Goal: Transaction & Acquisition: Purchase product/service

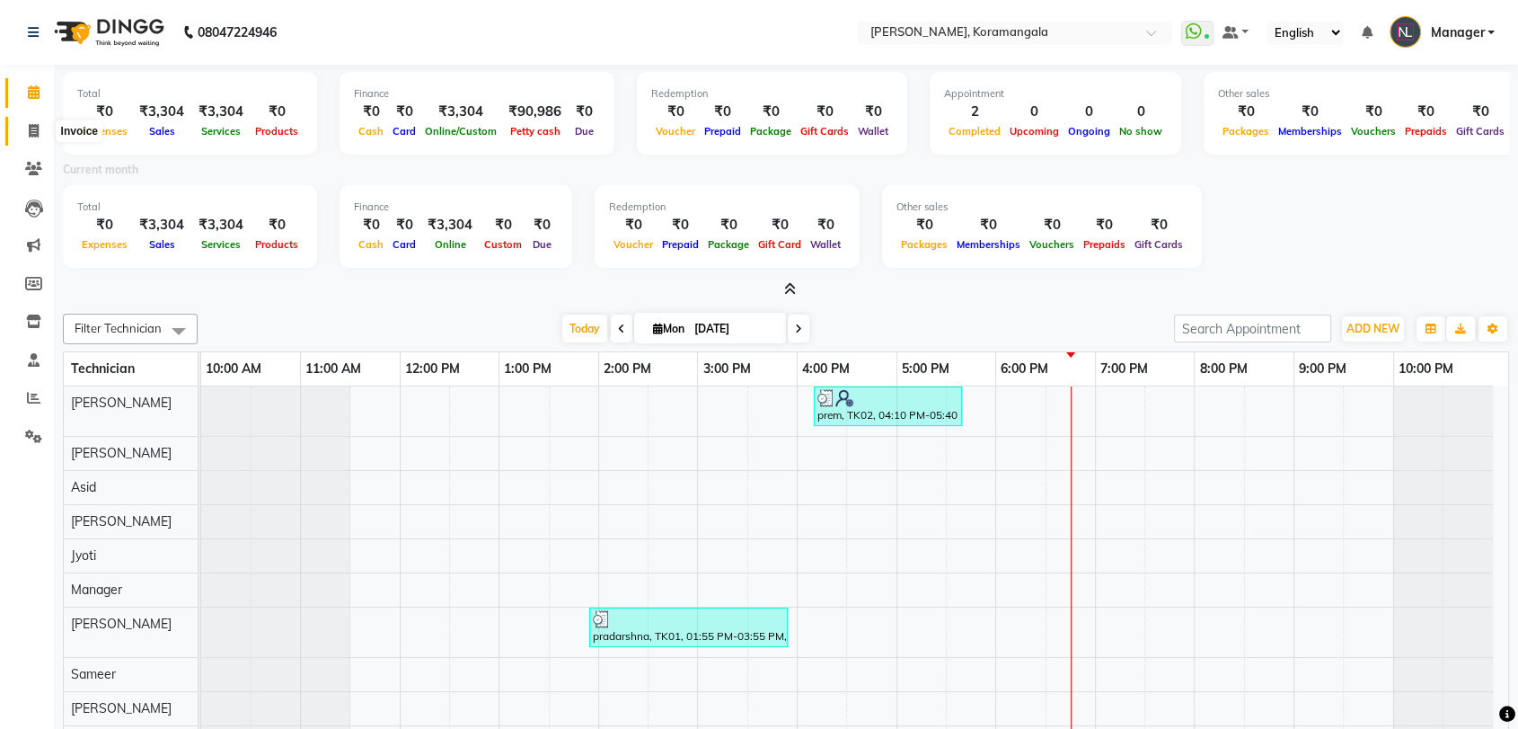
click at [26, 128] on span at bounding box center [33, 131] width 31 height 21
select select "3769"
select select "service"
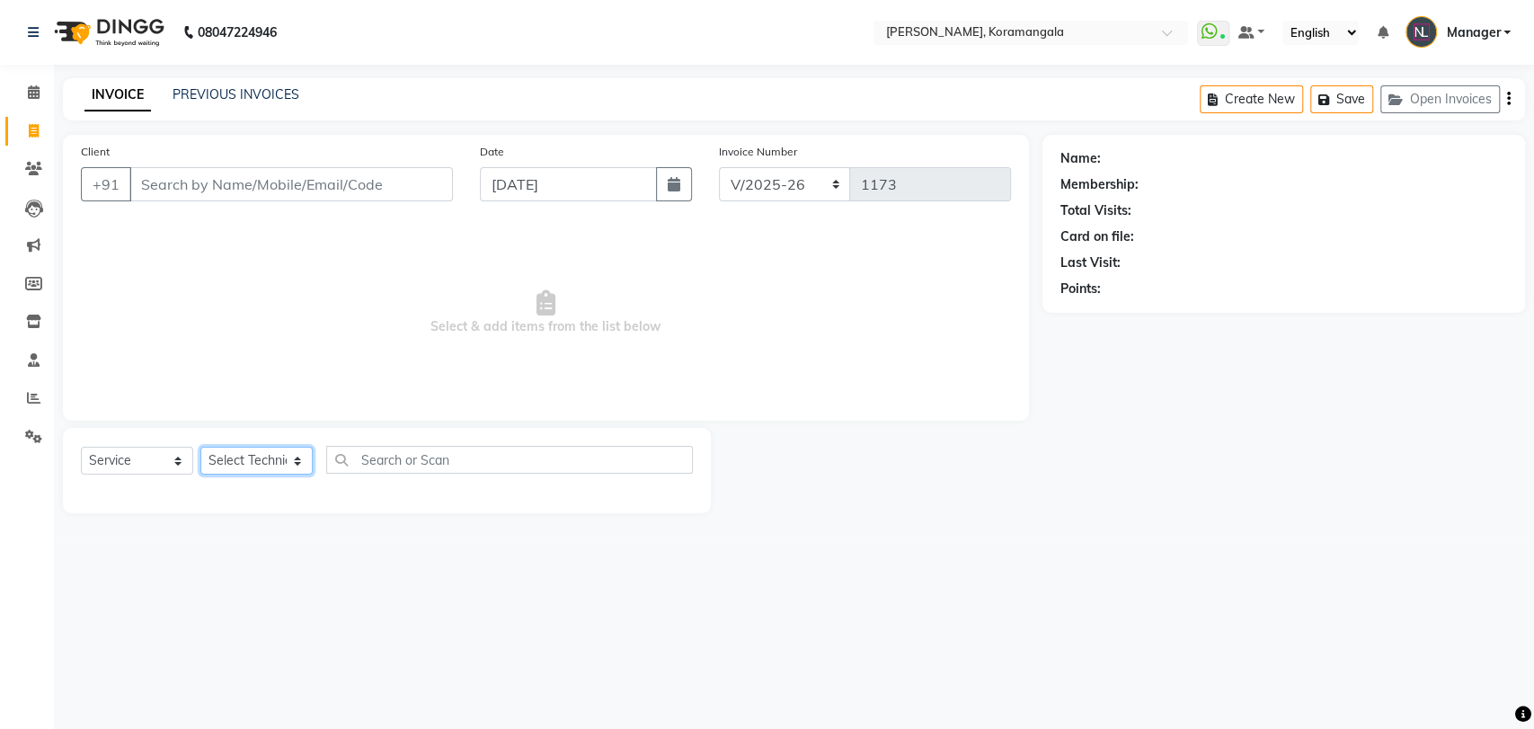
click at [275, 464] on select "Select Technician [PERSON_NAME] Asid [PERSON_NAME] Manager [PERSON_NAME] [PERSO…" at bounding box center [256, 461] width 112 height 28
select select "63916"
click at [200, 447] on select "Select Technician [PERSON_NAME] Asid [PERSON_NAME] Manager [PERSON_NAME] [PERSO…" at bounding box center [256, 461] width 112 height 28
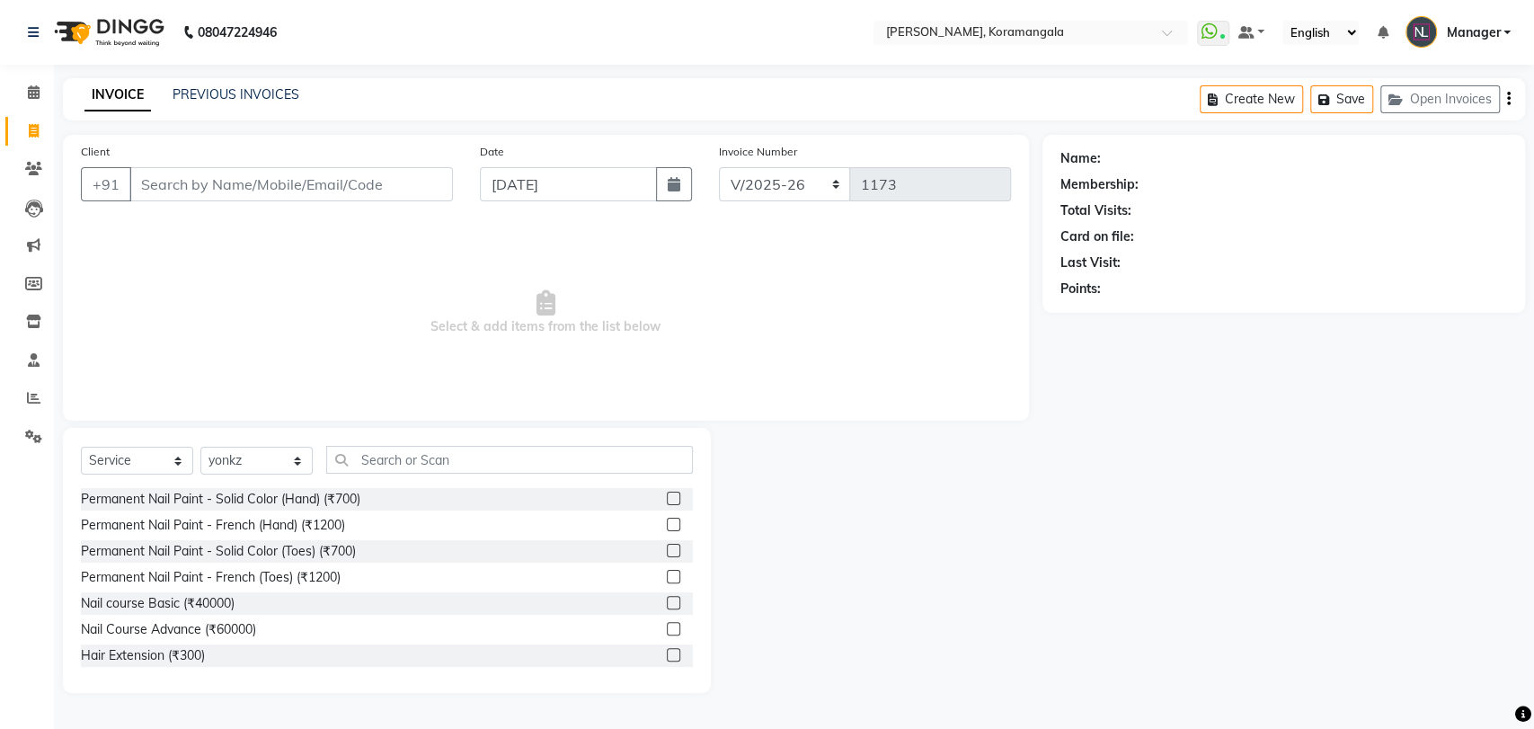
click at [667, 494] on label at bounding box center [673, 497] width 13 height 13
click at [667, 494] on input "checkbox" at bounding box center [673, 499] width 12 height 12
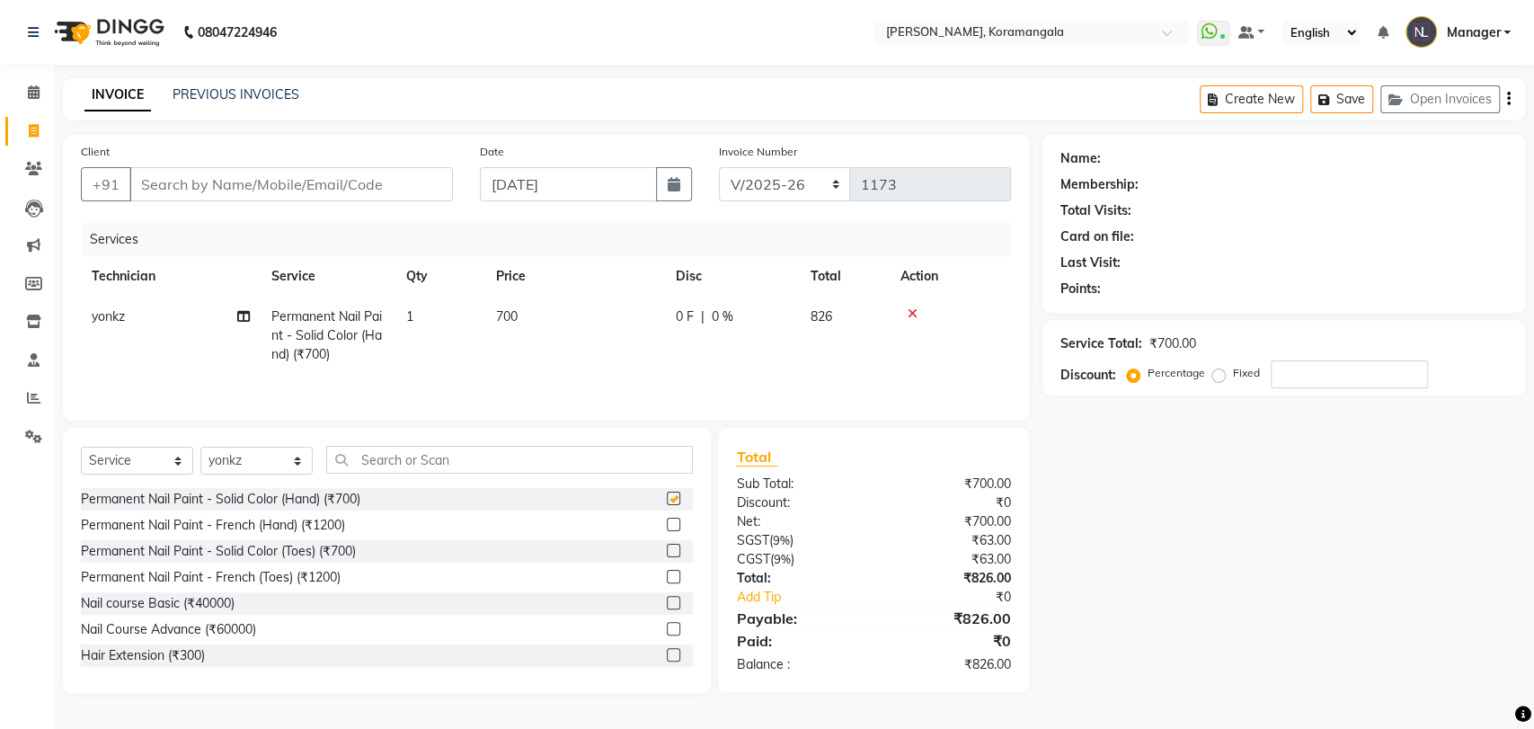
checkbox input "false"
click at [667, 527] on label at bounding box center [673, 524] width 13 height 13
click at [667, 527] on input "checkbox" at bounding box center [673, 525] width 12 height 12
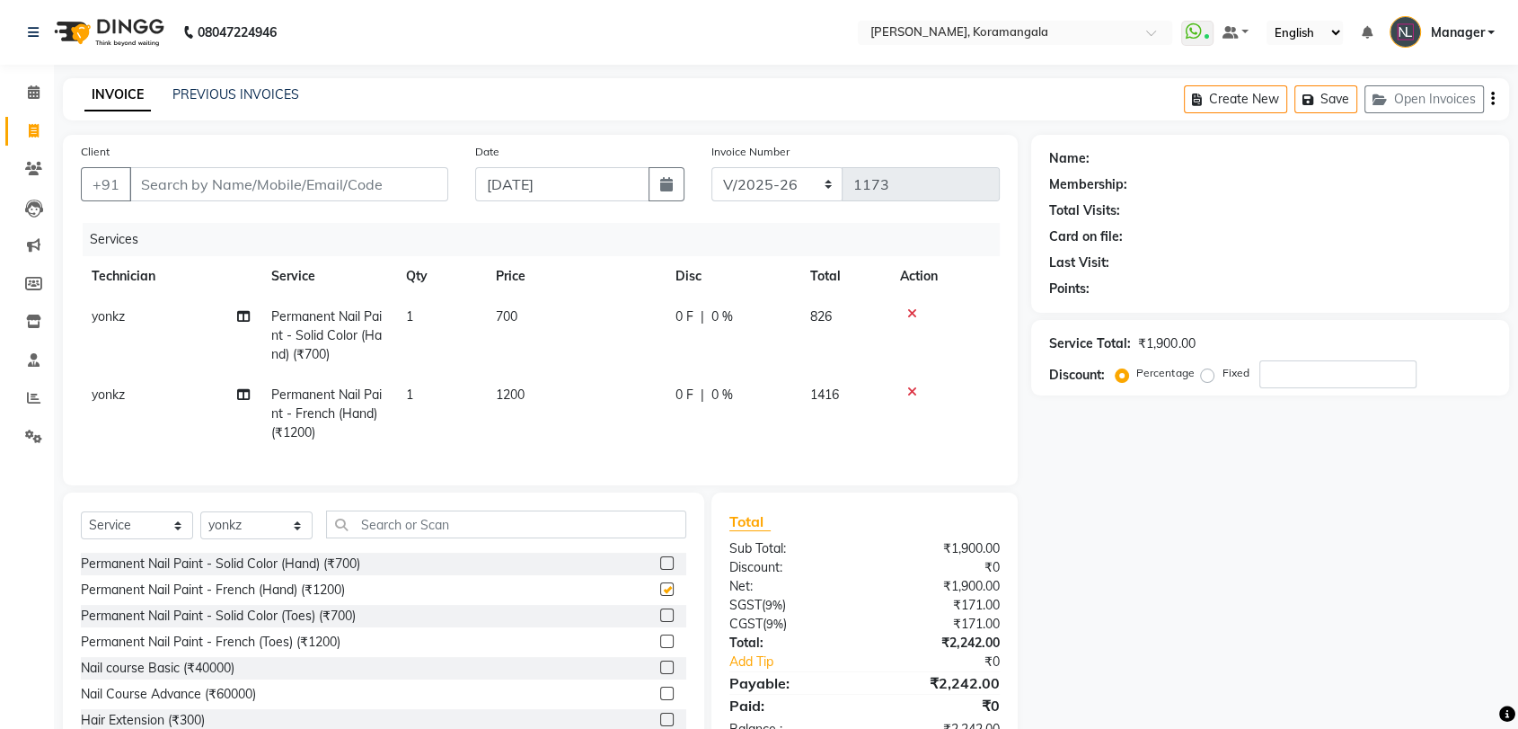
checkbox input "false"
click at [557, 394] on td "1200" at bounding box center [575, 414] width 180 height 78
select select "63916"
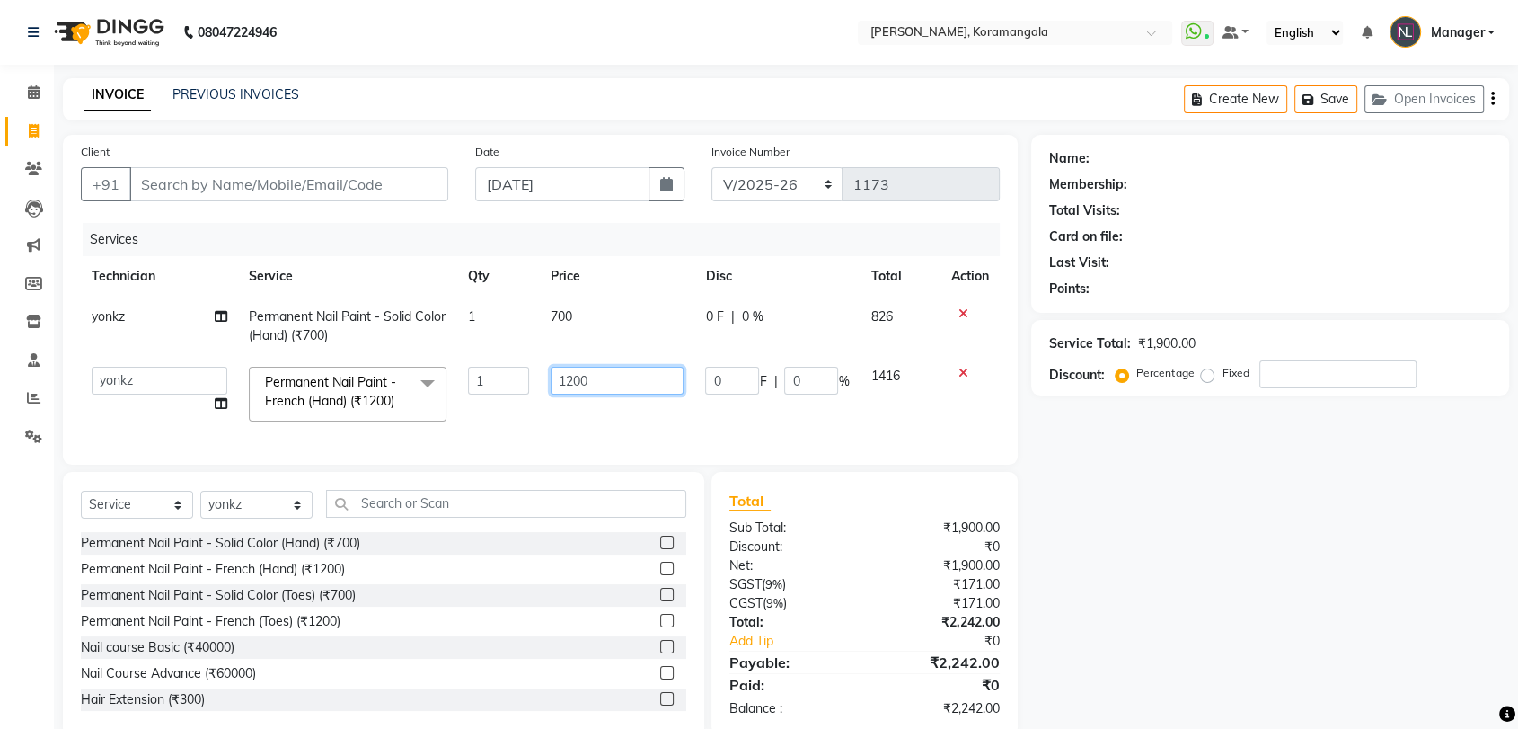
drag, startPoint x: 557, startPoint y: 394, endPoint x: 600, endPoint y: 383, distance: 44.5
click at [600, 383] on td "1200" at bounding box center [617, 394] width 155 height 76
click at [600, 383] on input "1200" at bounding box center [617, 381] width 133 height 28
type input "120"
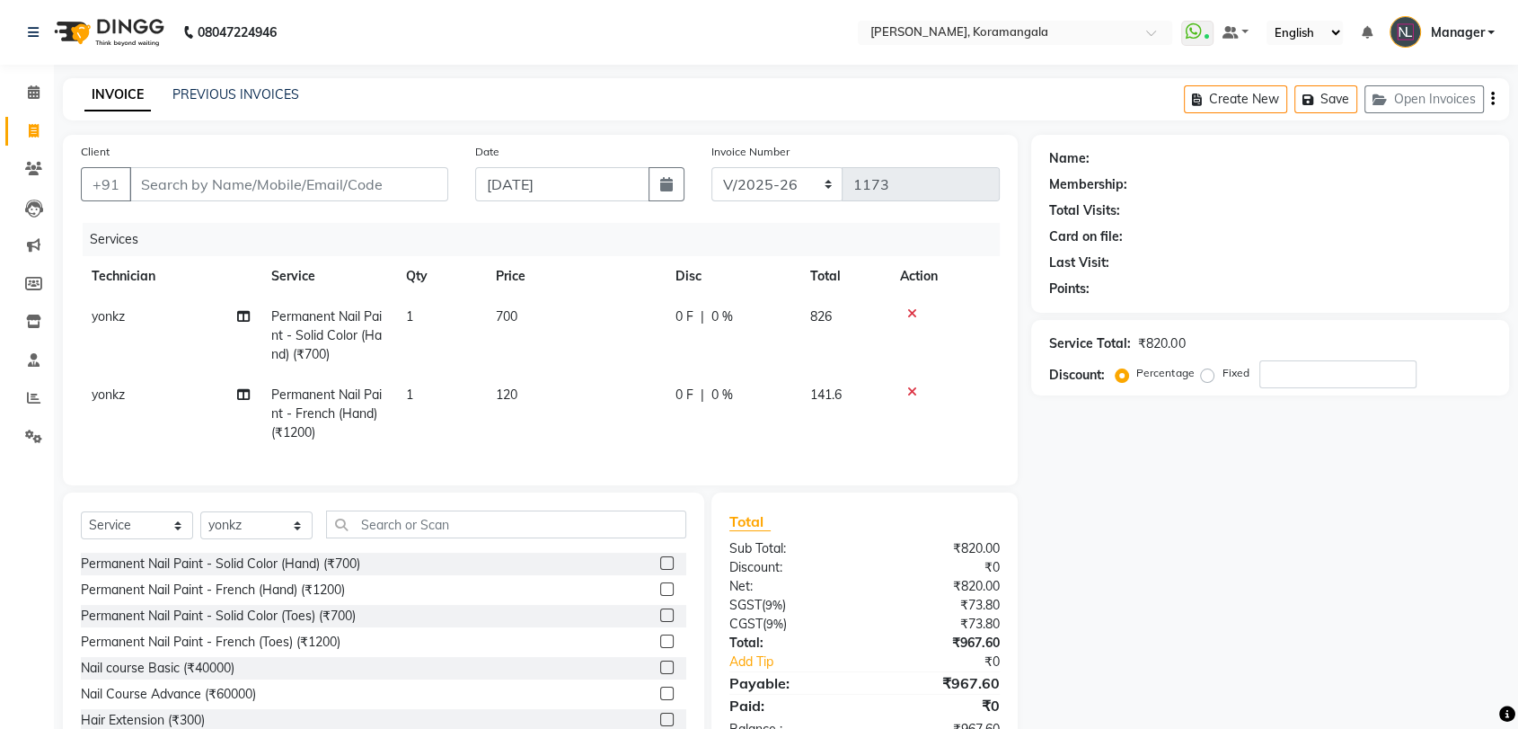
click at [489, 399] on tr "yonkz Permanent Nail Paint - French (Hand) (₹1200) 1 120 0 F | 0 % 141.6" at bounding box center [540, 414] width 919 height 78
click at [489, 399] on td "120" at bounding box center [575, 414] width 180 height 78
select select "63916"
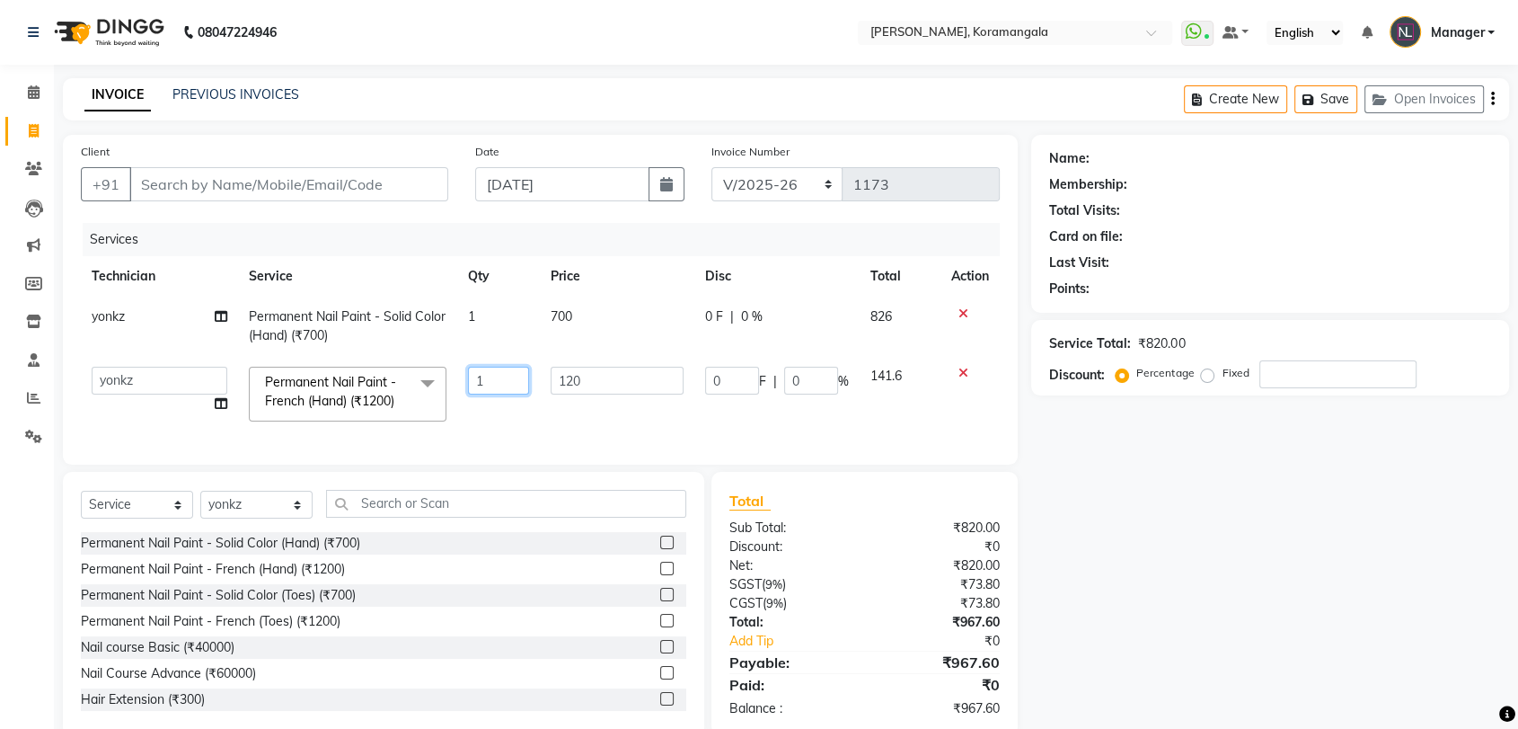
click at [489, 391] on input "1" at bounding box center [499, 381] width 62 height 28
type input "2"
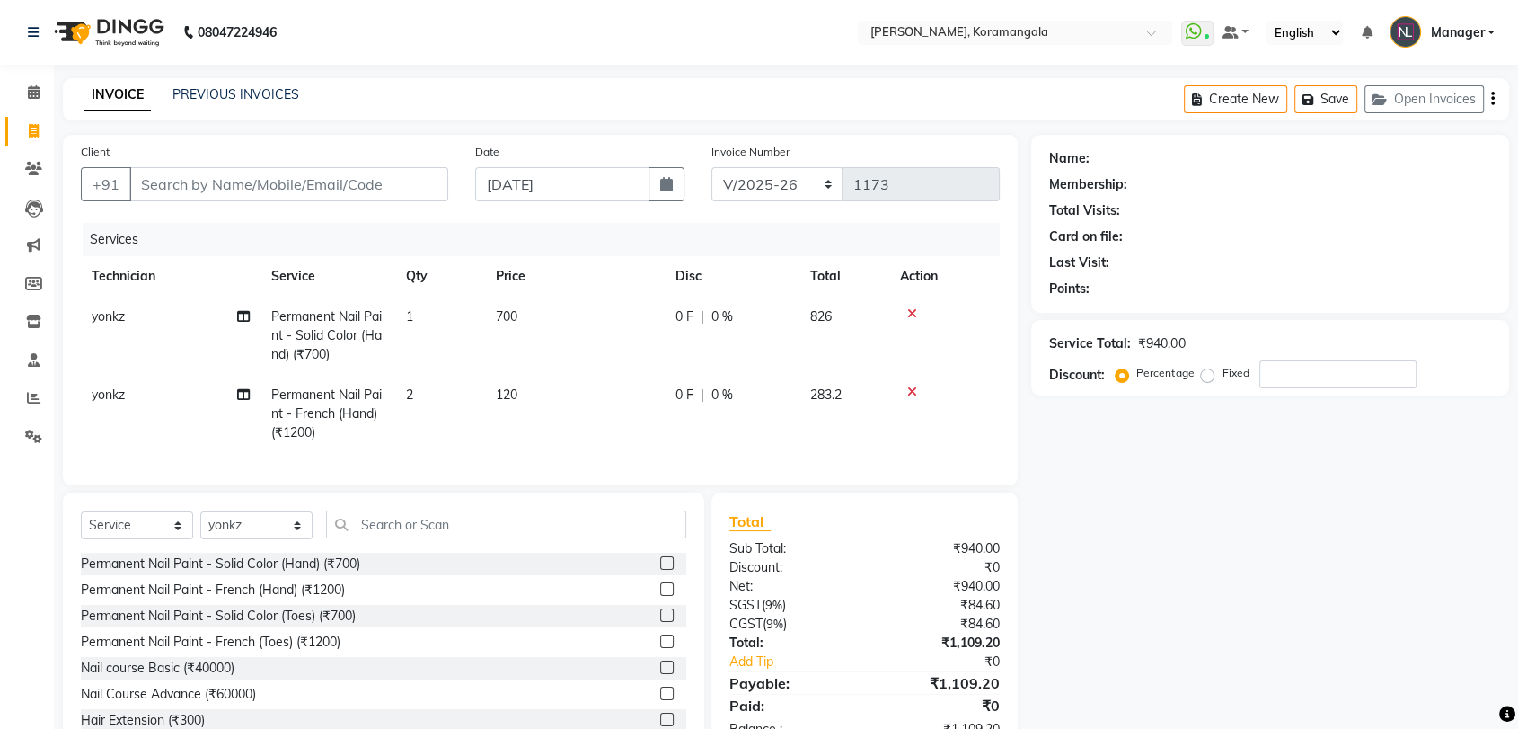
click at [1169, 495] on div "Name: Membership: Total Visits: Card on file: Last Visit: Points: Service Total…" at bounding box center [1276, 446] width 491 height 623
click at [424, 170] on input "Client" at bounding box center [288, 184] width 319 height 34
type input "9"
type input "0"
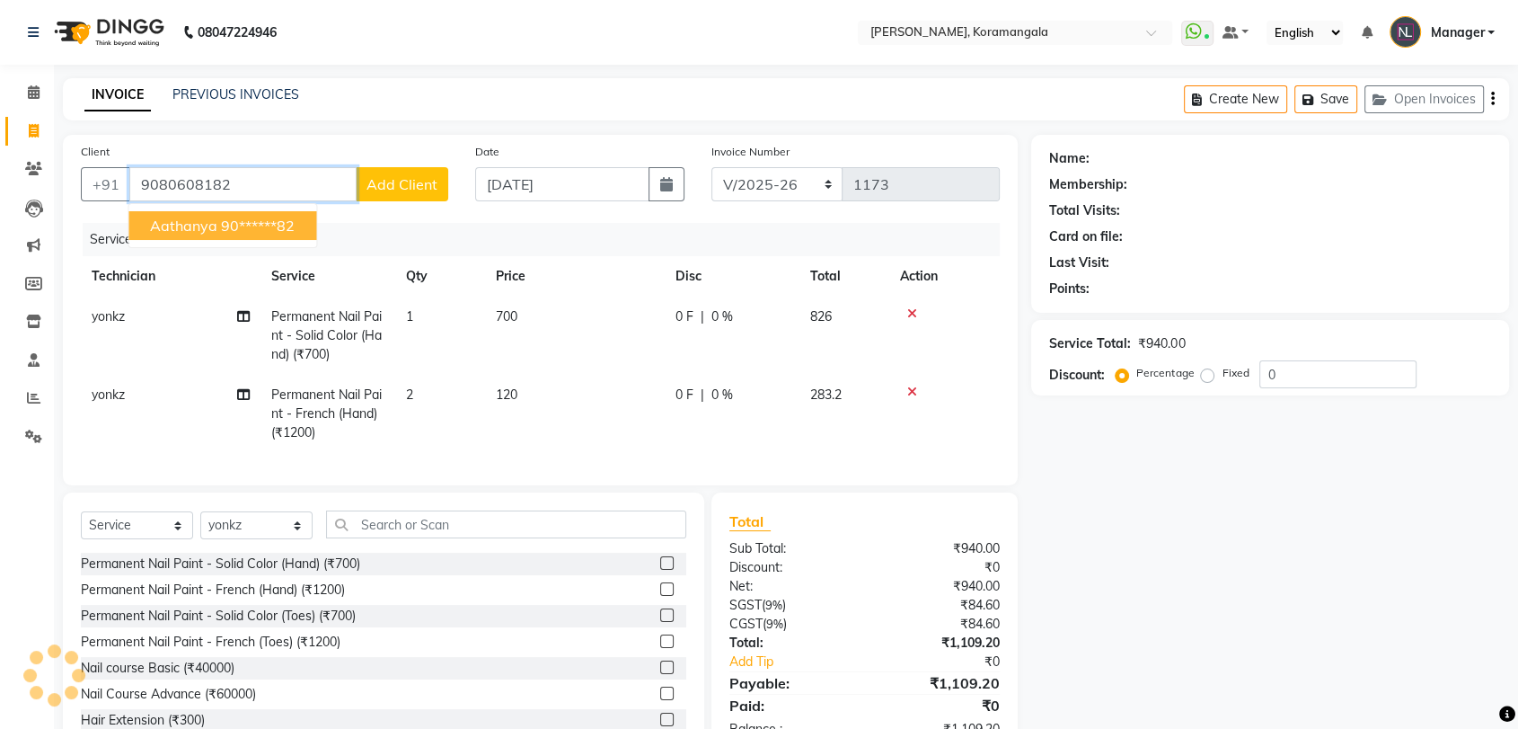
type input "9080608182"
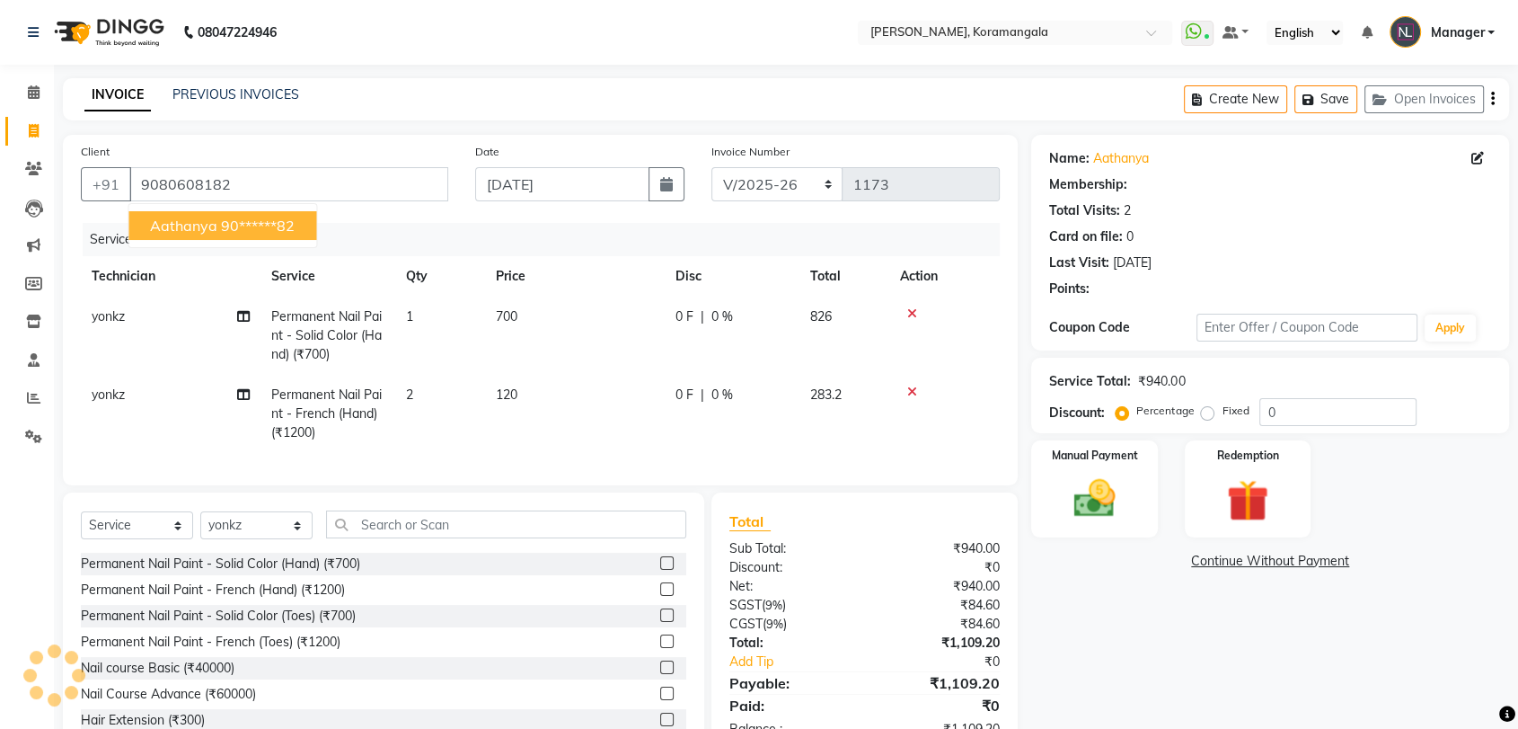
select select "1: Object"
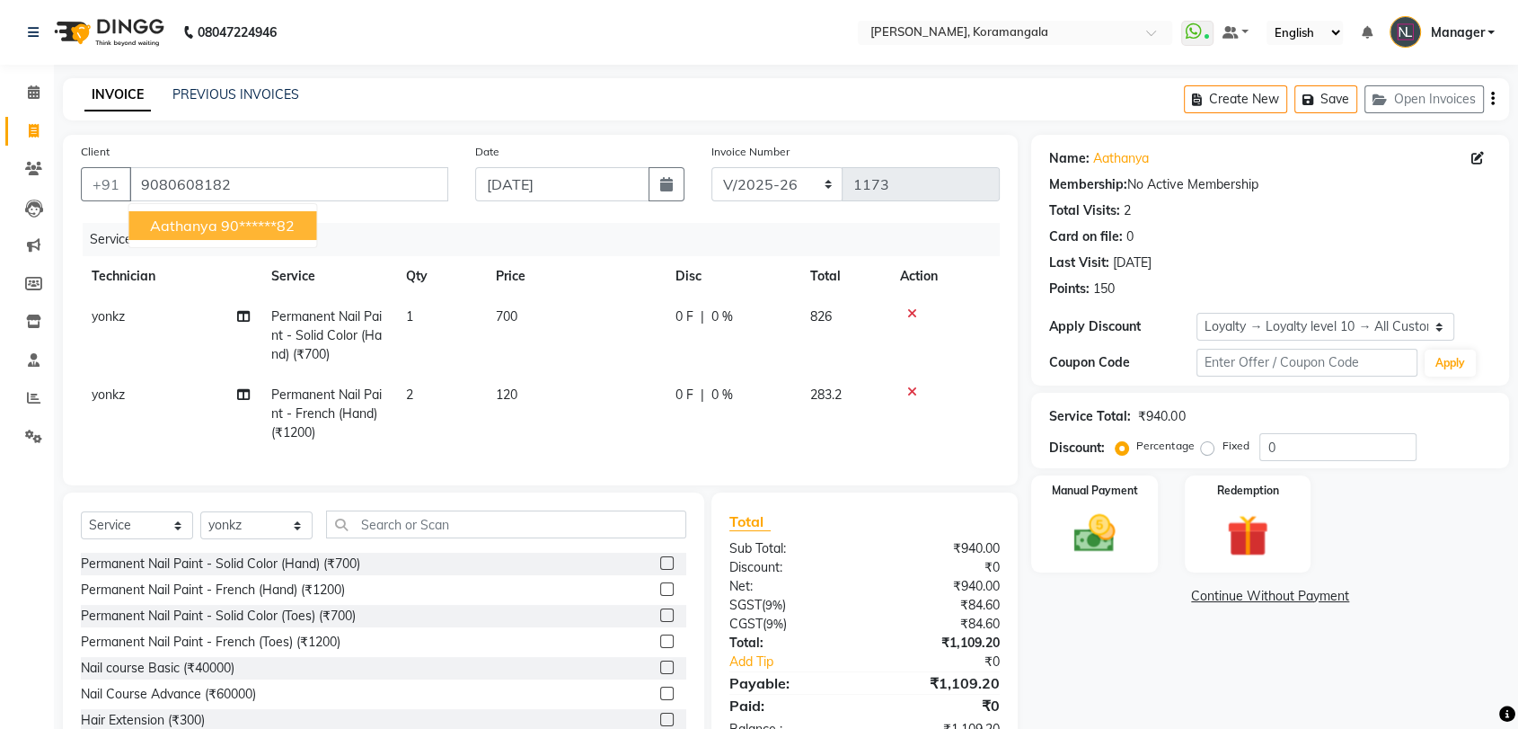
click at [248, 220] on ngb-highlight "90******82" at bounding box center [258, 226] width 74 height 18
type input "90******82"
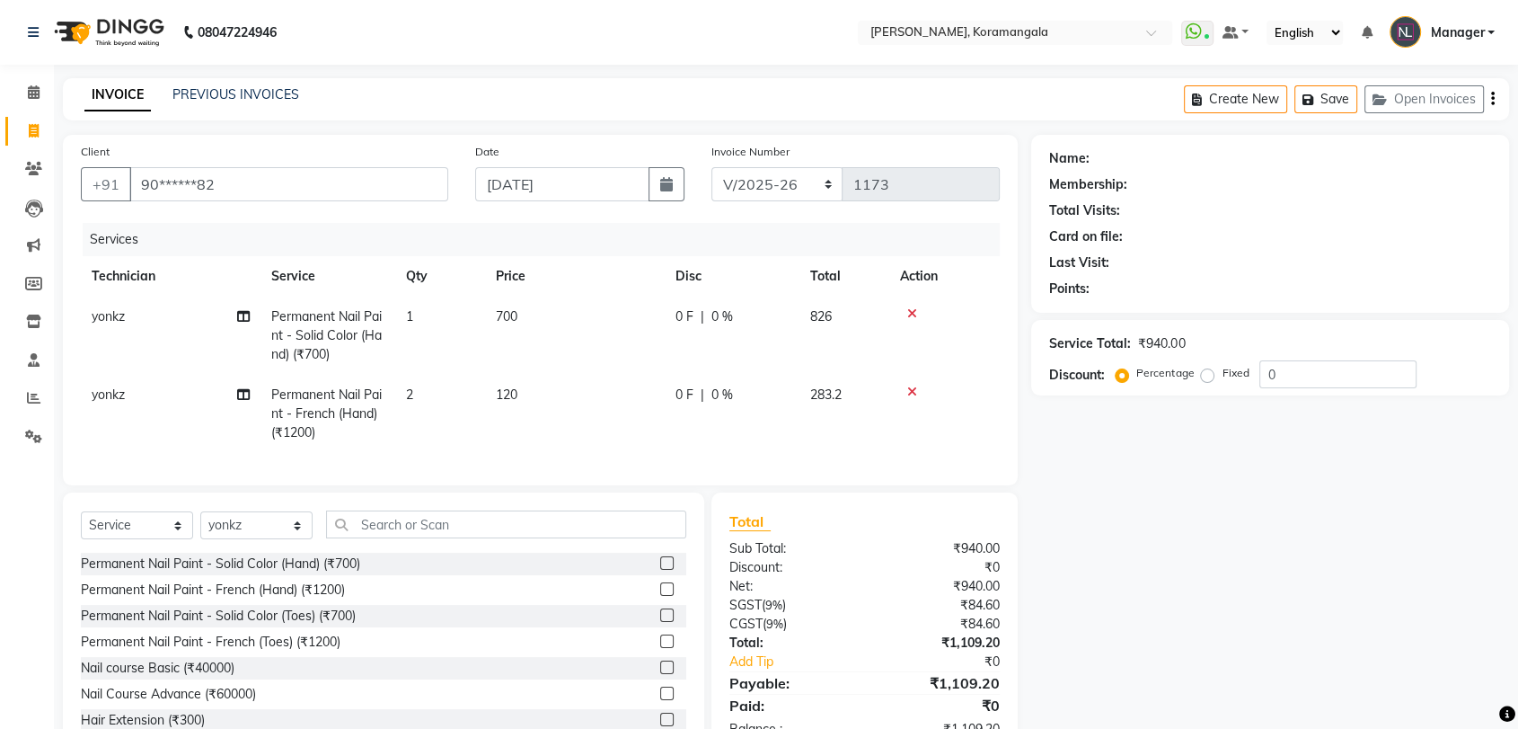
select select "1: Object"
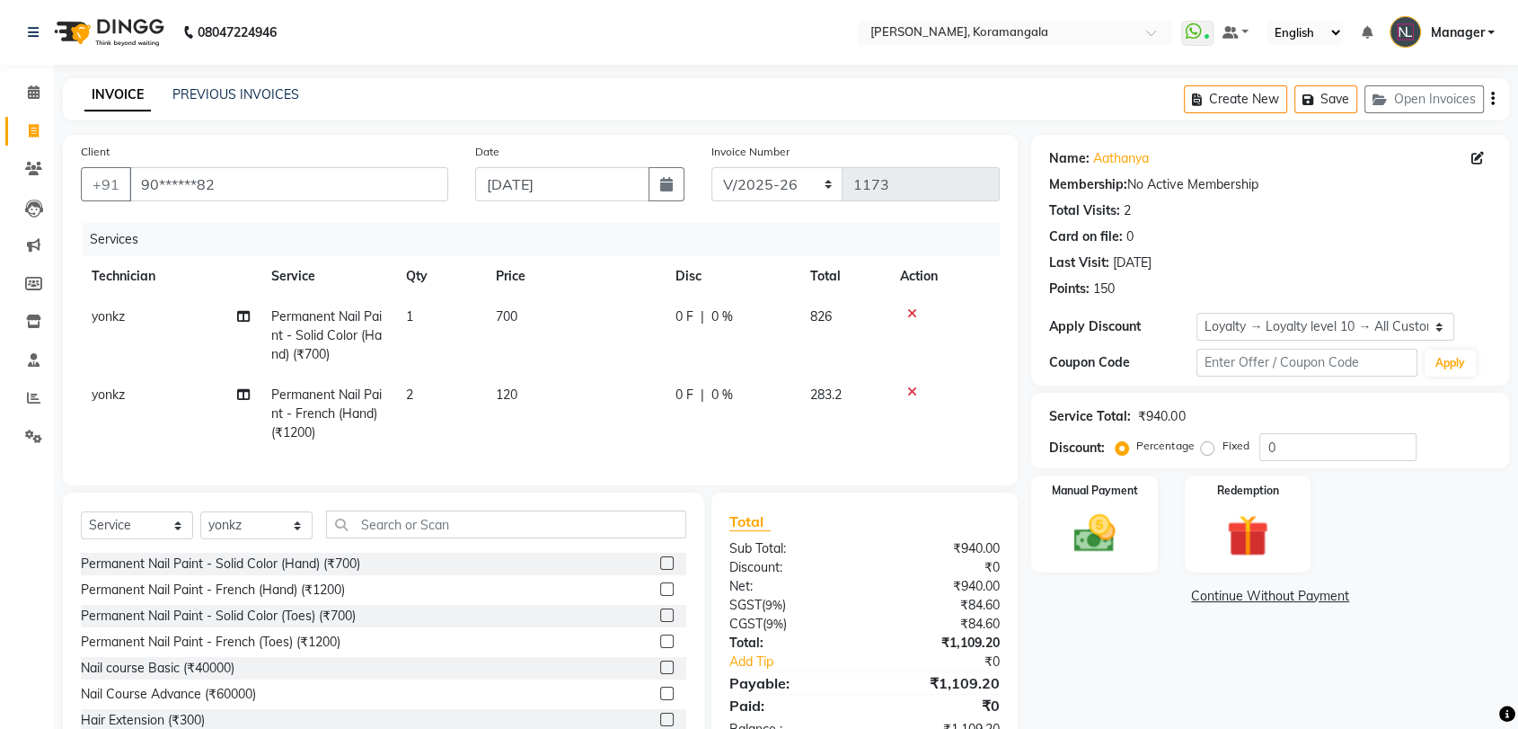
scroll to position [71, 0]
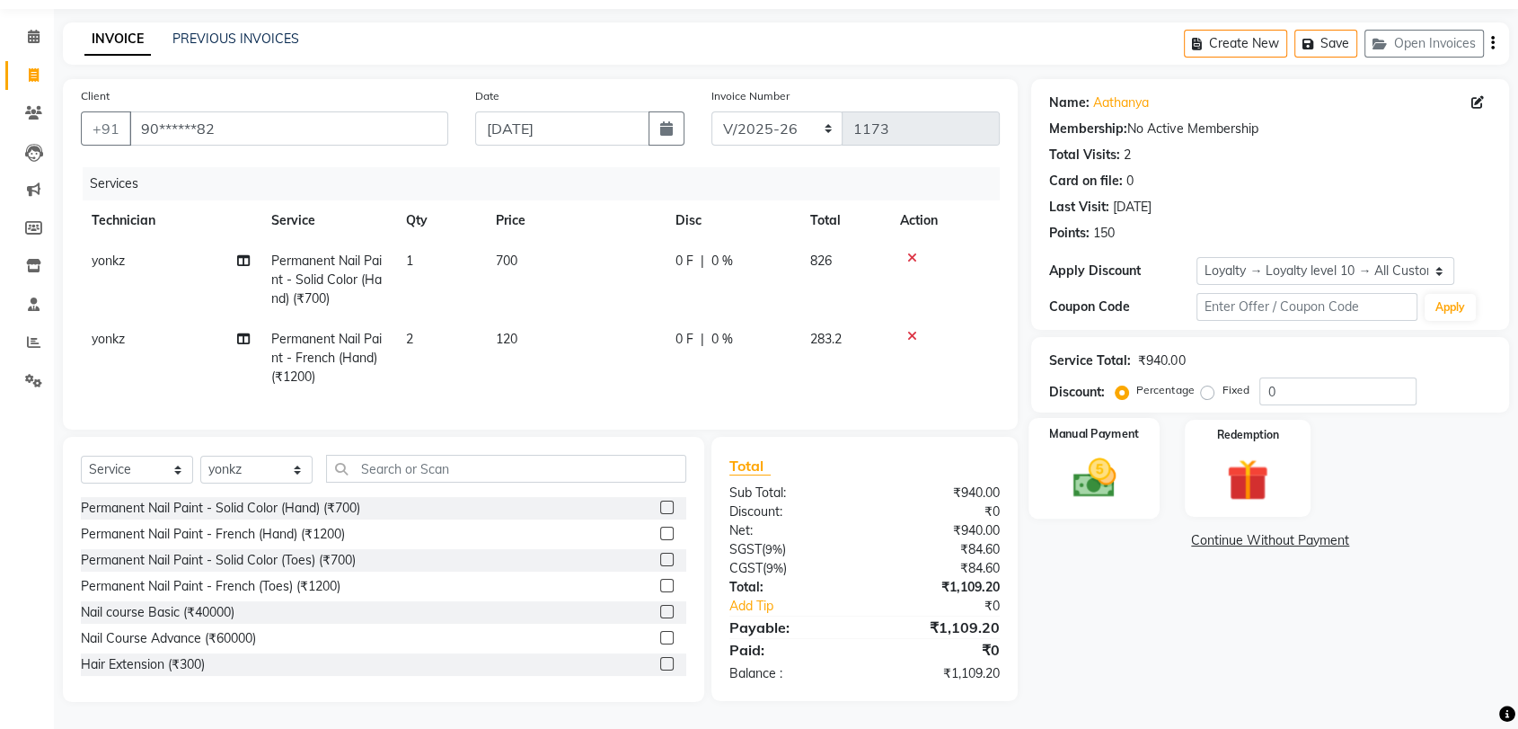
click at [1092, 429] on div "Manual Payment" at bounding box center [1095, 468] width 131 height 101
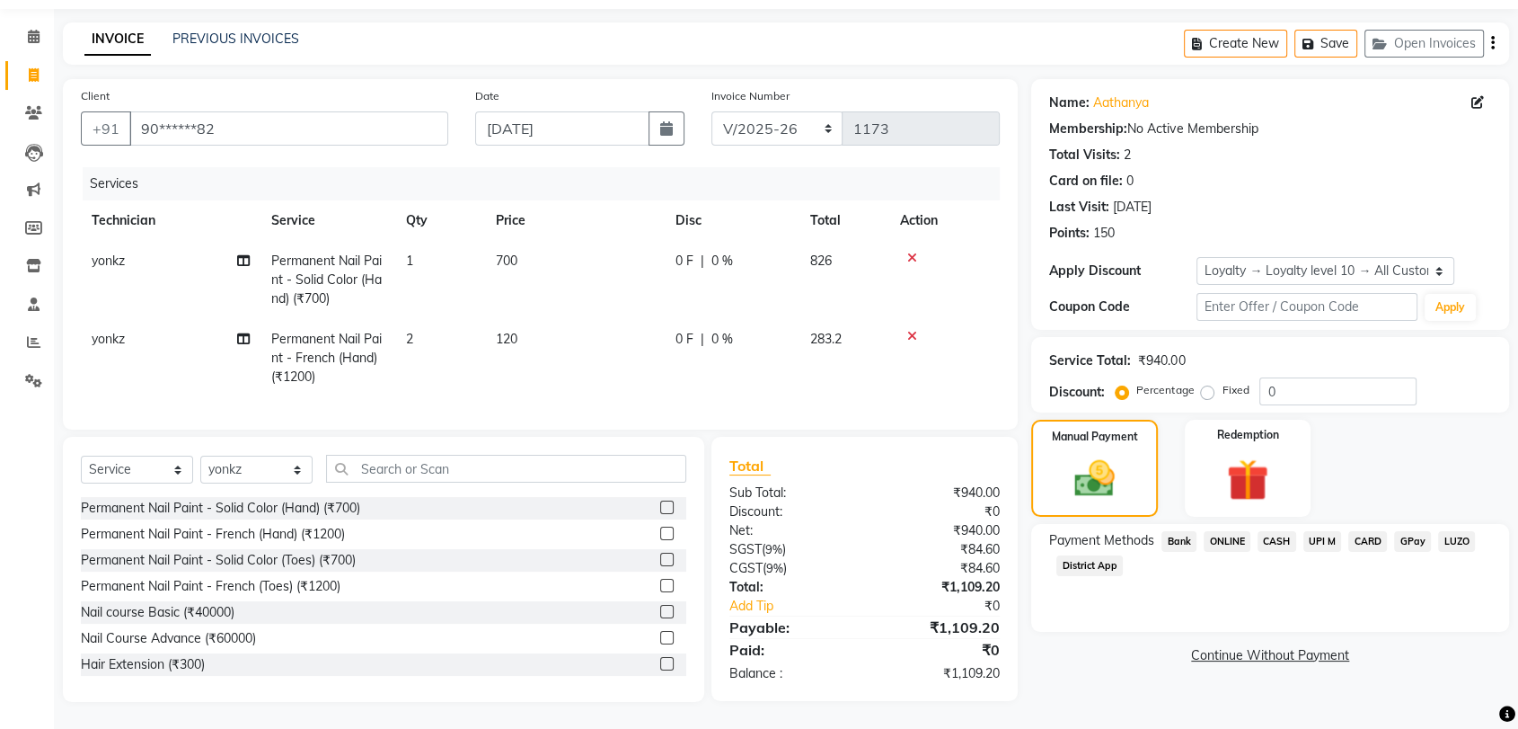
click at [1234, 531] on span "ONLINE" at bounding box center [1227, 541] width 47 height 21
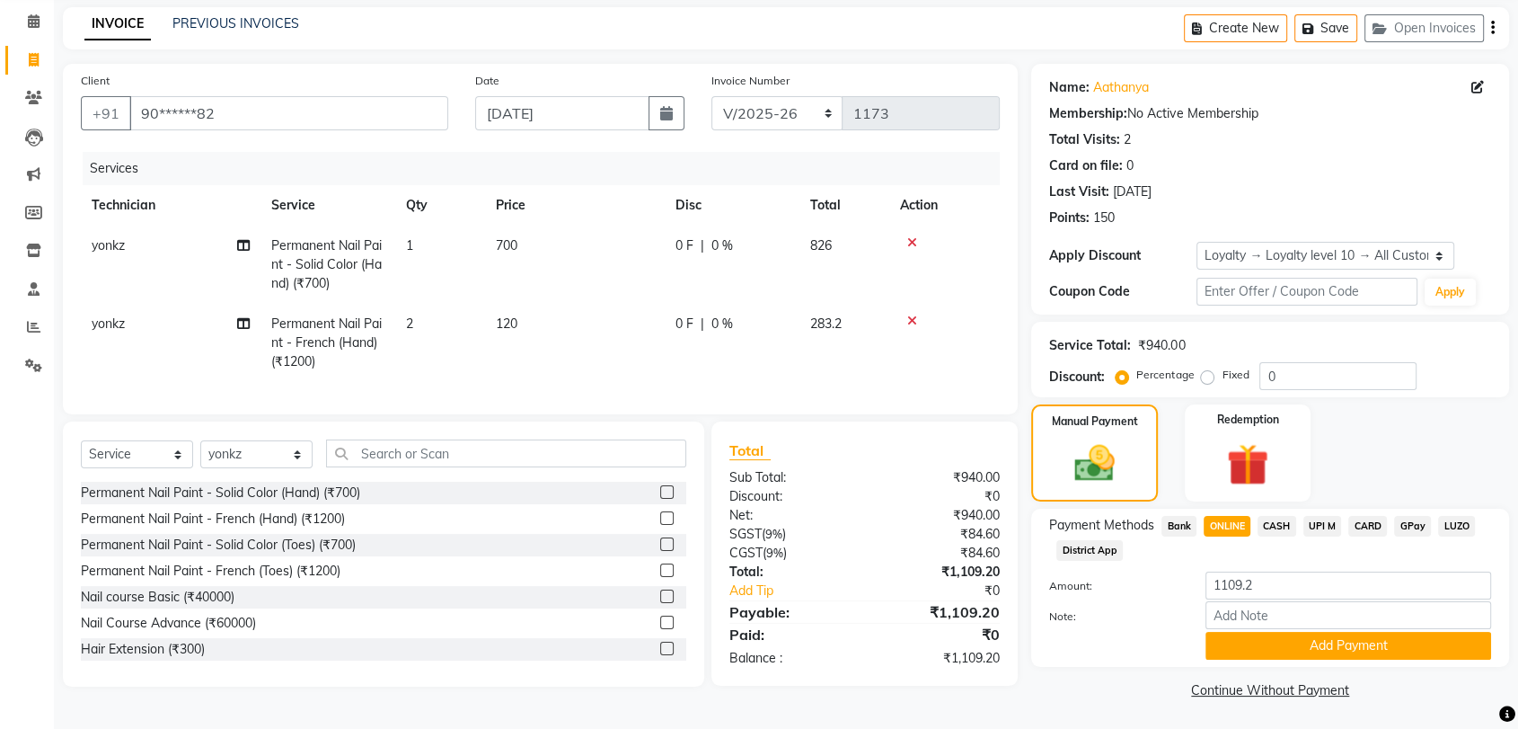
scroll to position [72, 0]
click at [1298, 653] on button "Add Payment" at bounding box center [1349, 645] width 286 height 28
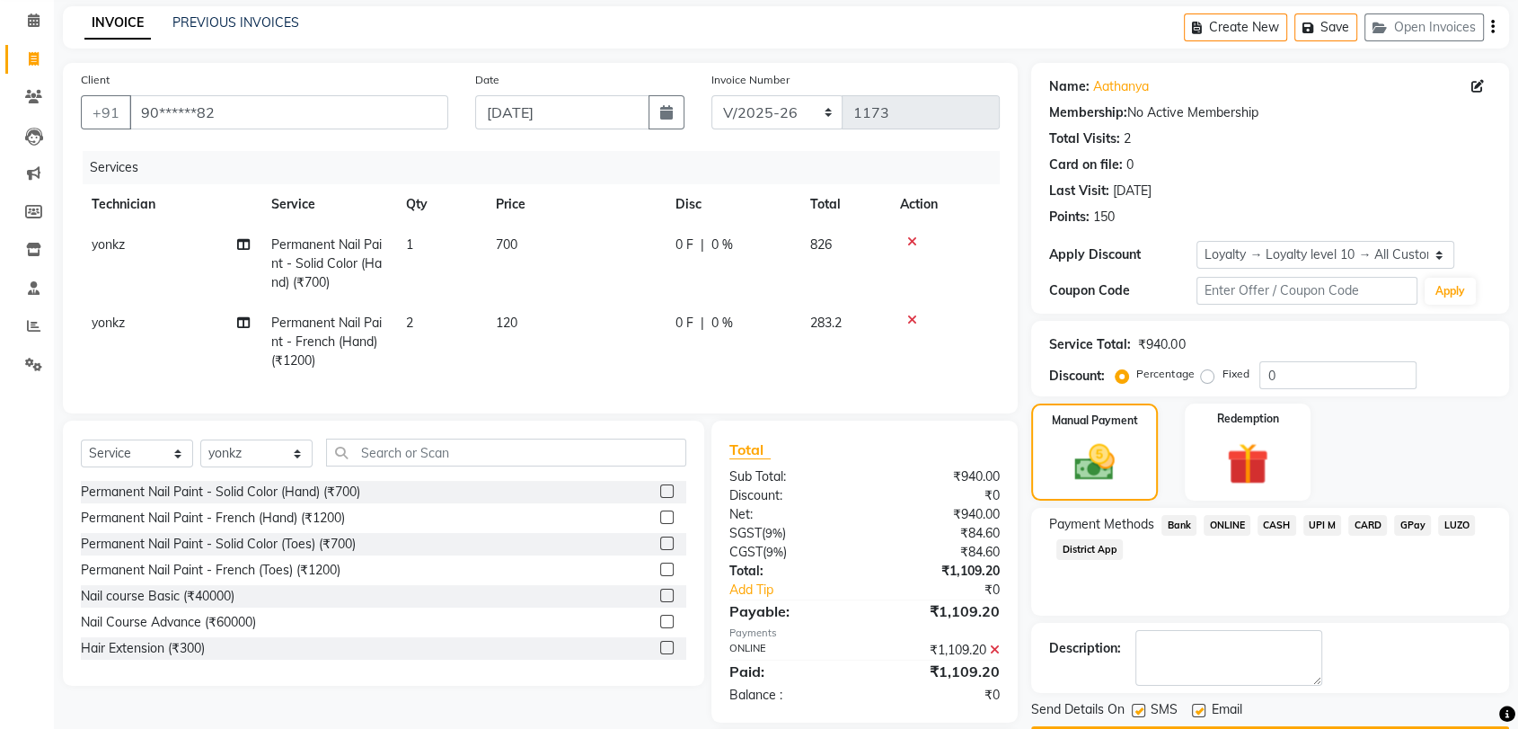
scroll to position [195, 0]
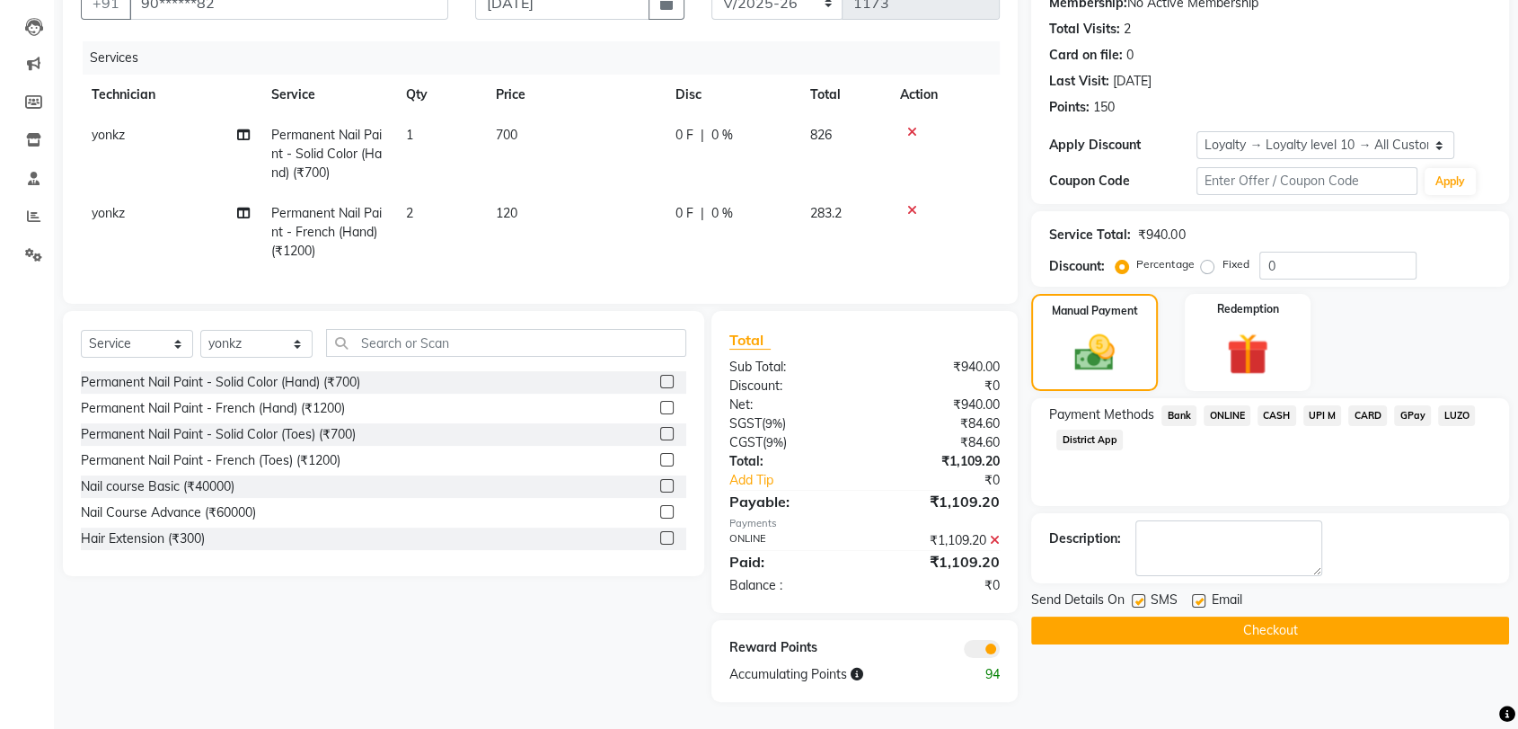
click at [1296, 616] on button "Checkout" at bounding box center [1270, 630] width 478 height 28
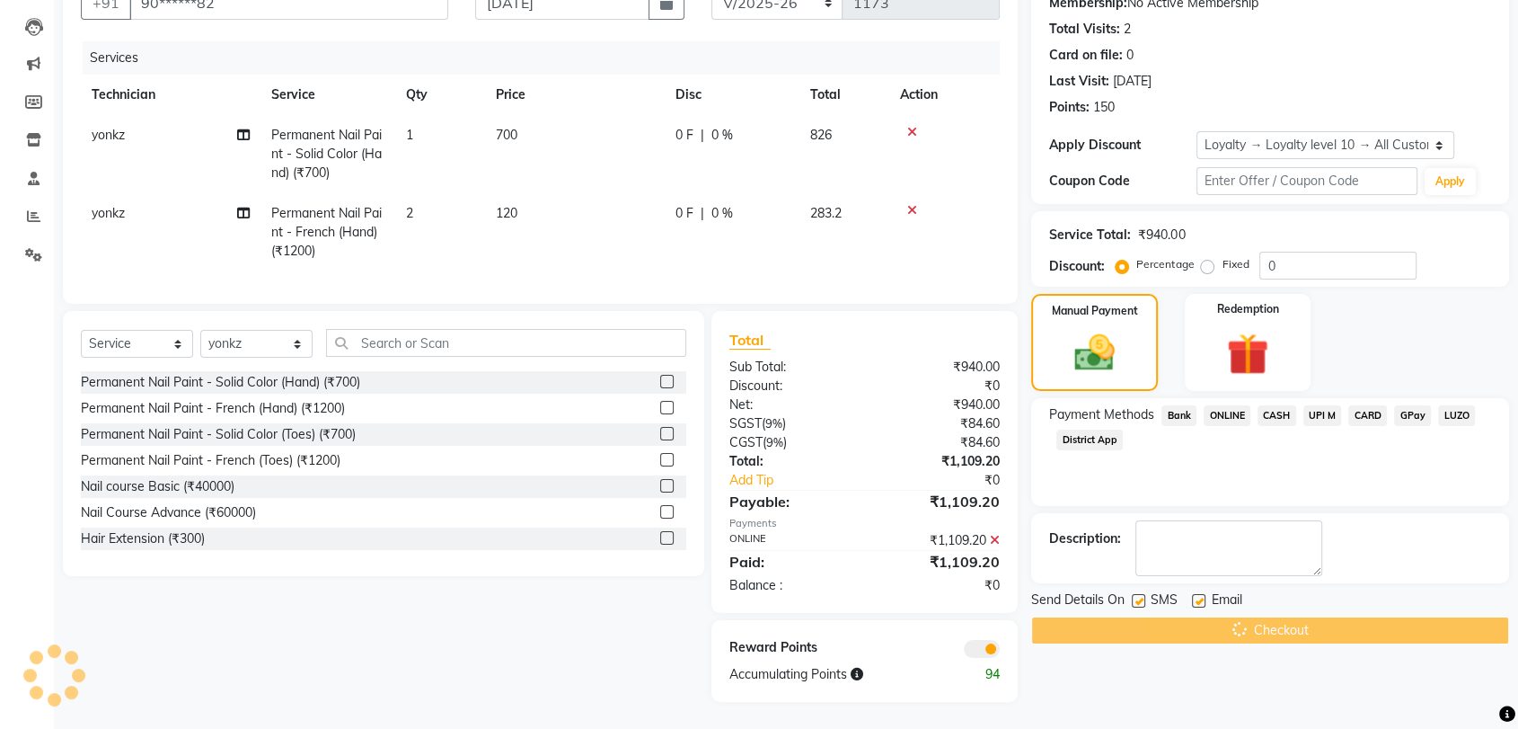
scroll to position [0, 0]
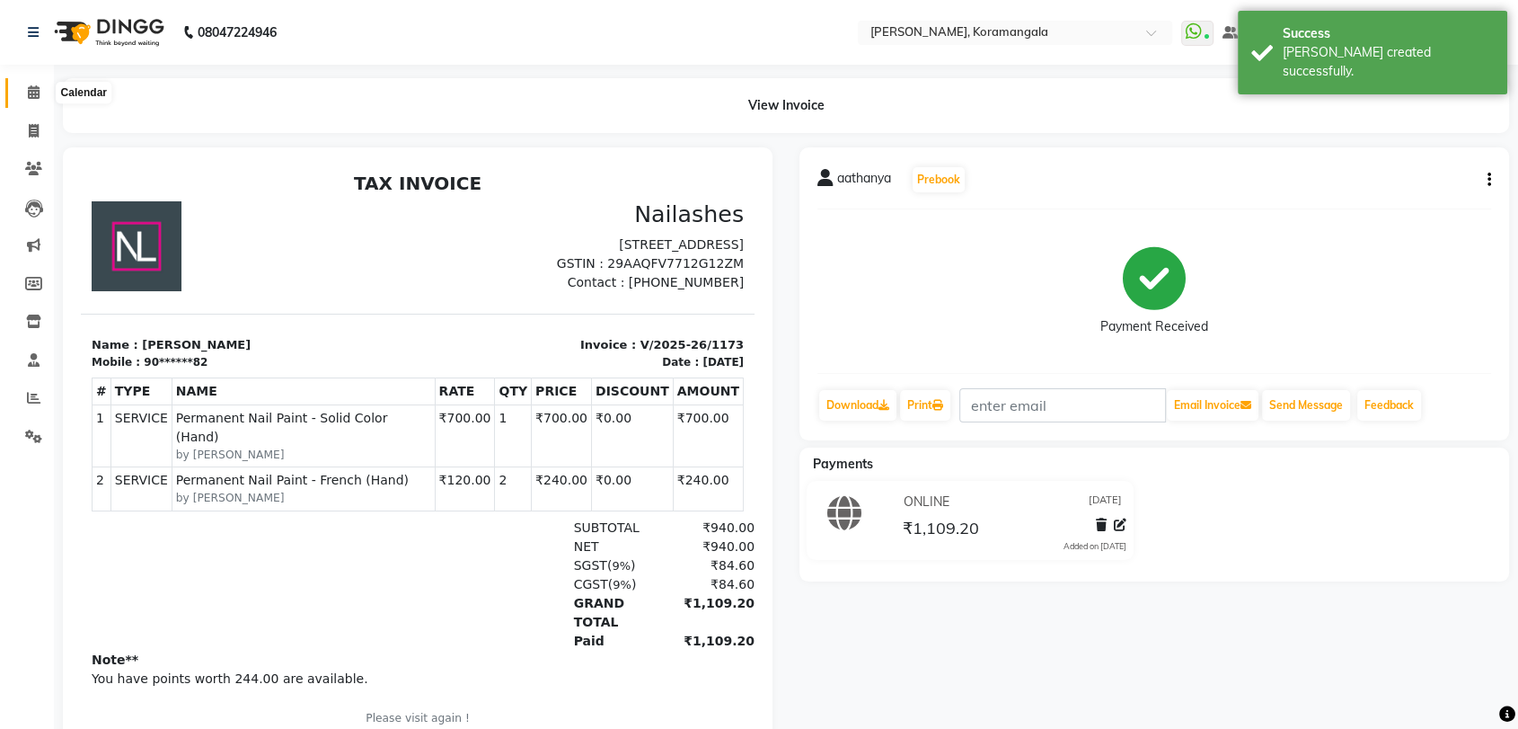
click at [26, 96] on span at bounding box center [33, 93] width 31 height 21
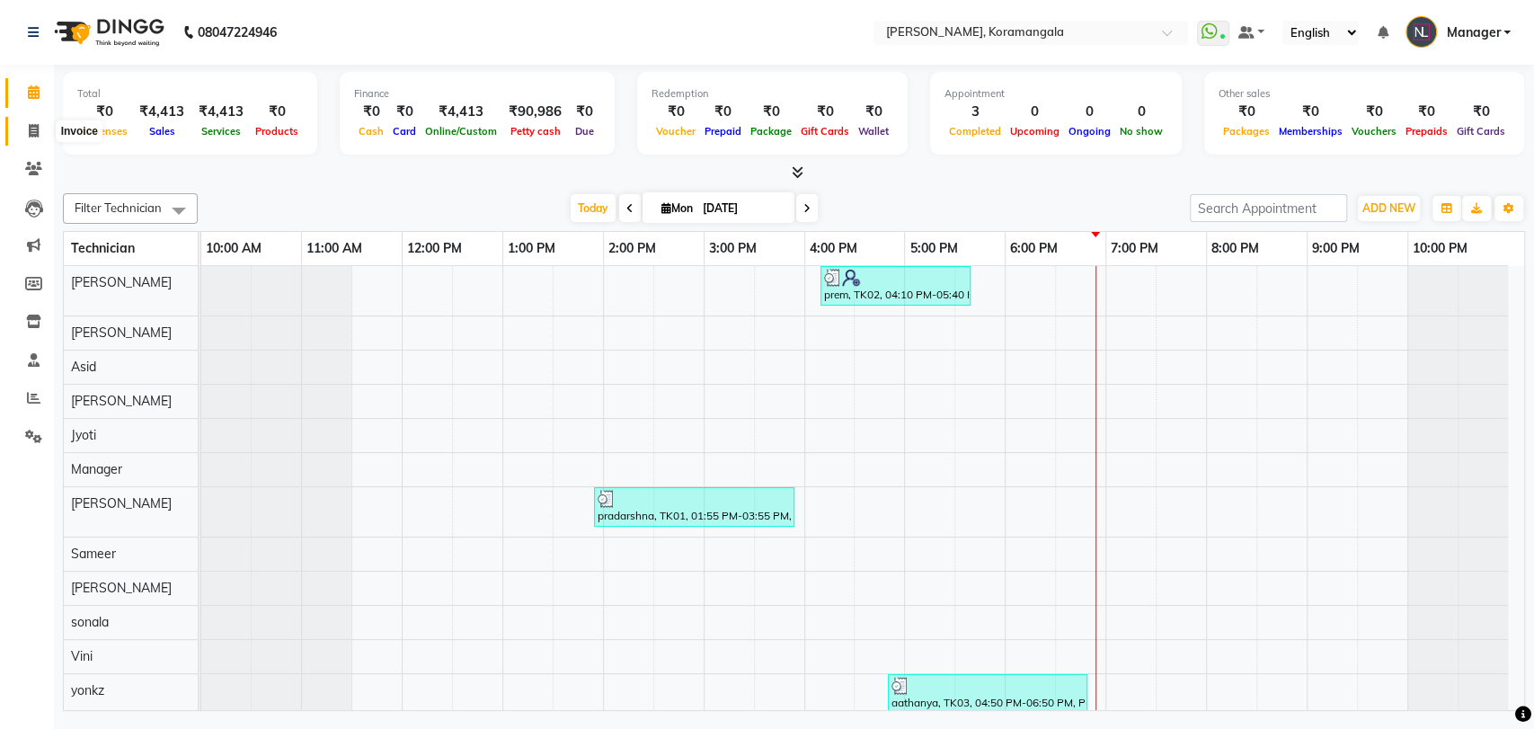
click at [28, 121] on span at bounding box center [33, 131] width 31 height 21
select select "service"
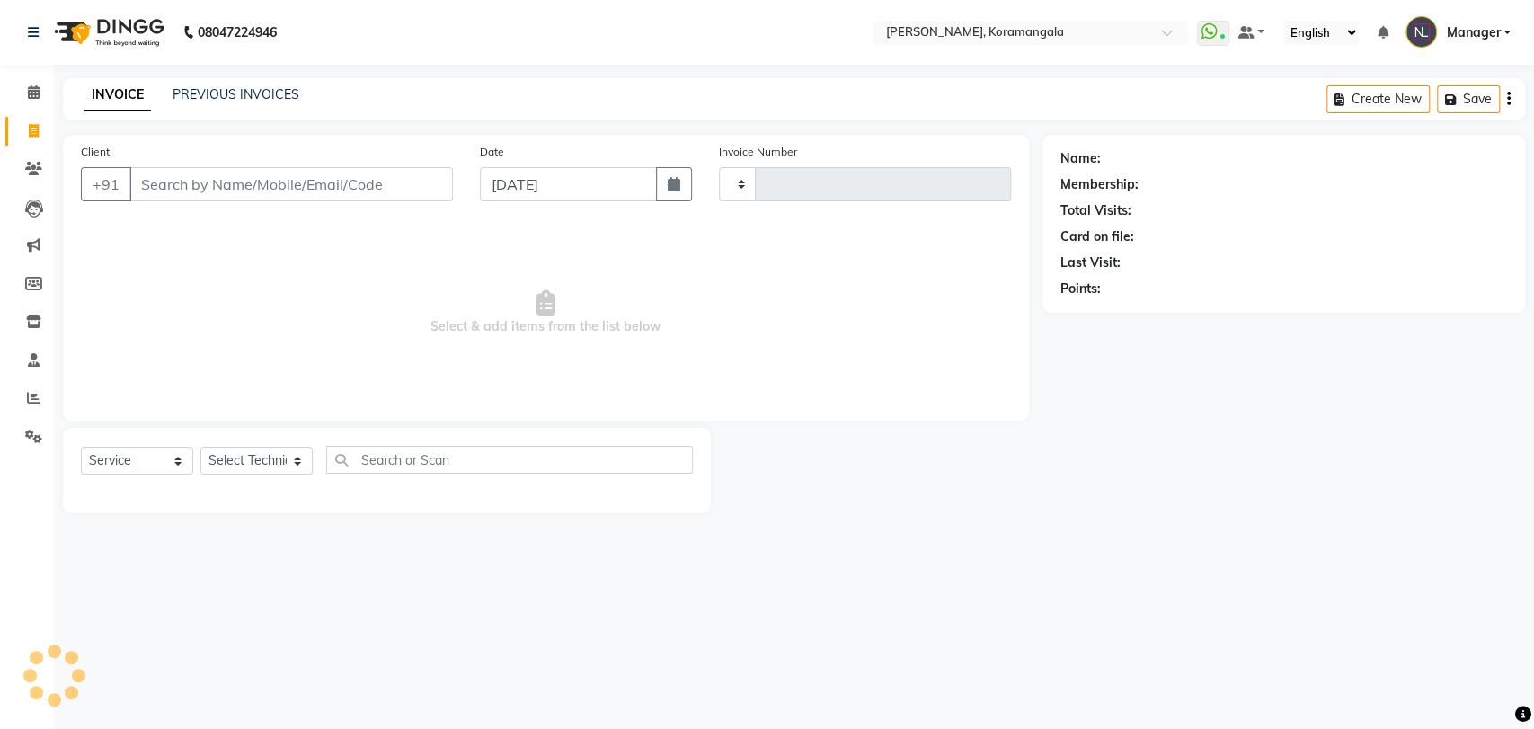
type input "1174"
select select "3769"
click at [244, 174] on input "Client" at bounding box center [290, 184] width 323 height 34
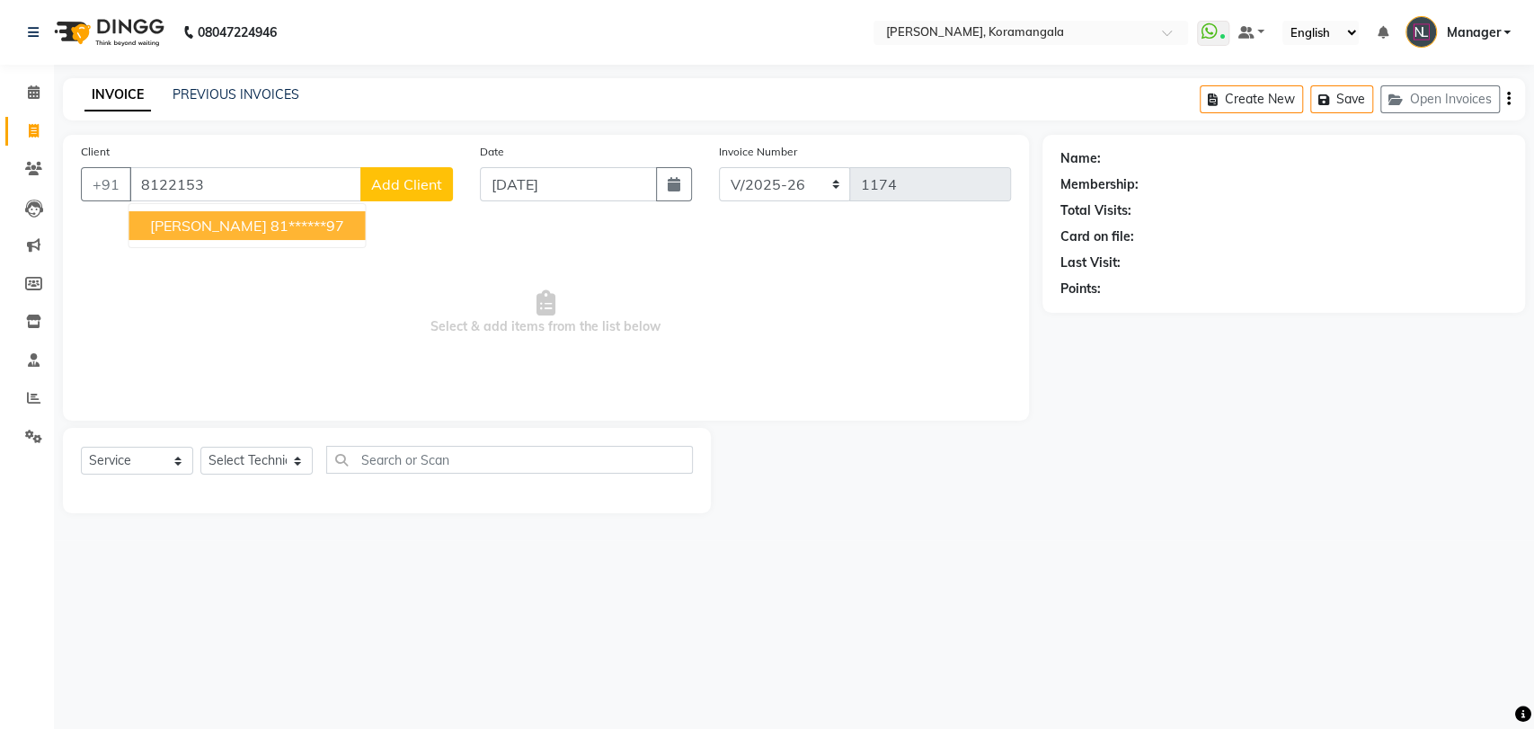
click at [270, 227] on ngb-highlight "81******97" at bounding box center [307, 226] width 74 height 18
type input "81******97"
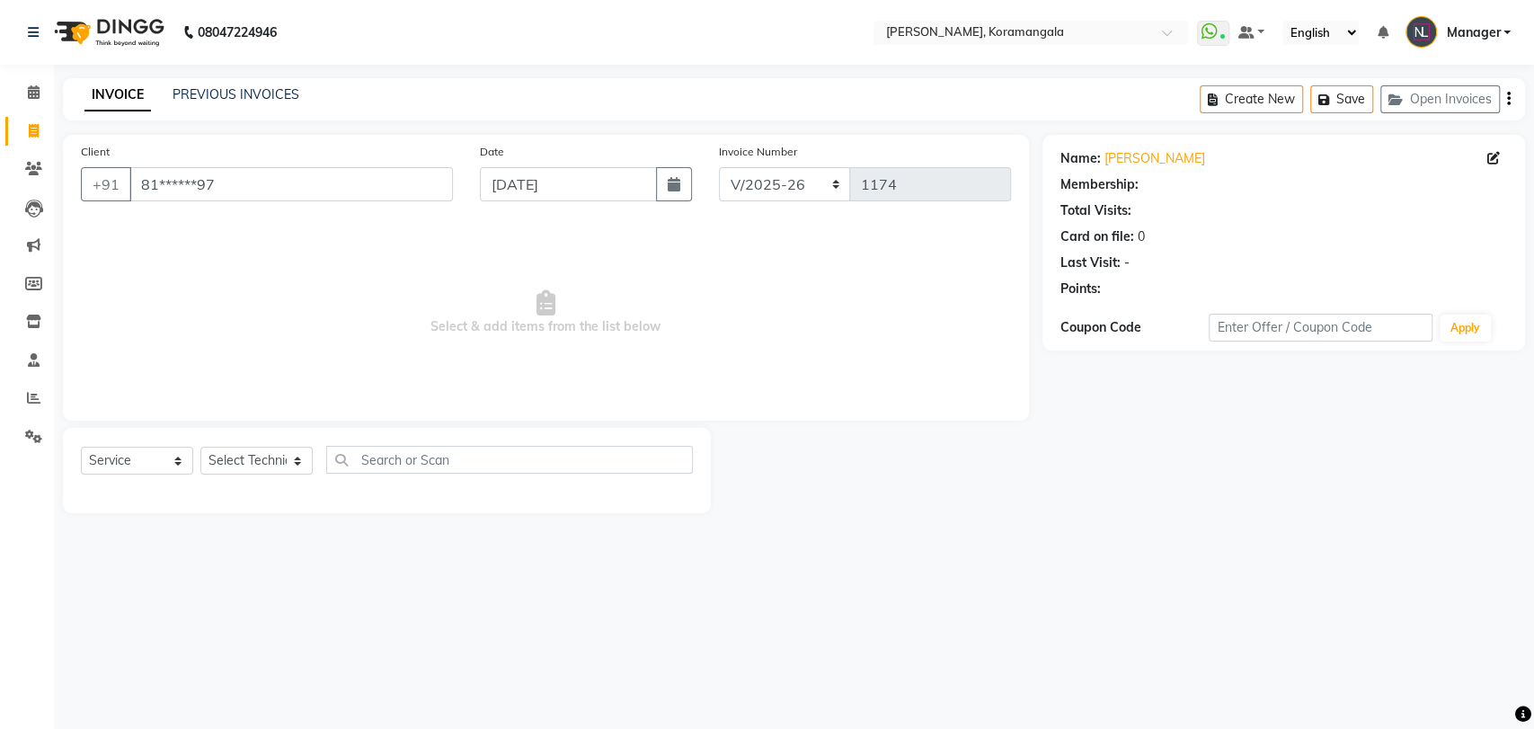
select select "1: Object"
click at [279, 469] on select "Select Technician [PERSON_NAME] Asid [PERSON_NAME] Manager [PERSON_NAME] [PERSO…" at bounding box center [256, 461] width 112 height 28
select select "64296"
click at [200, 447] on select "Select Technician [PERSON_NAME] Asid [PERSON_NAME] Manager [PERSON_NAME] [PERSO…" at bounding box center [256, 461] width 112 height 28
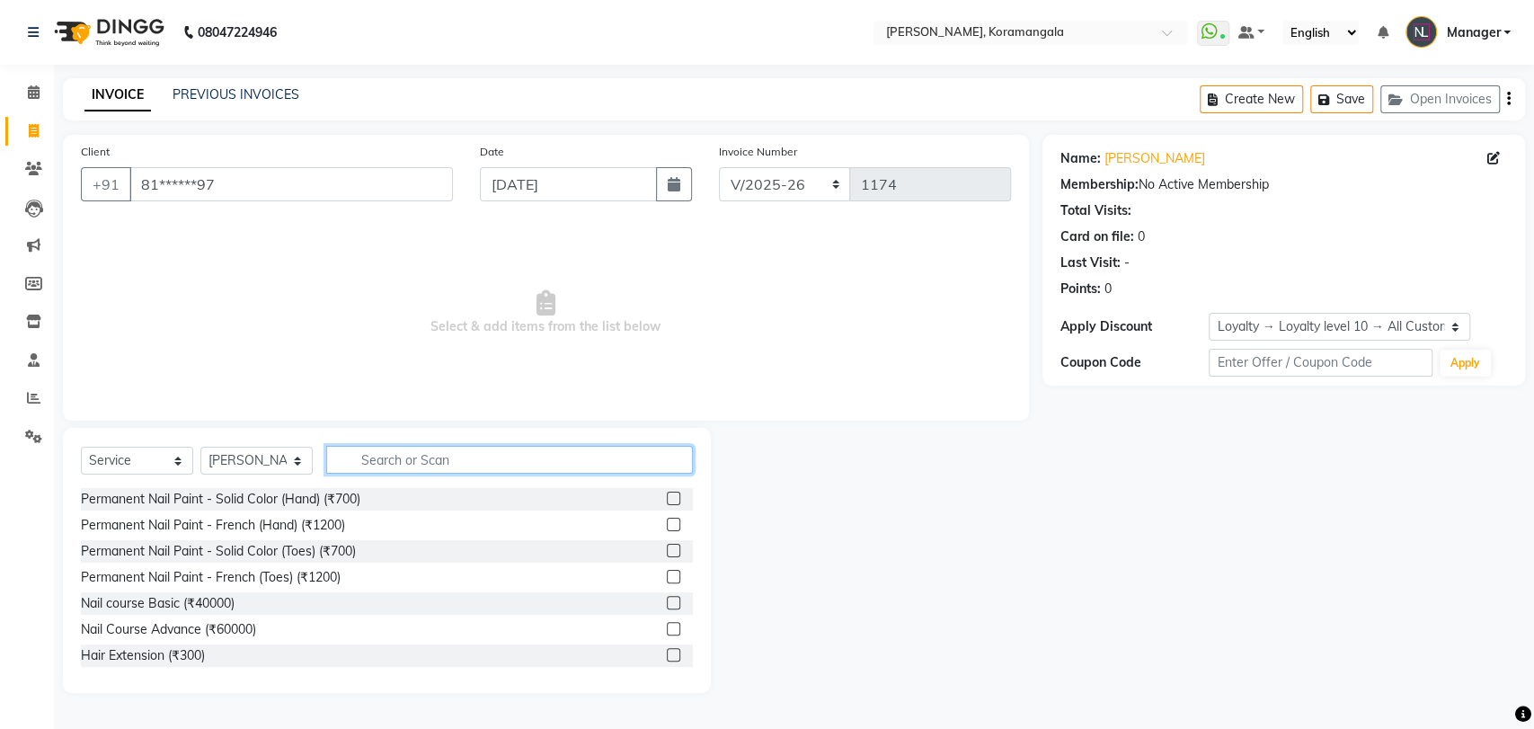
click at [382, 458] on input "text" at bounding box center [509, 460] width 367 height 28
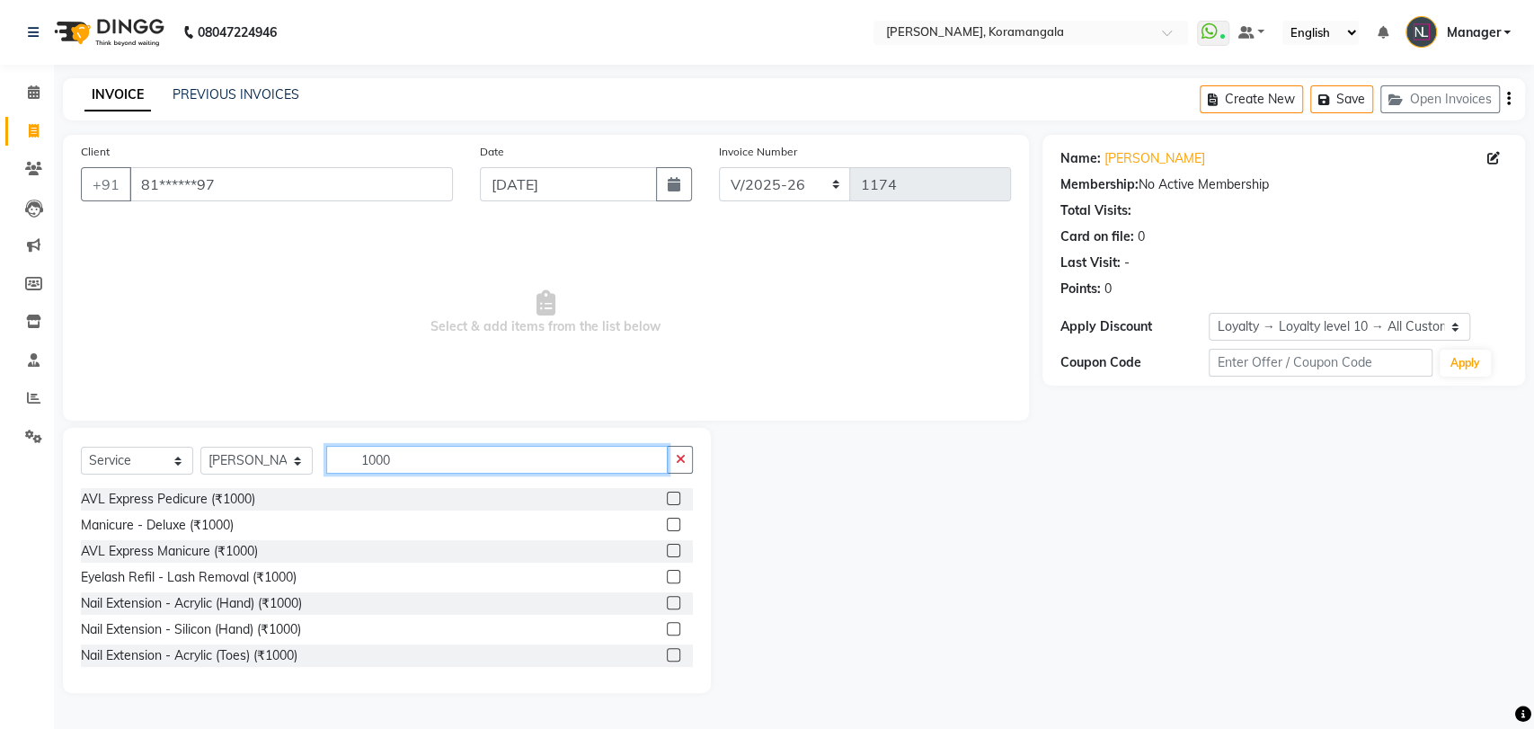
type input "1000"
click at [667, 597] on label at bounding box center [673, 602] width 13 height 13
click at [667, 597] on input "checkbox" at bounding box center [673, 603] width 12 height 12
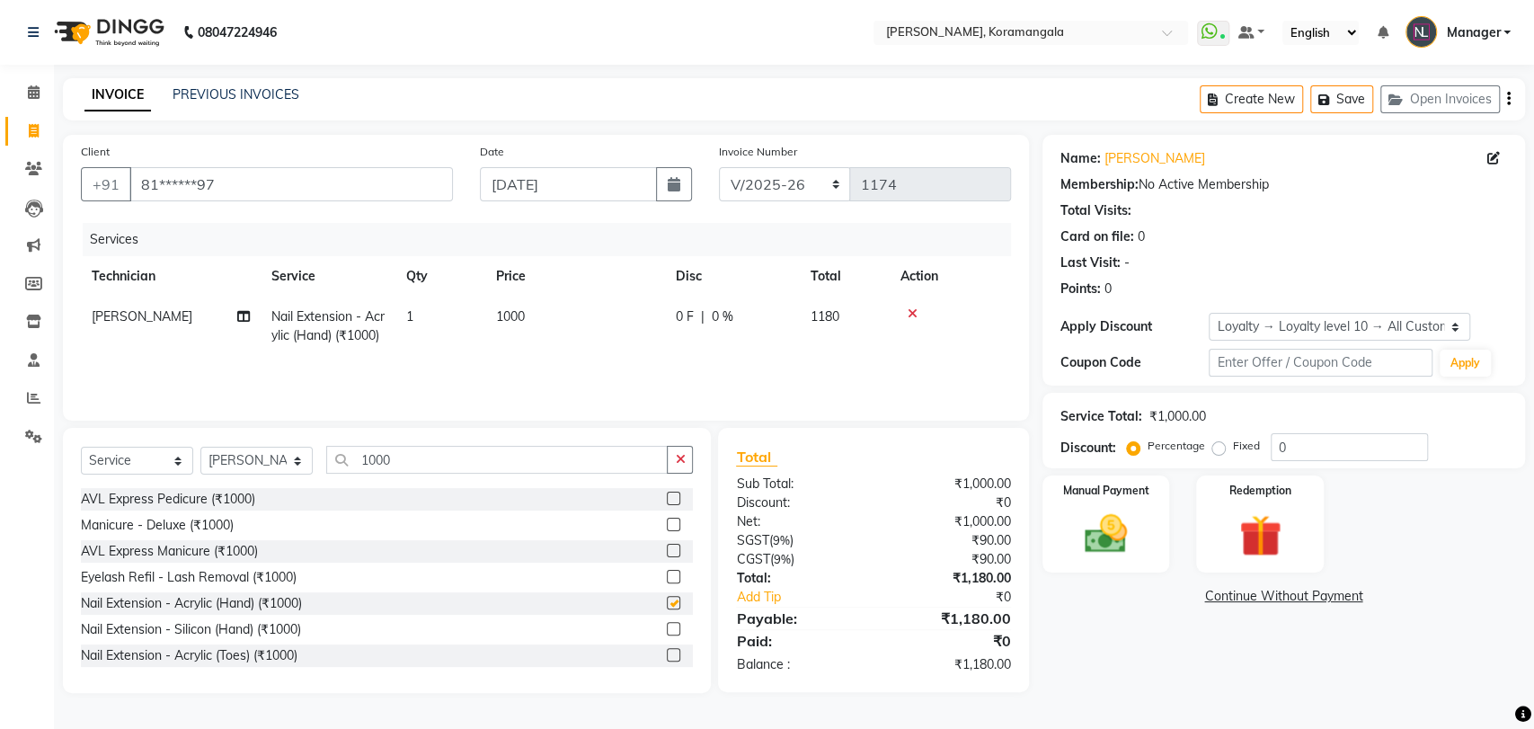
checkbox input "false"
click at [1089, 562] on div "Manual Payment" at bounding box center [1106, 525] width 133 height 102
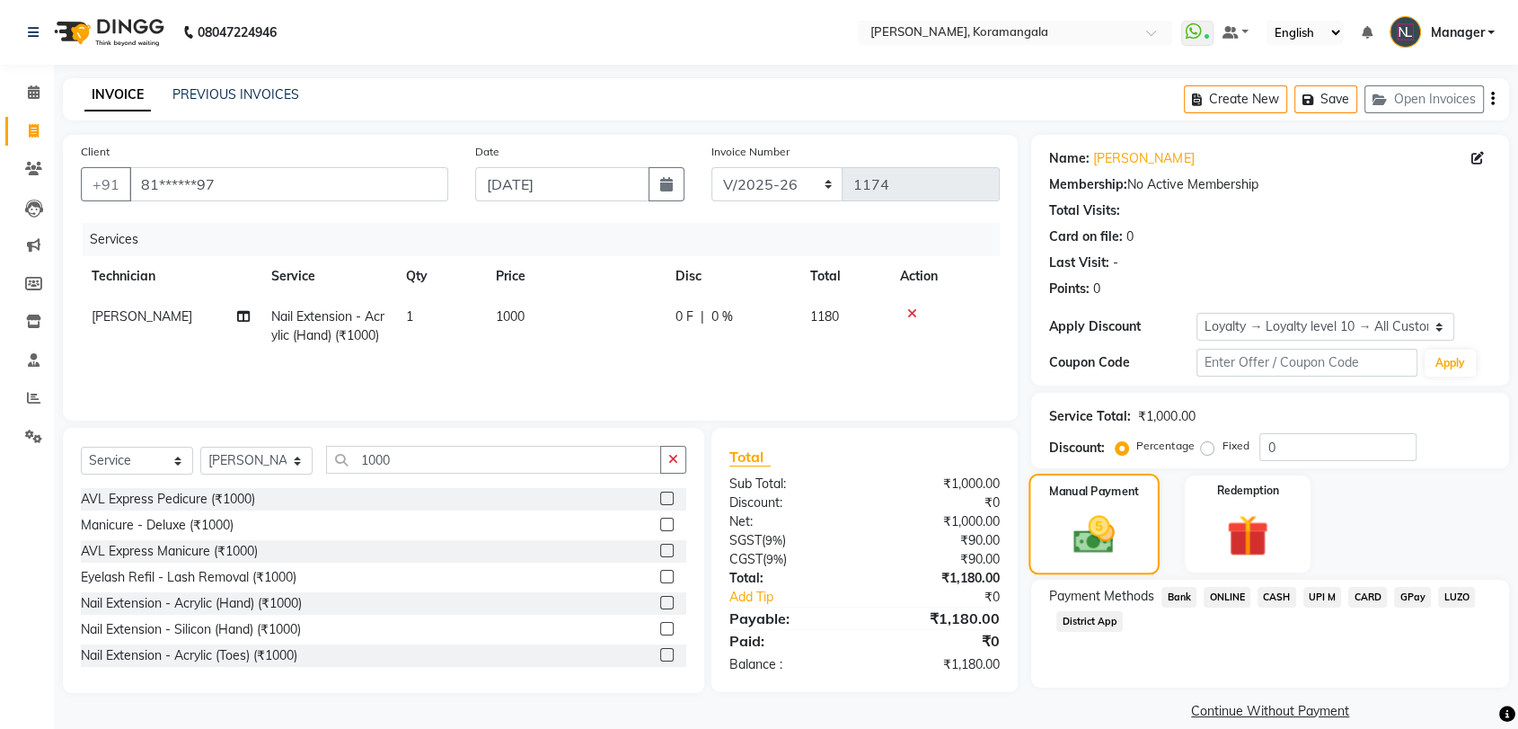
scroll to position [22, 0]
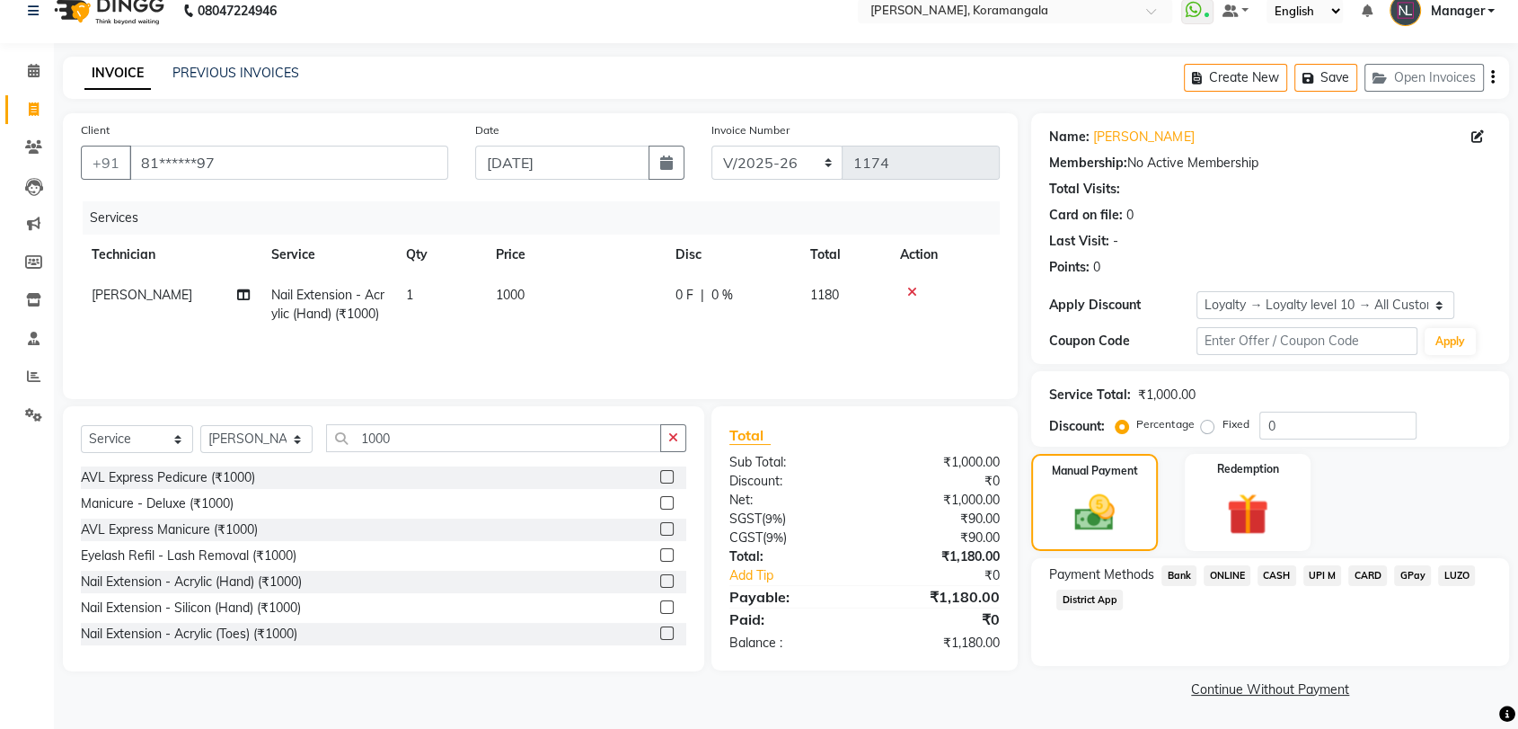
click at [1220, 578] on span "ONLINE" at bounding box center [1227, 575] width 47 height 21
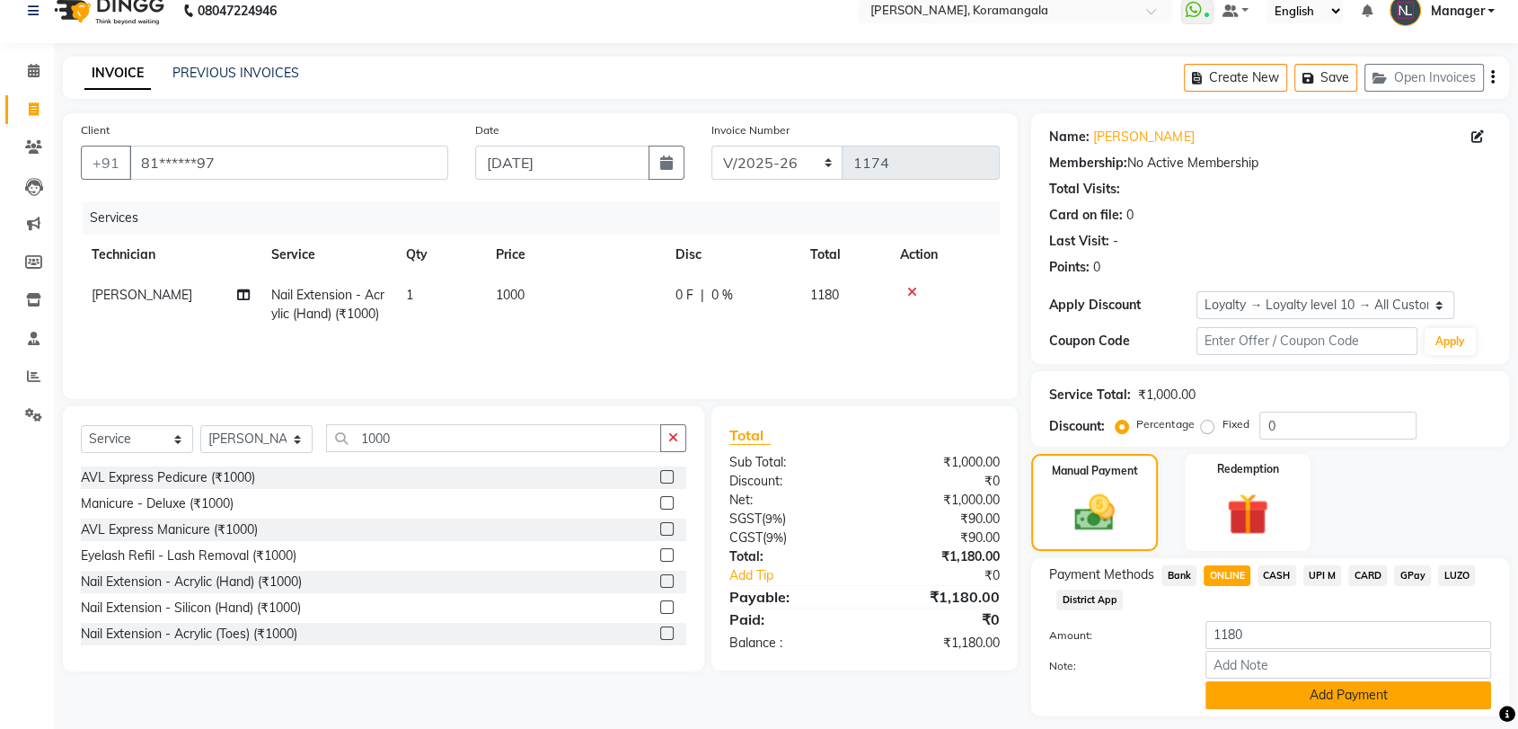
click at [1289, 695] on button "Add Payment" at bounding box center [1349, 695] width 286 height 28
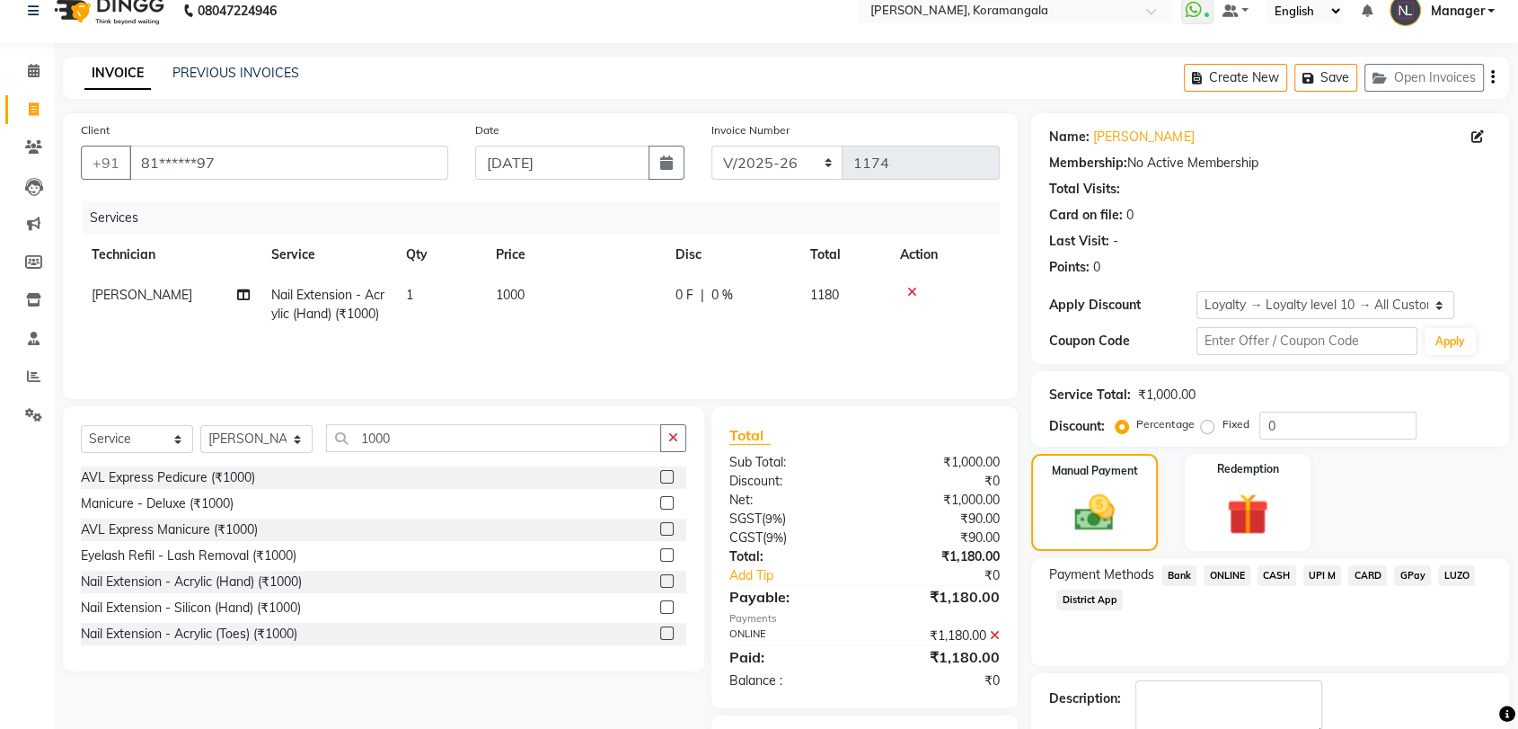
scroll to position [122, 0]
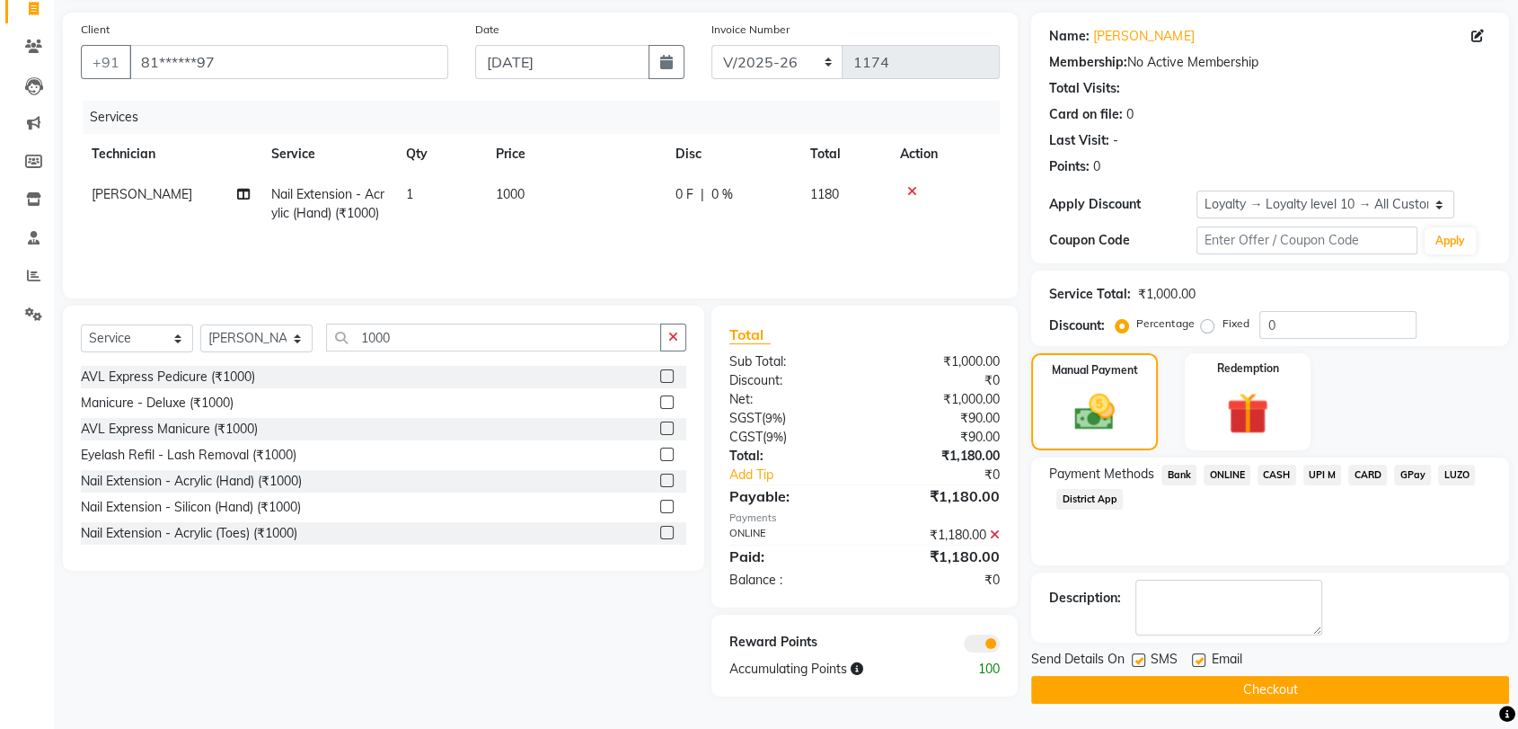
click at [1288, 681] on button "Checkout" at bounding box center [1270, 690] width 478 height 28
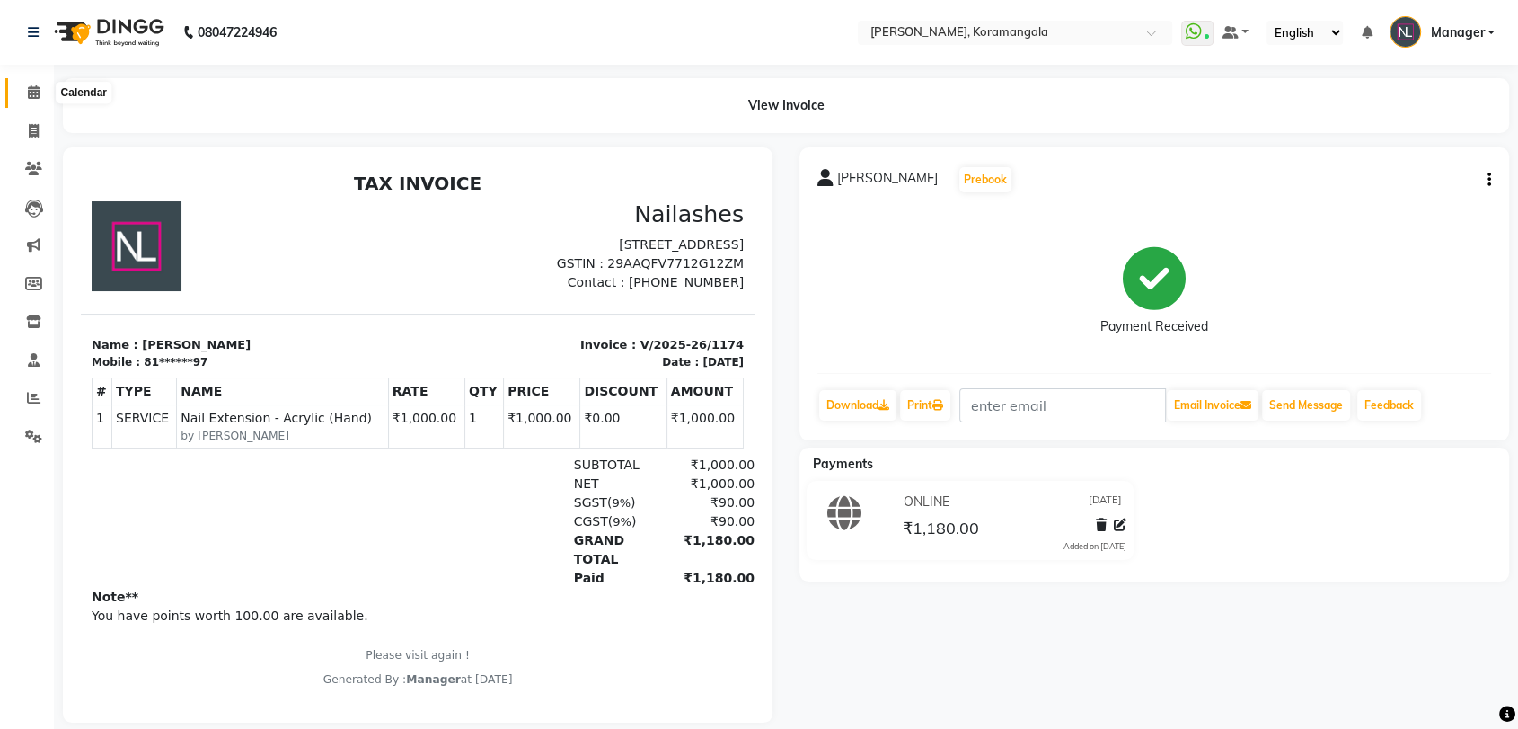
click at [40, 95] on span at bounding box center [33, 93] width 31 height 21
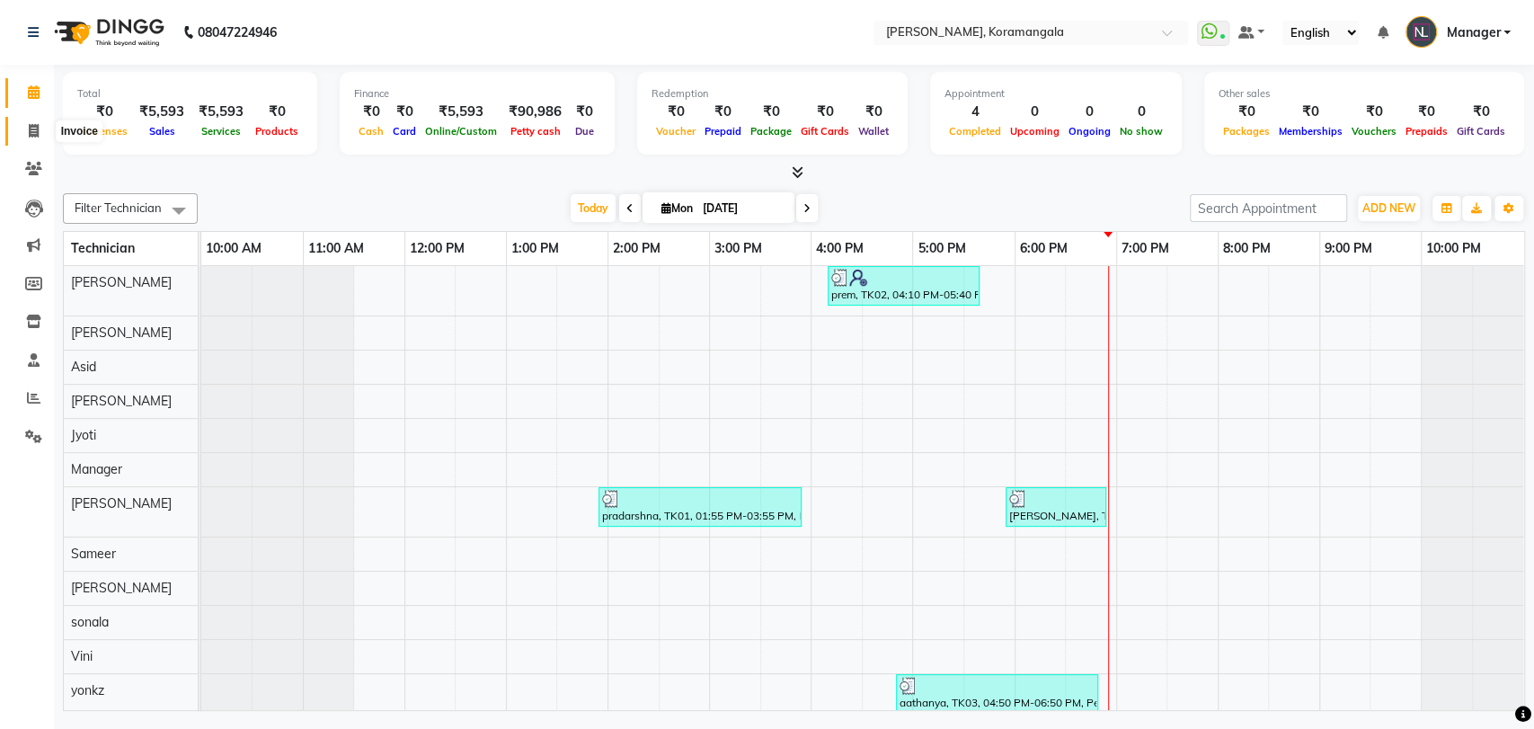
click at [29, 137] on icon at bounding box center [34, 130] width 10 height 13
select select "3769"
select select "service"
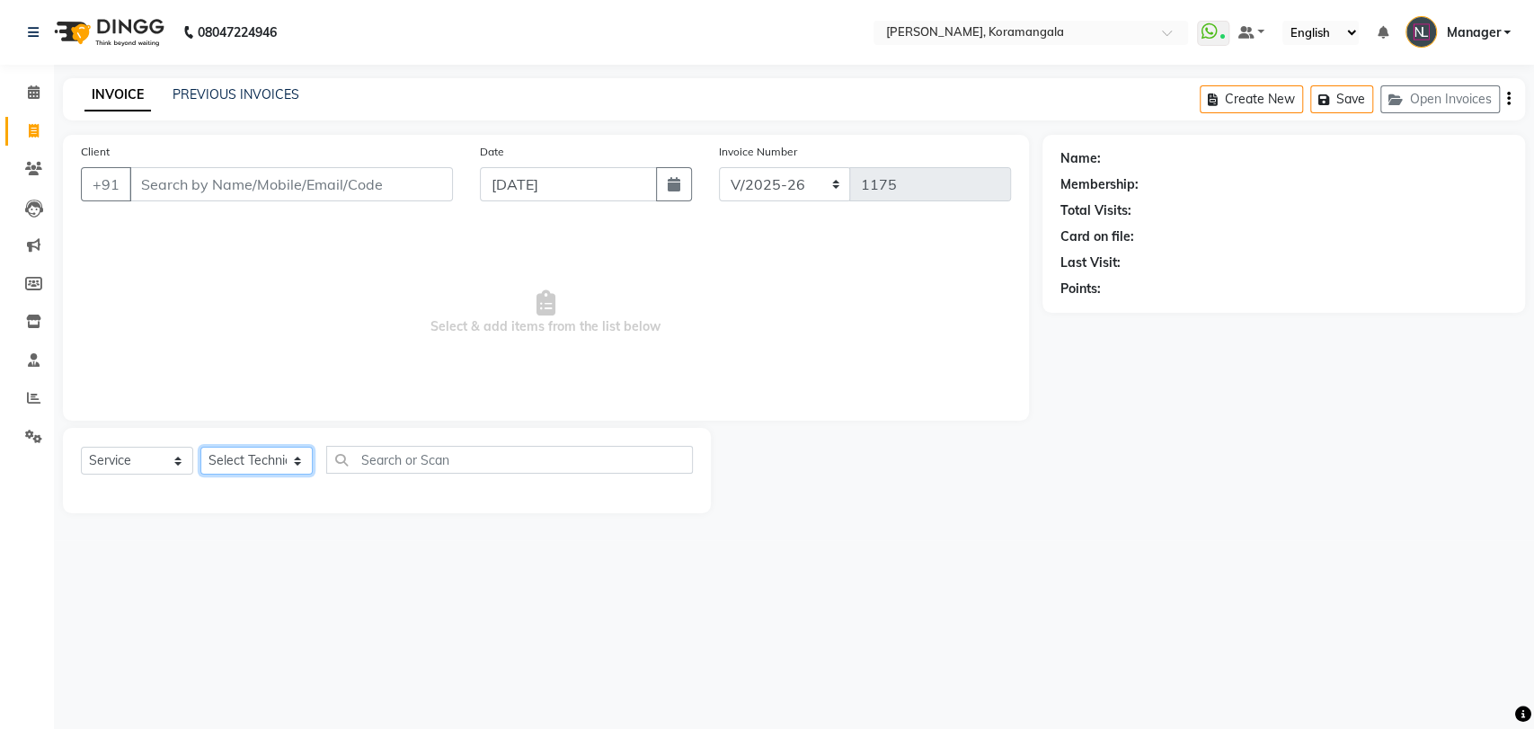
click at [238, 453] on select "Select Technician [PERSON_NAME] Asid [PERSON_NAME] Manager [PERSON_NAME] [PERSO…" at bounding box center [256, 461] width 112 height 28
select select "64144"
click at [200, 447] on select "Select Technician [PERSON_NAME] Asid [PERSON_NAME] Manager [PERSON_NAME] [PERSO…" at bounding box center [256, 461] width 112 height 28
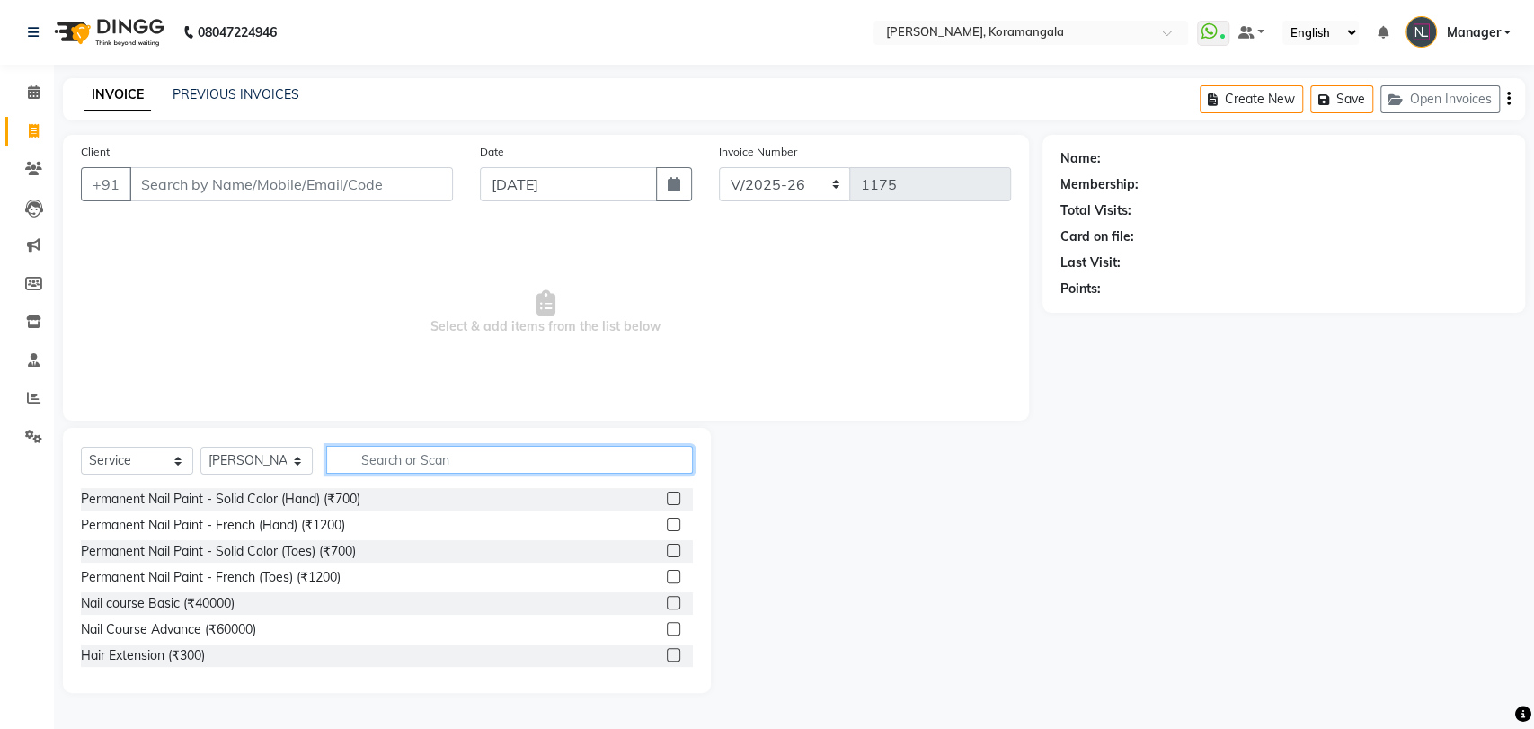
click at [401, 447] on input "text" at bounding box center [509, 460] width 367 height 28
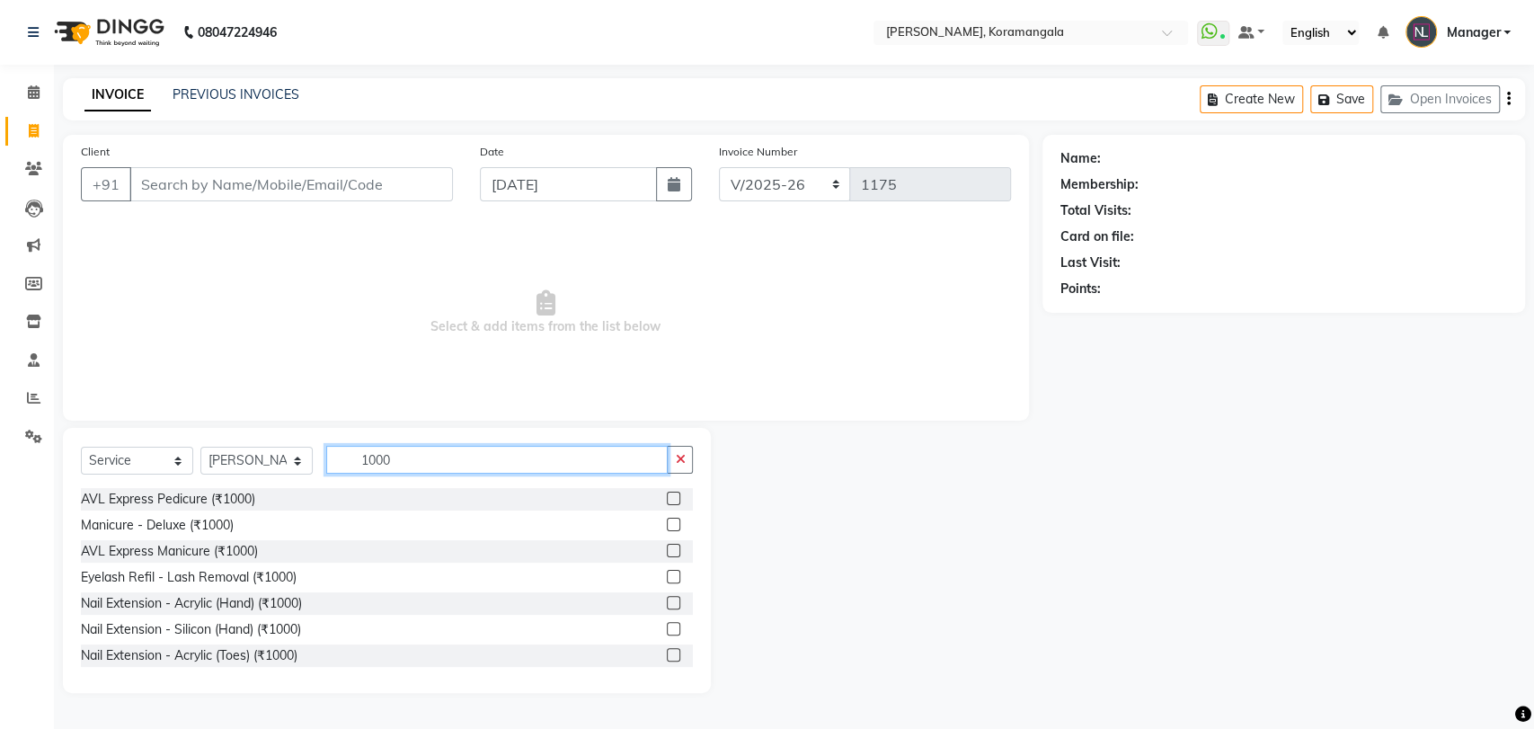
type input "1000"
click at [667, 603] on label at bounding box center [673, 602] width 13 height 13
click at [667, 603] on input "checkbox" at bounding box center [673, 603] width 12 height 12
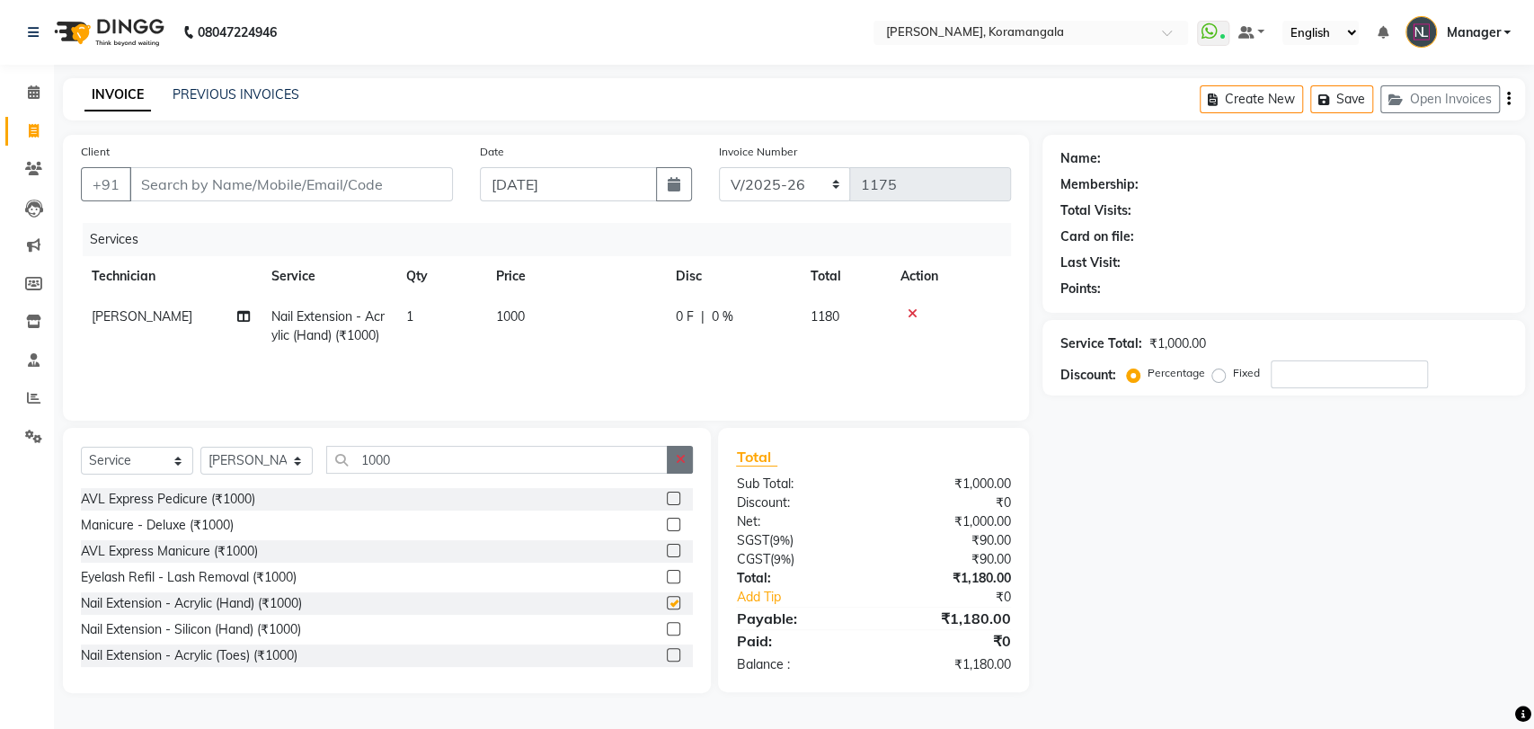
checkbox input "false"
click at [686, 464] on button "button" at bounding box center [680, 460] width 26 height 28
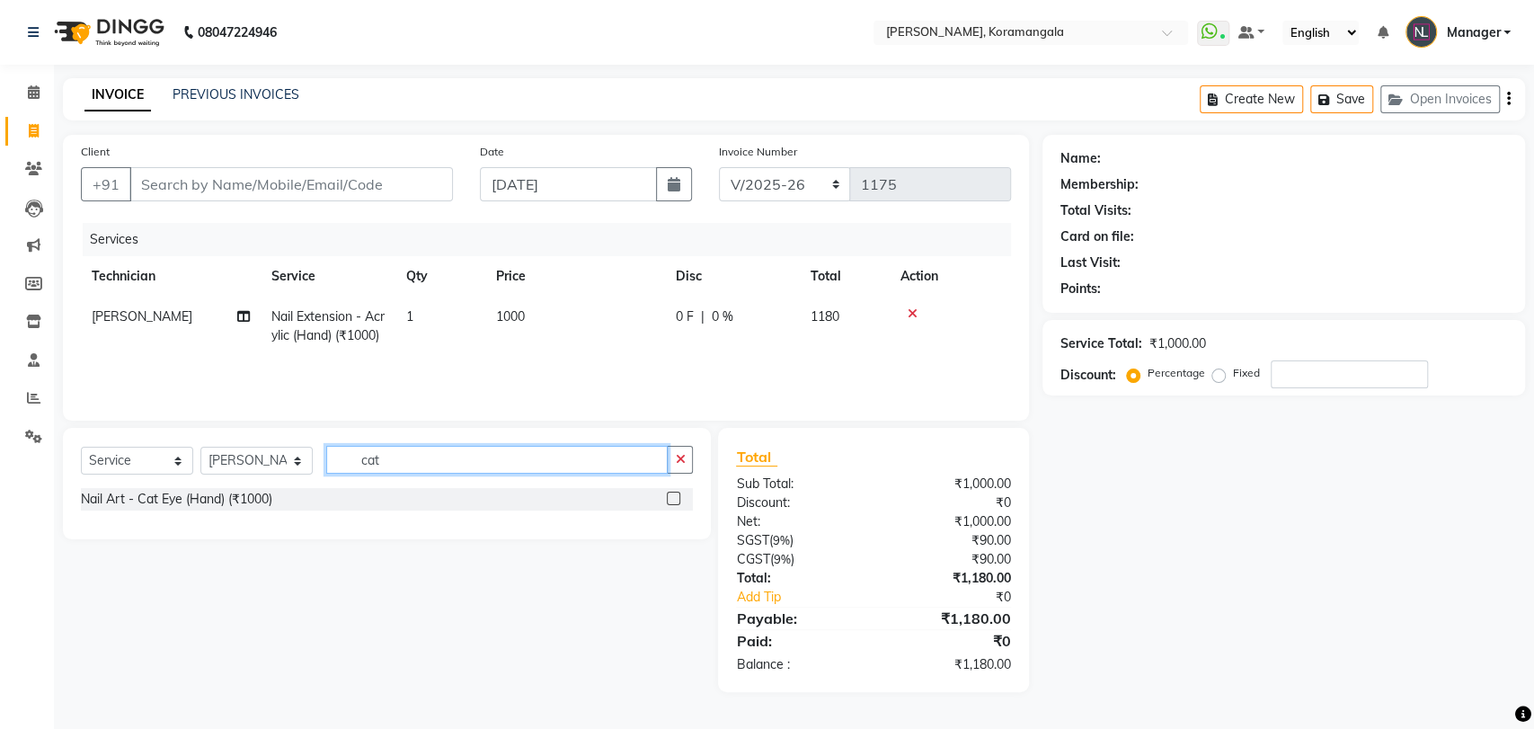
type input "cat"
click at [677, 498] on label at bounding box center [673, 497] width 13 height 13
click at [677, 498] on input "checkbox" at bounding box center [673, 499] width 12 height 12
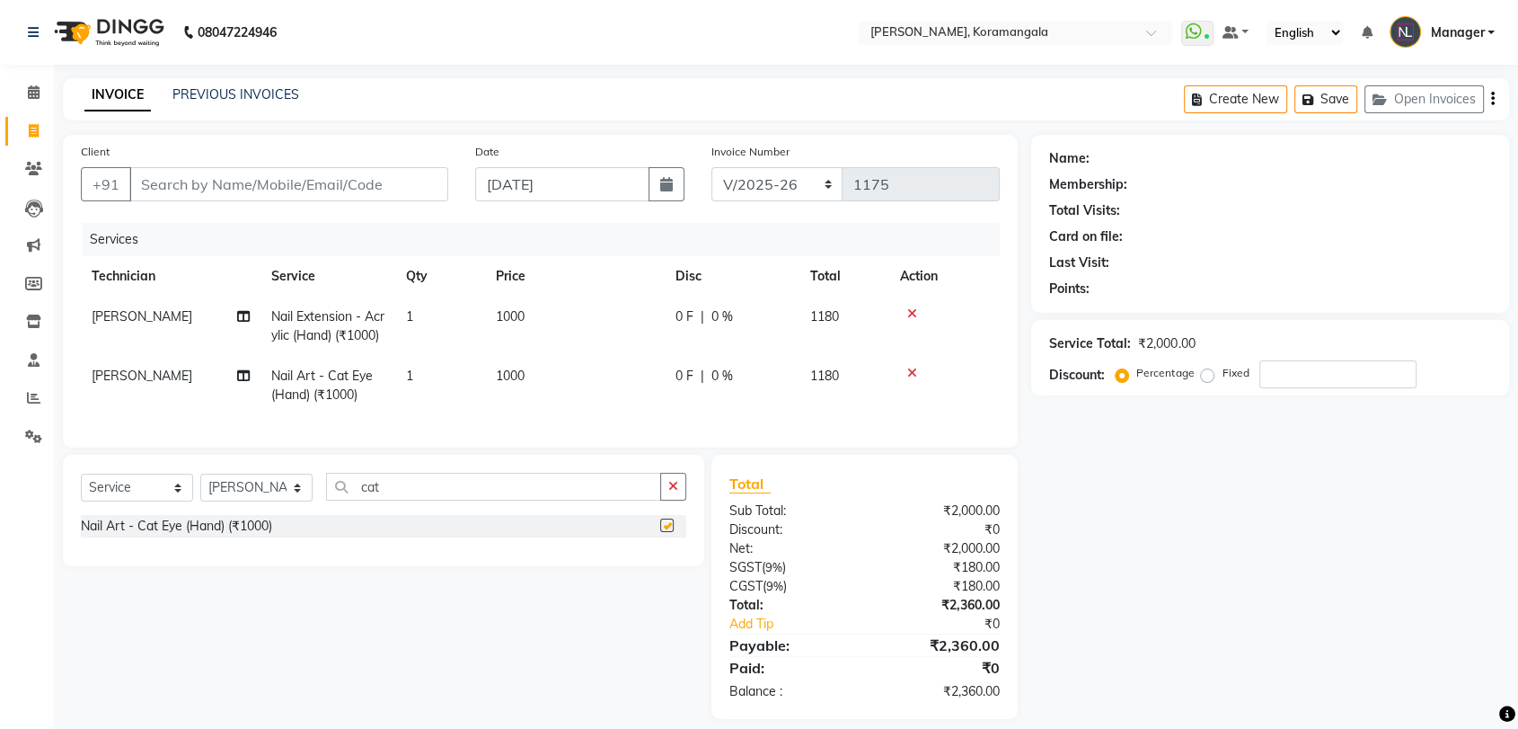
checkbox input "false"
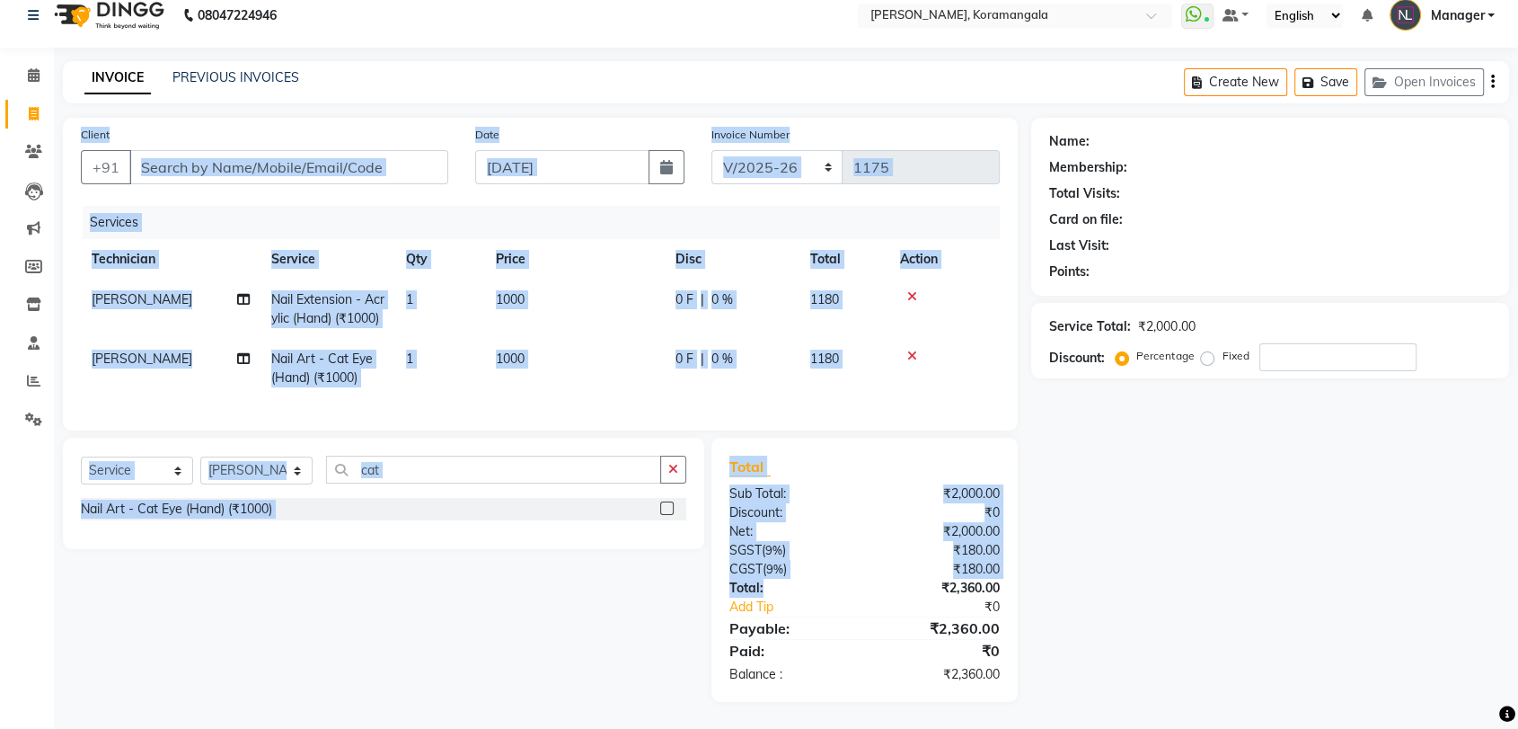
drag, startPoint x: 783, startPoint y: 594, endPoint x: 721, endPoint y: -10, distance: 607.0
click at [721, 0] on html "08047224946 Select Location × Nailashes, Koramangala WhatsApp Status ✕ Status: …" at bounding box center [759, 347] width 1518 height 729
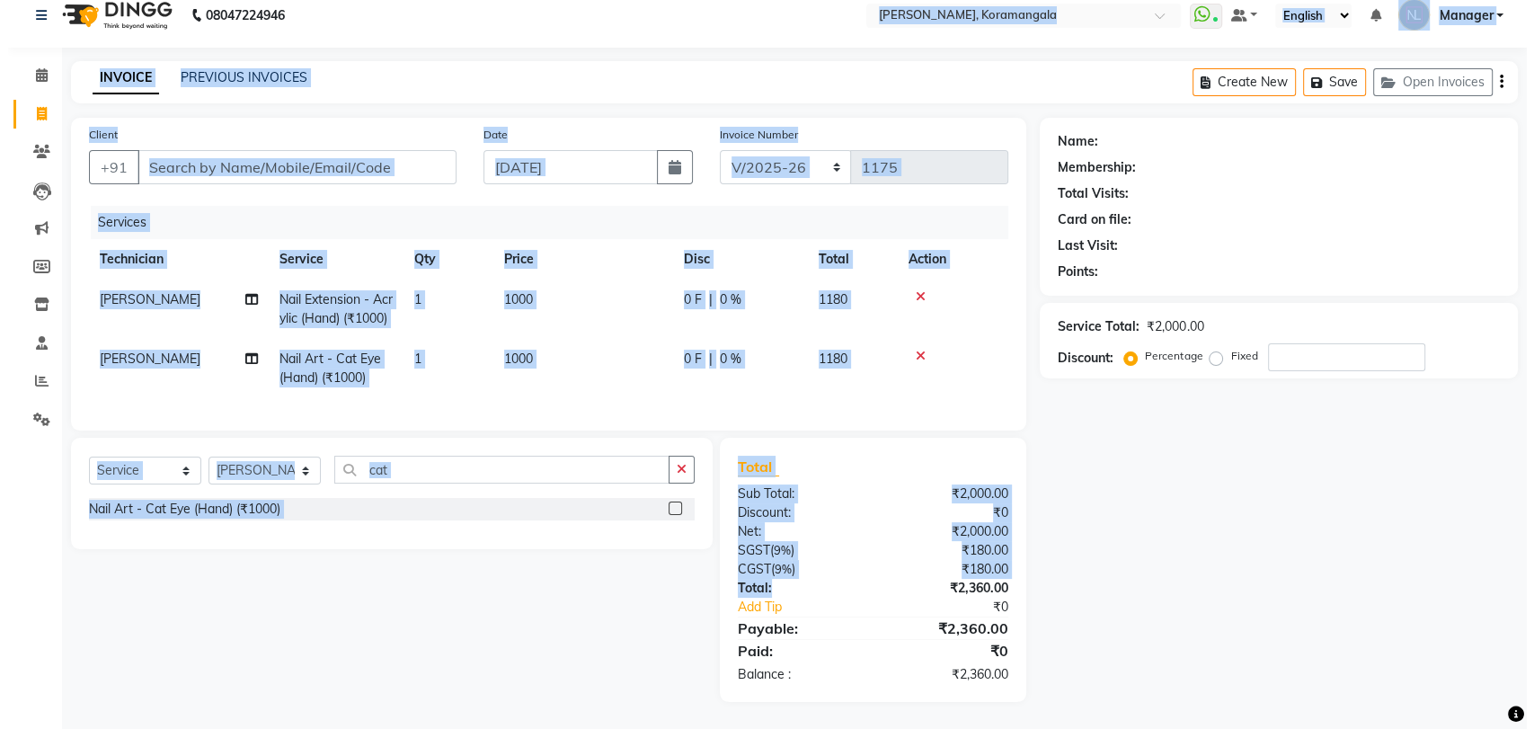
scroll to position [41, 0]
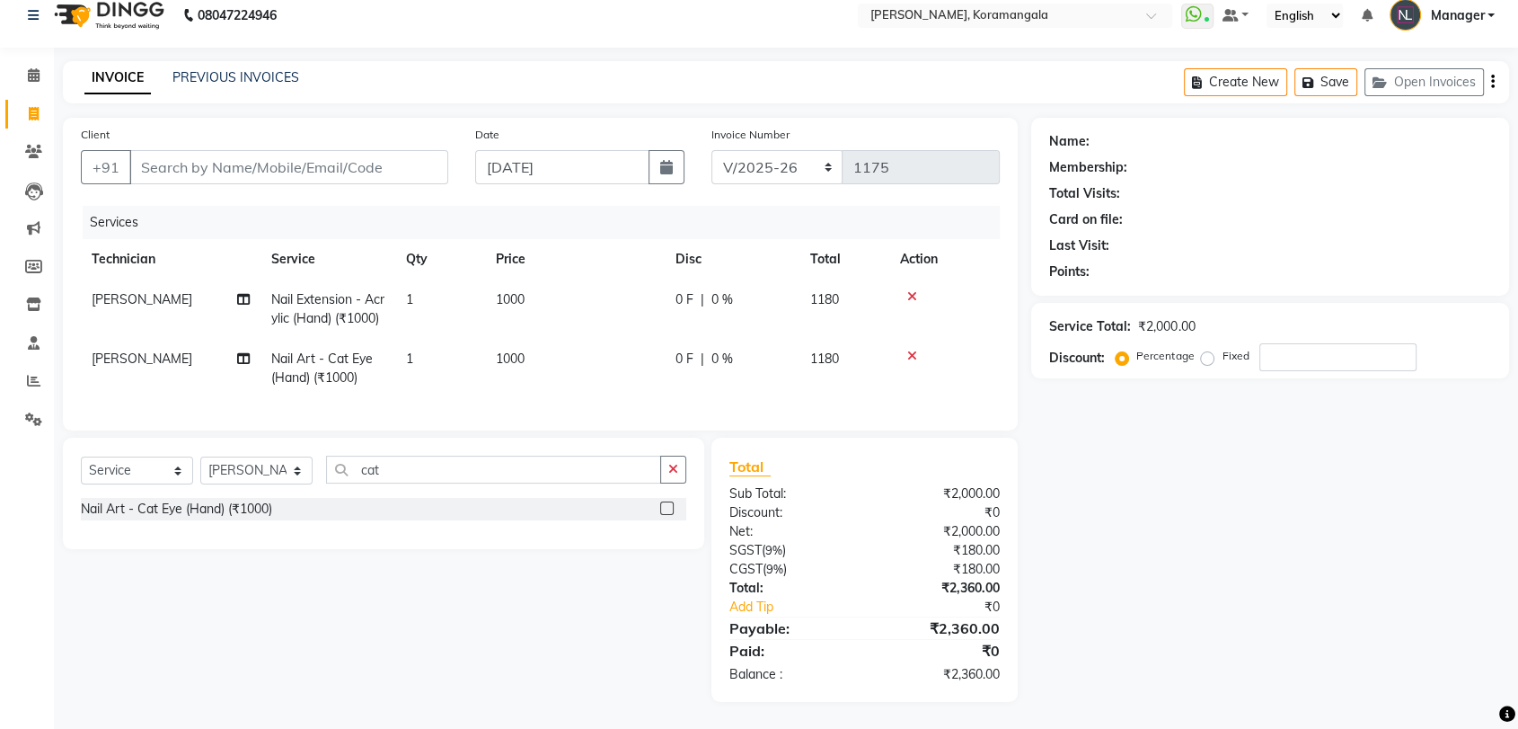
click at [1050, 462] on div "Name: Membership: Total Visits: Card on file: Last Visit: Points: Service Total…" at bounding box center [1276, 410] width 491 height 584
click at [1183, 629] on div "Name: Membership: Total Visits: Card on file: Last Visit: Points: Service Total…" at bounding box center [1276, 410] width 491 height 584
click at [1168, 419] on div "Name: Membership: Total Visits: Card on file: Last Visit: Points: Service Total…" at bounding box center [1276, 410] width 491 height 584
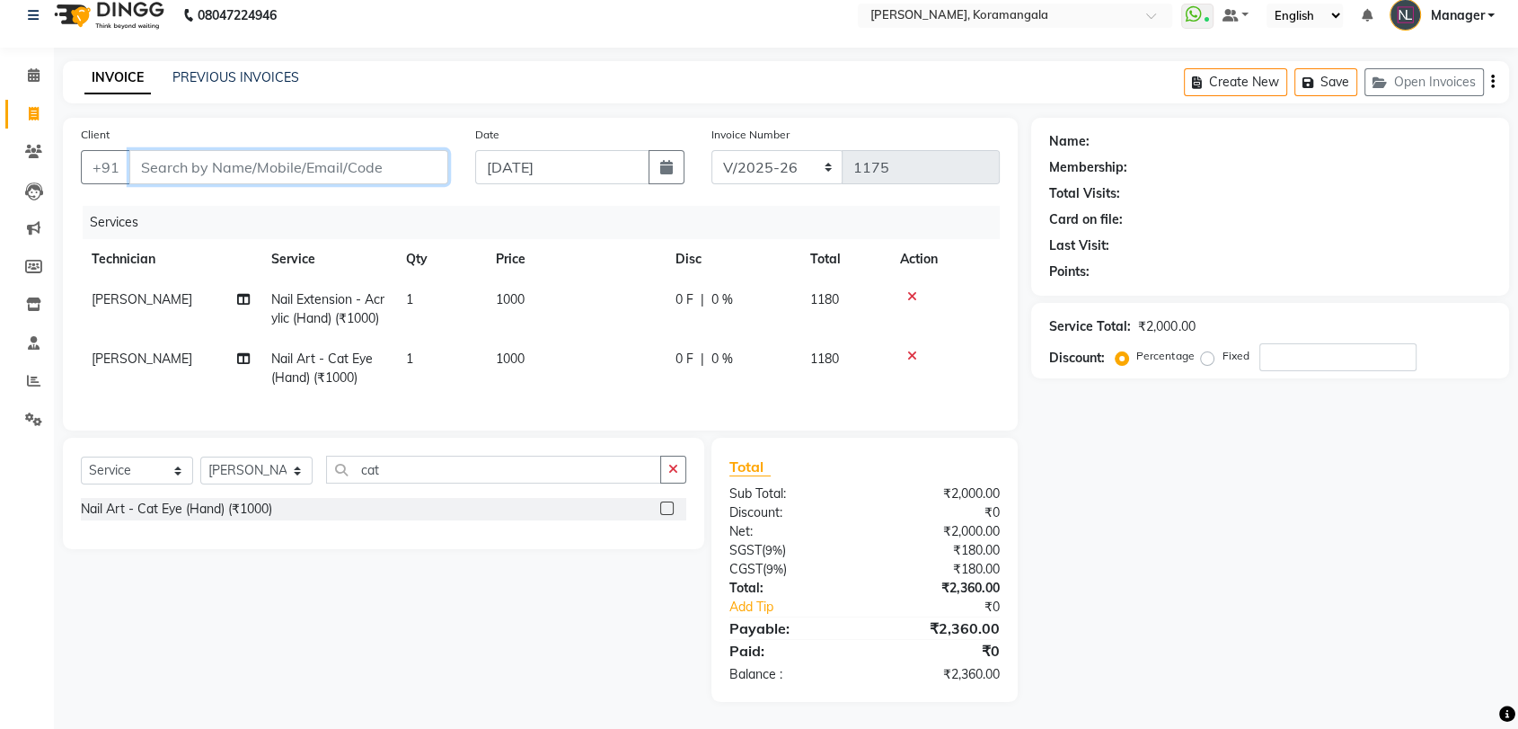
click at [385, 150] on input "Client" at bounding box center [288, 167] width 319 height 34
type input "8"
type input "0"
type input "8876184290"
click at [385, 158] on span "Add Client" at bounding box center [402, 167] width 71 height 18
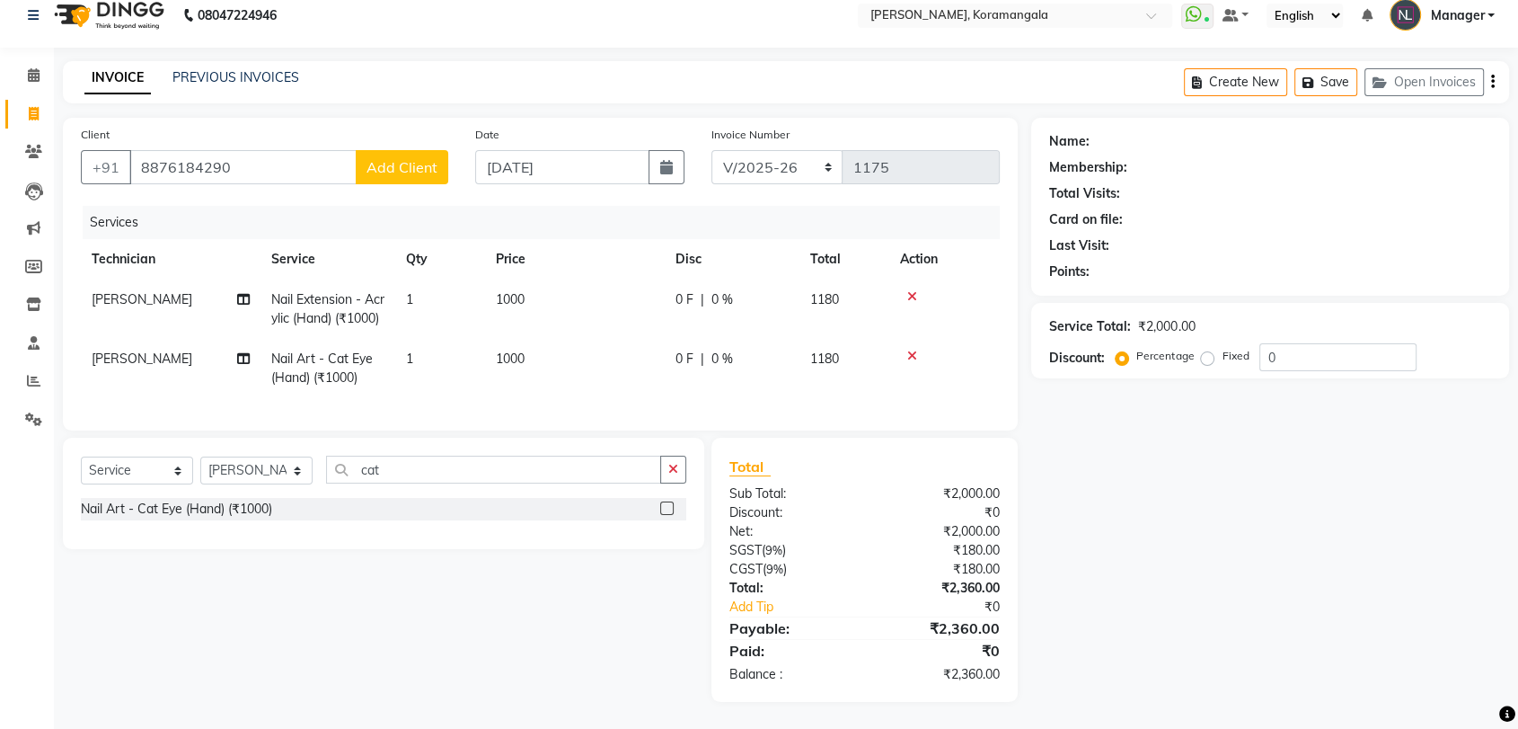
select select "21"
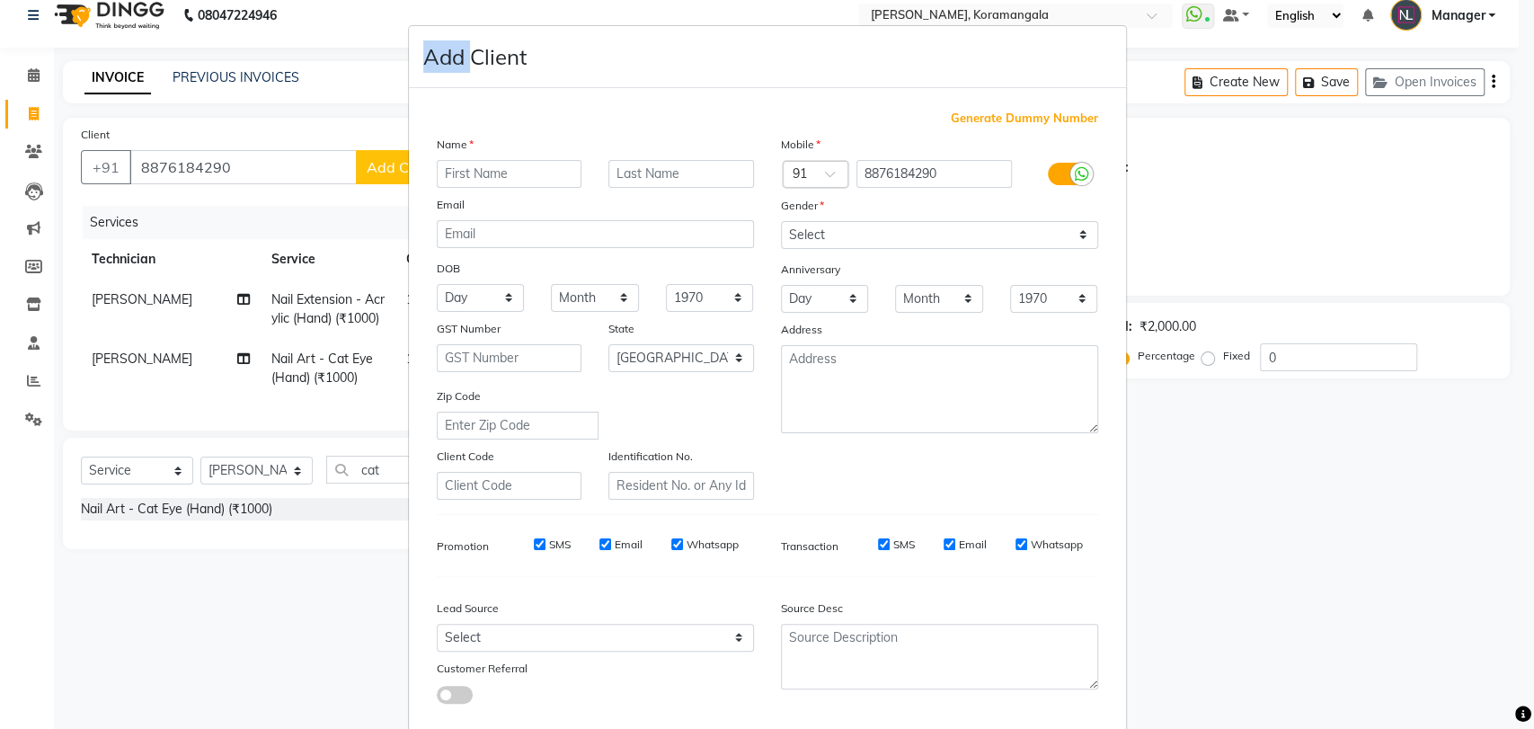
scroll to position [97, 0]
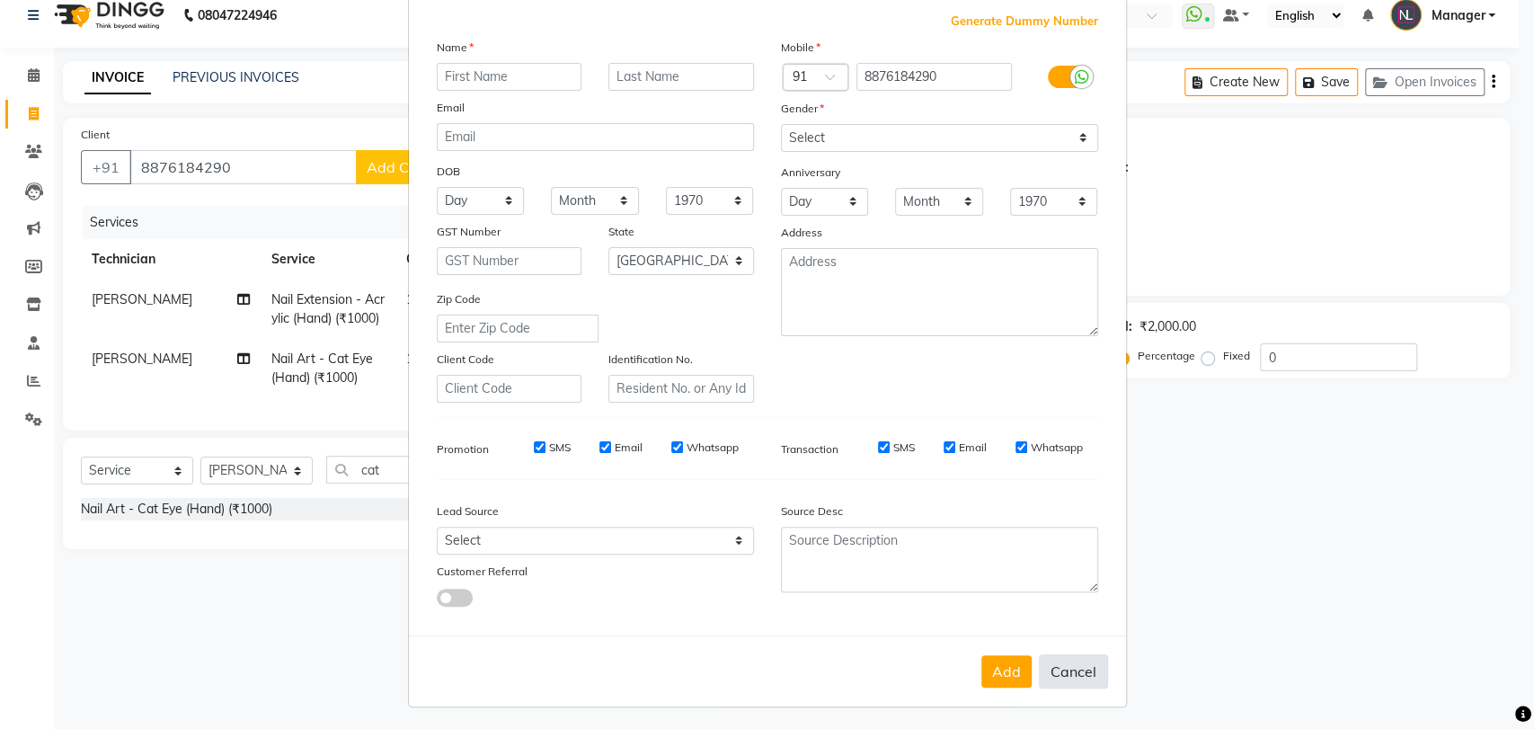
click at [1057, 655] on button "Cancel" at bounding box center [1073, 671] width 69 height 34
select select
select select "null"
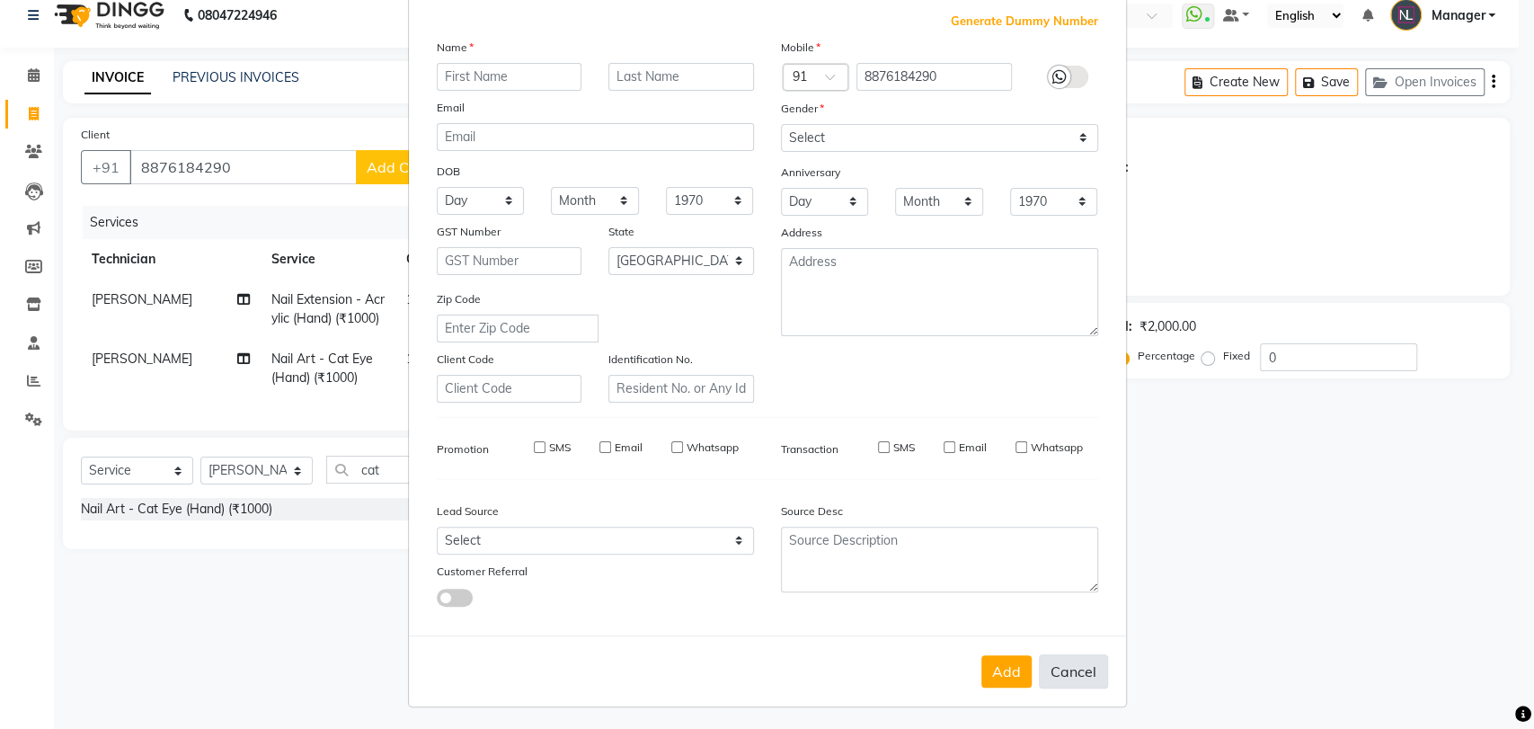
select select
checkbox input "false"
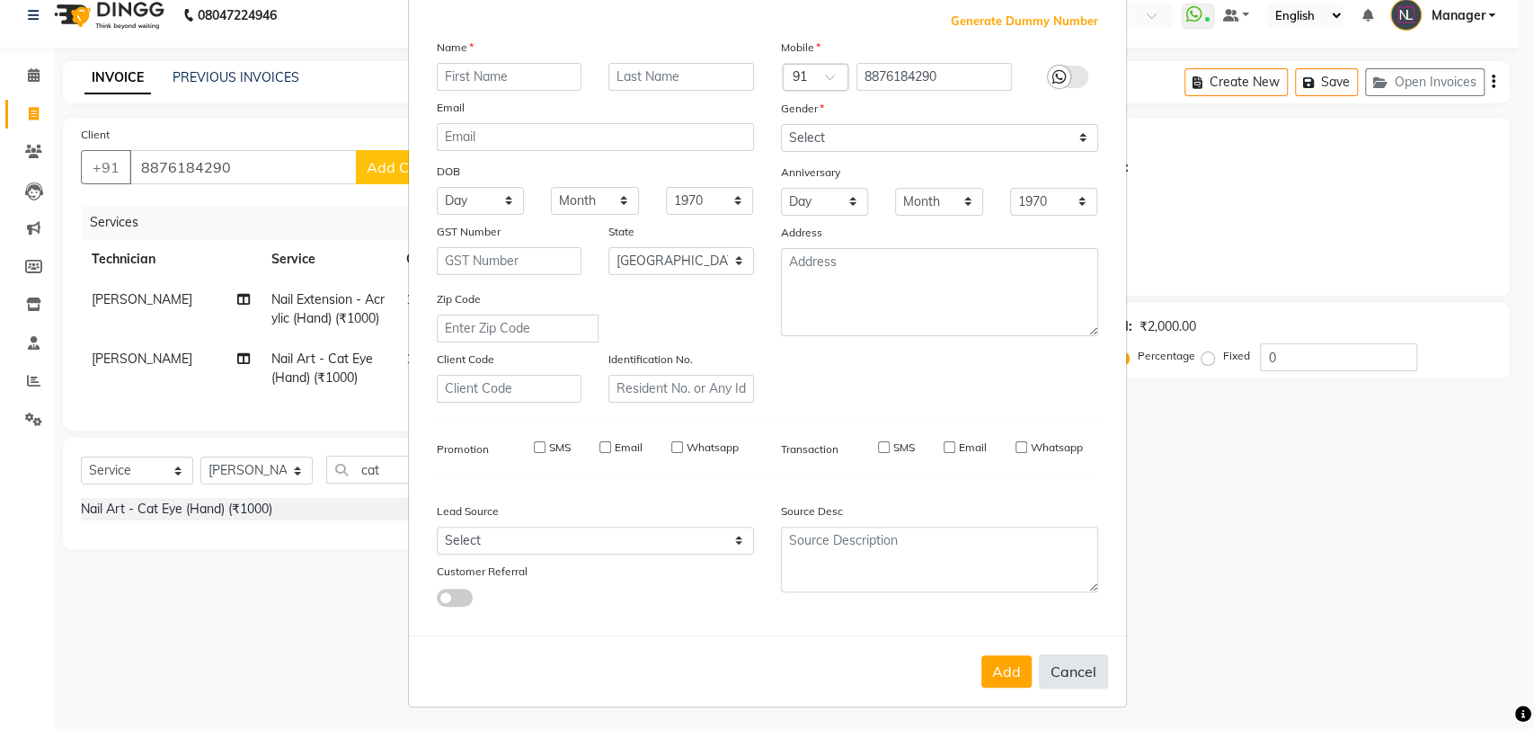
checkbox input "false"
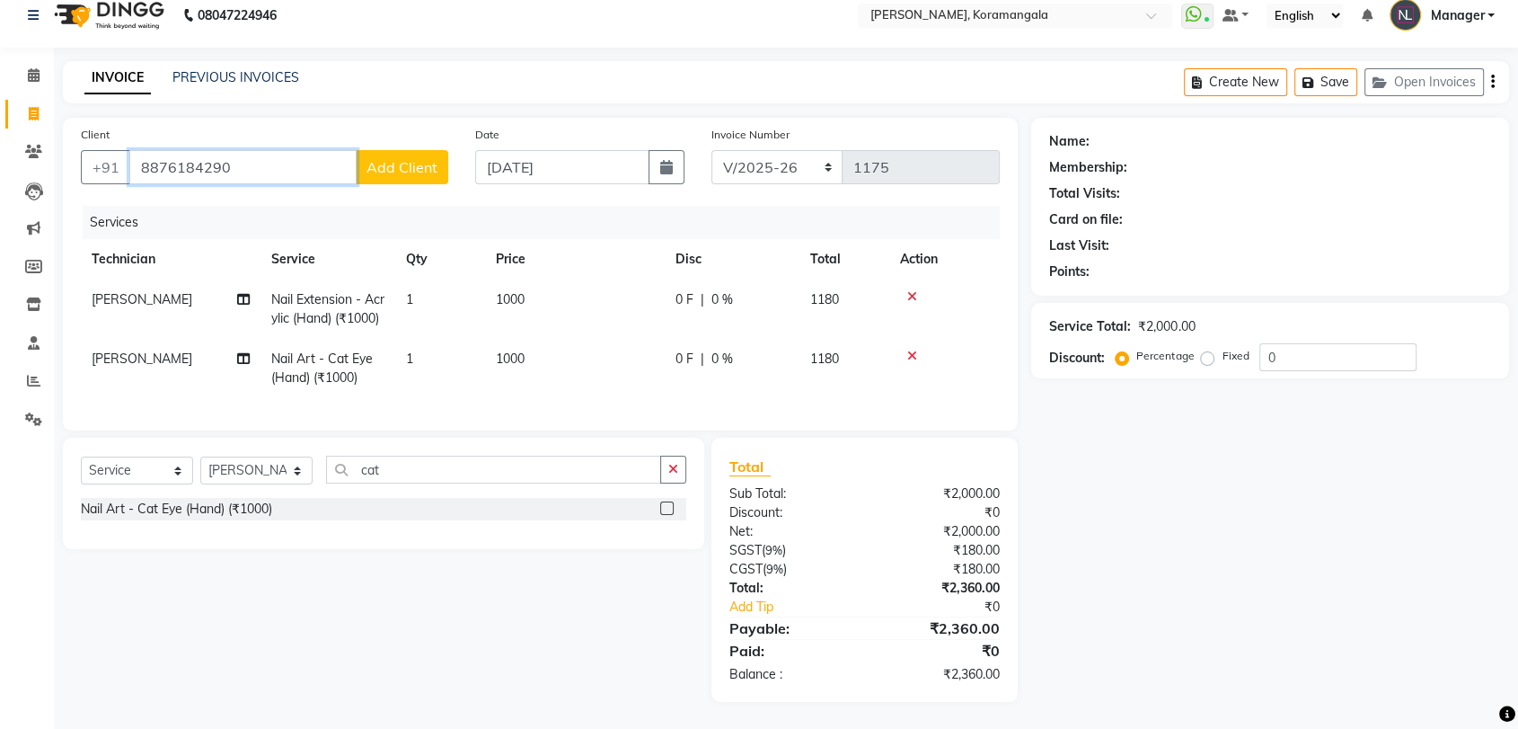
click at [270, 153] on input "8876184290" at bounding box center [242, 167] width 227 height 34
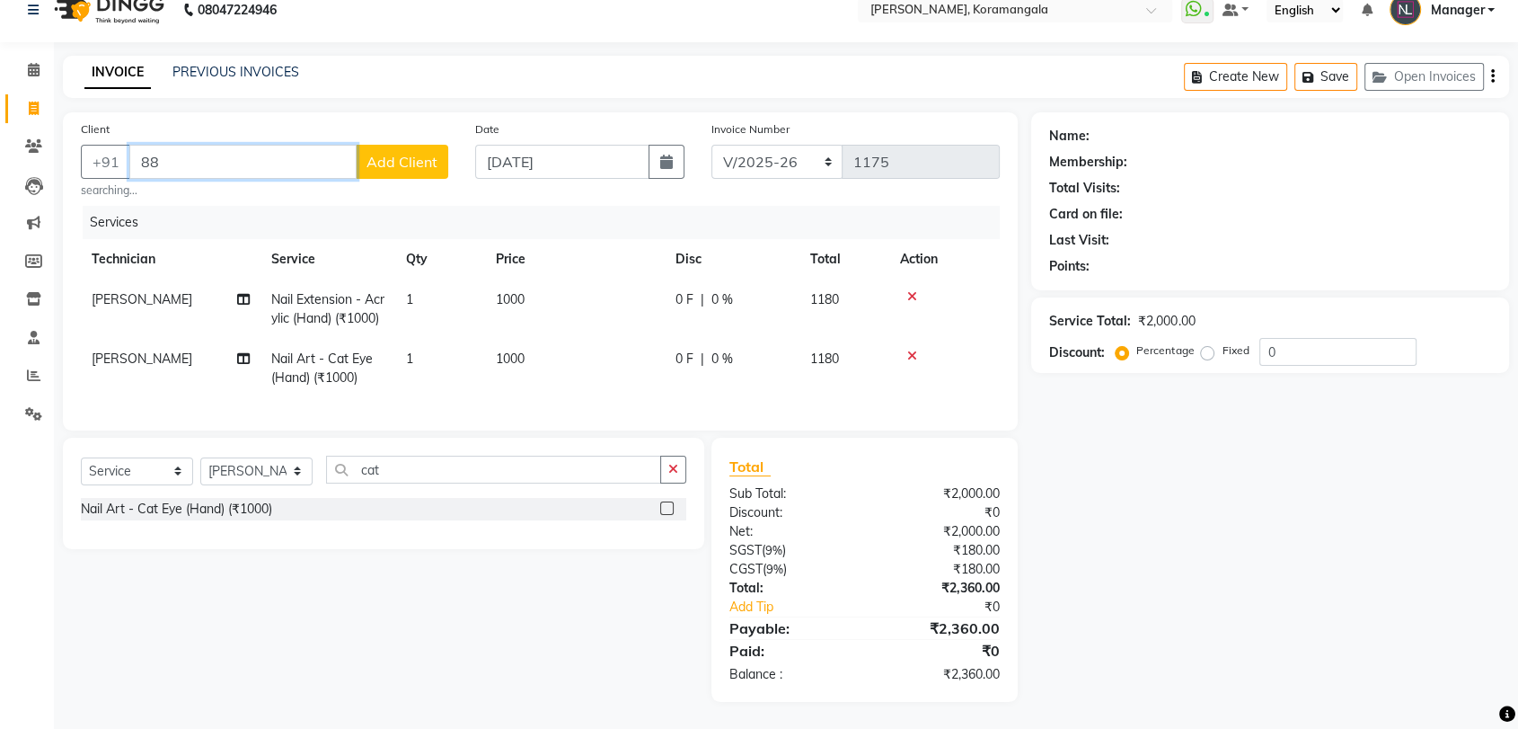
type input "8"
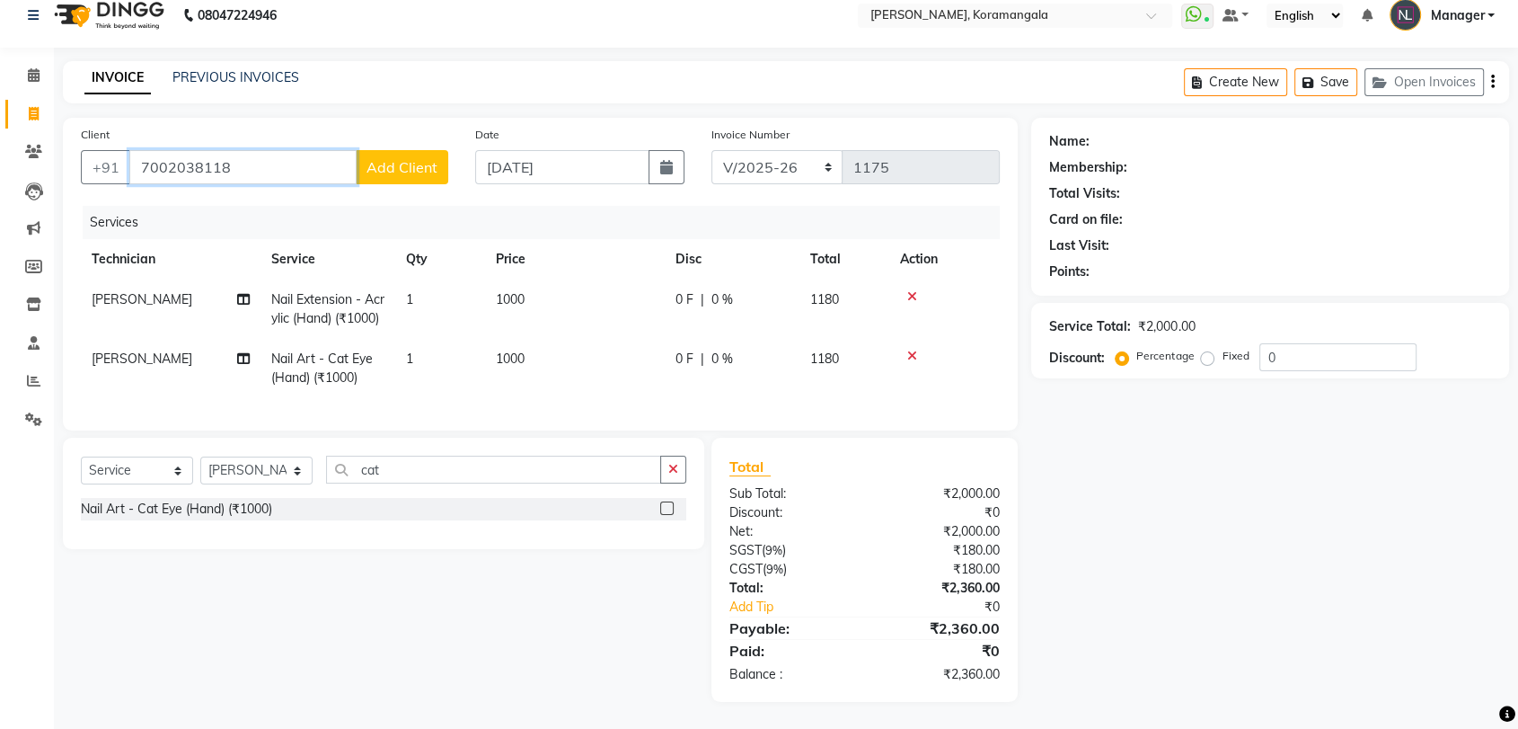
type input "7002038118"
click at [396, 150] on button "Add Client" at bounding box center [402, 167] width 93 height 34
select select "21"
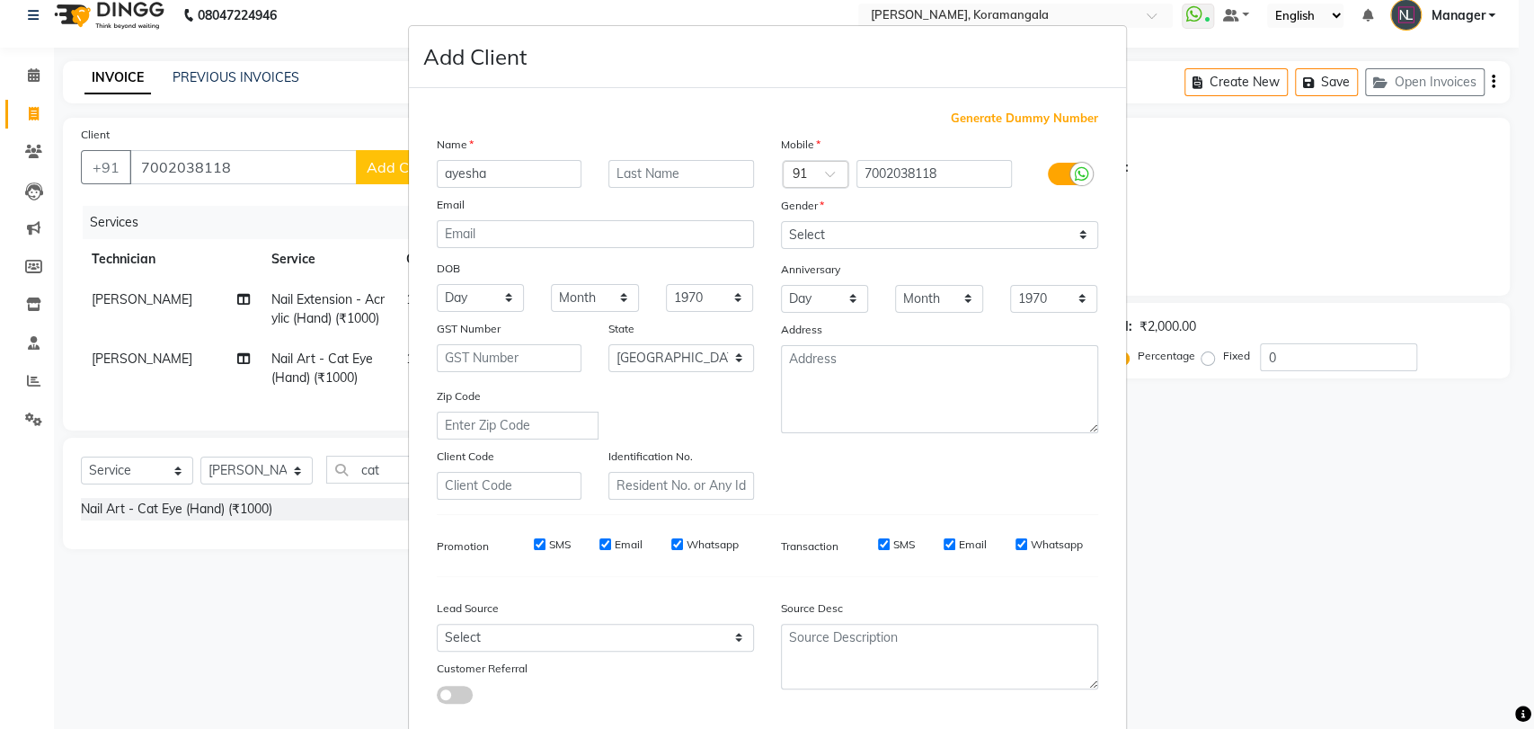
type input "ayesha"
click at [808, 245] on select "Select Male Female Other Prefer Not To Say" at bounding box center [939, 235] width 317 height 28
select select "[DEMOGRAPHIC_DATA]"
click at [781, 221] on select "Select Male Female Other Prefer Not To Say" at bounding box center [939, 235] width 317 height 28
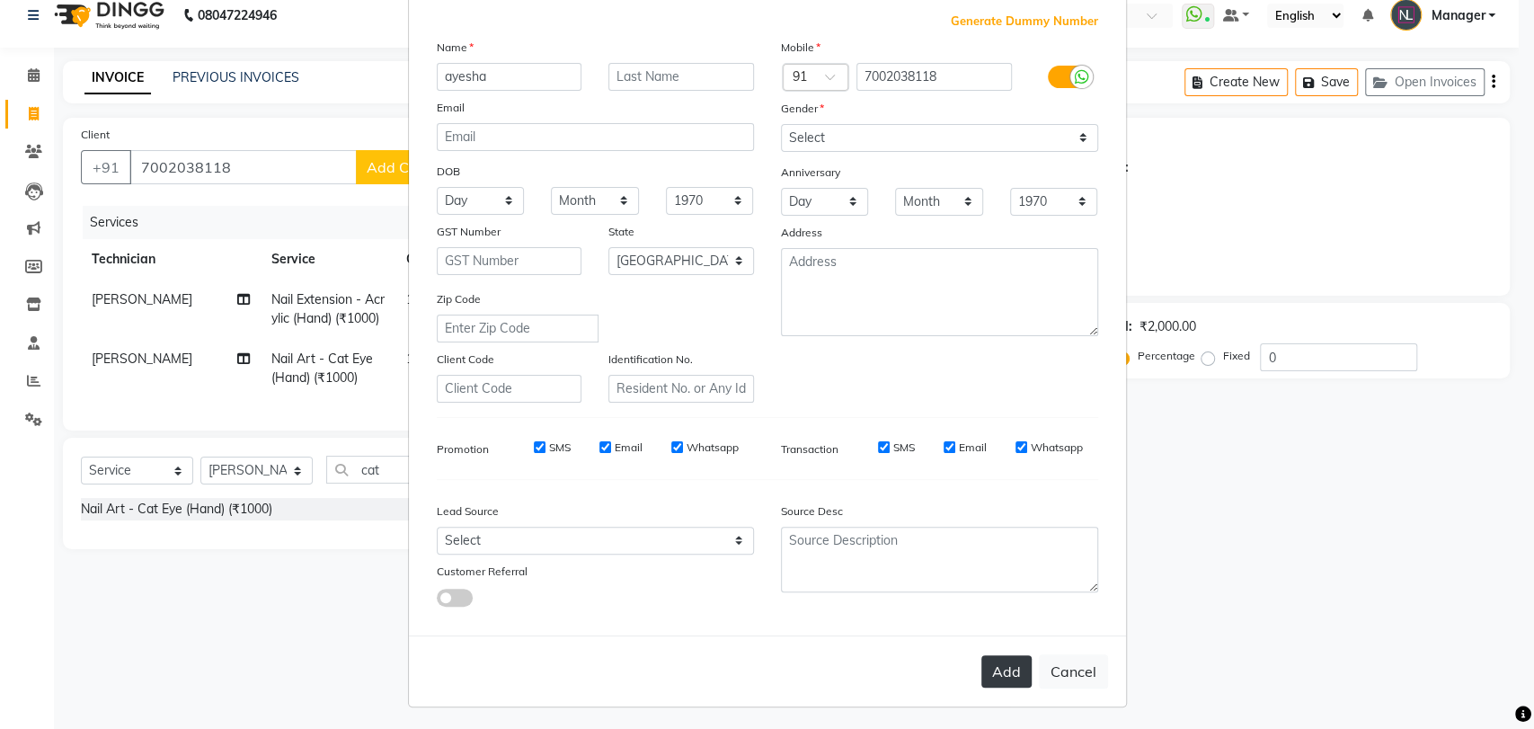
click at [1000, 668] on button "Add" at bounding box center [1006, 671] width 50 height 32
type input "70******18"
select select
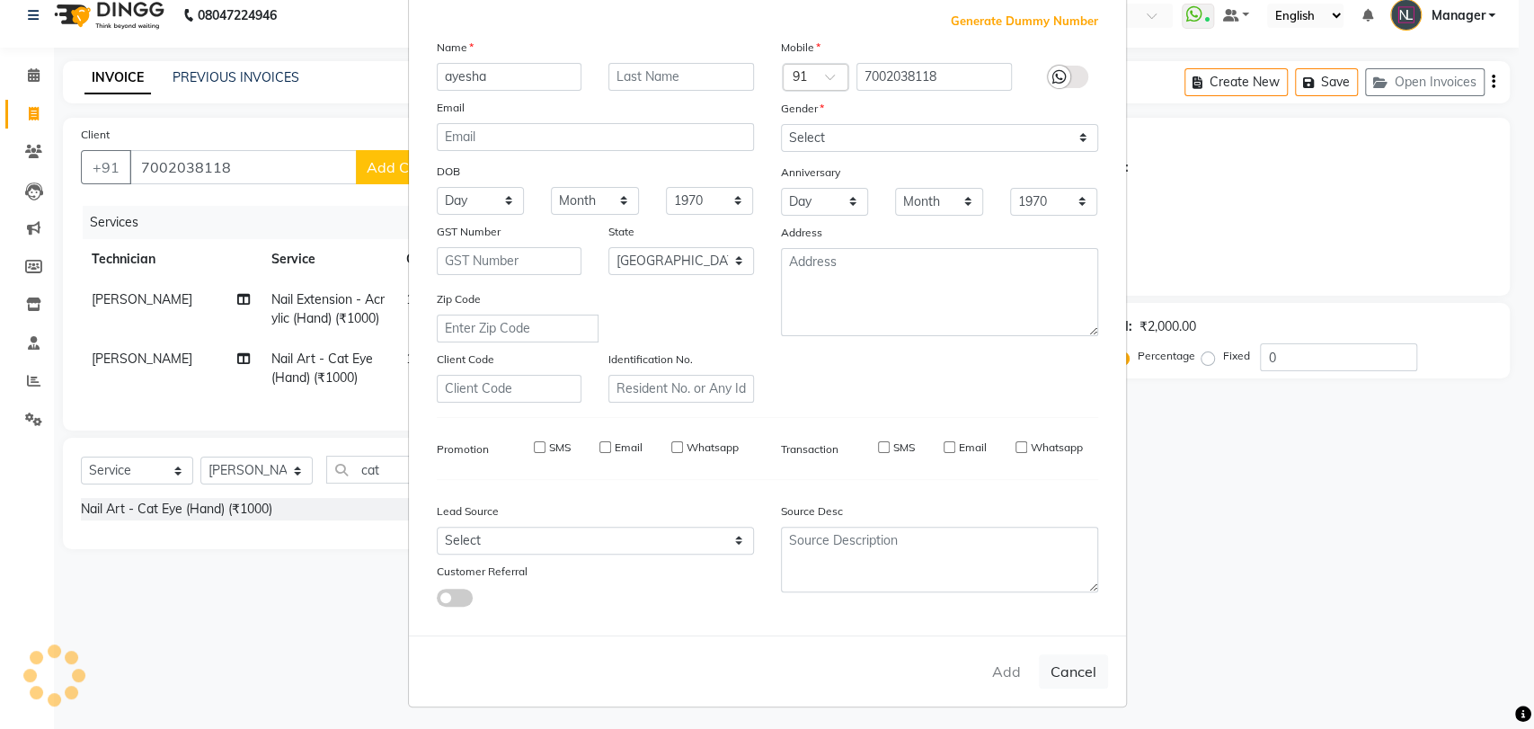
select select "null"
select select
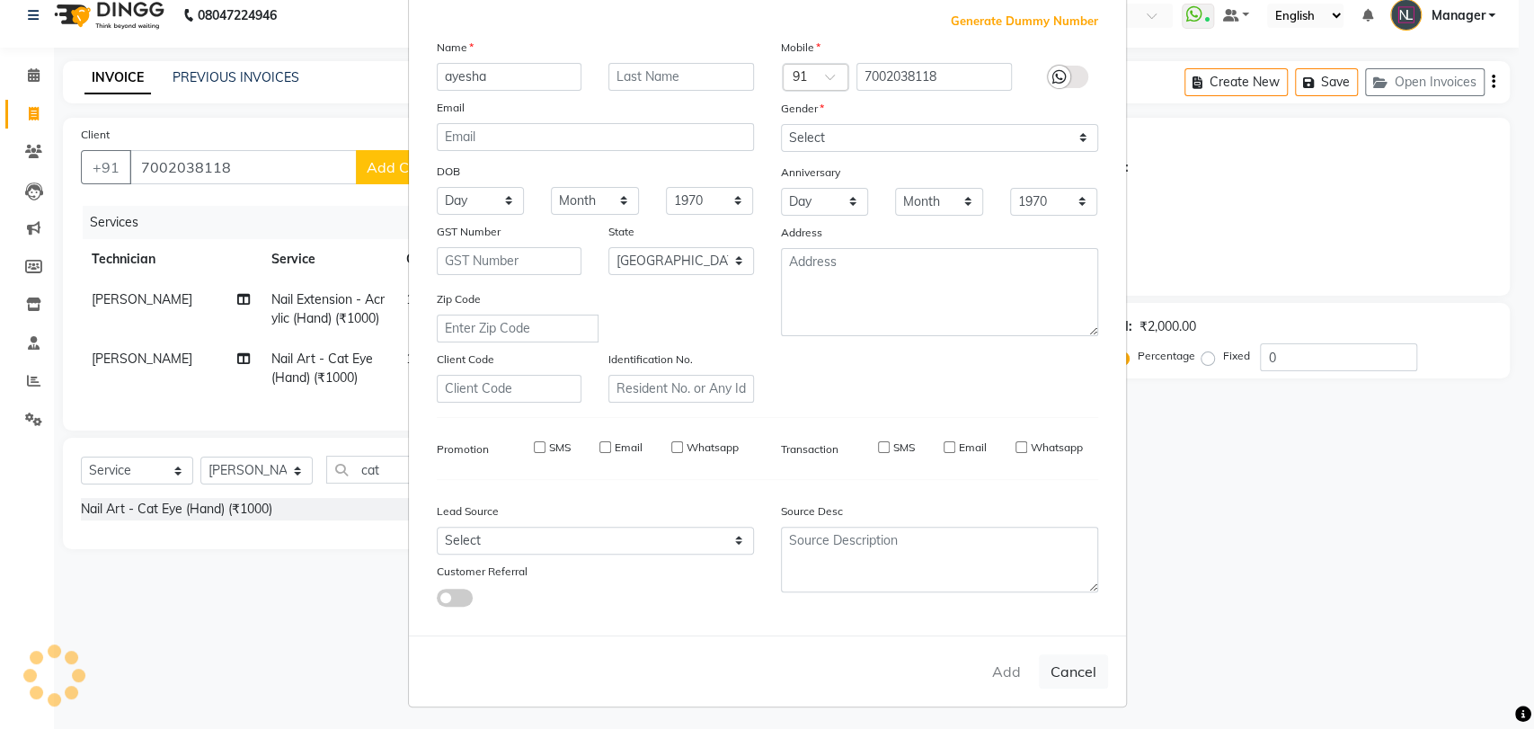
checkbox input "false"
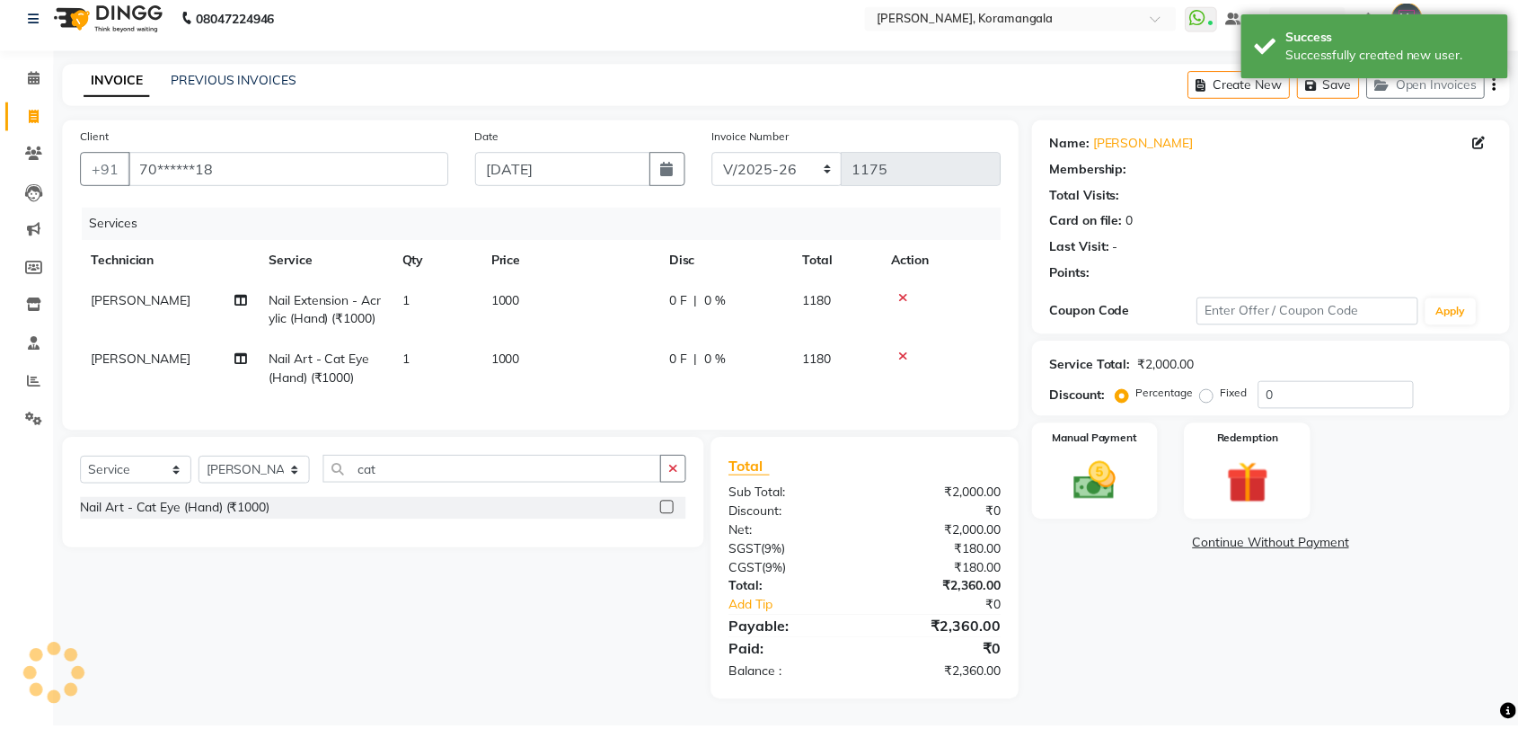
scroll to position [50, 0]
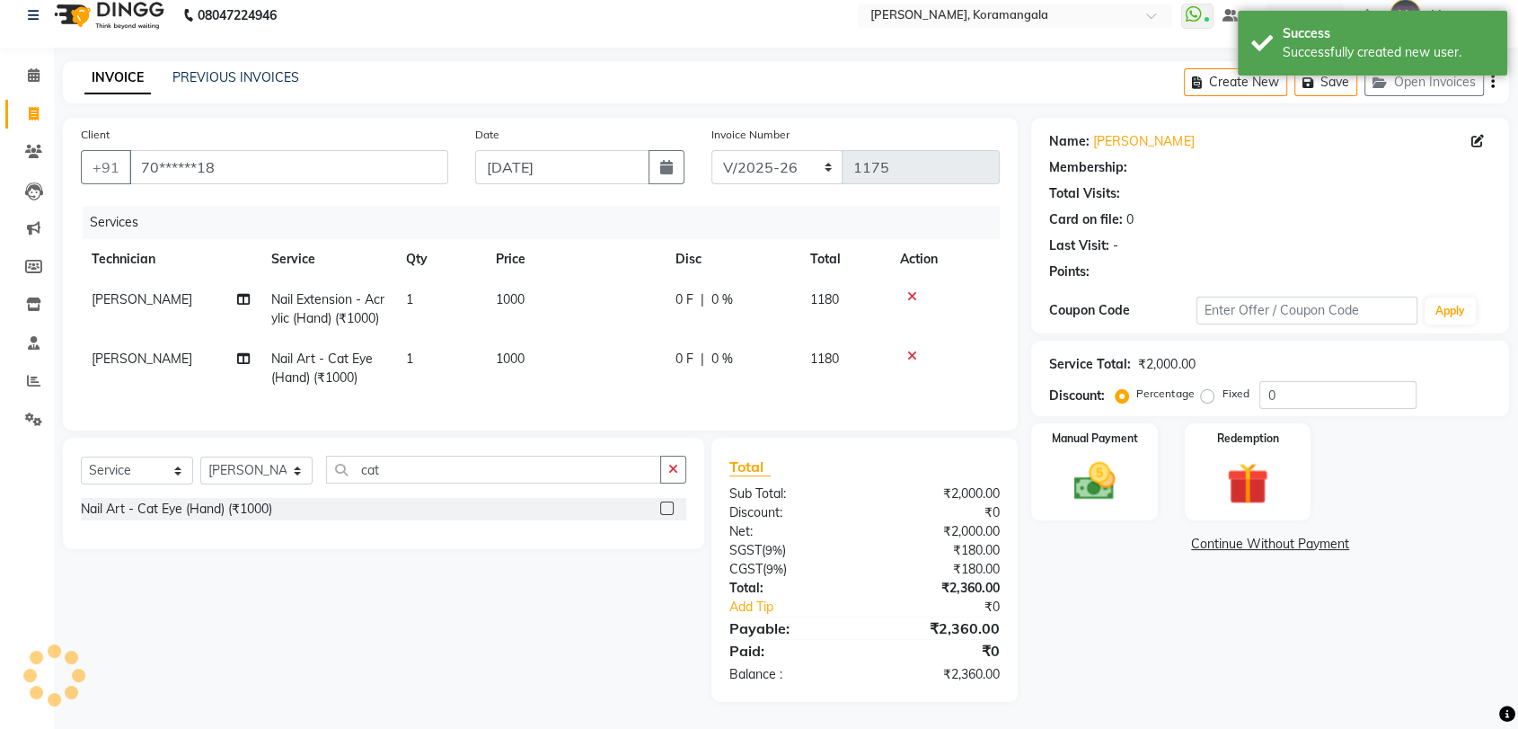
select select "1: Object"
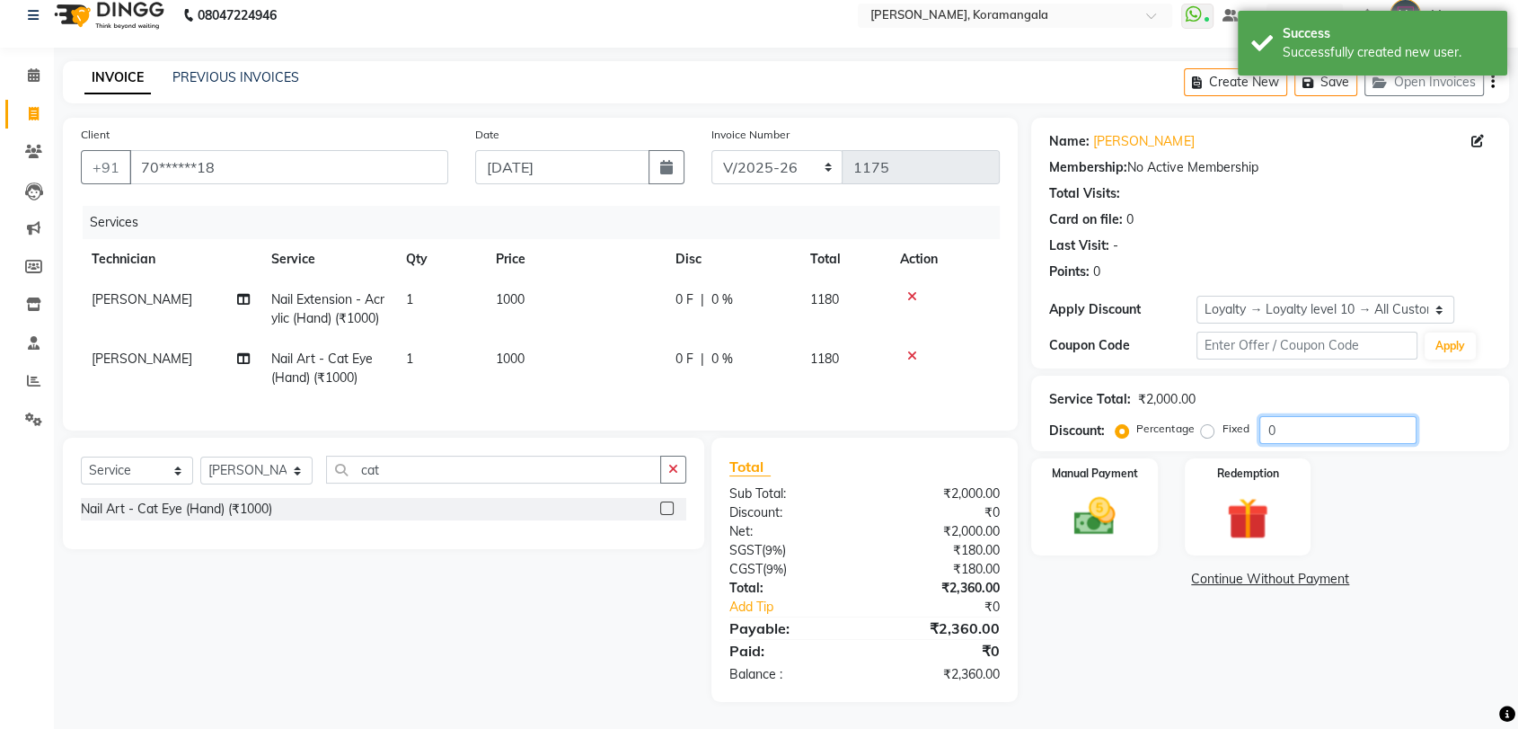
click at [1290, 416] on input "0" at bounding box center [1338, 430] width 157 height 28
type input "10"
click at [1373, 615] on div "Name: Ayesha Membership: No Active Membership Total Visits: Card on file: 0 Las…" at bounding box center [1276, 410] width 491 height 584
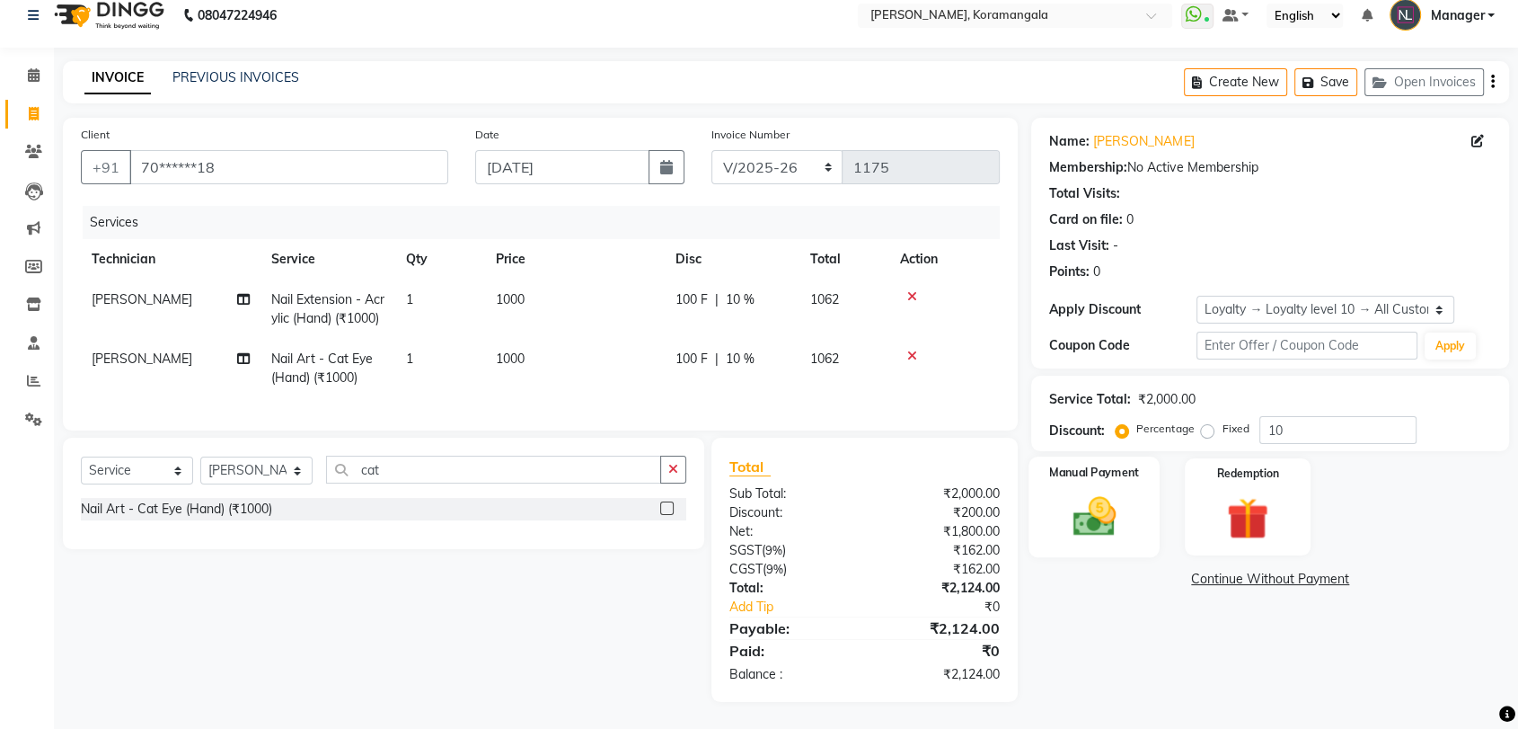
click at [1114, 500] on img at bounding box center [1094, 516] width 70 height 50
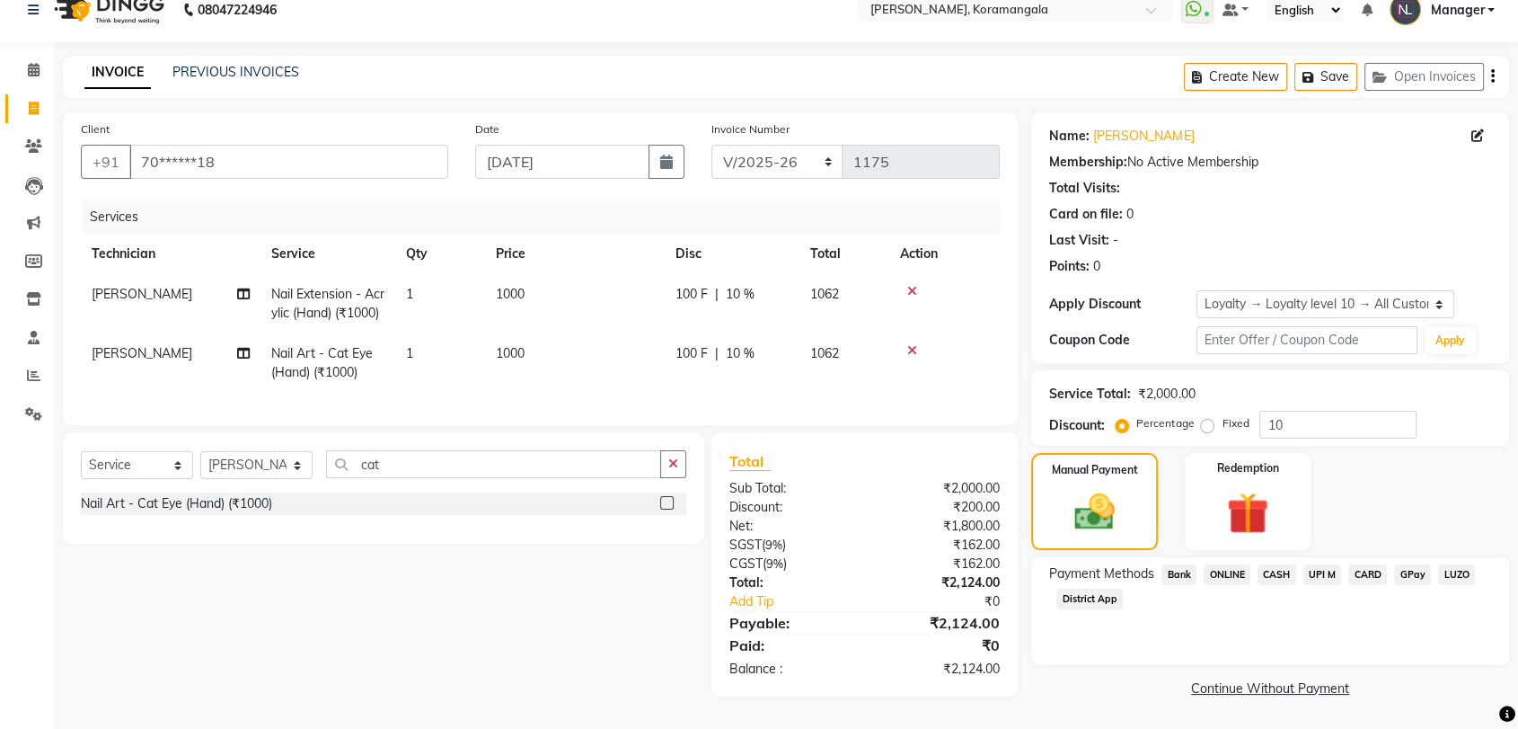
click at [1237, 564] on span "ONLINE" at bounding box center [1227, 574] width 47 height 21
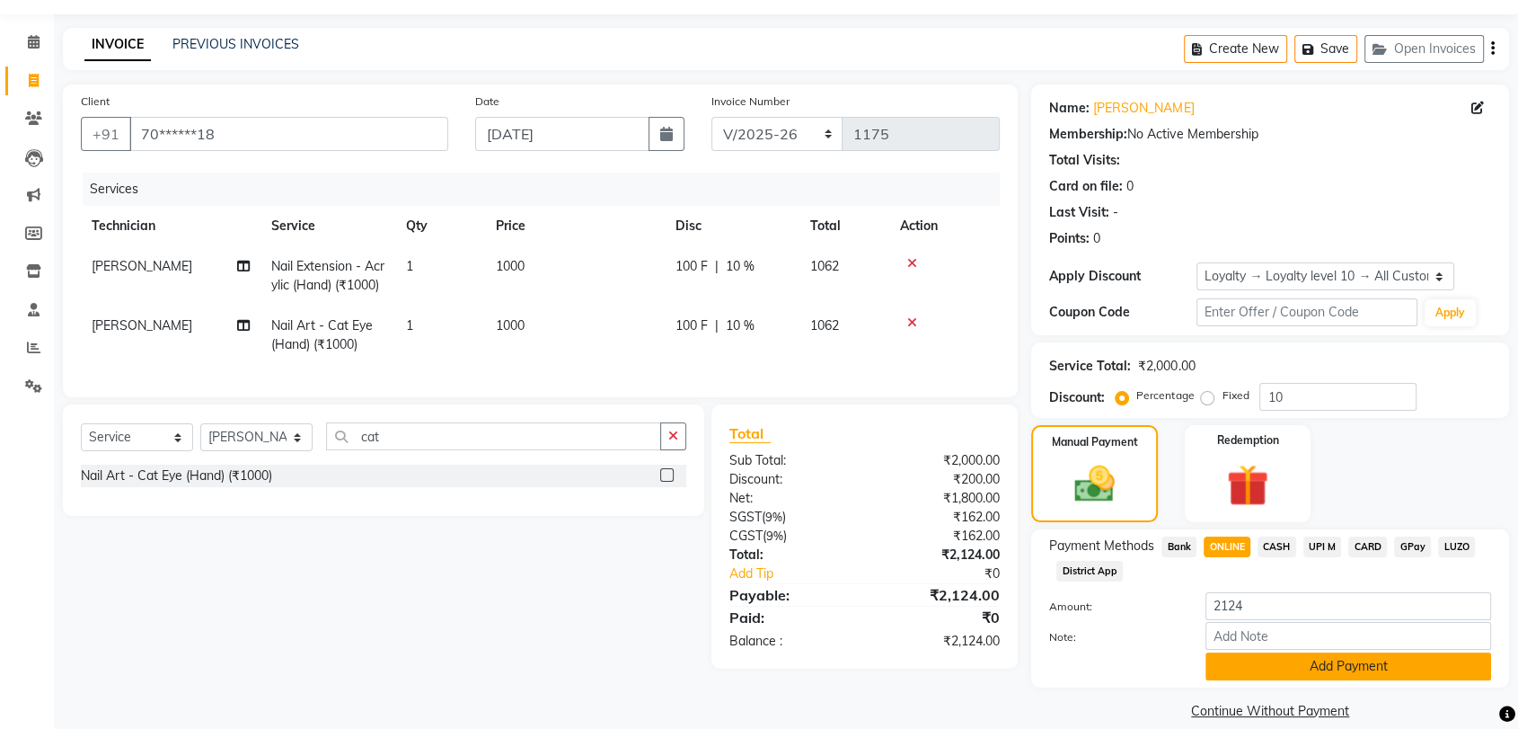
click at [1258, 658] on button "Add Payment" at bounding box center [1349, 666] width 286 height 28
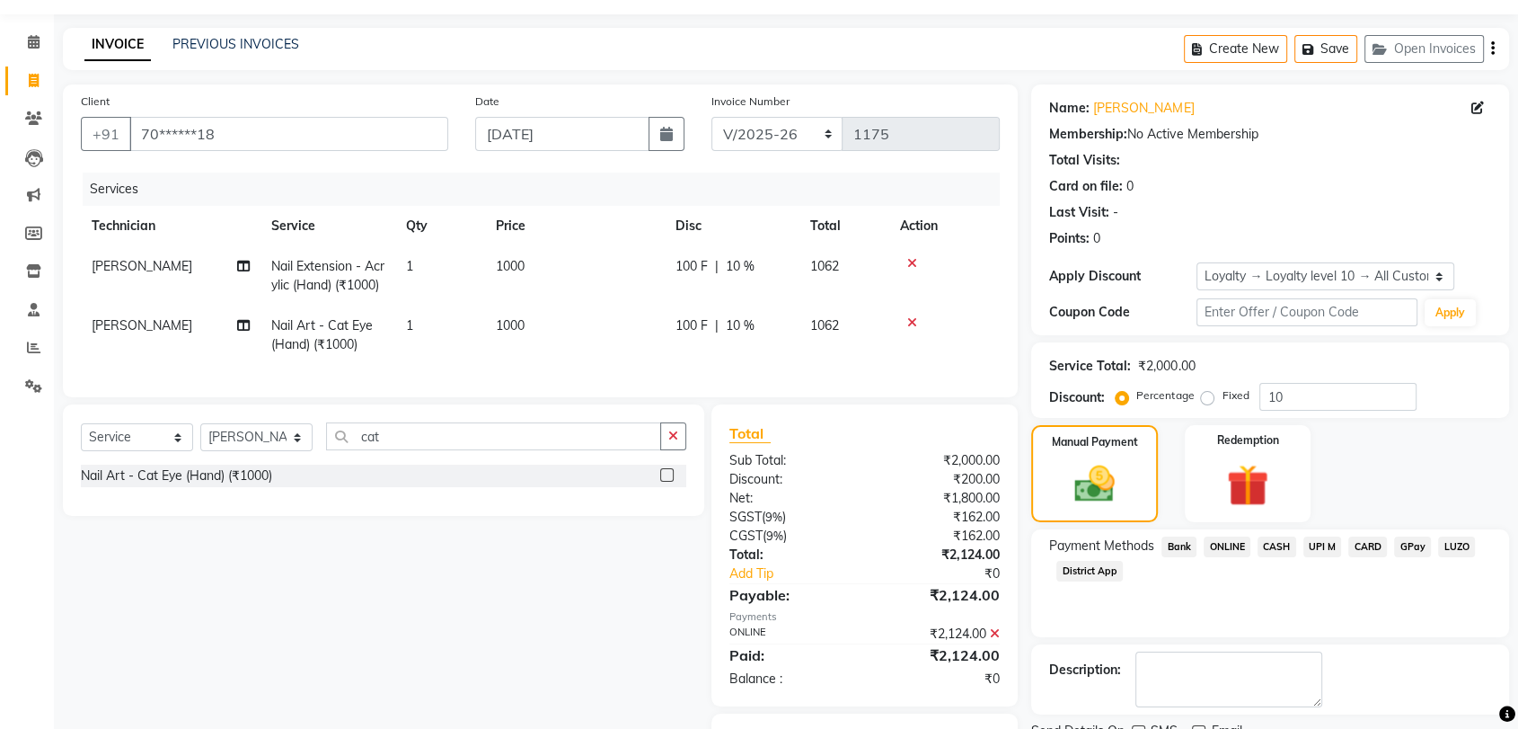
scroll to position [177, 0]
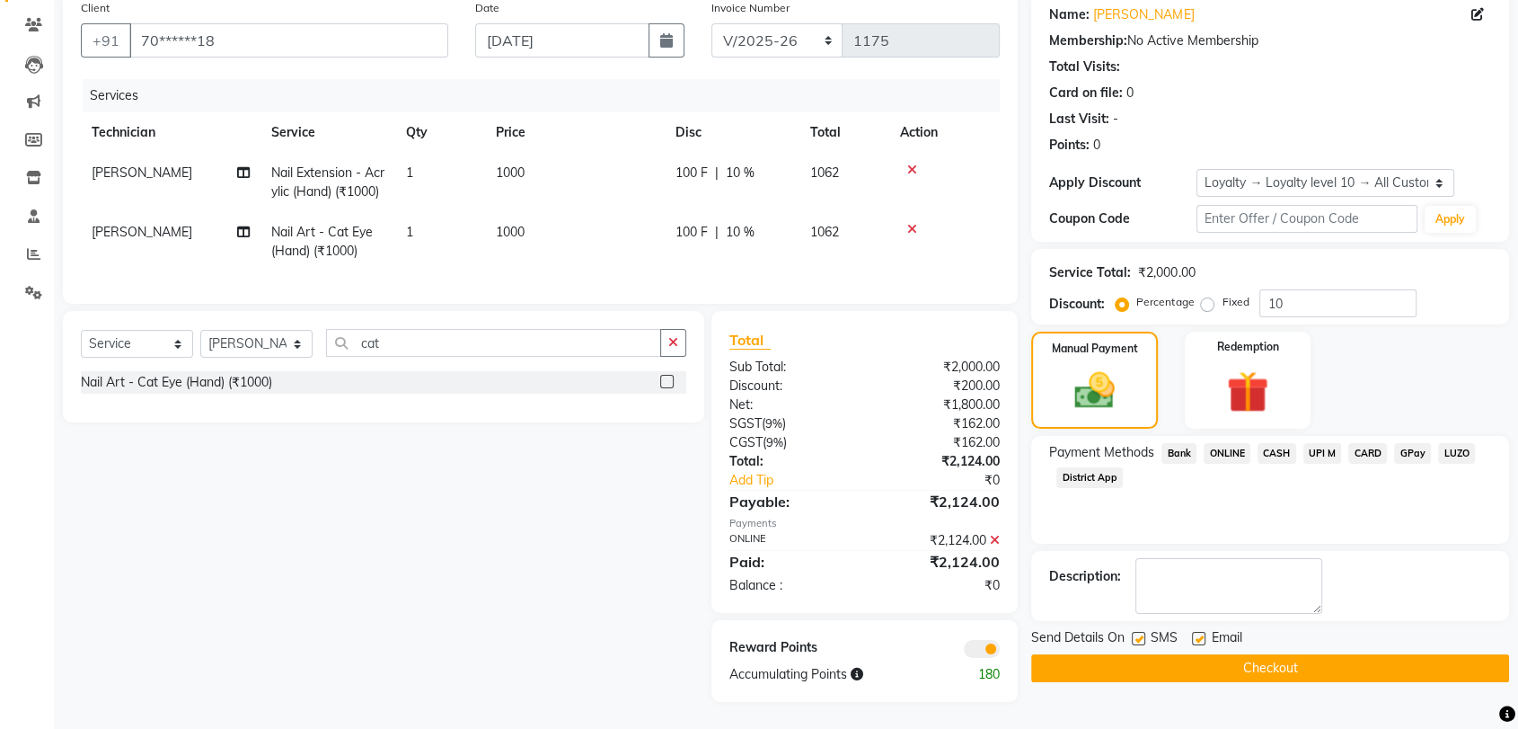
click at [1258, 654] on button "Checkout" at bounding box center [1270, 668] width 478 height 28
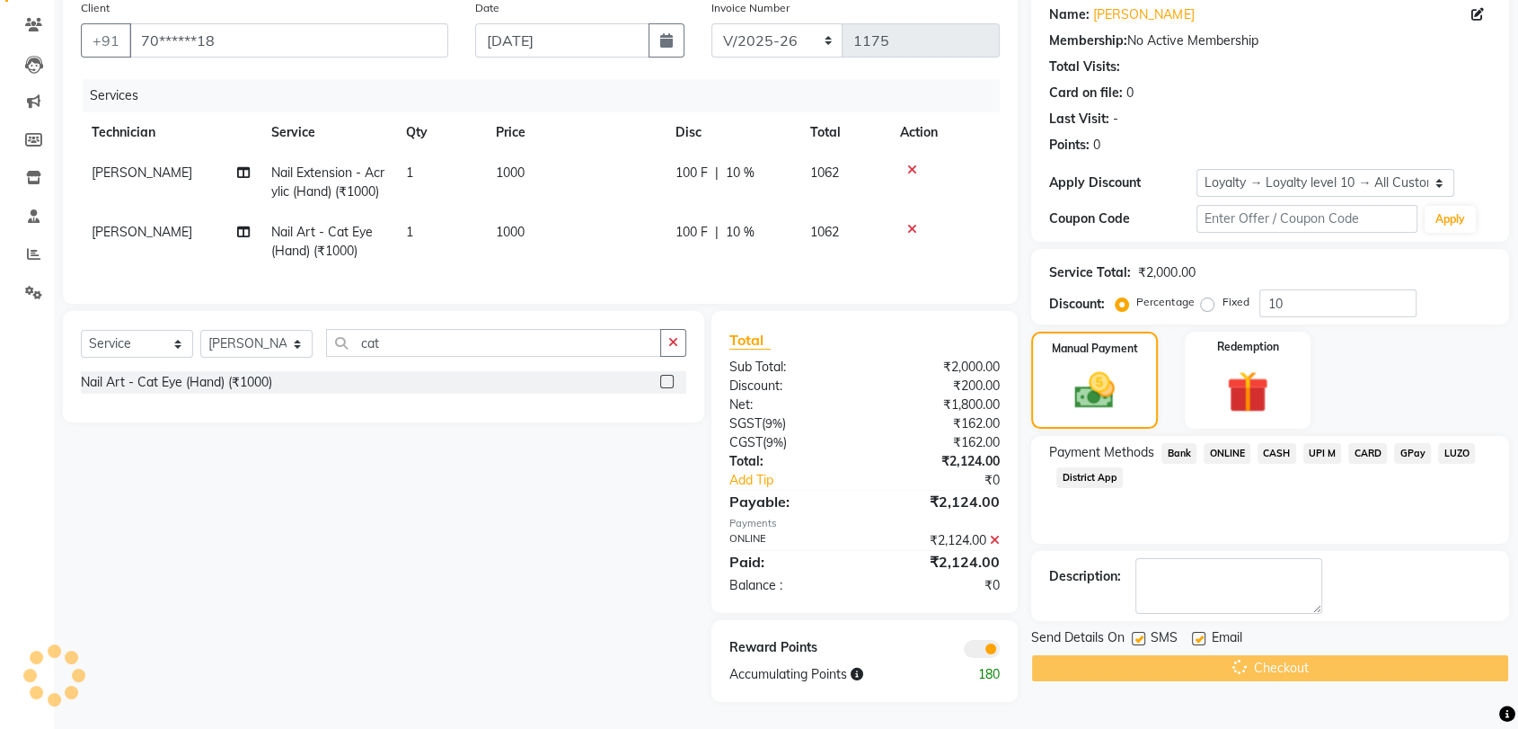
scroll to position [0, 0]
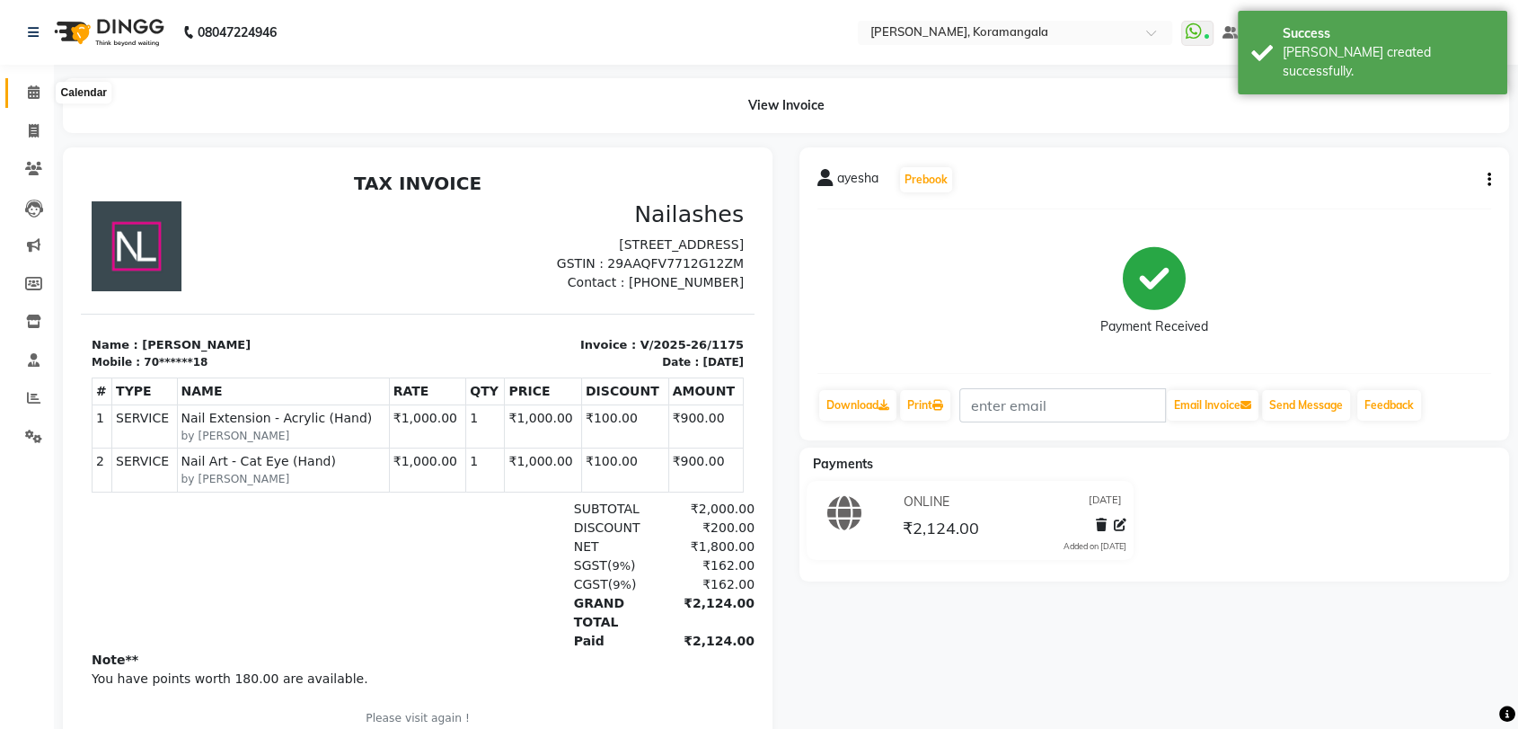
click at [37, 93] on icon at bounding box center [34, 91] width 12 height 13
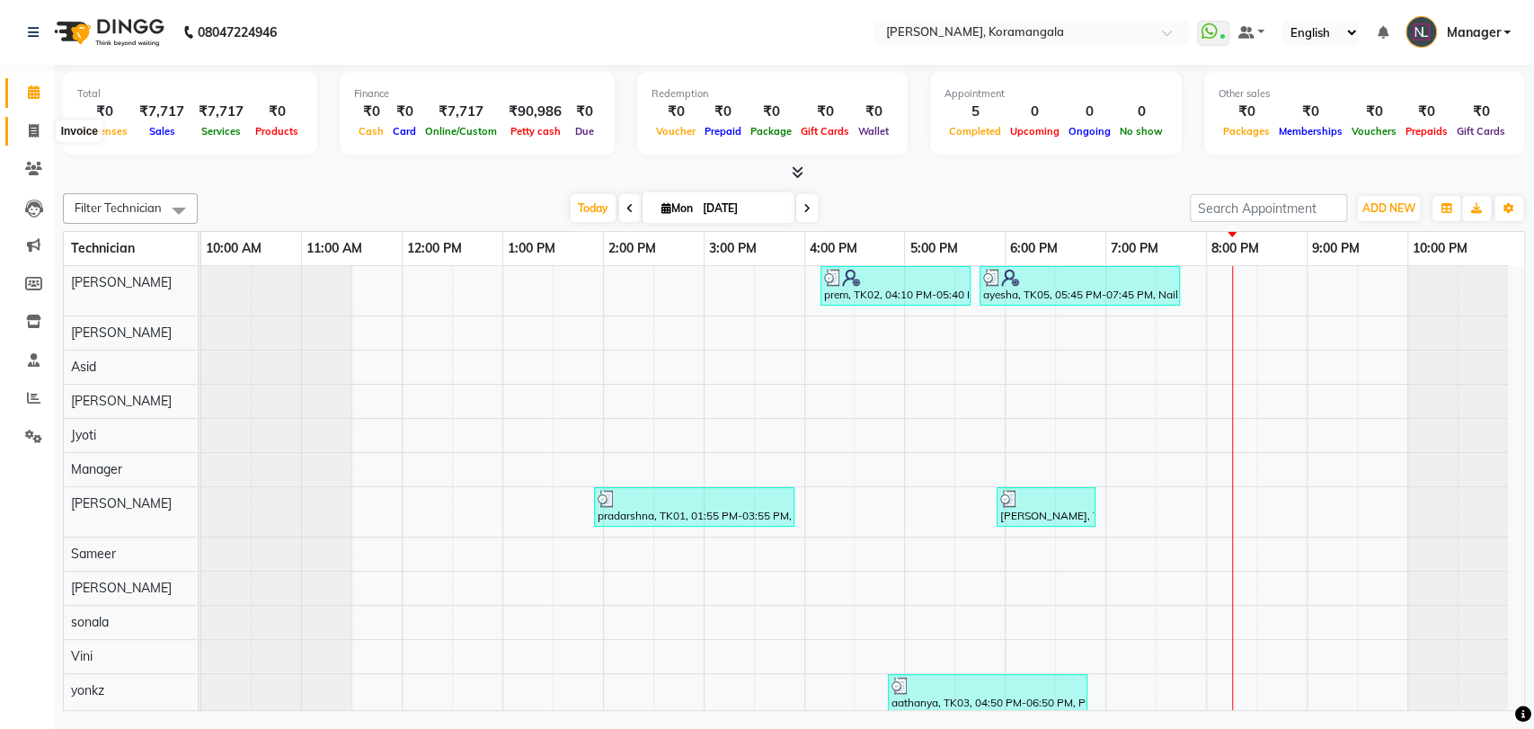
click at [23, 124] on span at bounding box center [33, 131] width 31 height 21
select select "service"
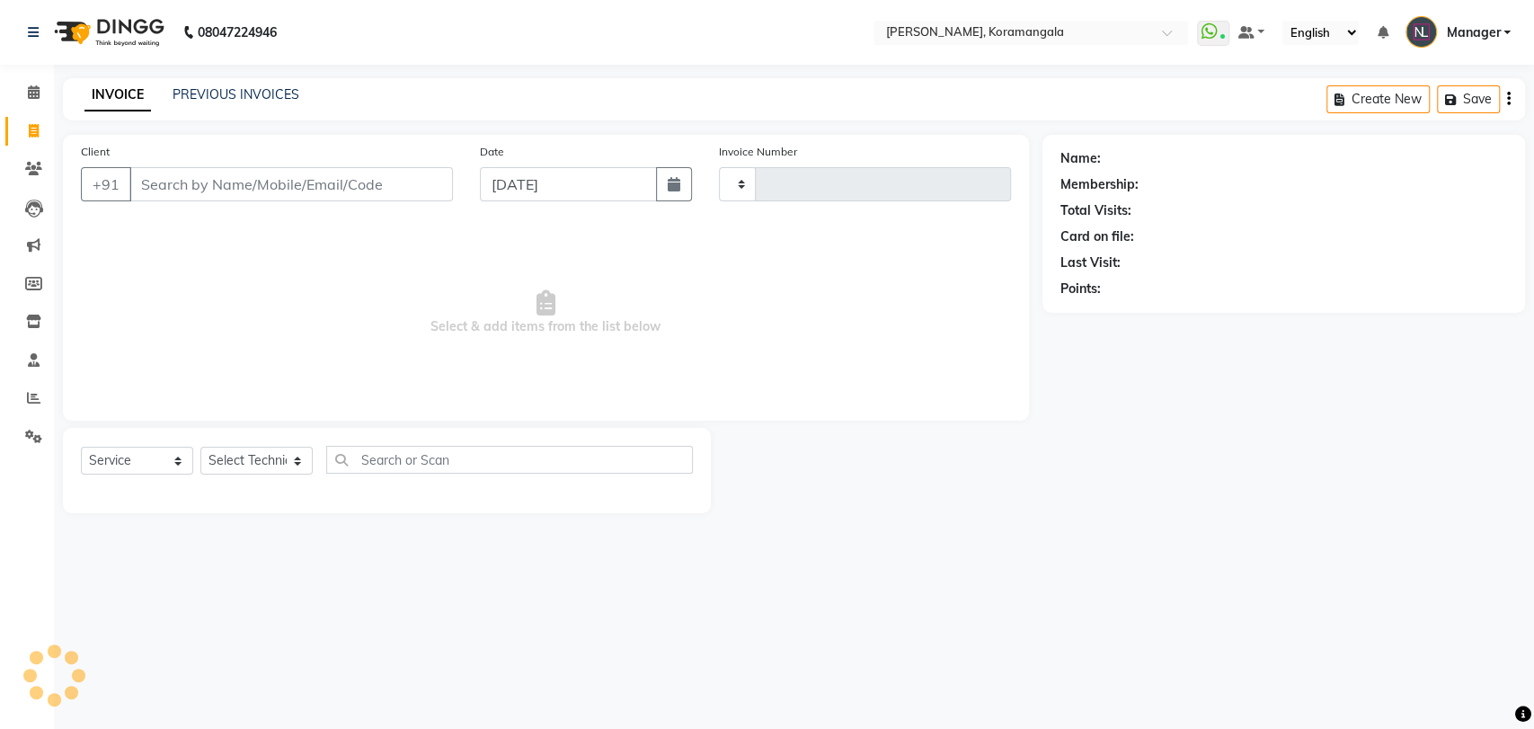
type input "1176"
select select "3769"
click at [243, 93] on link "PREVIOUS INVOICES" at bounding box center [236, 94] width 127 height 16
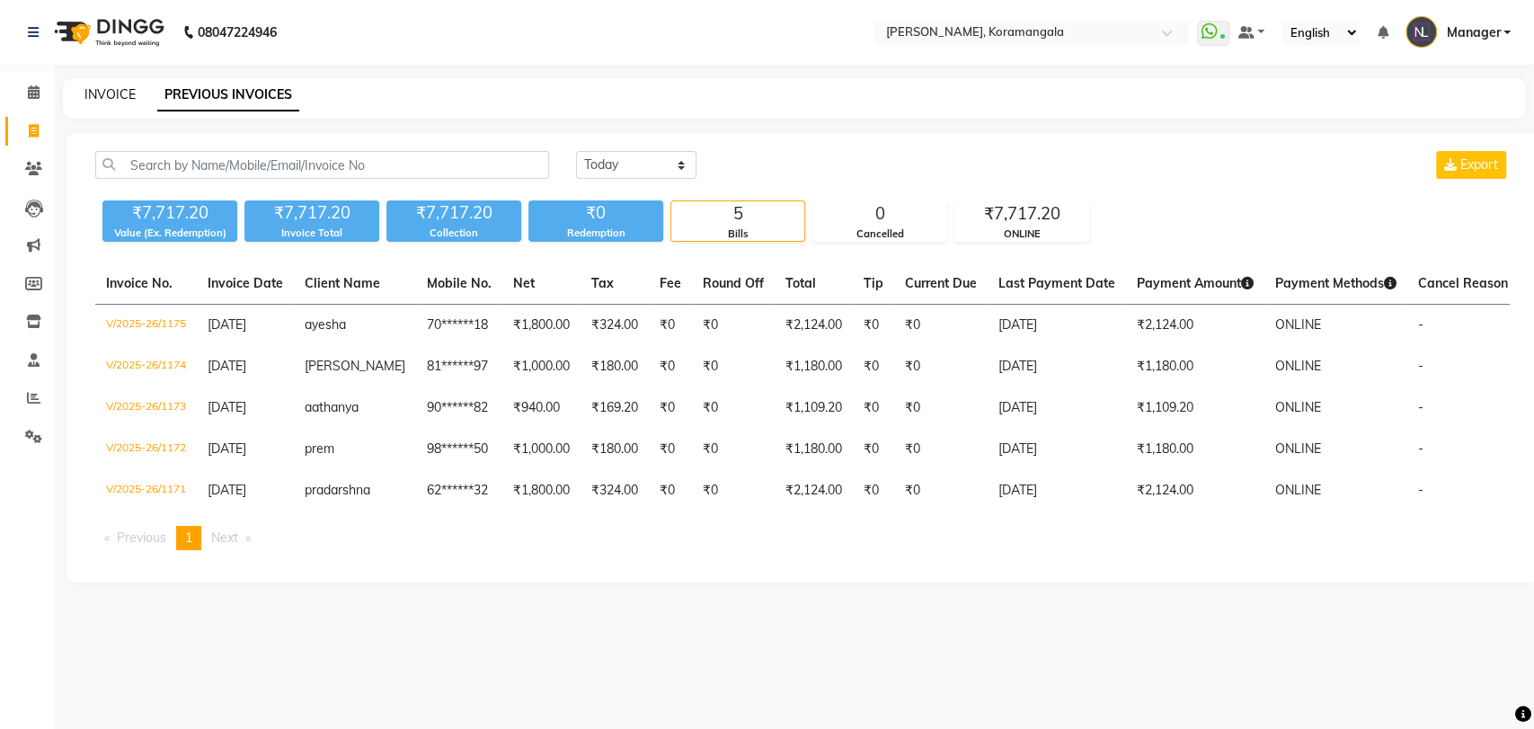
click at [104, 95] on link "INVOICE" at bounding box center [109, 94] width 51 height 16
select select "service"
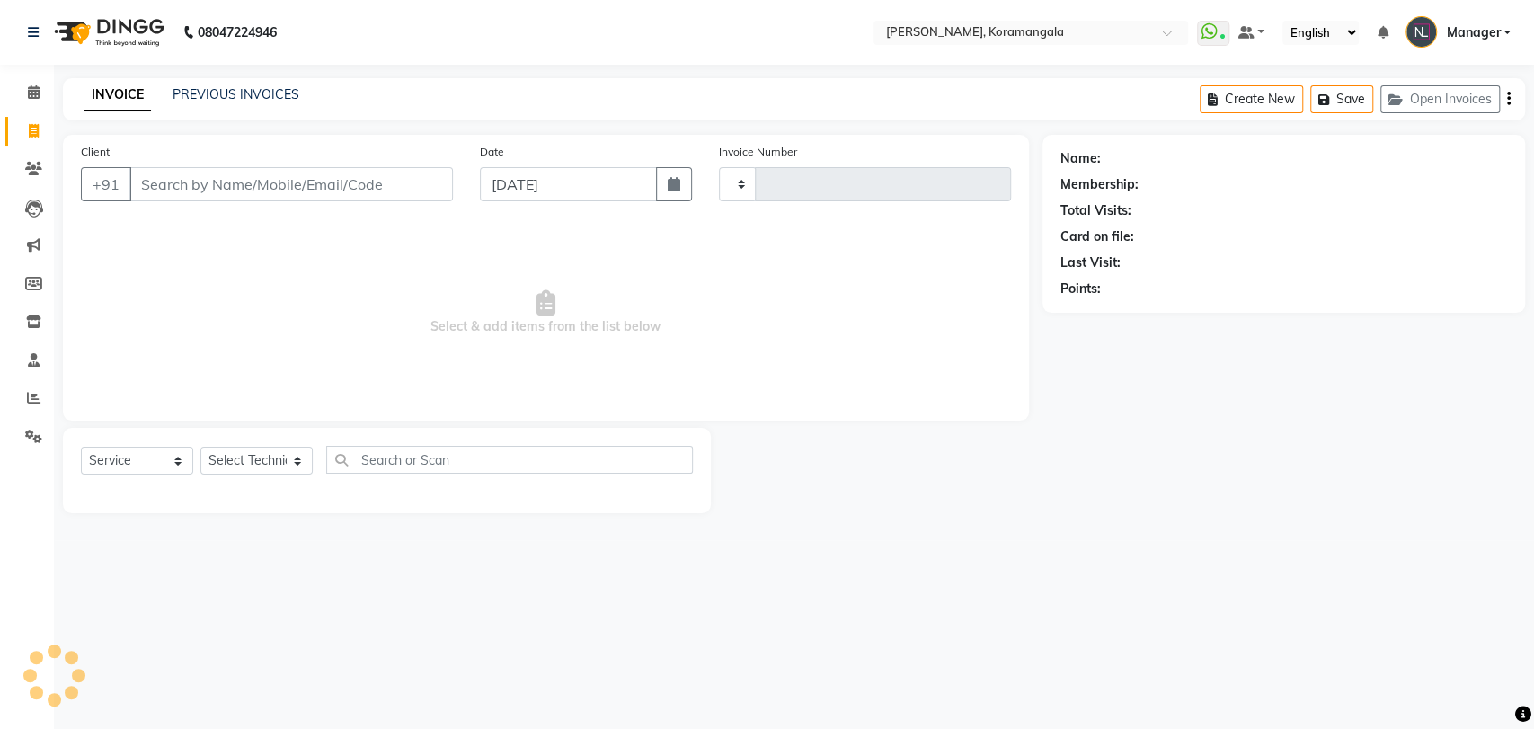
type input "1176"
select select "3769"
click at [252, 462] on select "Select Technician [PERSON_NAME] Asid [PERSON_NAME] Manager [PERSON_NAME] [PERSO…" at bounding box center [256, 461] width 112 height 28
select select "63916"
click at [200, 447] on select "Select Technician [PERSON_NAME] Asid [PERSON_NAME] Manager [PERSON_NAME] [PERSO…" at bounding box center [256, 461] width 112 height 28
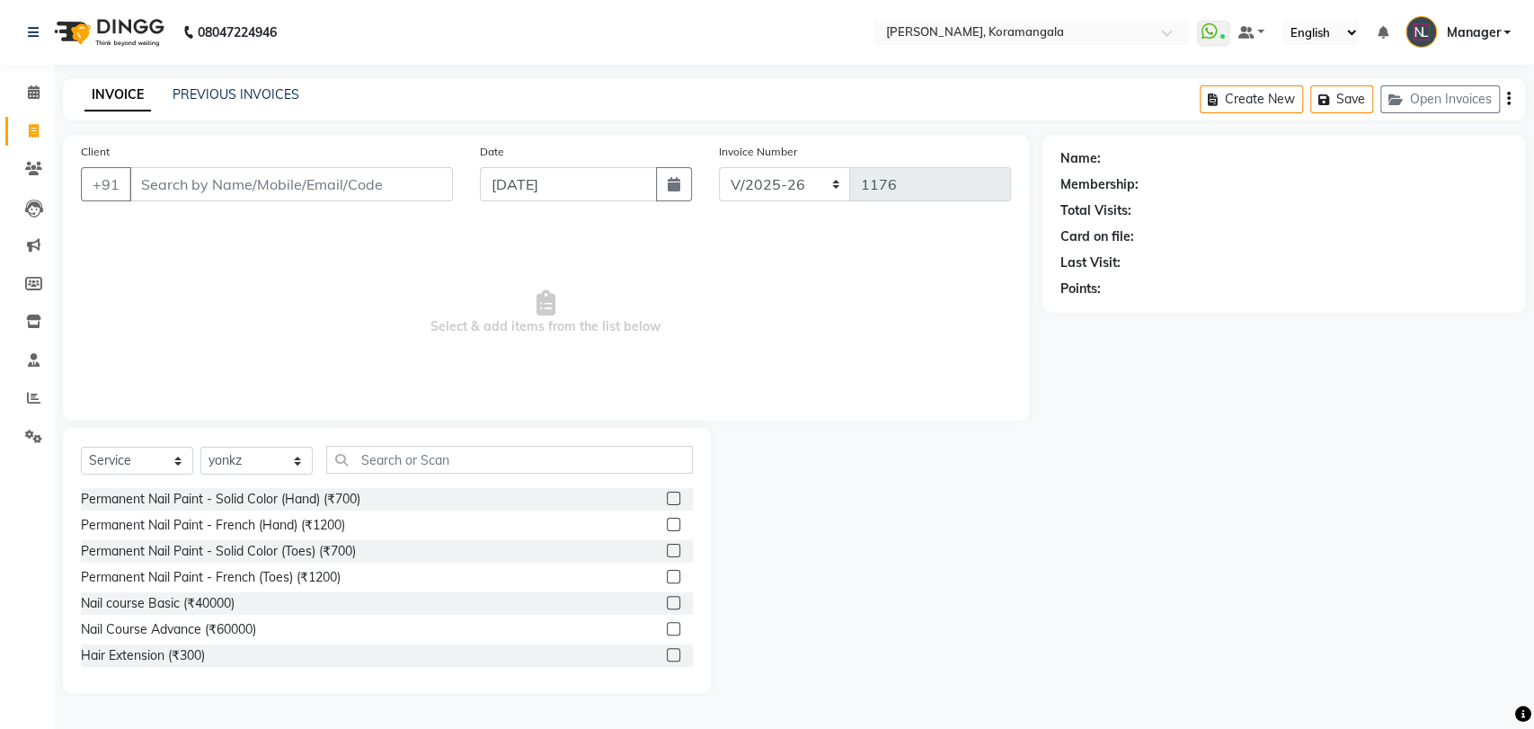
click at [667, 496] on label at bounding box center [673, 497] width 13 height 13
click at [667, 496] on input "checkbox" at bounding box center [673, 499] width 12 height 12
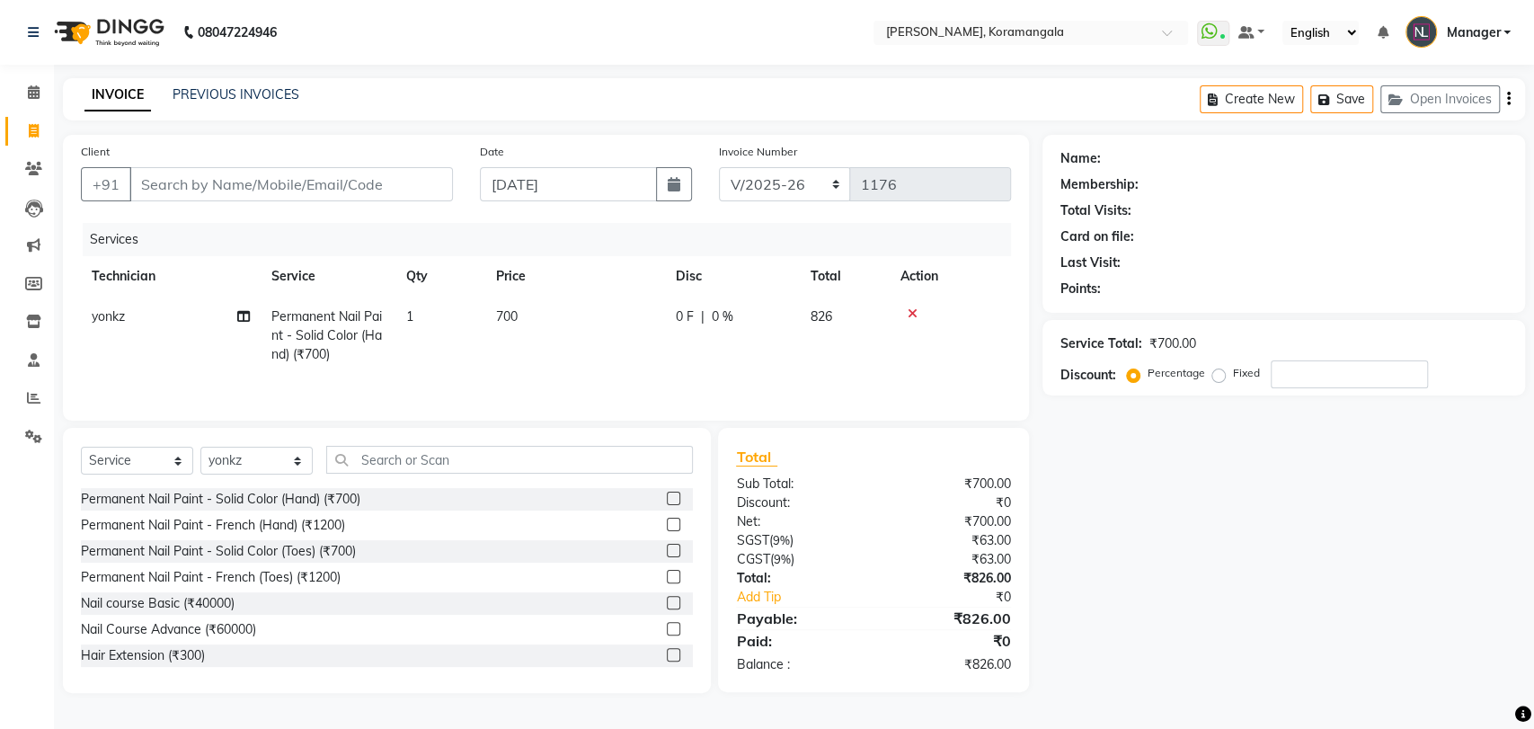
click at [667, 496] on label at bounding box center [673, 497] width 13 height 13
click at [667, 496] on input "checkbox" at bounding box center [673, 499] width 12 height 12
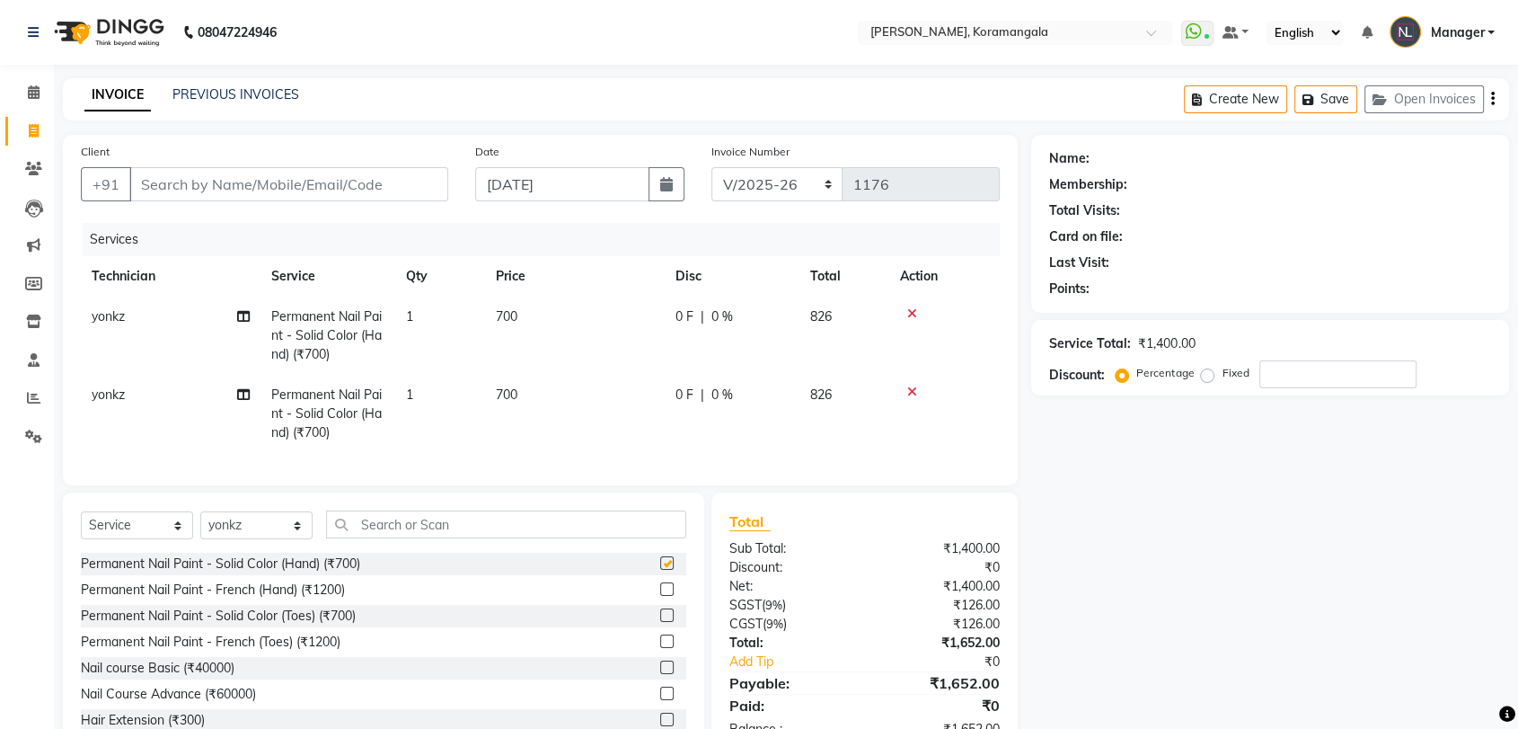
checkbox input "false"
click at [659, 485] on div "Client +91 Date 01-09-2025 Invoice Number BTH/2025-26 RED/2025-26 V/2025 V/2025…" at bounding box center [540, 310] width 955 height 350
click at [642, 538] on input "text" at bounding box center [506, 524] width 360 height 28
click at [279, 190] on input "Client" at bounding box center [288, 184] width 319 height 34
type input "s"
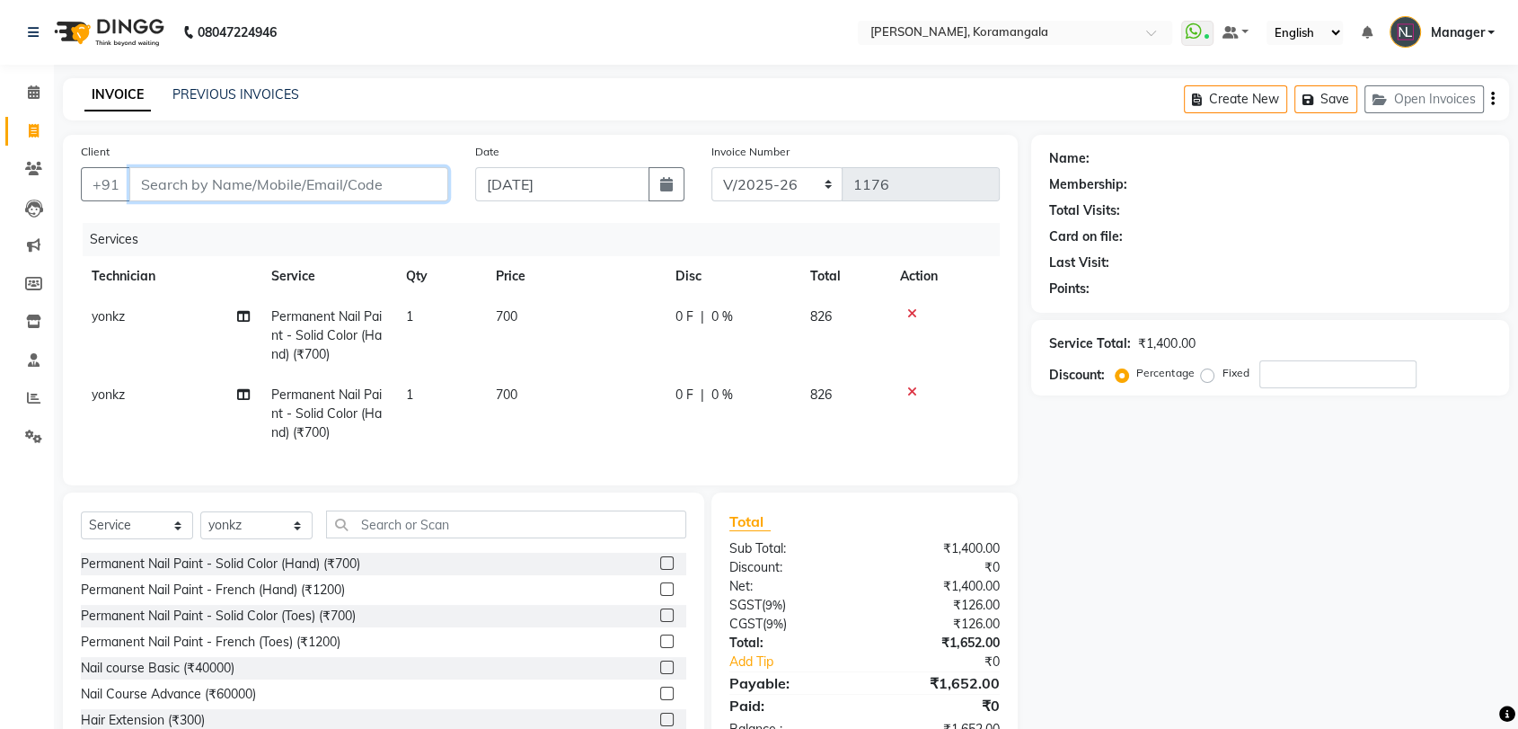
type input "0"
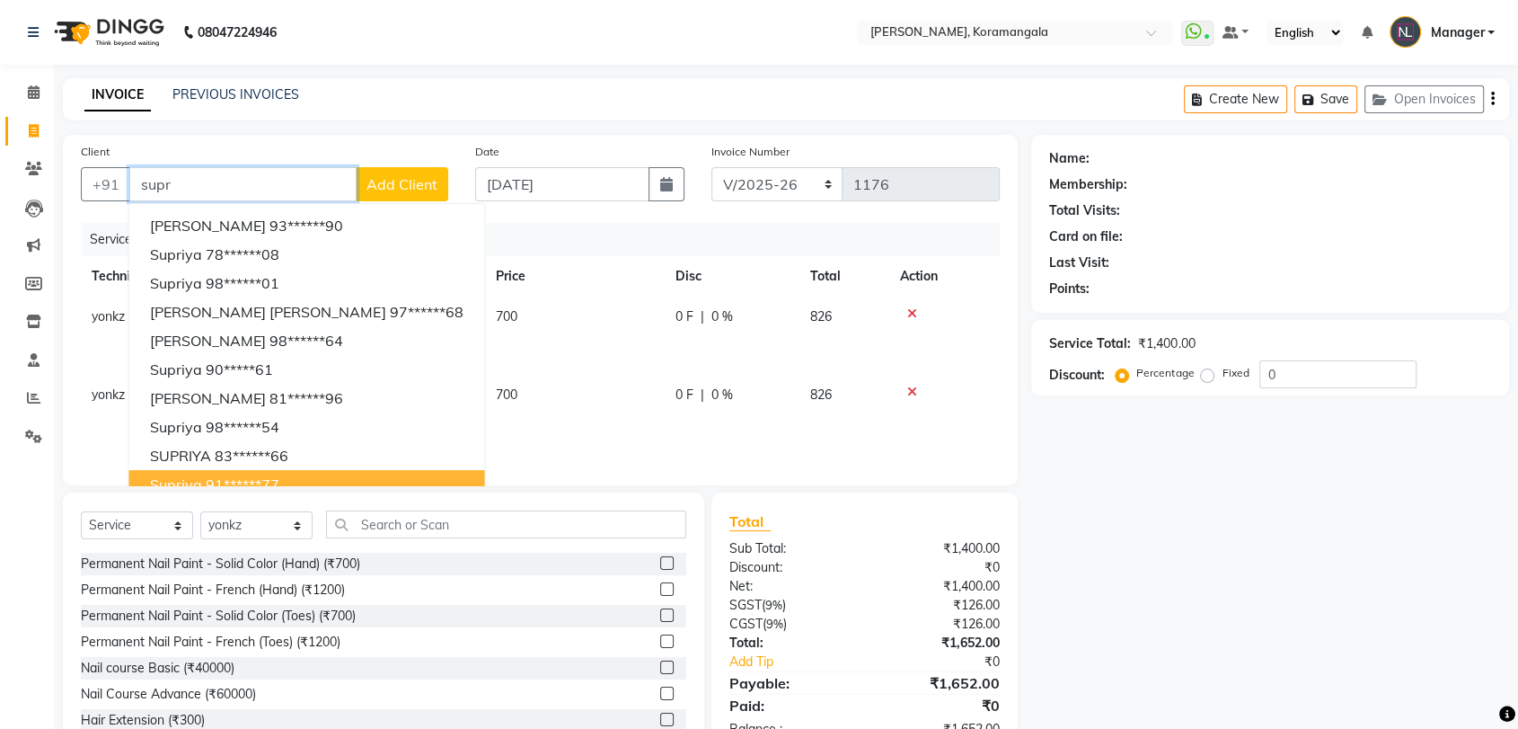
click at [248, 472] on button "Supriya 91******77" at bounding box center [306, 484] width 356 height 29
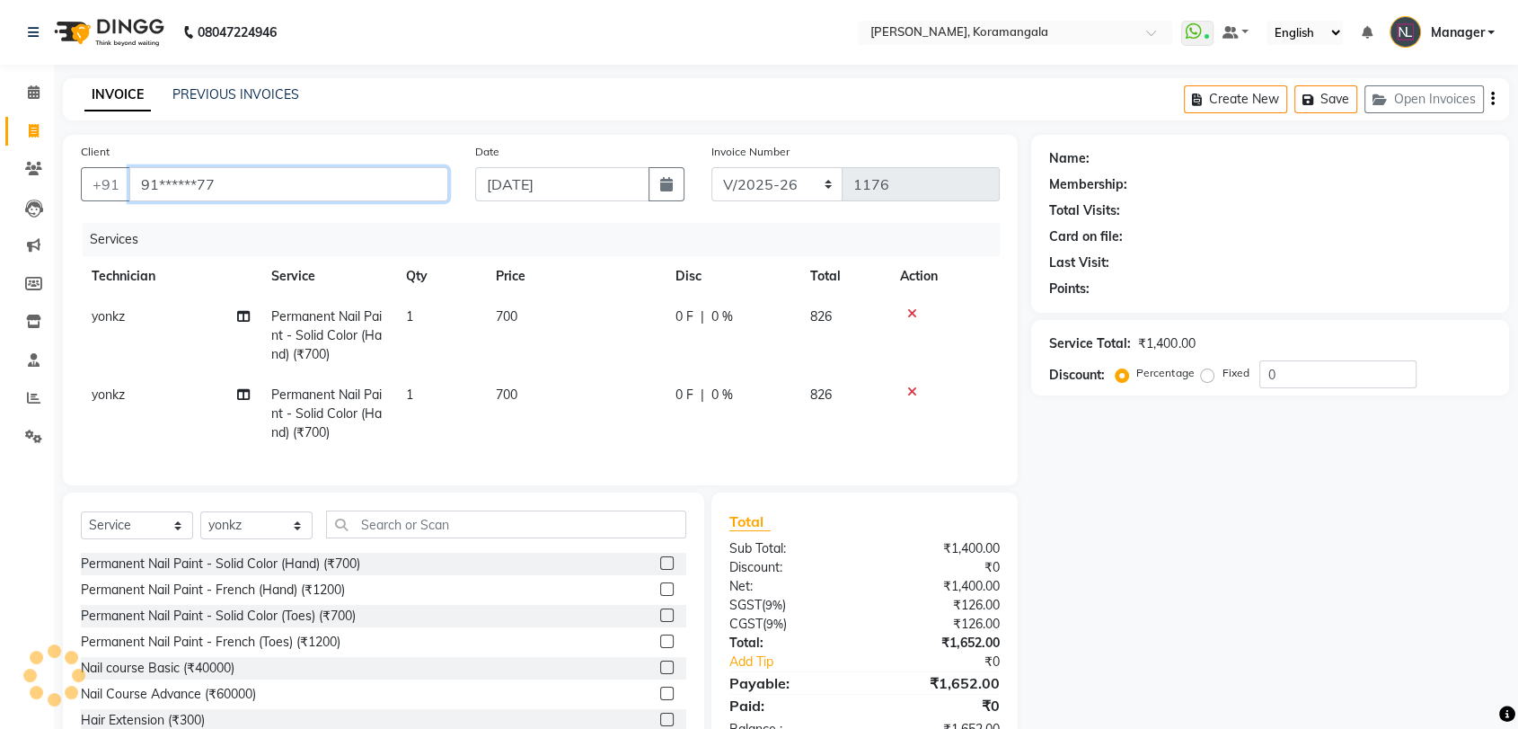
type input "91******77"
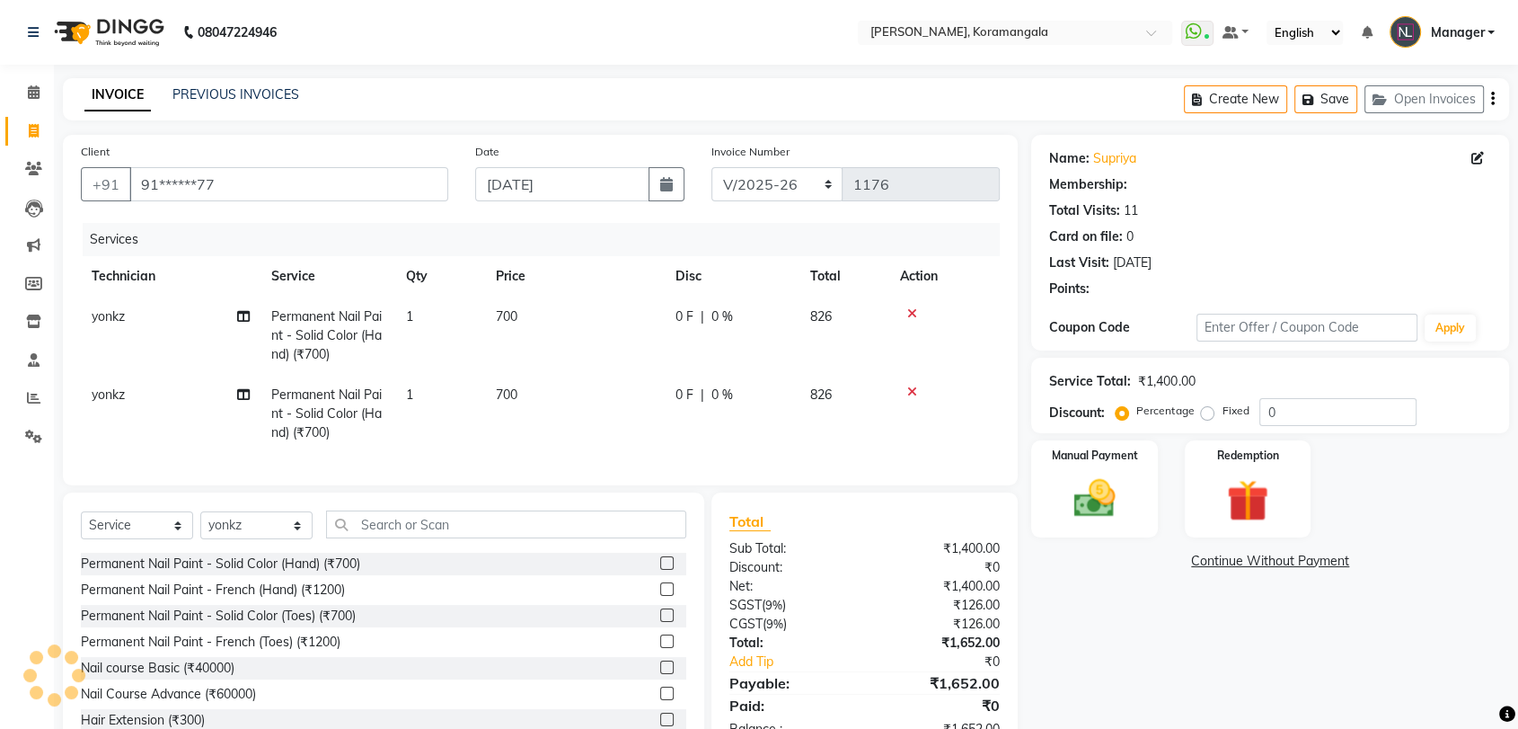
select select "1: Object"
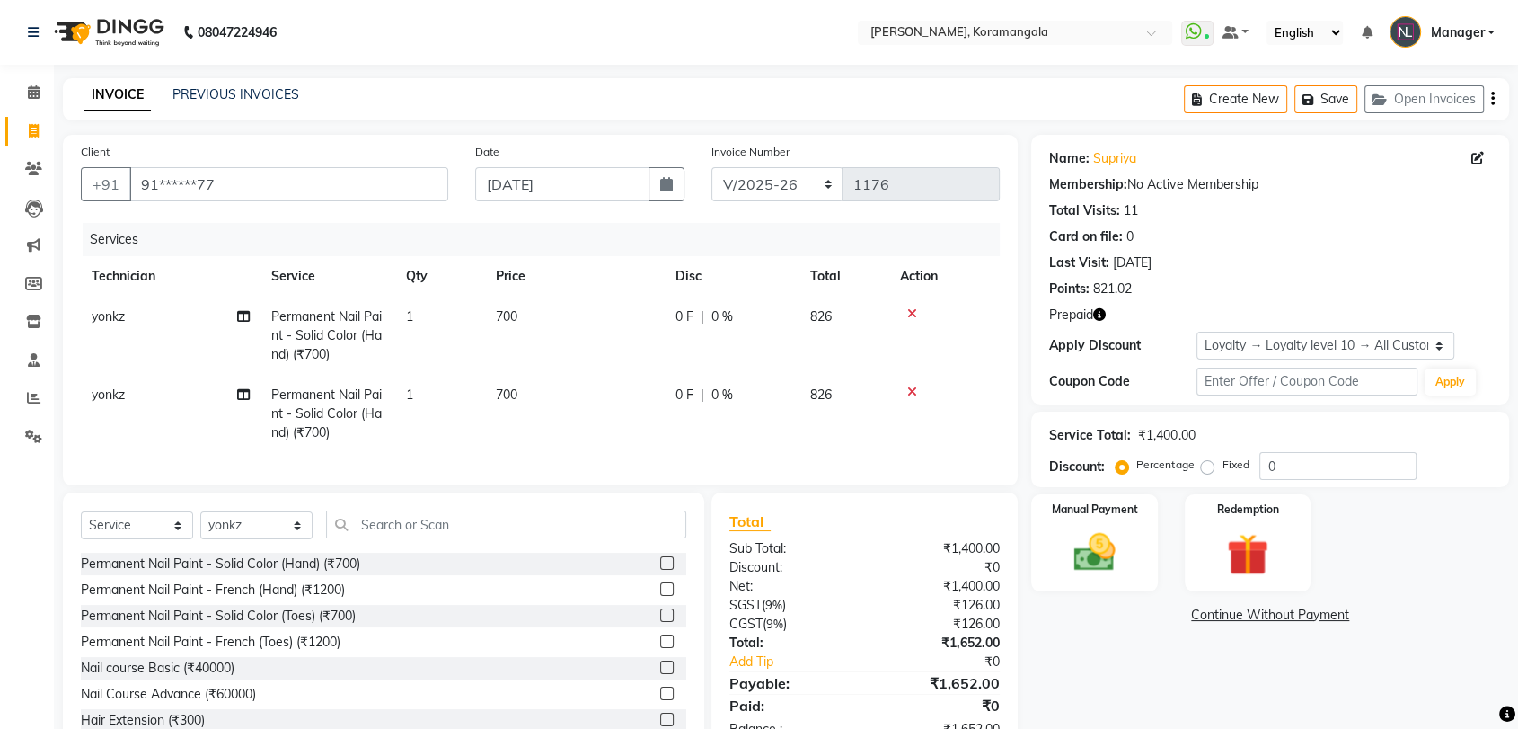
scroll to position [71, 0]
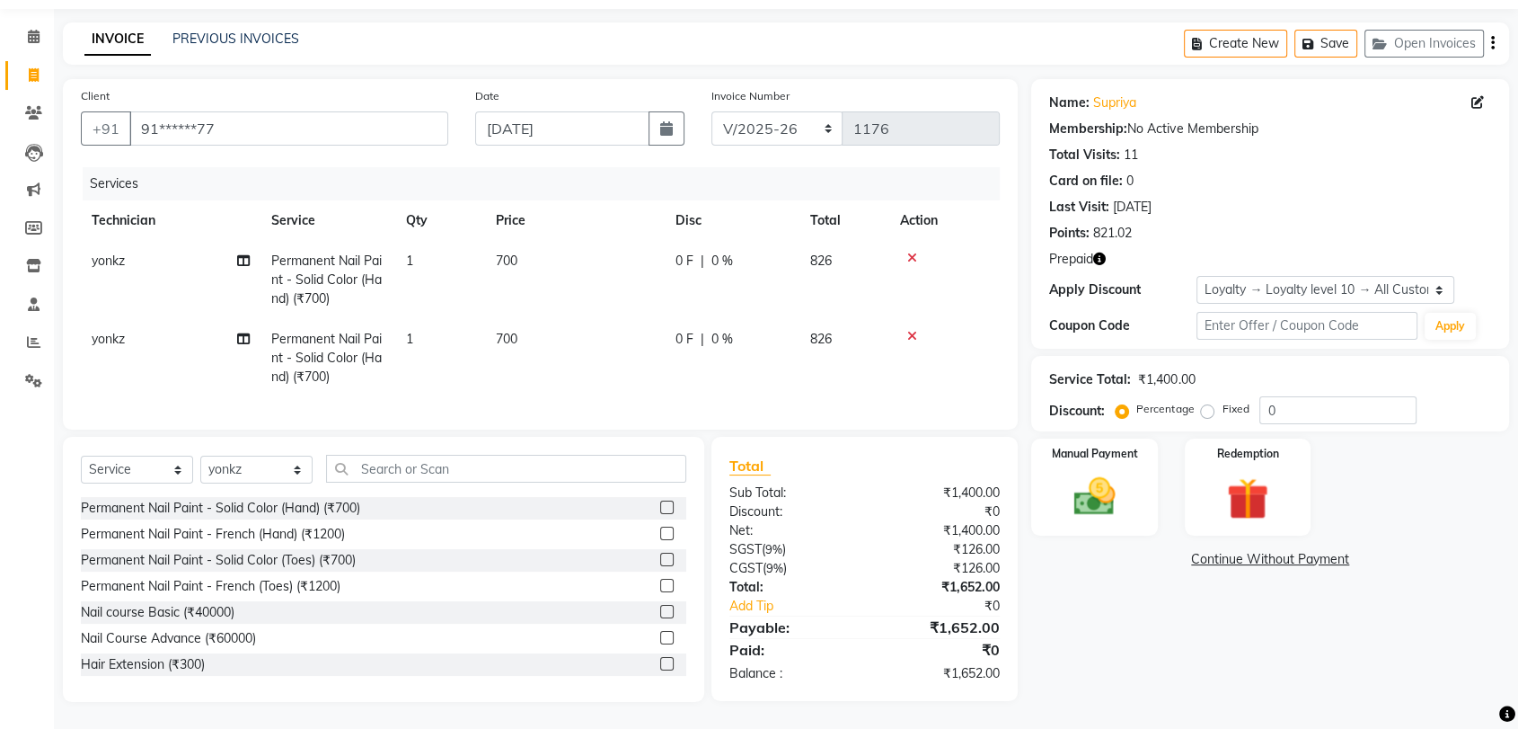
click at [910, 330] on icon at bounding box center [912, 336] width 10 height 13
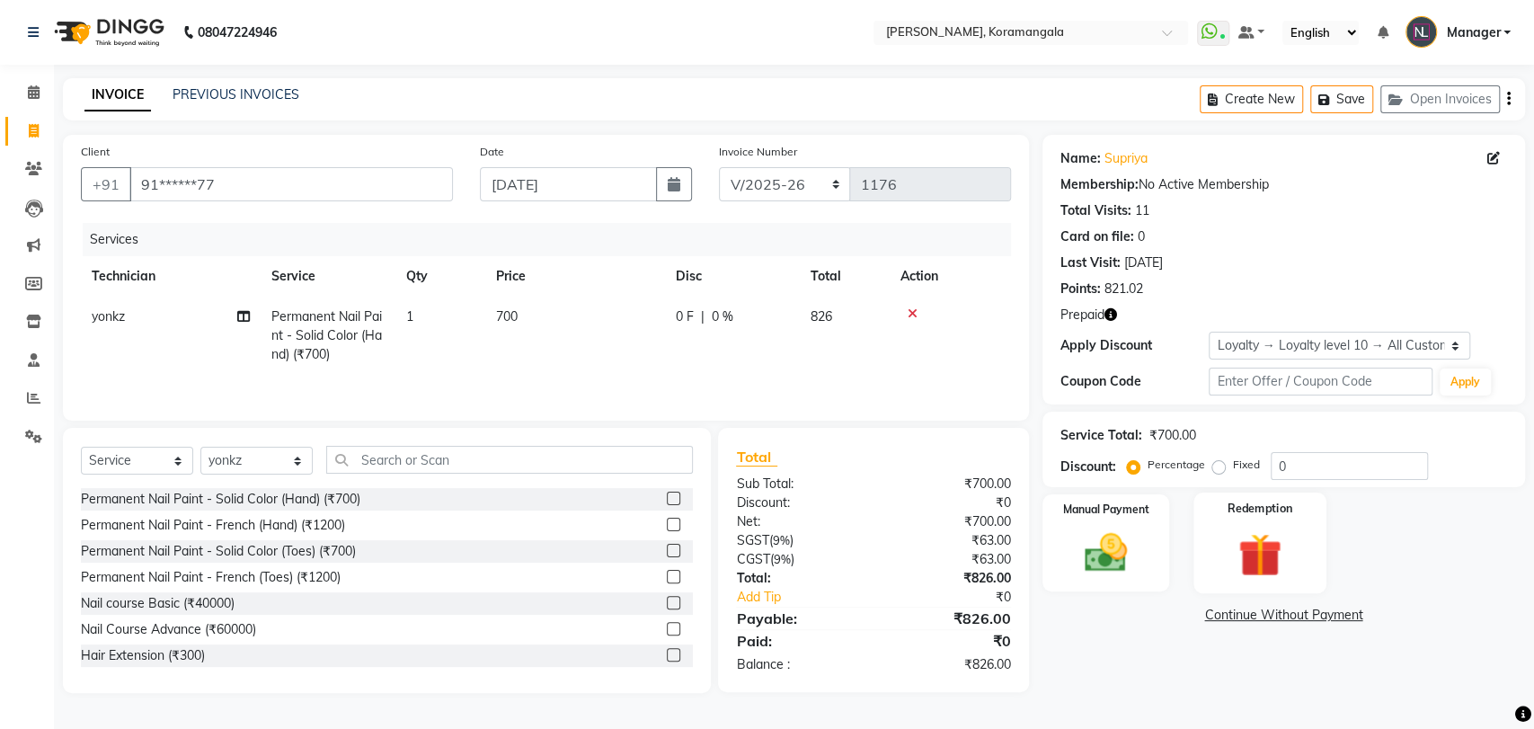
click at [1265, 512] on label "Redemption" at bounding box center [1260, 508] width 65 height 17
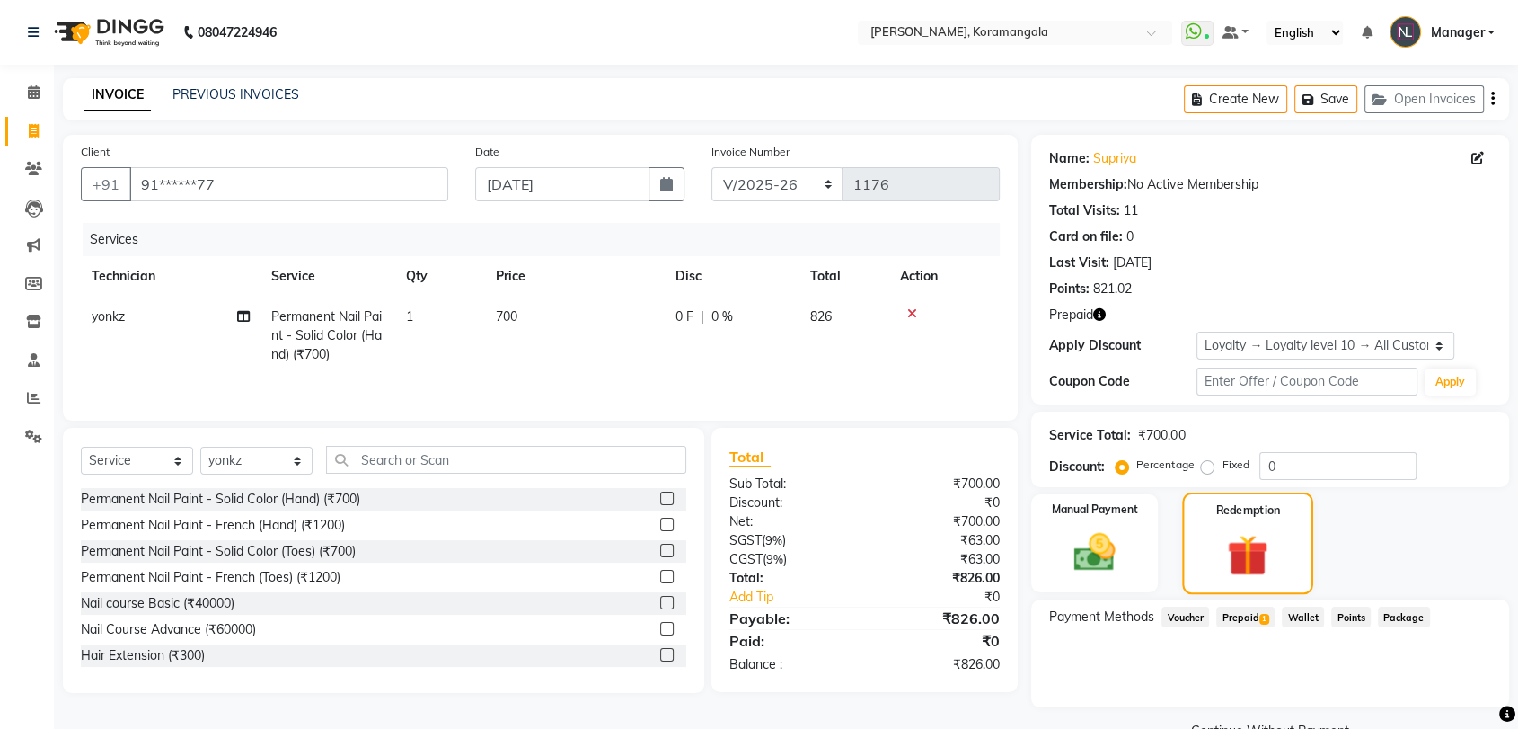
scroll to position [42, 0]
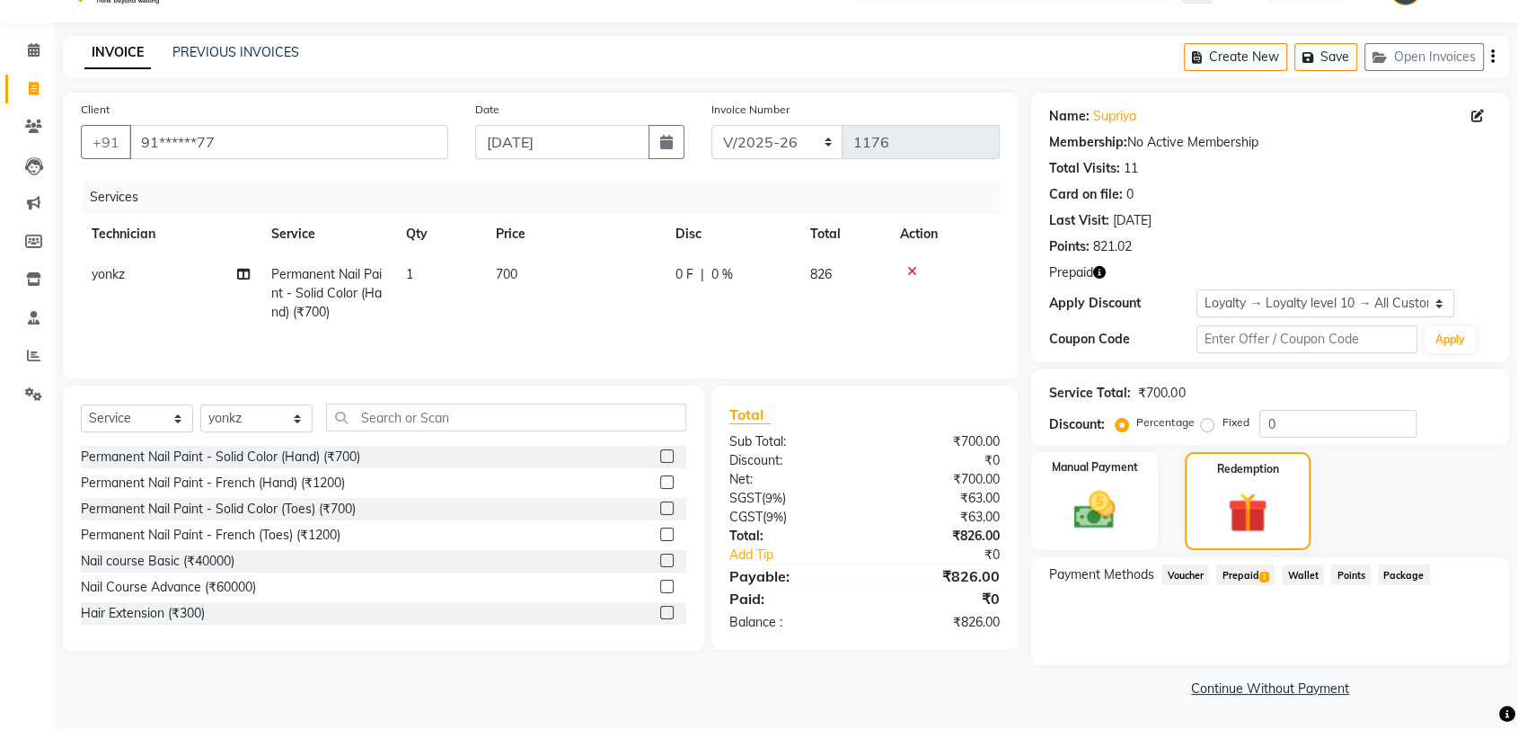
click at [1261, 578] on span "1" at bounding box center [1265, 576] width 10 height 11
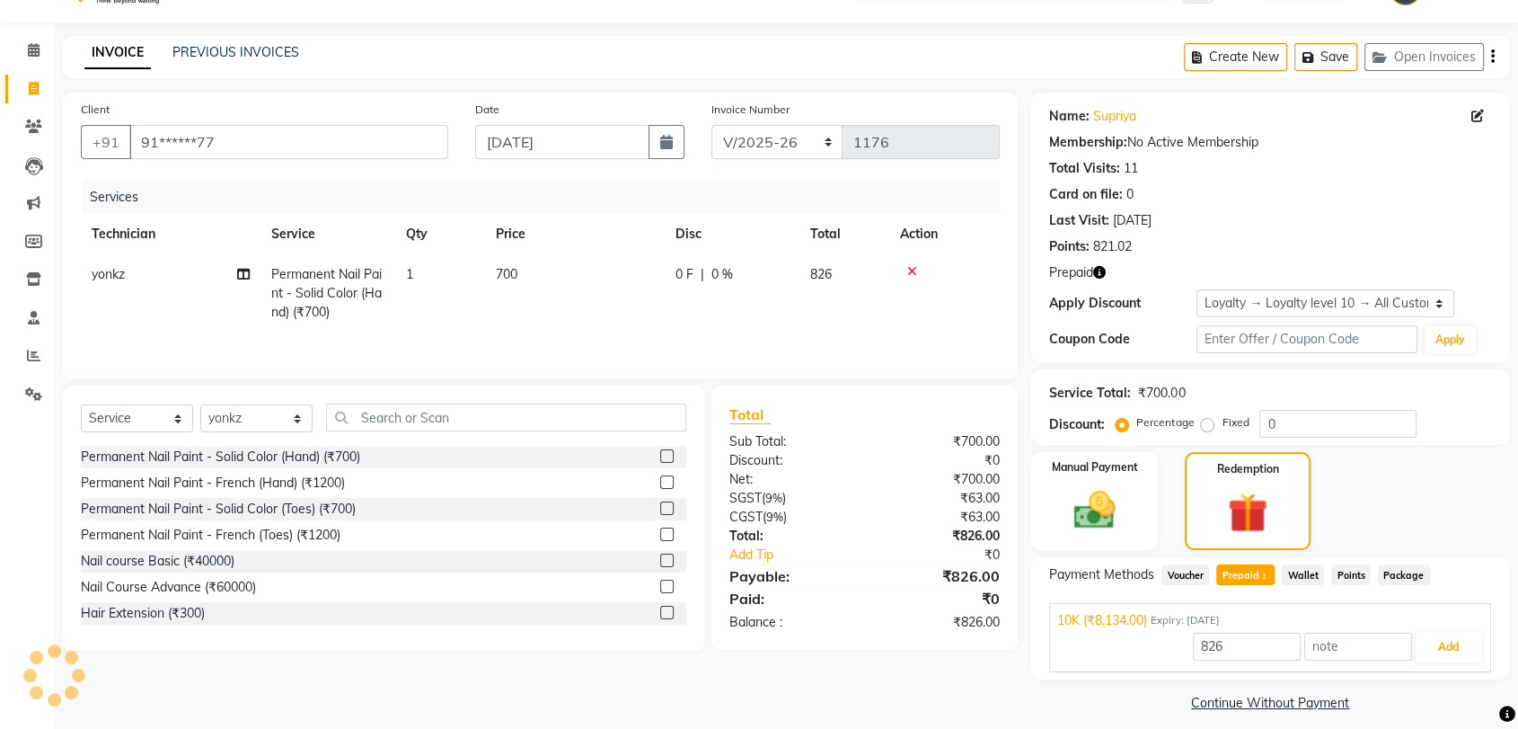
scroll to position [57, 0]
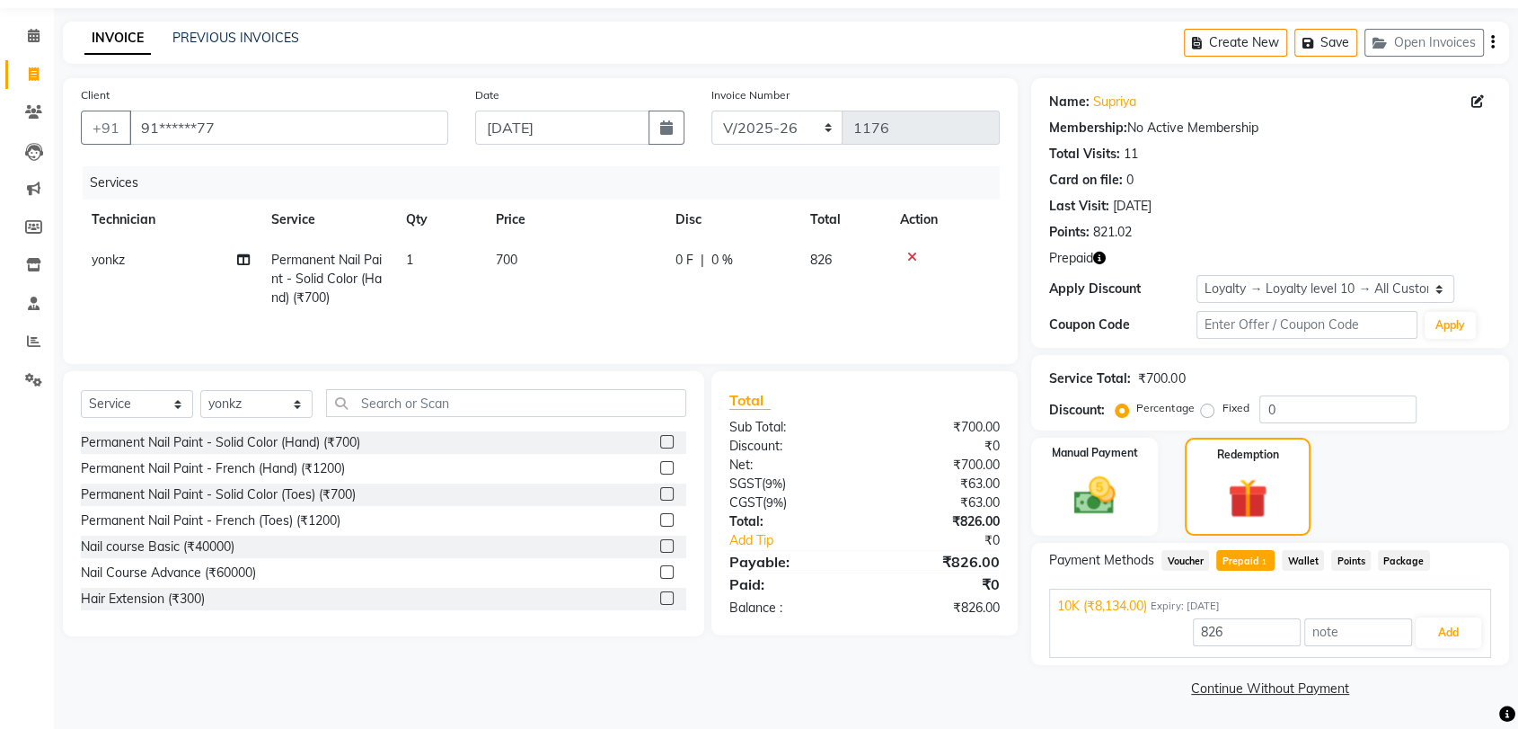
click at [1099, 261] on icon "button" at bounding box center [1099, 258] width 13 height 13
click at [1448, 501] on div "Manual Payment Redemption" at bounding box center [1270, 487] width 505 height 98
click at [1454, 630] on button "Add" at bounding box center [1449, 632] width 66 height 31
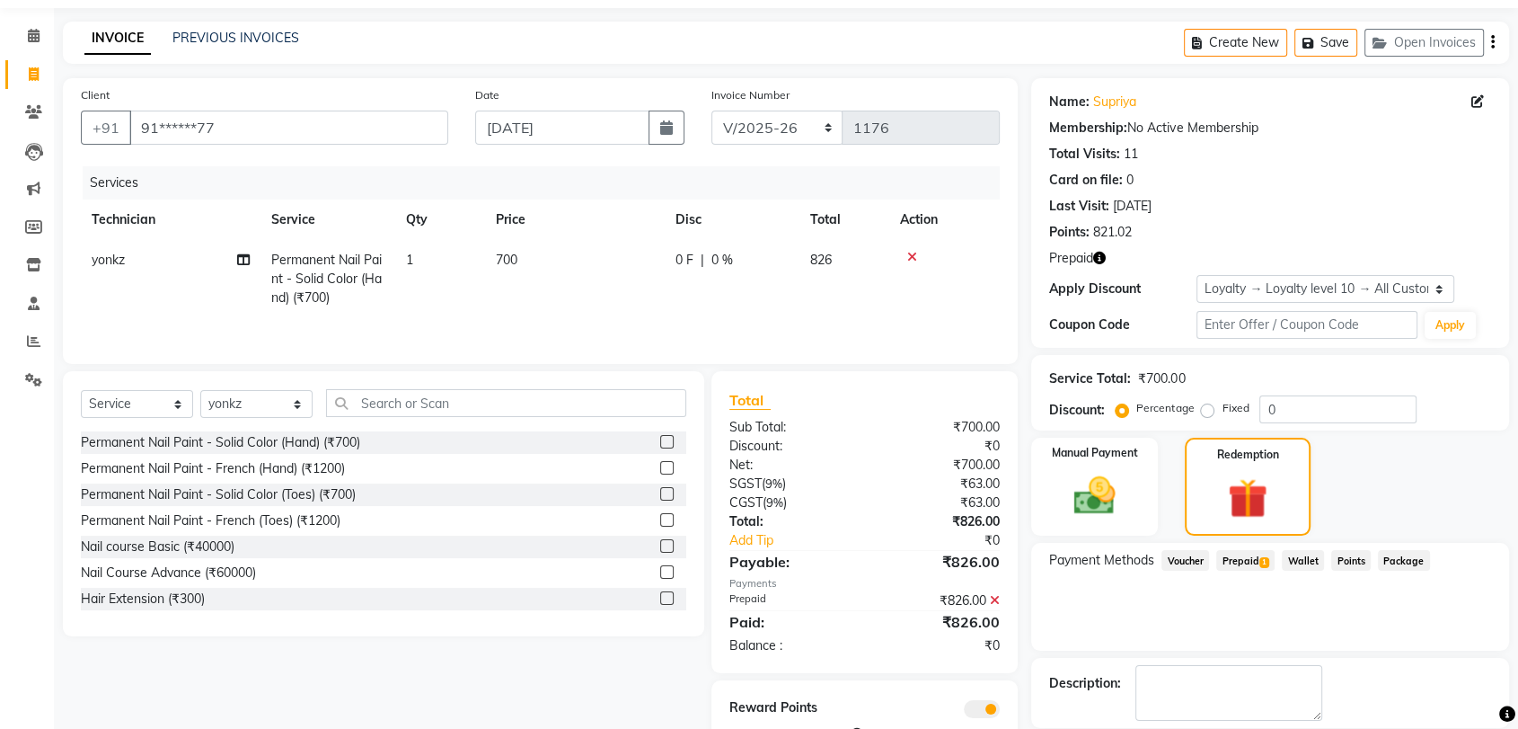
scroll to position [144, 0]
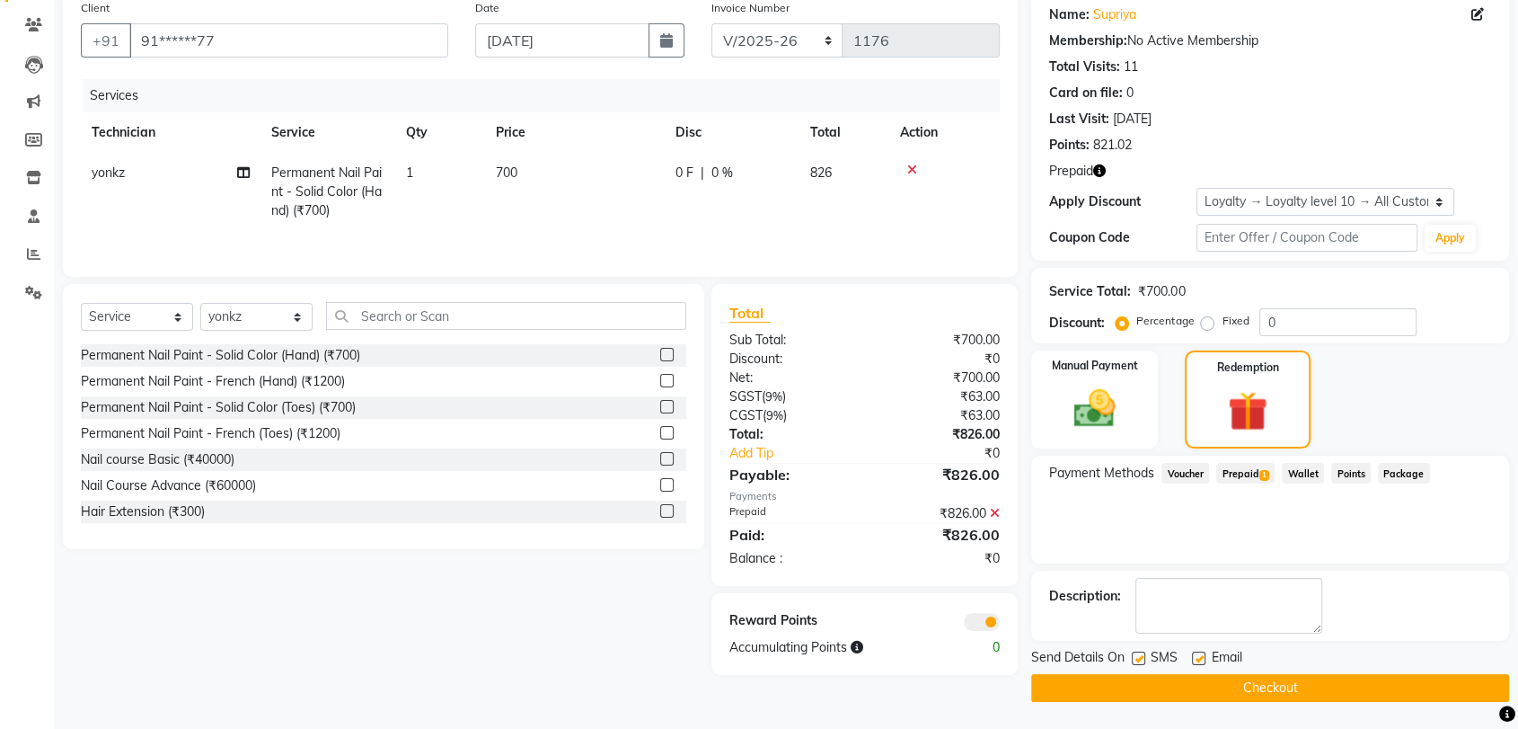
click at [1348, 696] on button "Checkout" at bounding box center [1270, 688] width 478 height 28
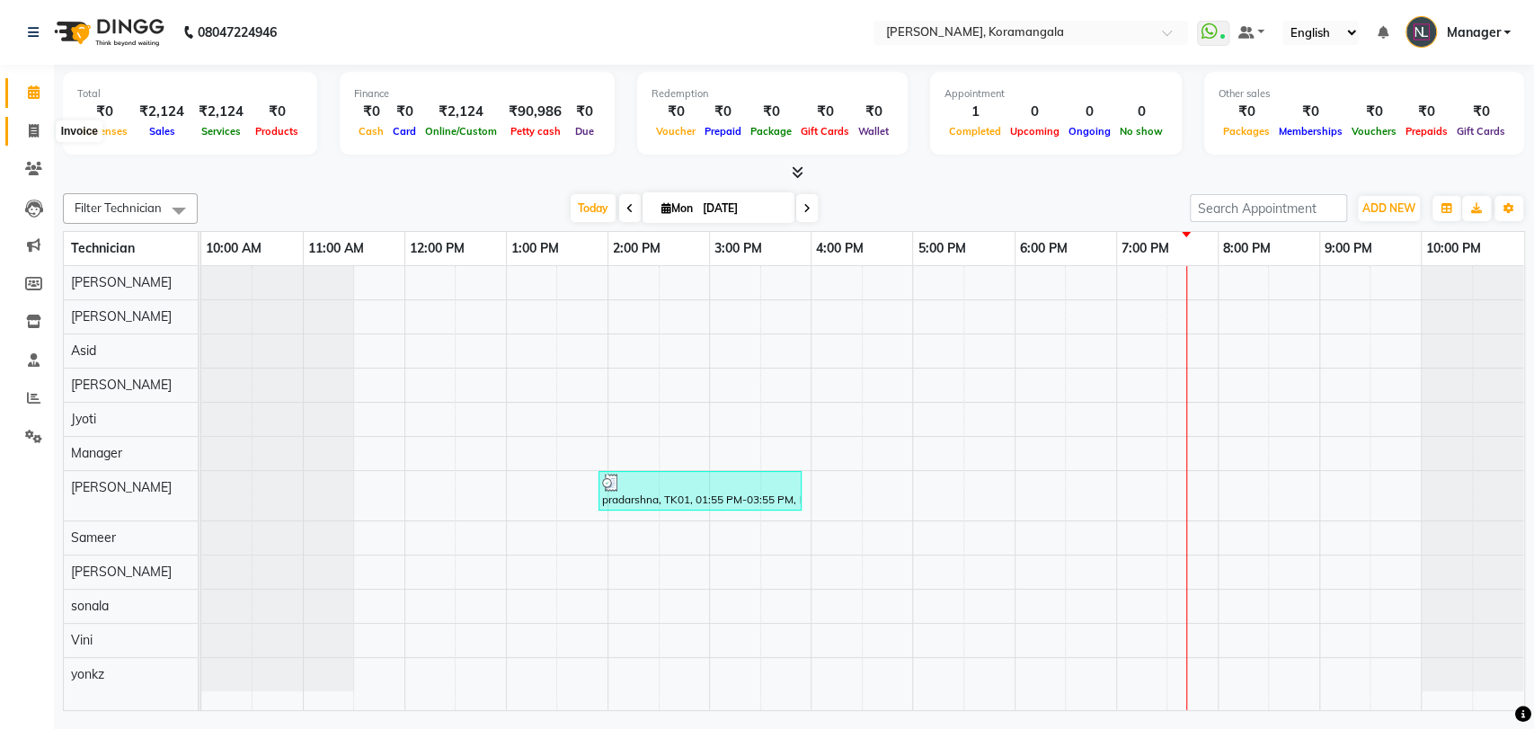
click at [36, 125] on icon at bounding box center [34, 130] width 10 height 13
select select "service"
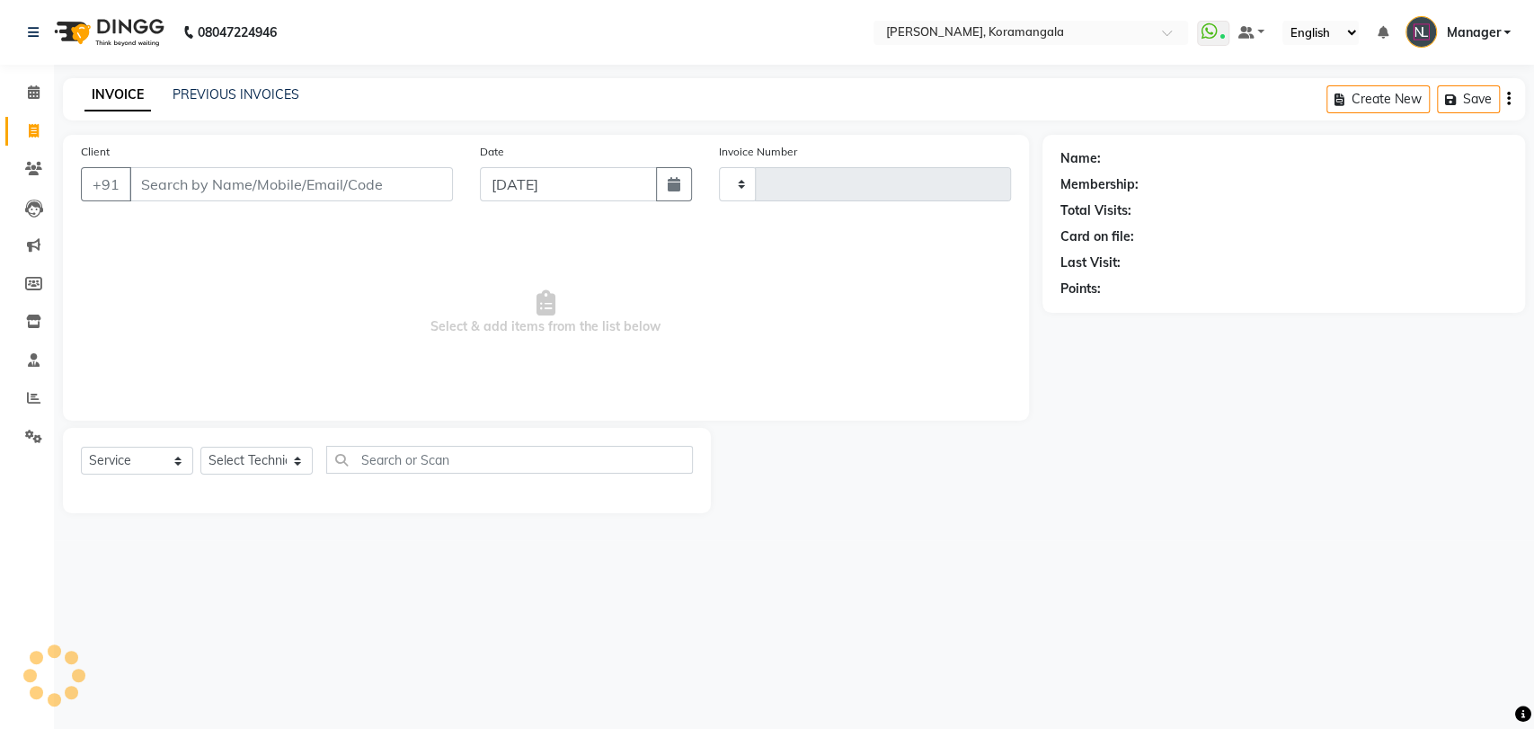
type input "1175"
select select "3769"
click at [200, 104] on div "INVOICE PREVIOUS INVOICES" at bounding box center [192, 95] width 258 height 21
click at [217, 90] on link "PREVIOUS INVOICES" at bounding box center [236, 94] width 127 height 16
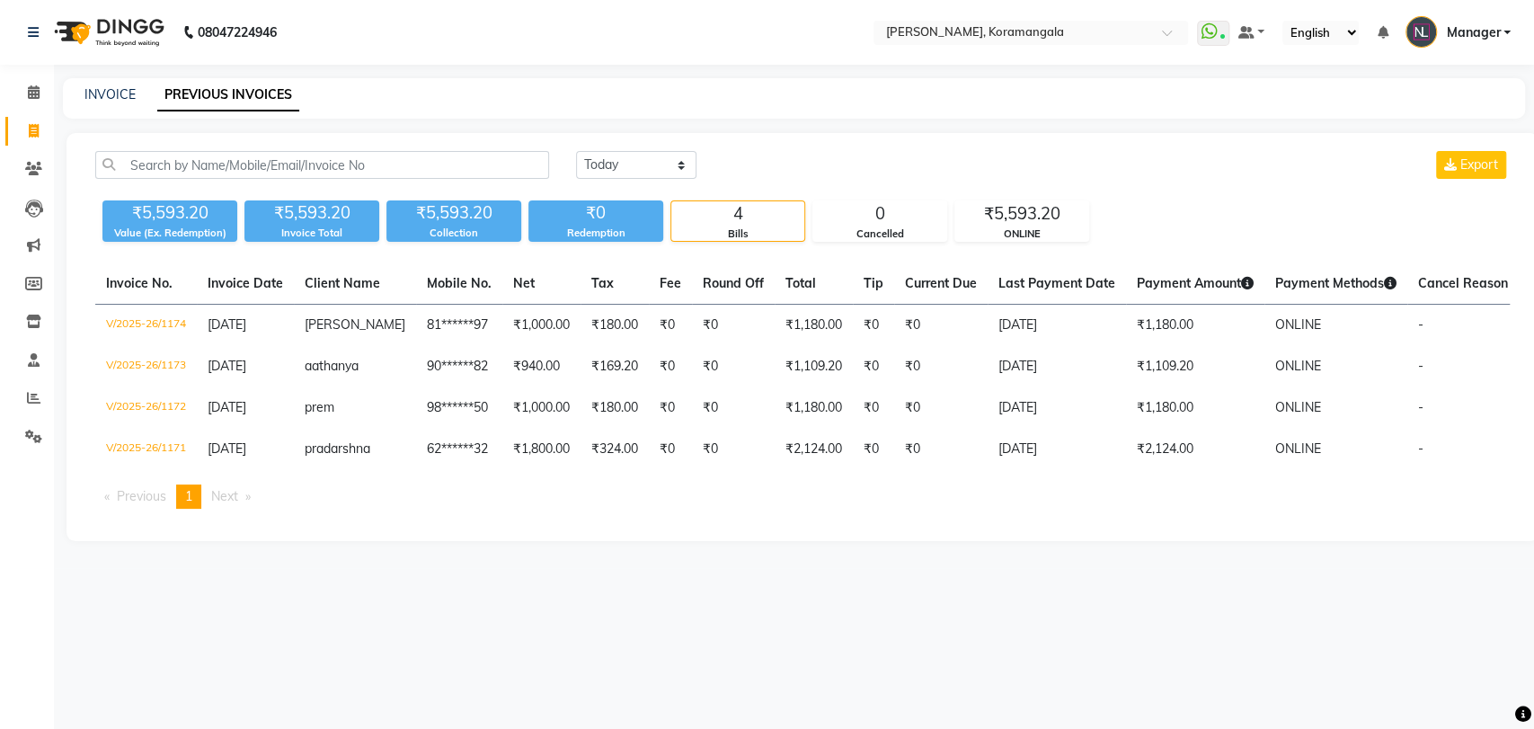
click at [669, 183] on div "Today Yesterday Custom Range Export" at bounding box center [1042, 172] width 960 height 42
click at [664, 171] on select "[DATE] [DATE] Custom Range" at bounding box center [636, 165] width 120 height 28
select select "[DATE]"
click at [576, 151] on select "[DATE] [DATE] Custom Range" at bounding box center [636, 165] width 120 height 28
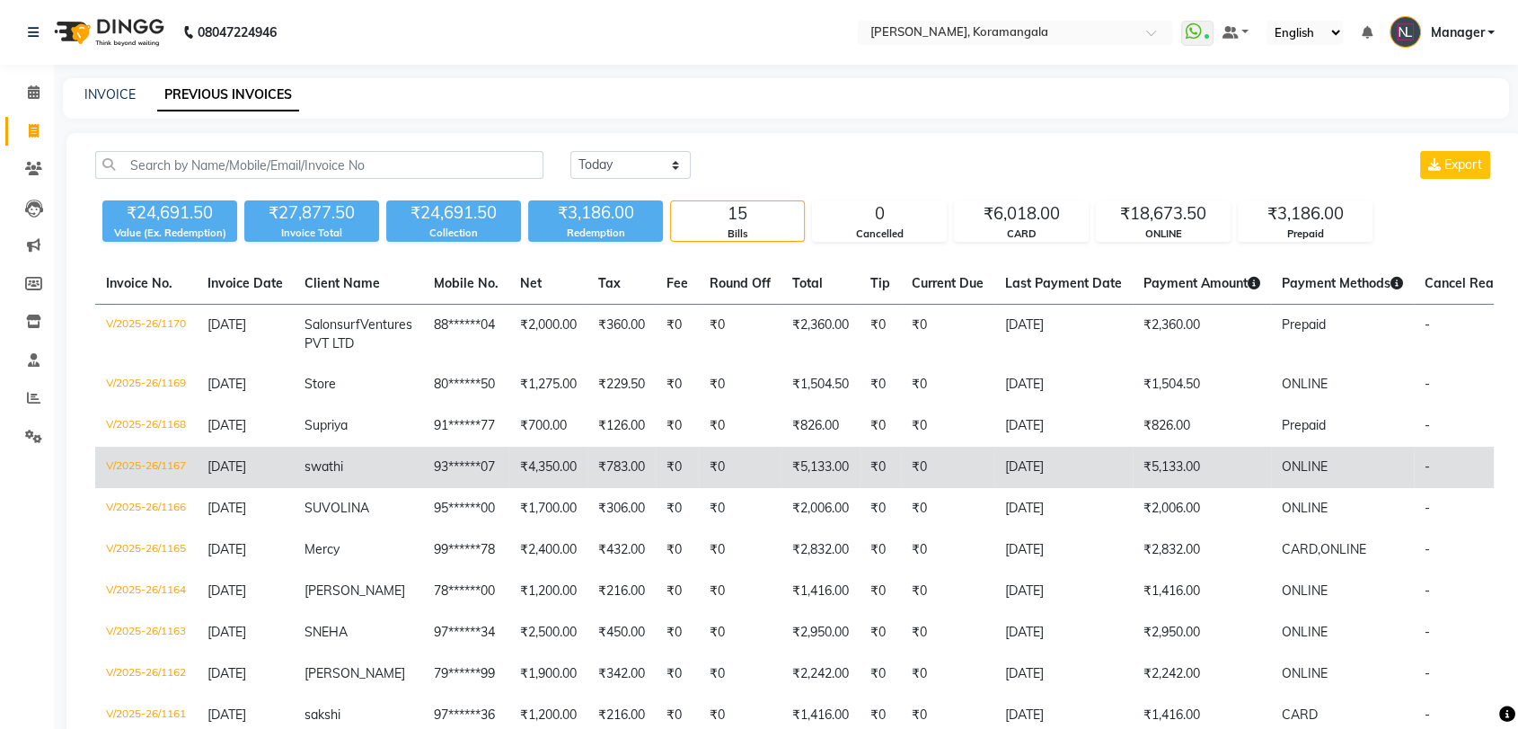
click at [543, 483] on td "₹4,350.00" at bounding box center [548, 467] width 78 height 41
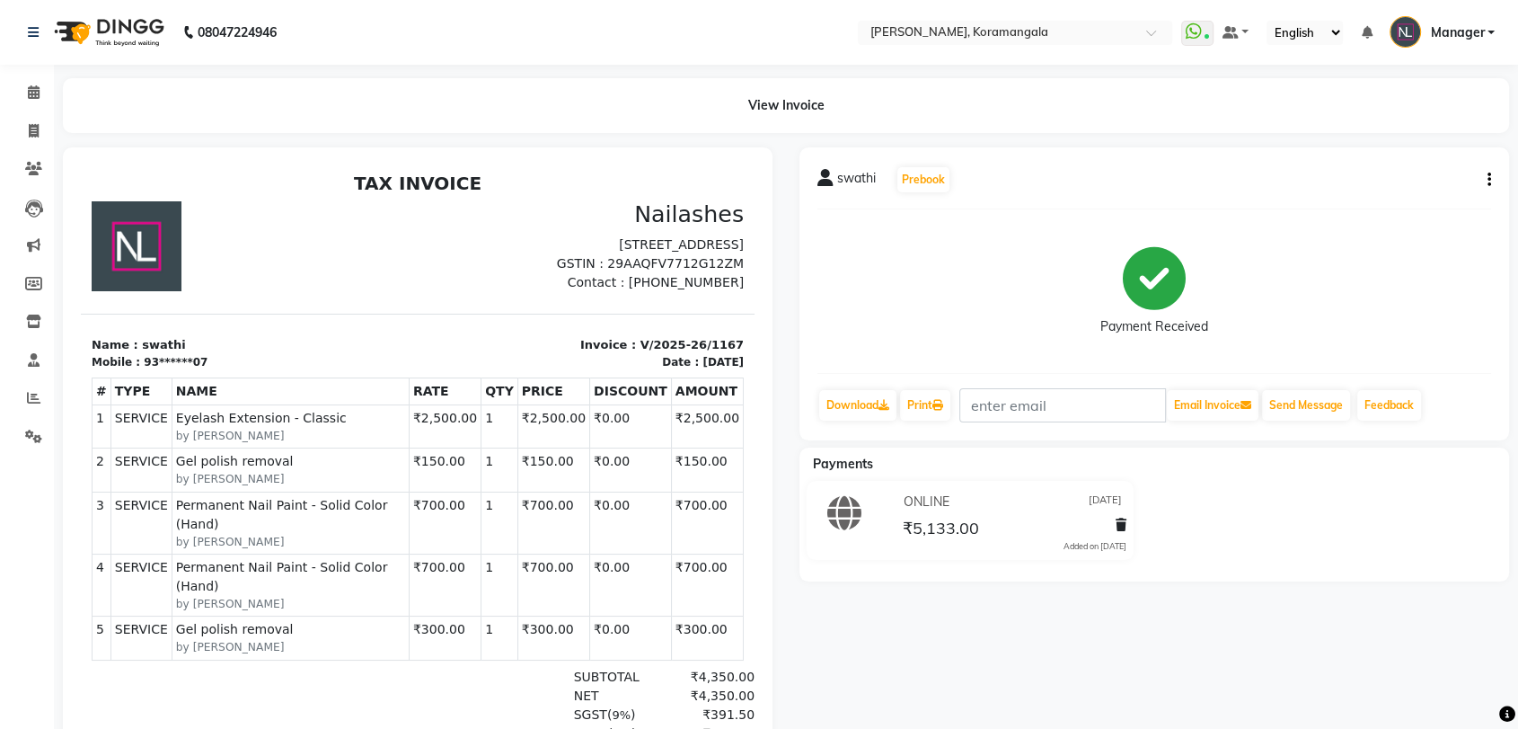
click at [1483, 180] on button "button" at bounding box center [1486, 180] width 11 height 19
click at [1047, 239] on div "Payment Received" at bounding box center [1155, 291] width 674 height 135
click at [911, 191] on button "Prebook" at bounding box center [924, 179] width 52 height 25
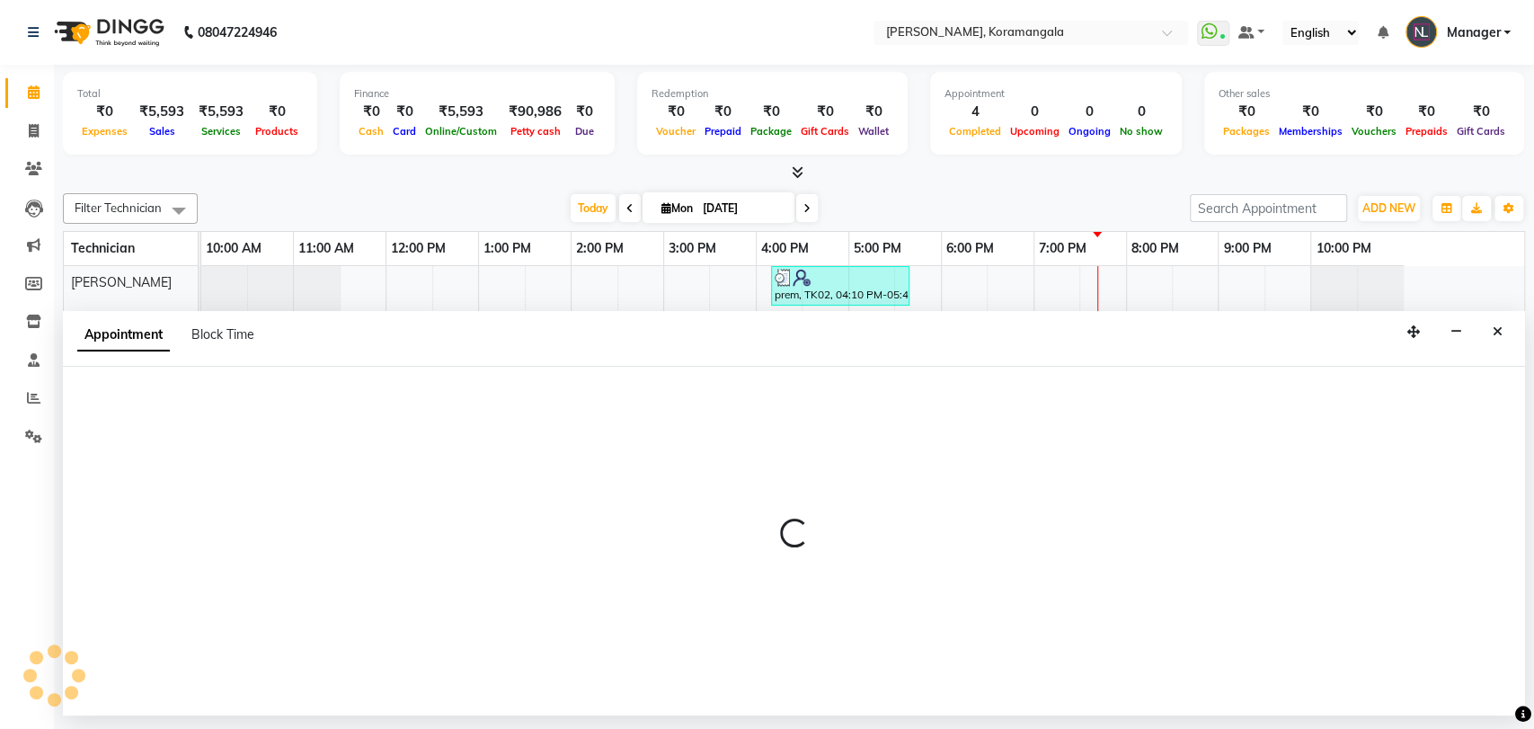
select select "64144"
select select "660"
select select "tentative"
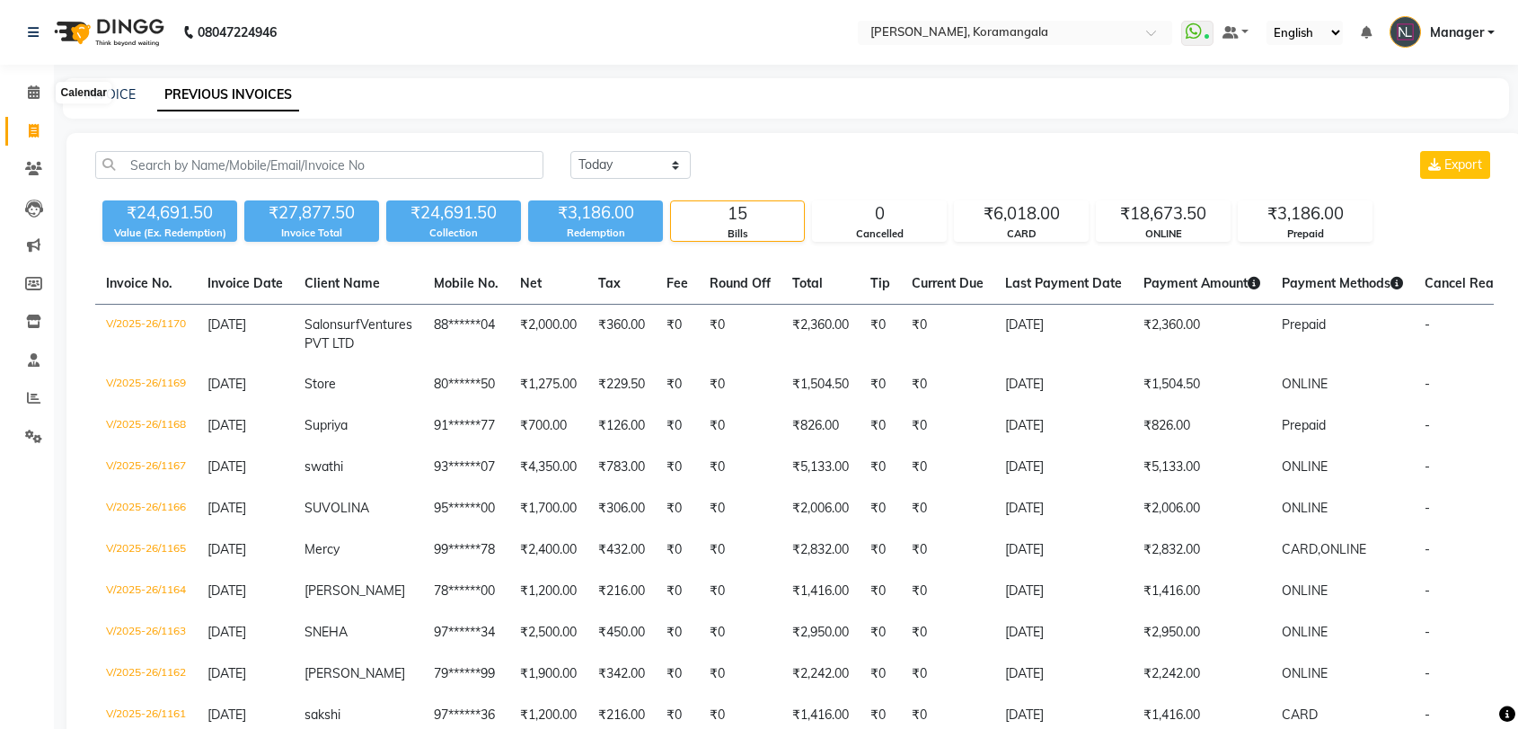
select select "[DATE]"
click at [37, 97] on icon at bounding box center [34, 91] width 12 height 13
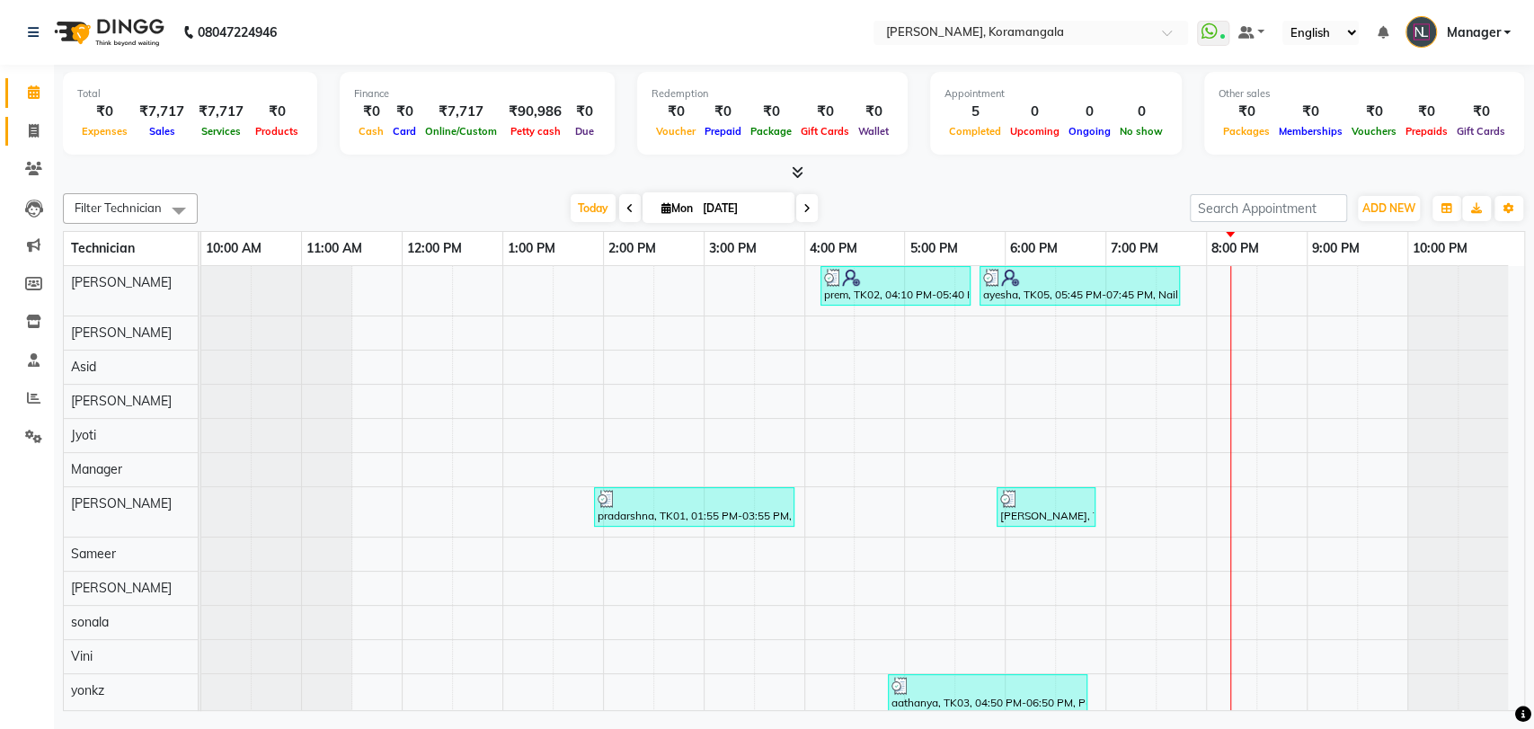
click at [38, 133] on icon at bounding box center [34, 130] width 10 height 13
select select "service"
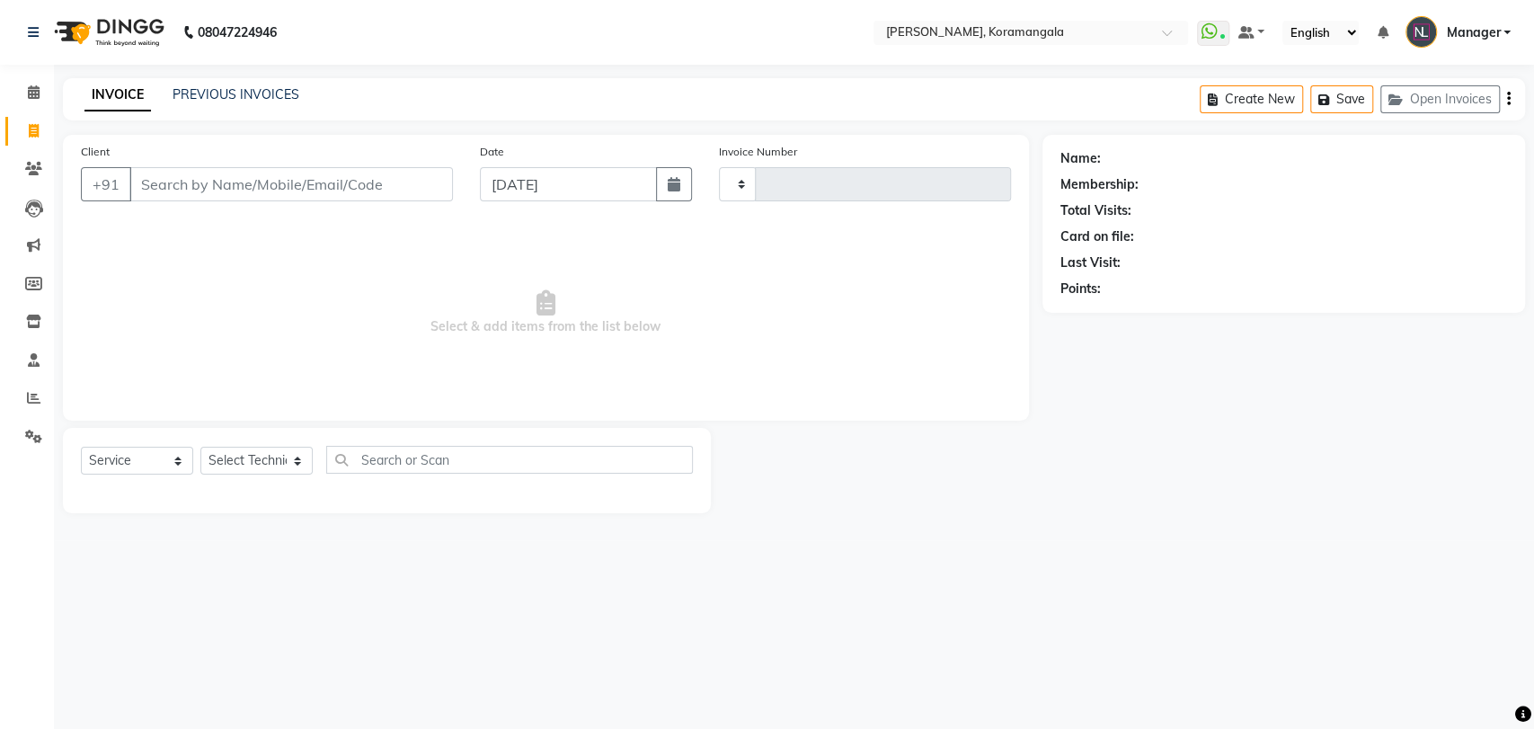
type input "1176"
select select "3769"
click at [273, 455] on select "Select Technician [PERSON_NAME] Asid [PERSON_NAME] Manager [PERSON_NAME] [PERSO…" at bounding box center [256, 461] width 112 height 28
select select "63916"
click at [200, 447] on select "Select Technician [PERSON_NAME] Asid [PERSON_NAME] Manager [PERSON_NAME] [PERSO…" at bounding box center [256, 461] width 112 height 28
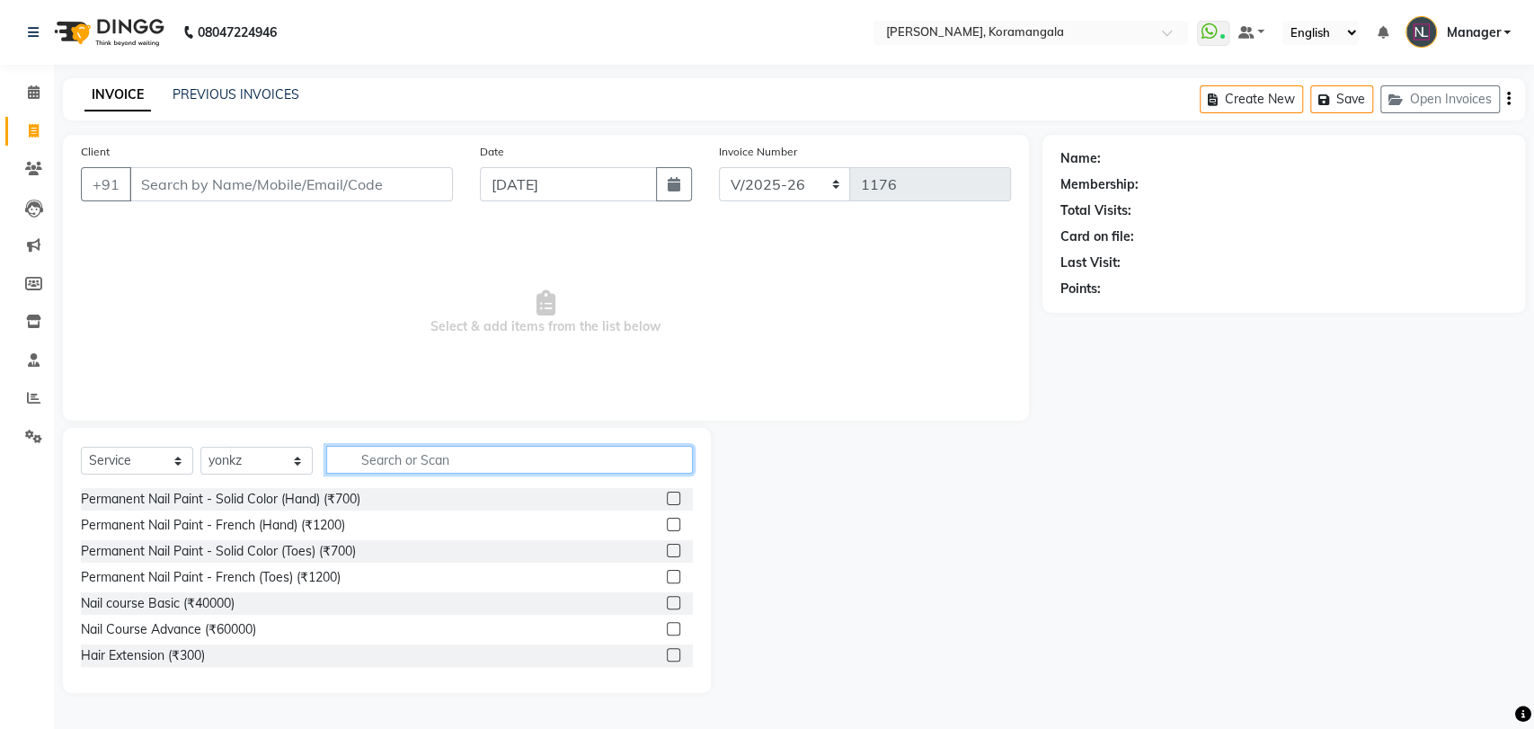
click at [397, 460] on input "text" at bounding box center [509, 460] width 367 height 28
click at [667, 524] on label at bounding box center [673, 524] width 13 height 13
click at [667, 524] on input "checkbox" at bounding box center [673, 525] width 12 height 12
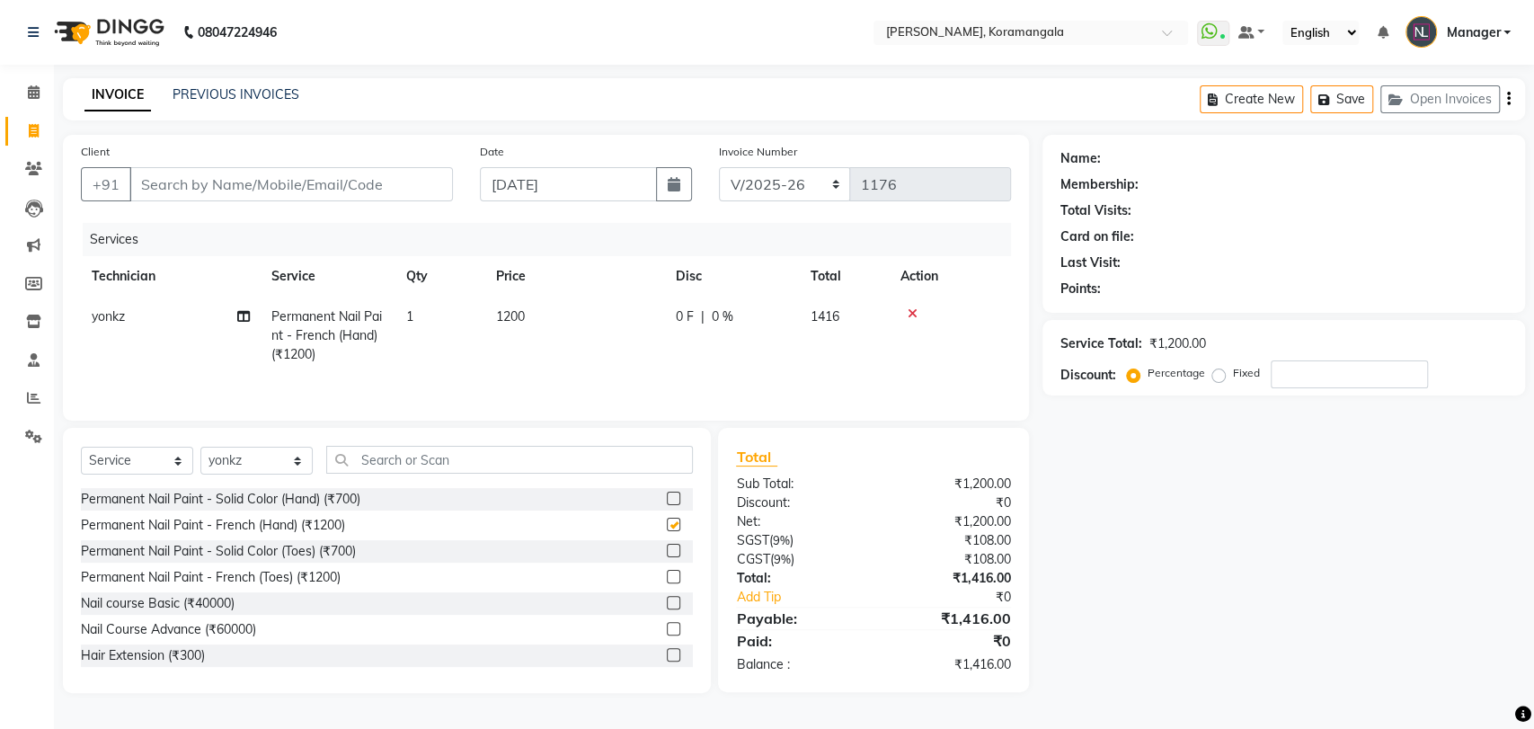
checkbox input "false"
click at [561, 311] on td "1200" at bounding box center [575, 336] width 180 height 78
select select "63916"
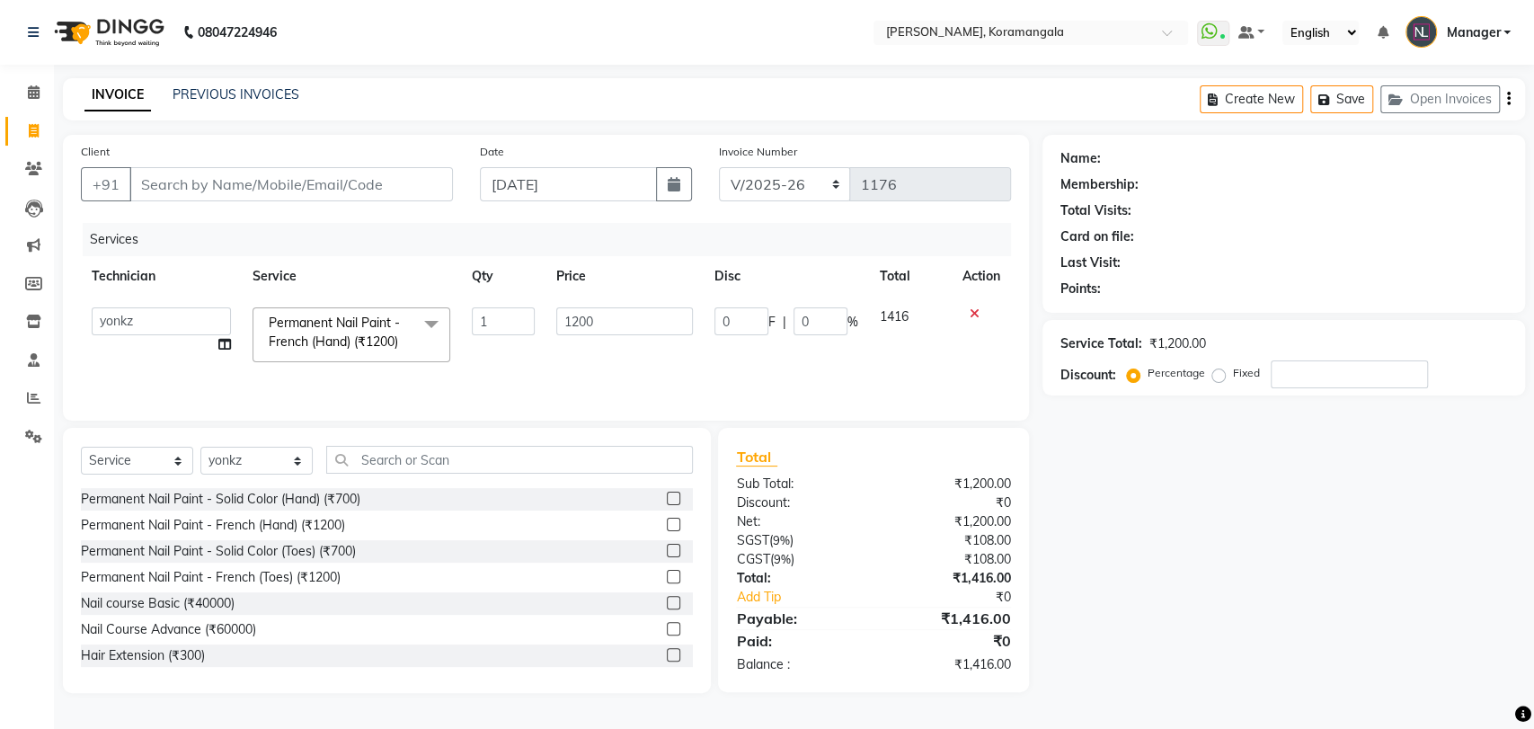
click at [561, 311] on input "1200" at bounding box center [624, 321] width 137 height 28
click at [618, 330] on input "1200" at bounding box center [624, 321] width 137 height 28
type input "120"
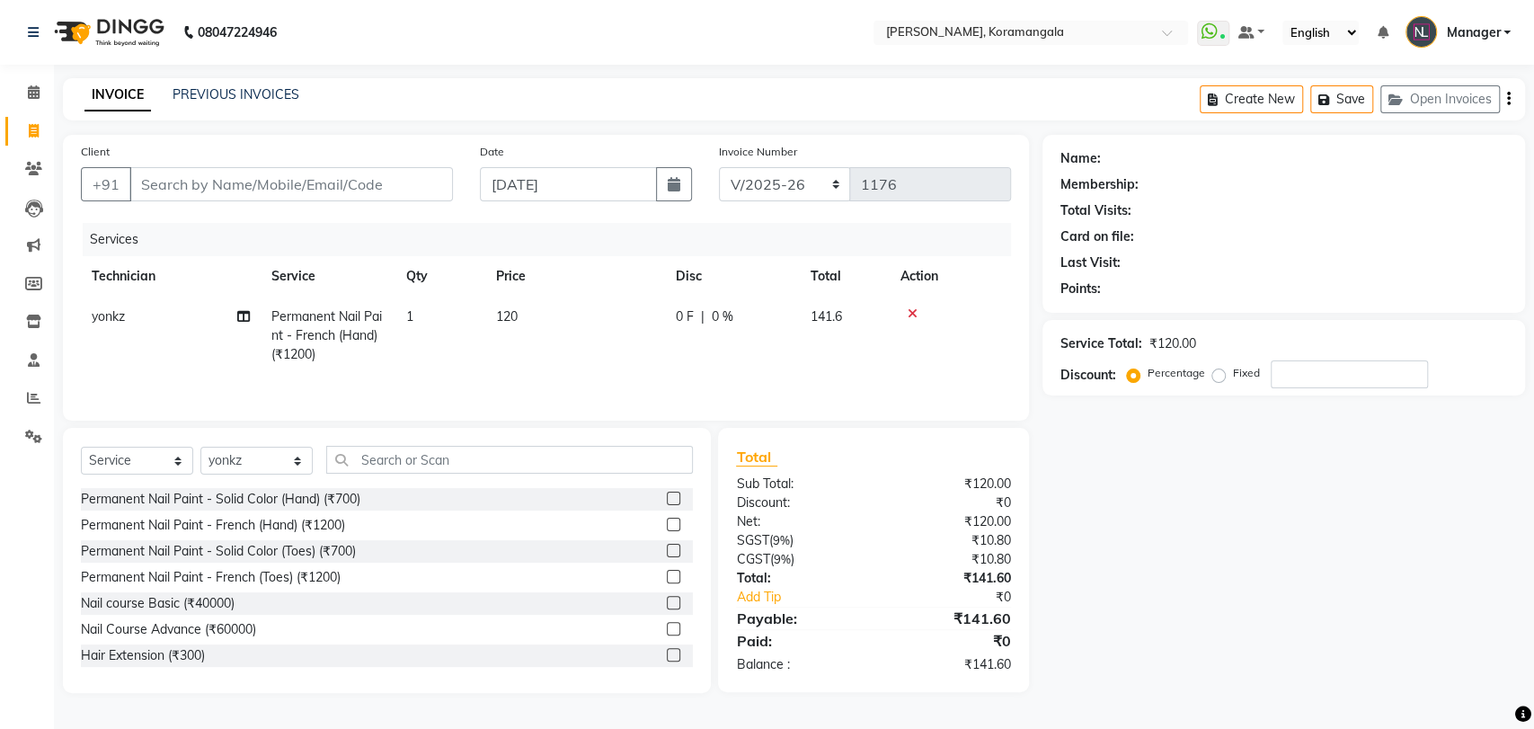
click at [471, 315] on td "1" at bounding box center [440, 336] width 90 height 78
select select "63916"
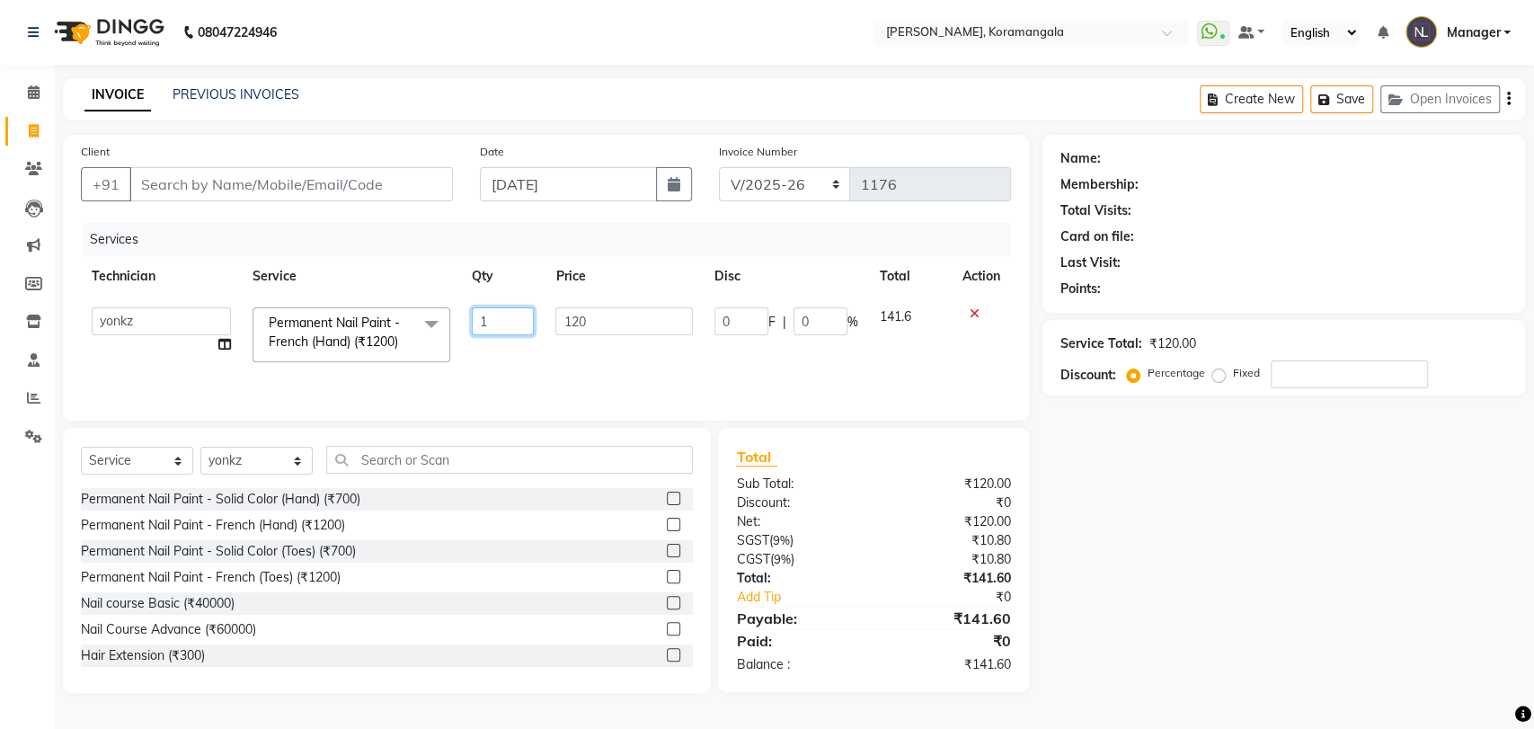
click at [472, 315] on input "1" at bounding box center [503, 321] width 63 height 28
type input "6"
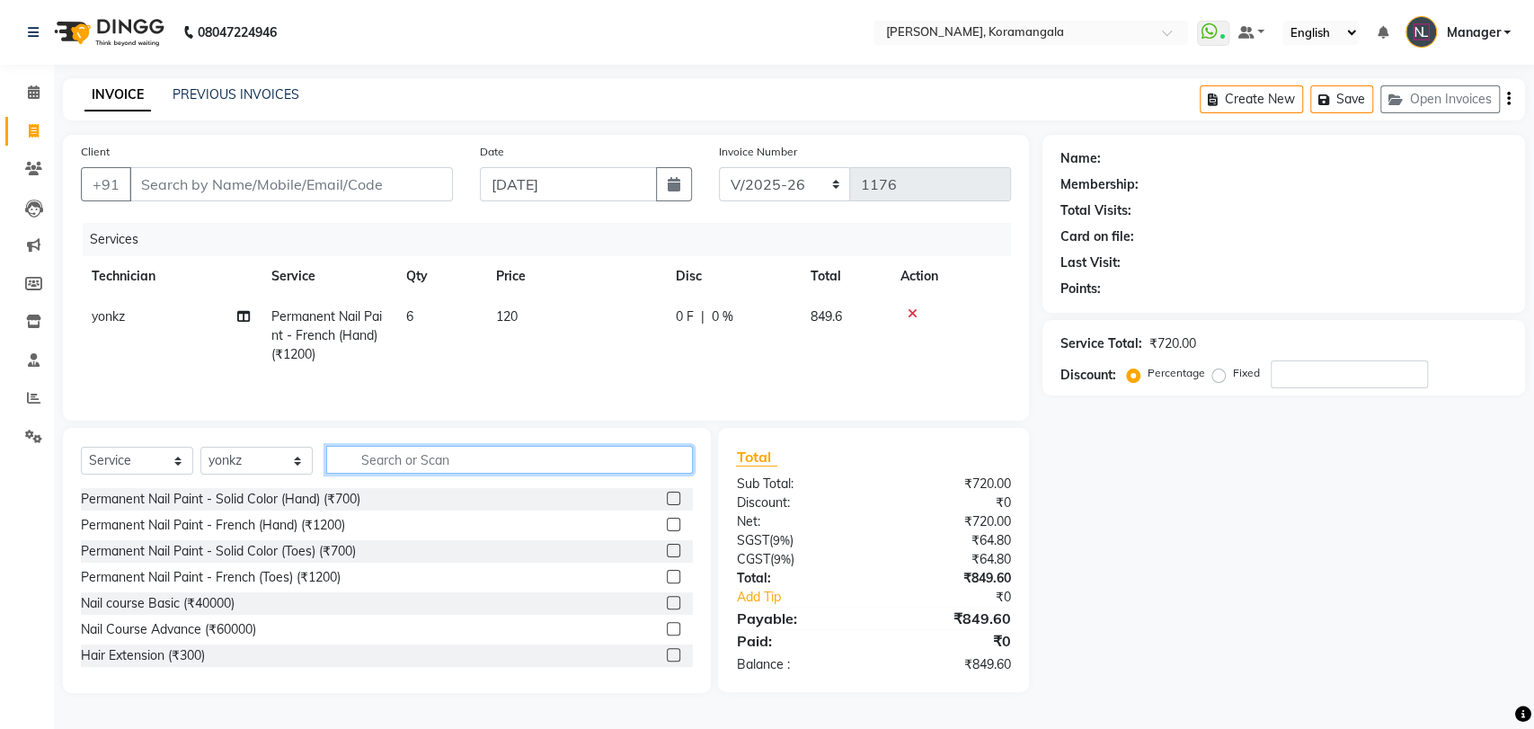
click at [456, 449] on input "text" at bounding box center [509, 460] width 367 height 28
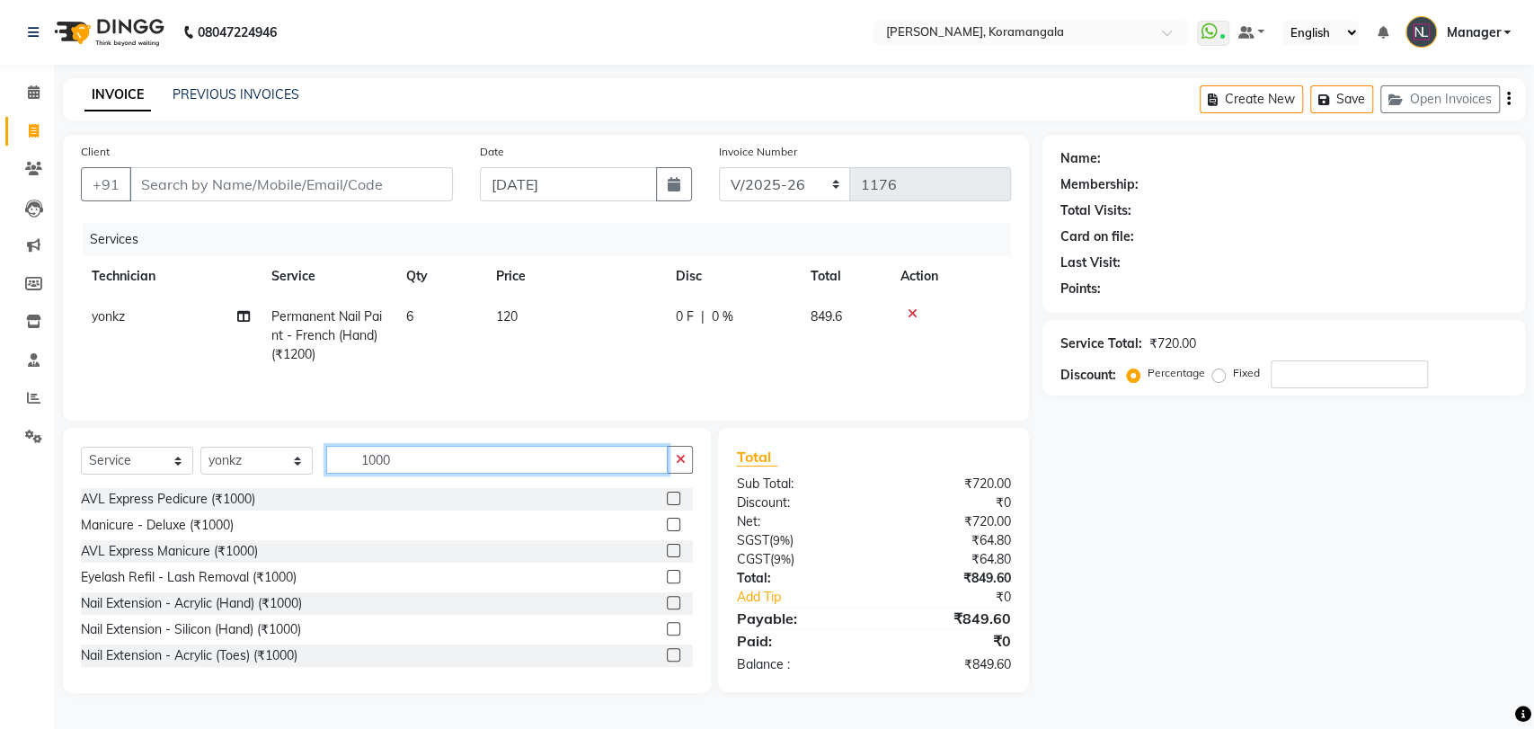
type input "1000"
click at [667, 598] on label at bounding box center [673, 602] width 13 height 13
click at [667, 598] on input "checkbox" at bounding box center [673, 603] width 12 height 12
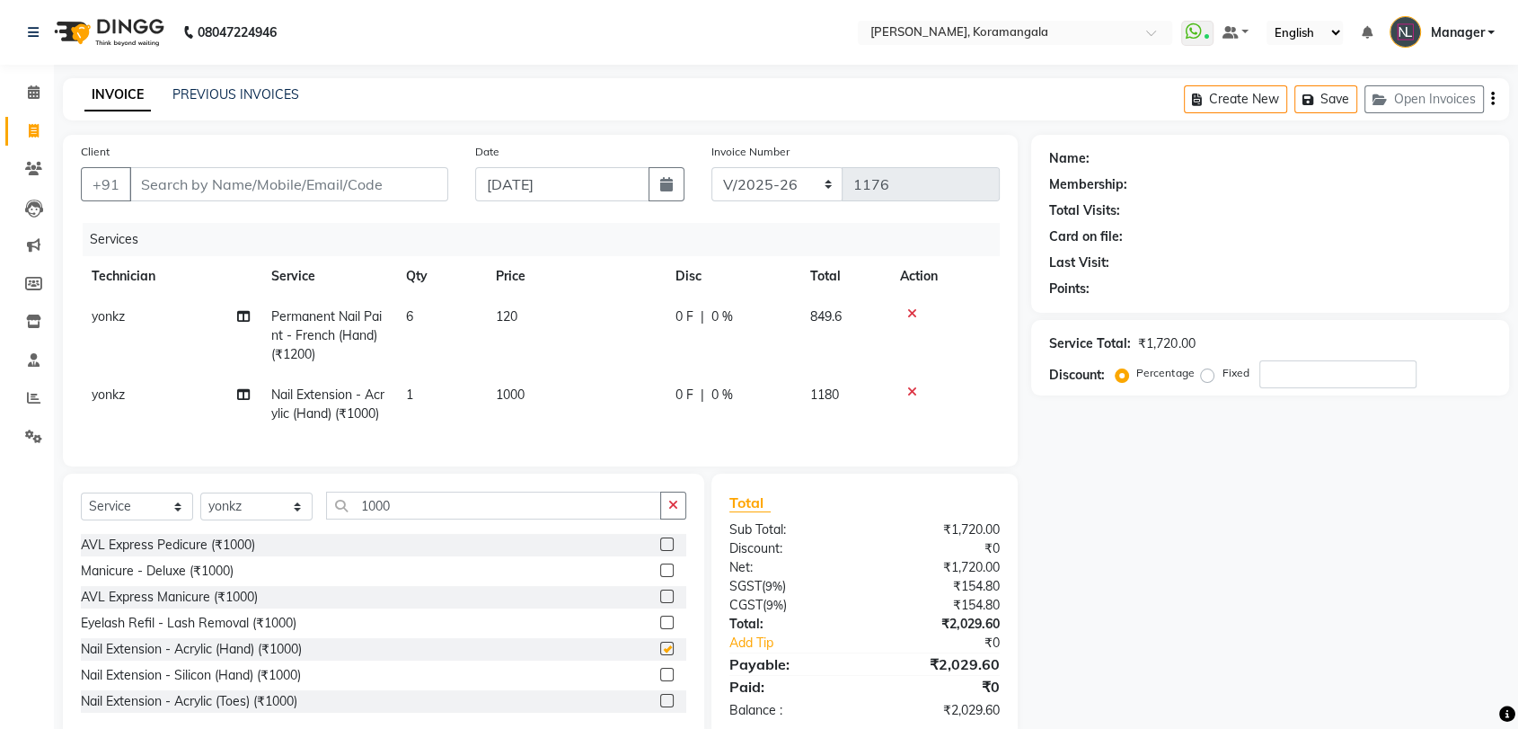
checkbox input "false"
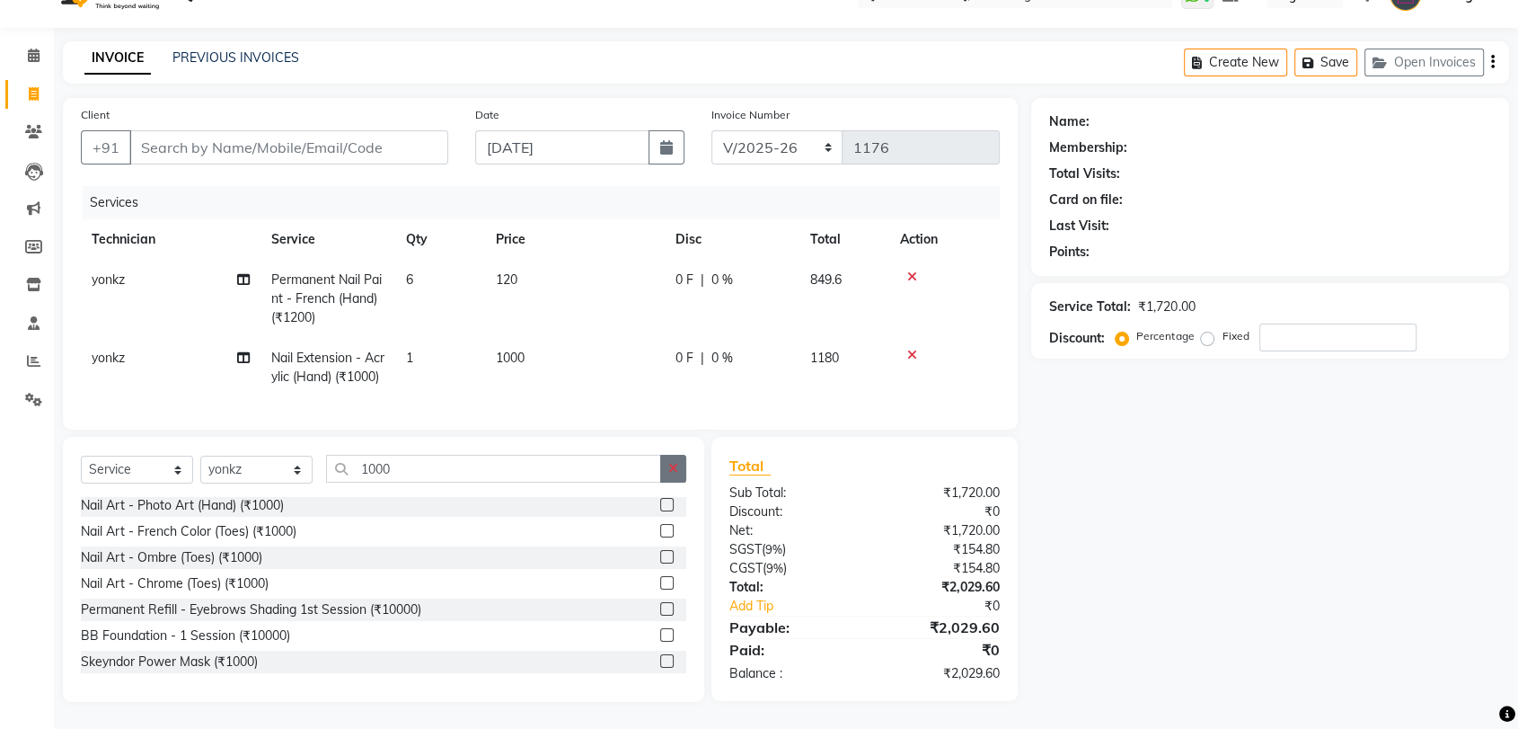
click at [673, 466] on icon "button" at bounding box center [673, 468] width 10 height 13
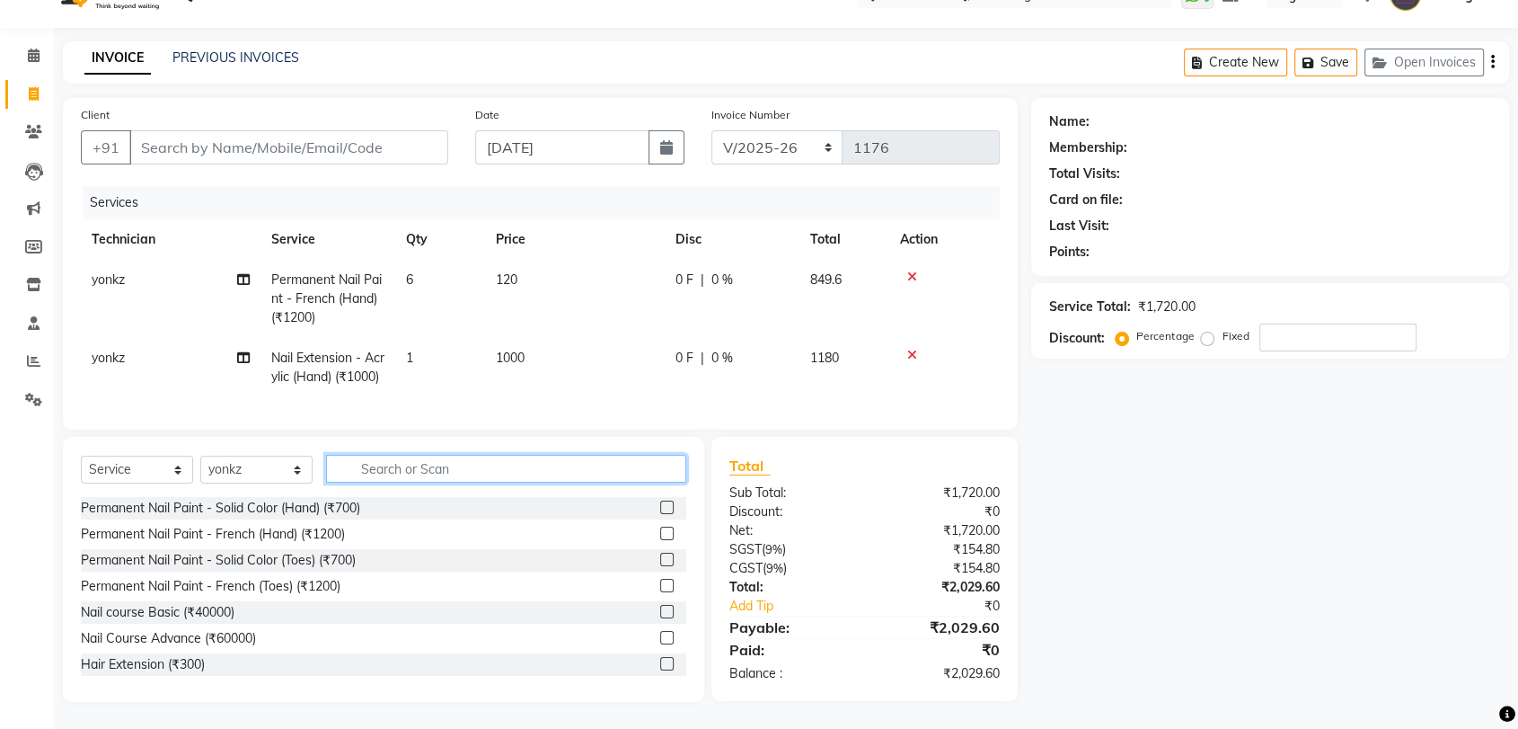
scroll to position [0, 0]
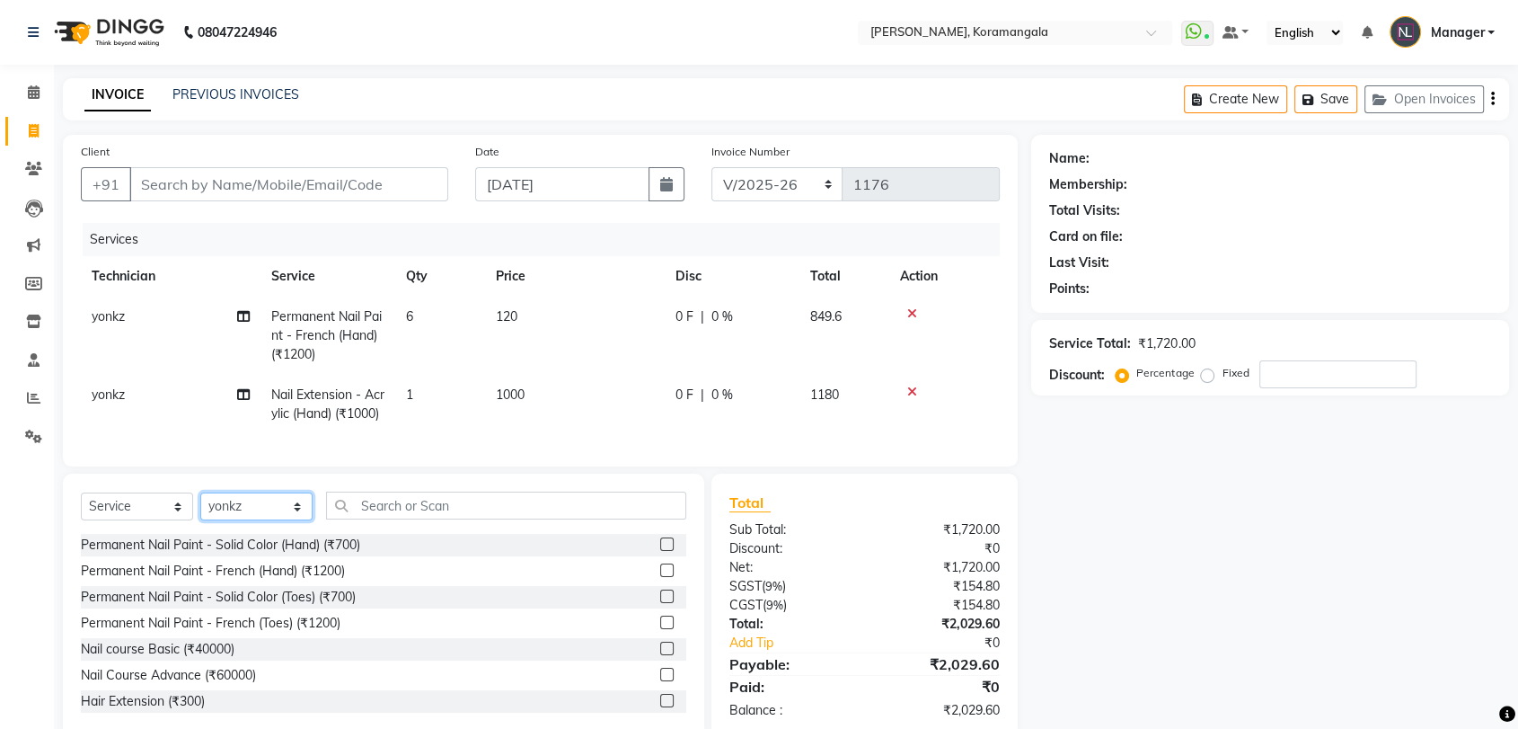
click at [237, 520] on select "Select Technician [PERSON_NAME] Asid [PERSON_NAME] Manager [PERSON_NAME] [PERSO…" at bounding box center [256, 506] width 112 height 28
select select "64296"
click at [200, 520] on select "Select Technician [PERSON_NAME] Asid [PERSON_NAME] Manager [PERSON_NAME] [PERSO…" at bounding box center [256, 506] width 112 height 28
click at [367, 519] on input "text" at bounding box center [506, 505] width 360 height 28
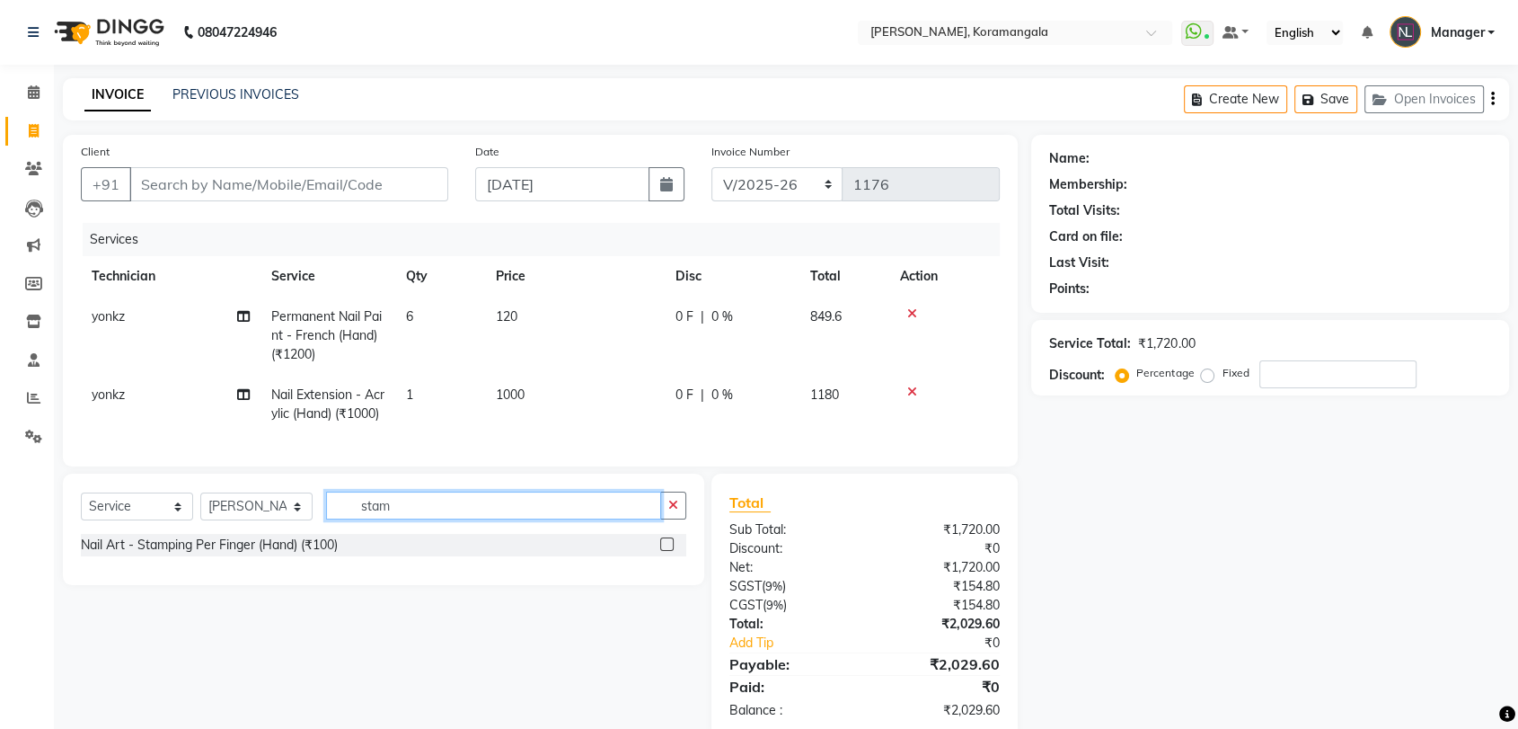
type input "stam"
click at [668, 551] on label at bounding box center [666, 543] width 13 height 13
click at [668, 551] on input "checkbox" at bounding box center [666, 545] width 12 height 12
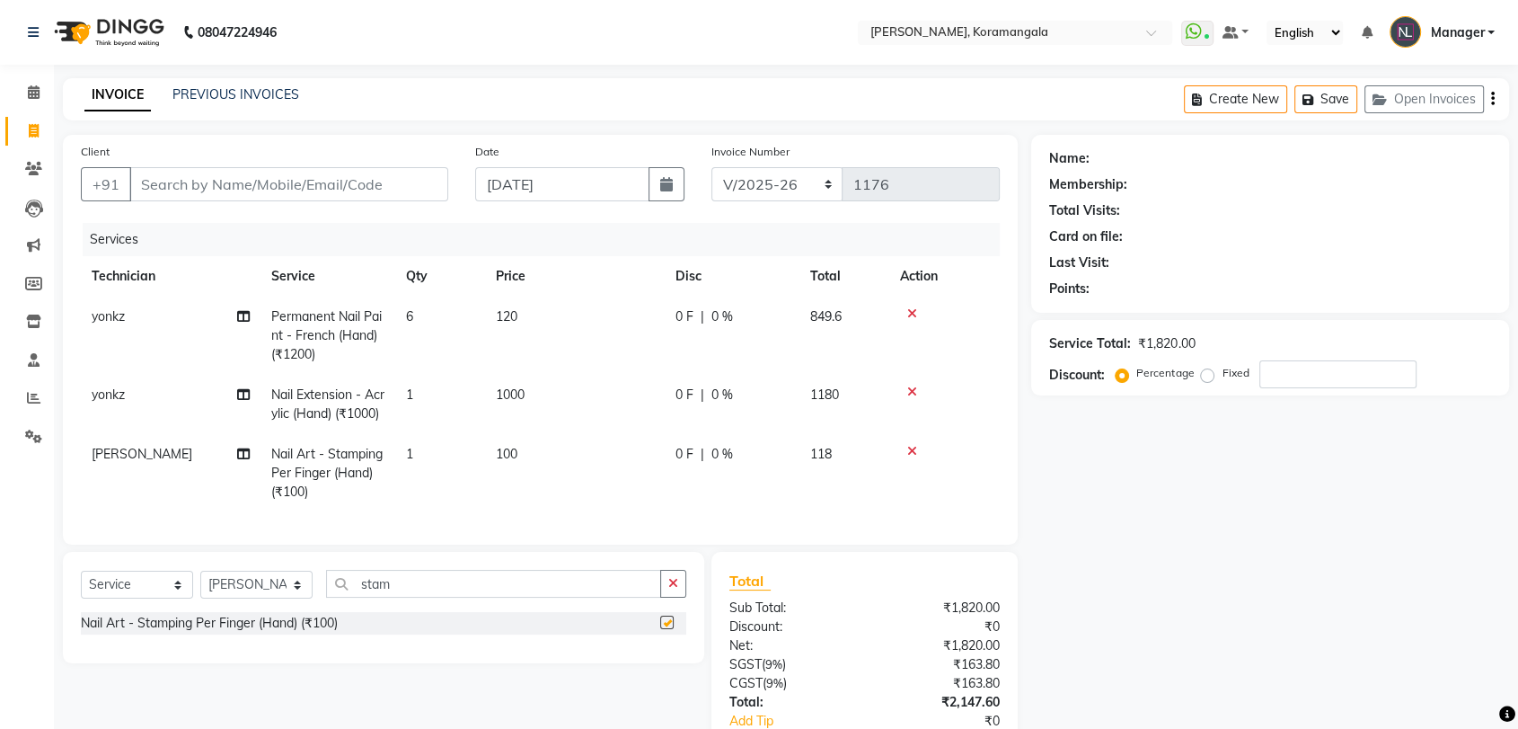
checkbox input "false"
click at [580, 482] on td "100" at bounding box center [575, 473] width 180 height 78
select select "64296"
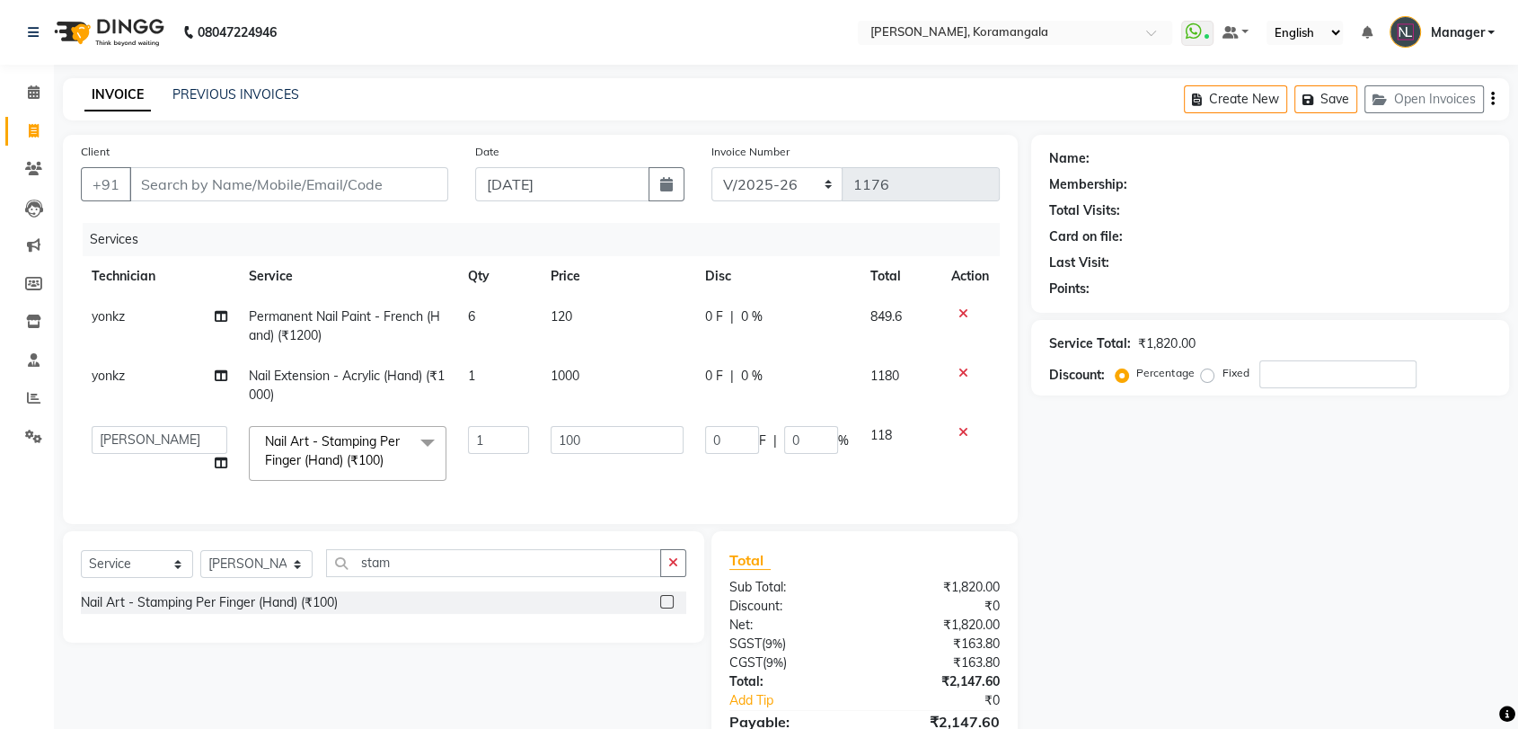
click at [580, 482] on td "100" at bounding box center [617, 453] width 155 height 76
click at [603, 445] on input "100" at bounding box center [617, 440] width 133 height 28
type input "150"
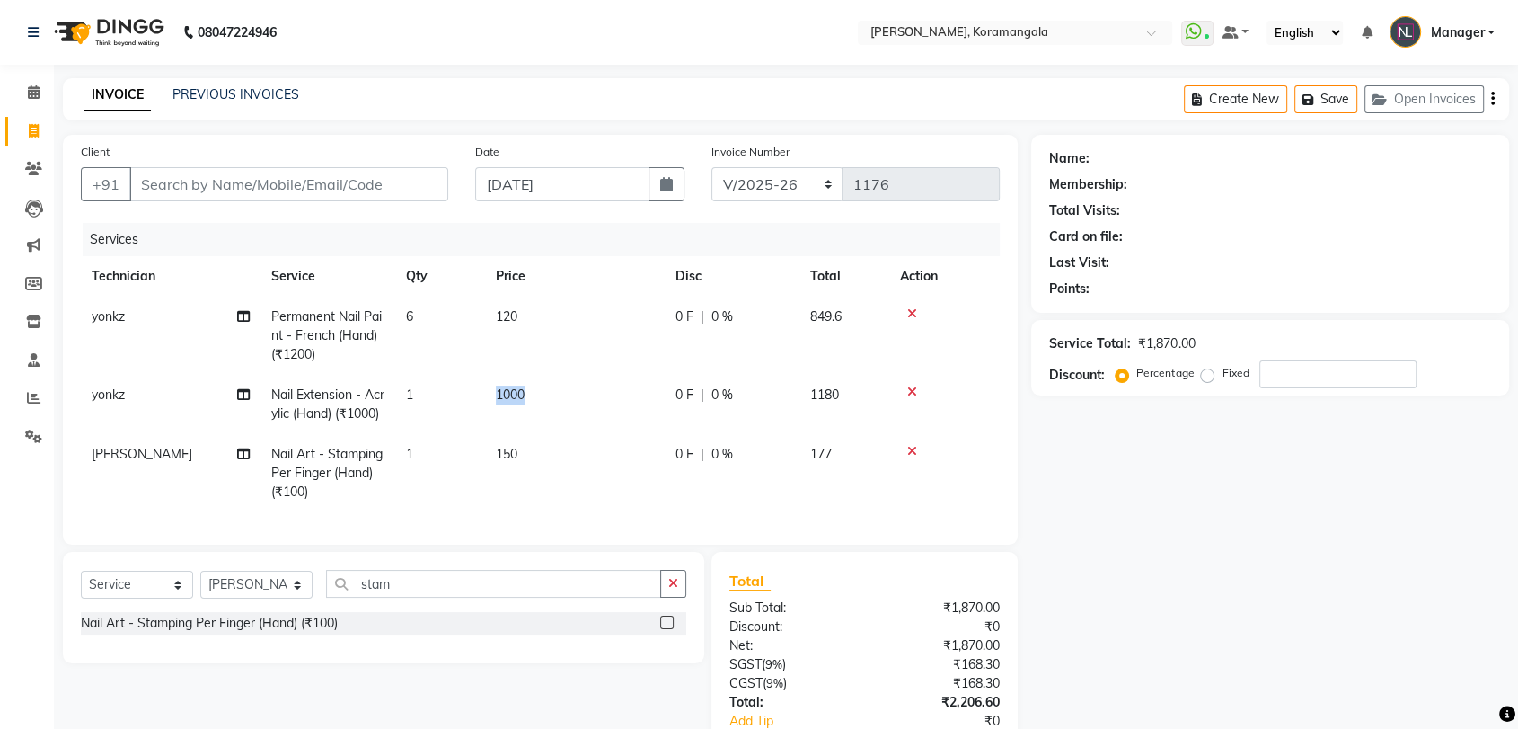
click at [516, 434] on td "1000" at bounding box center [575, 404] width 180 height 59
select select "63916"
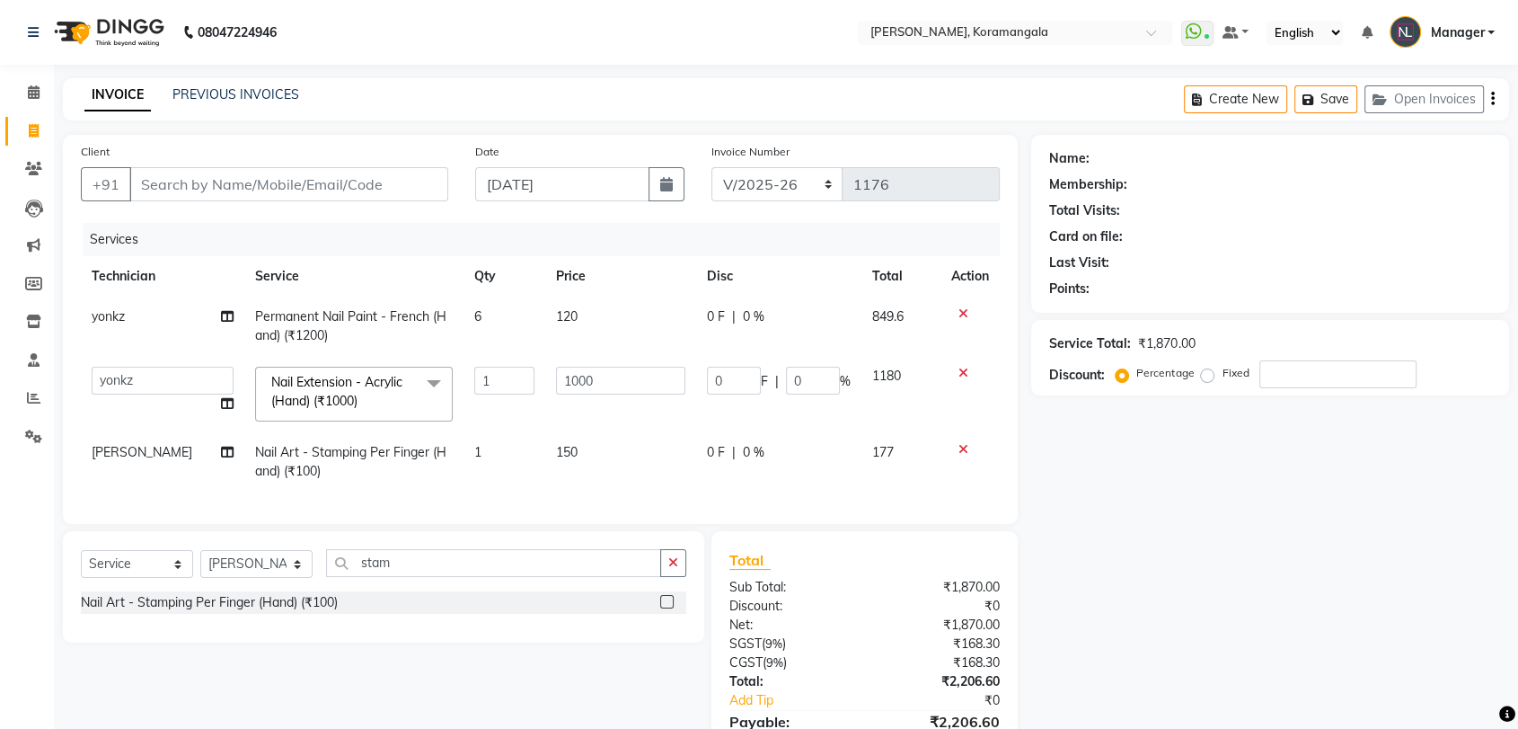
click at [500, 447] on td "1" at bounding box center [505, 461] width 82 height 59
select select "64296"
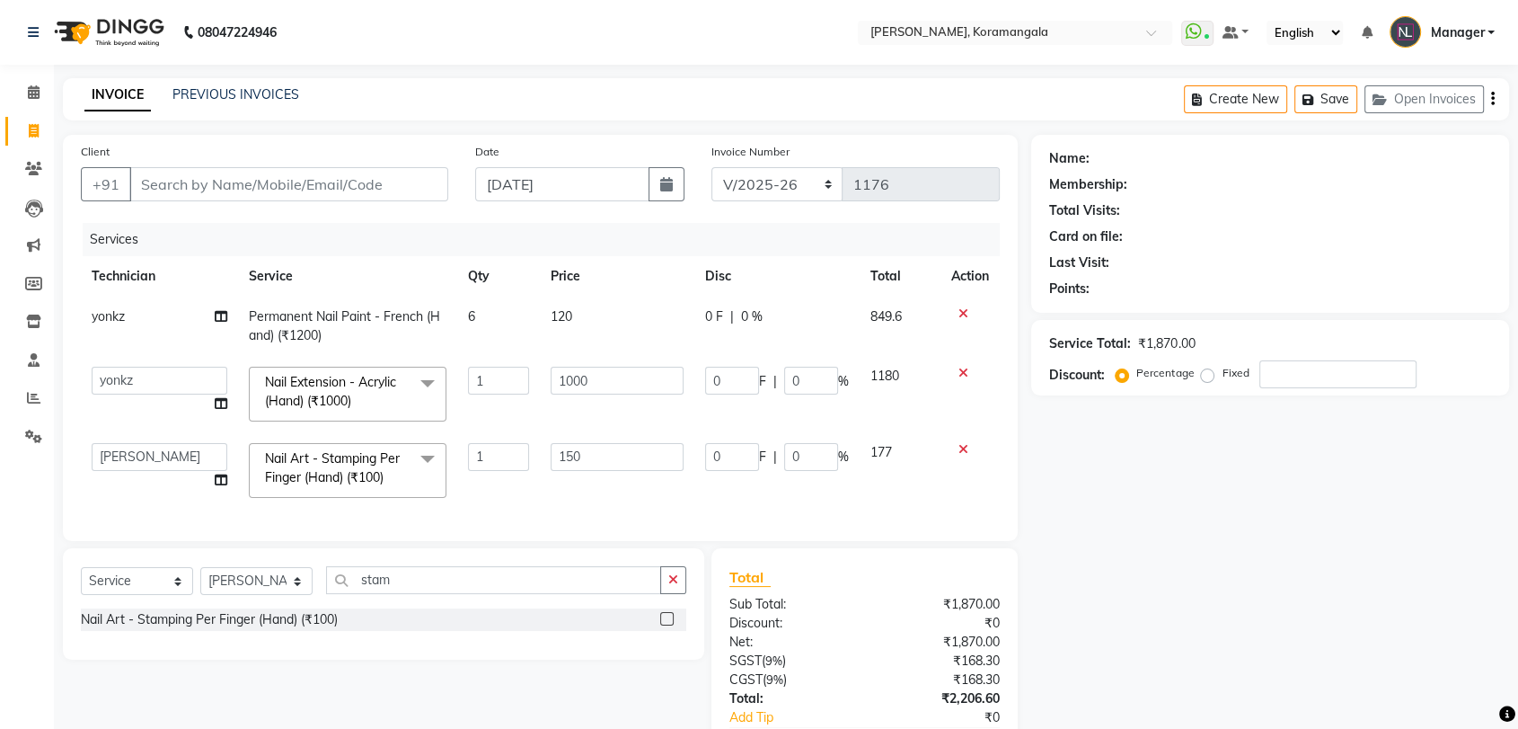
click at [500, 447] on input "1" at bounding box center [499, 457] width 62 height 28
type input "4"
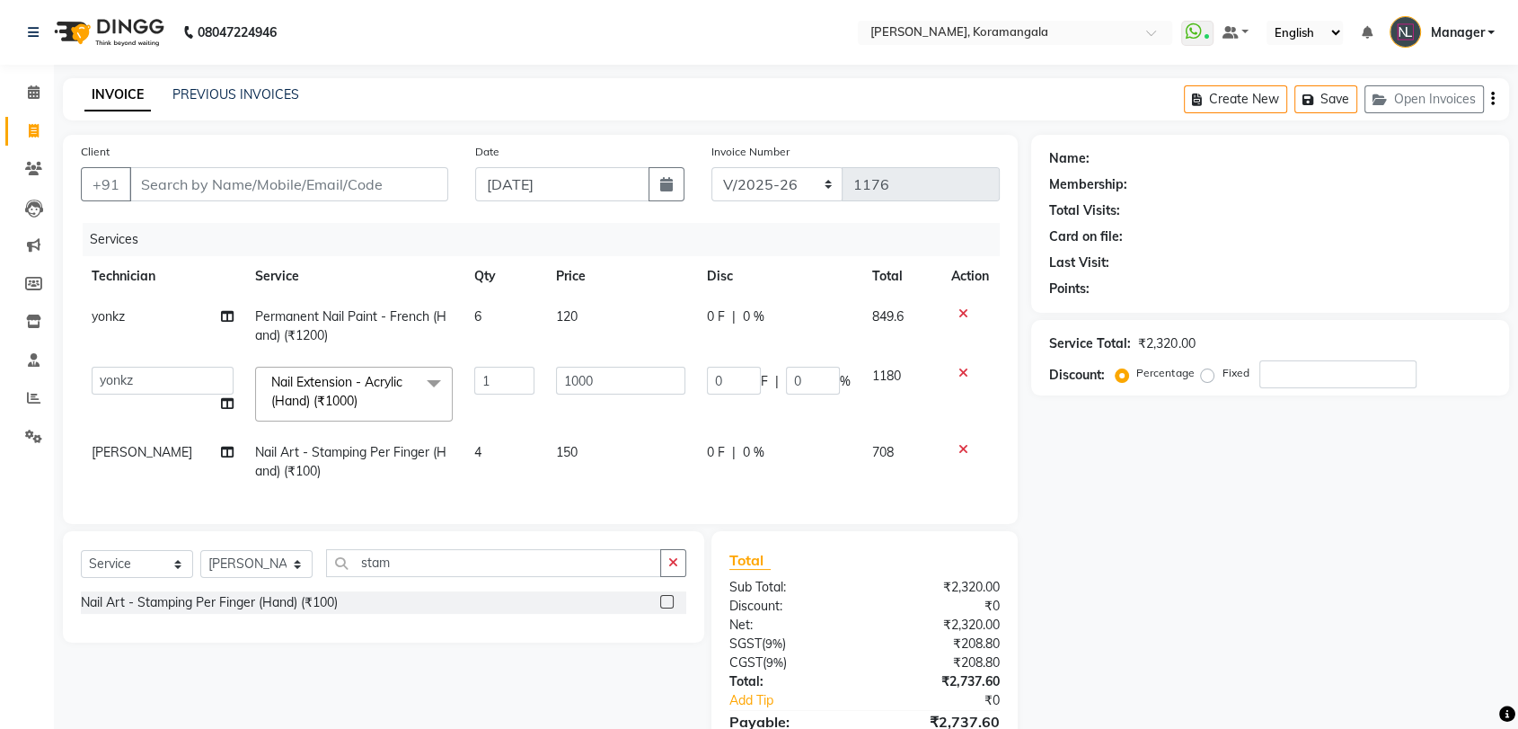
click at [1339, 570] on div "Name: Membership: Total Visits: Card on file: Last Visit: Points: Service Total…" at bounding box center [1276, 465] width 491 height 660
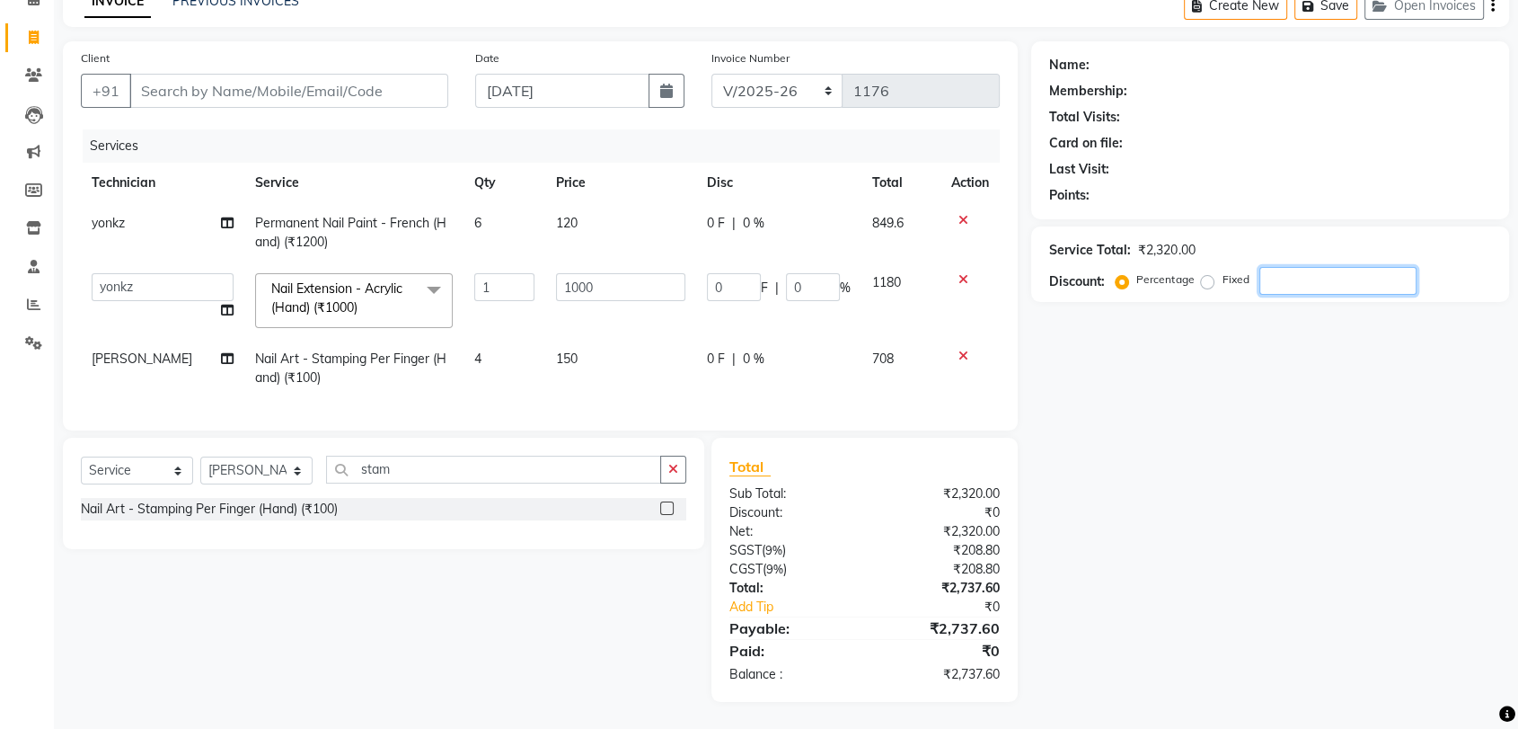
click at [1346, 267] on input "number" at bounding box center [1338, 281] width 157 height 28
type input "1"
type input "10"
type input "1"
type input "10"
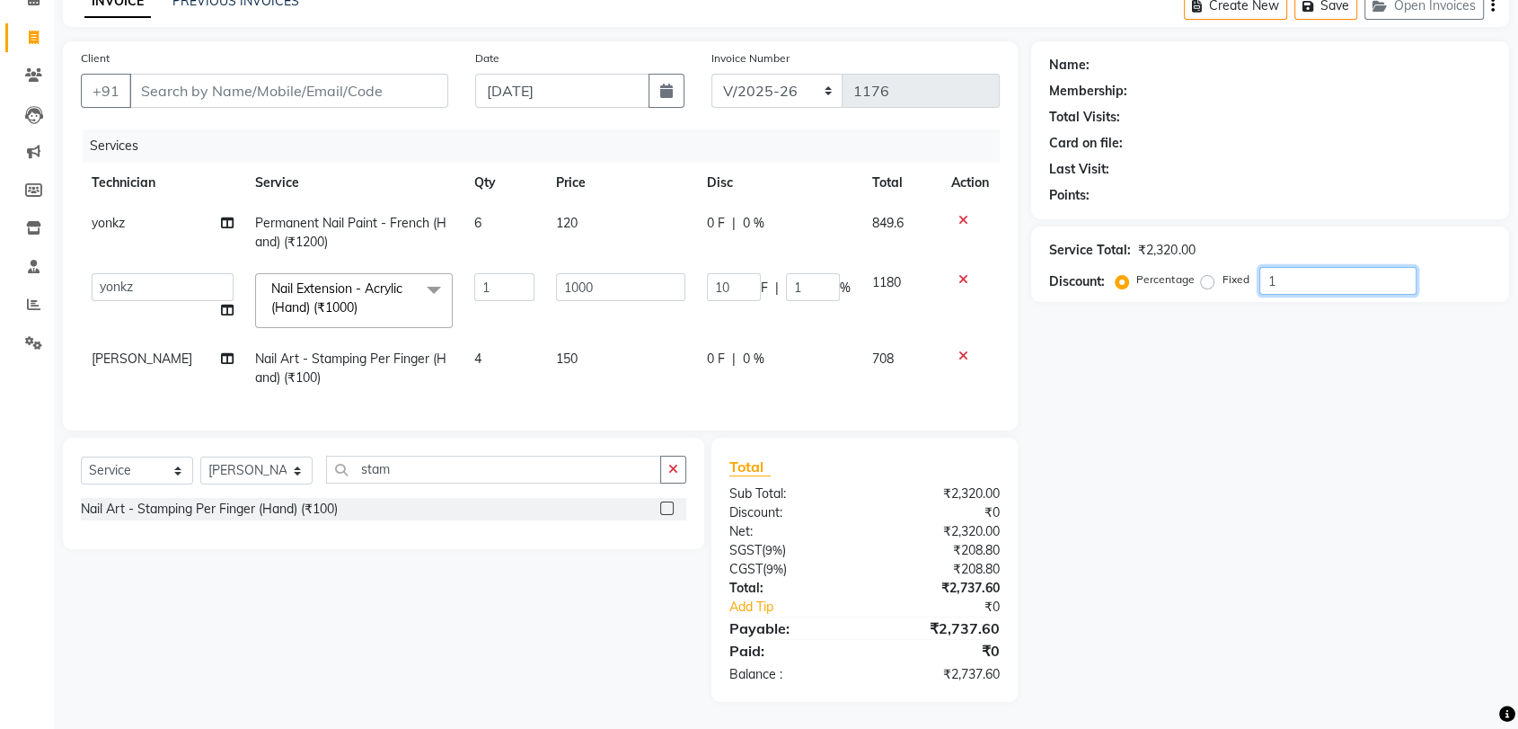
type input "100"
type input "10"
click at [1172, 534] on div "Name: Membership: Total Visits: Card on file: Last Visit: Points: Service Total…" at bounding box center [1276, 371] width 491 height 660
click at [229, 74] on input "Client" at bounding box center [288, 91] width 319 height 34
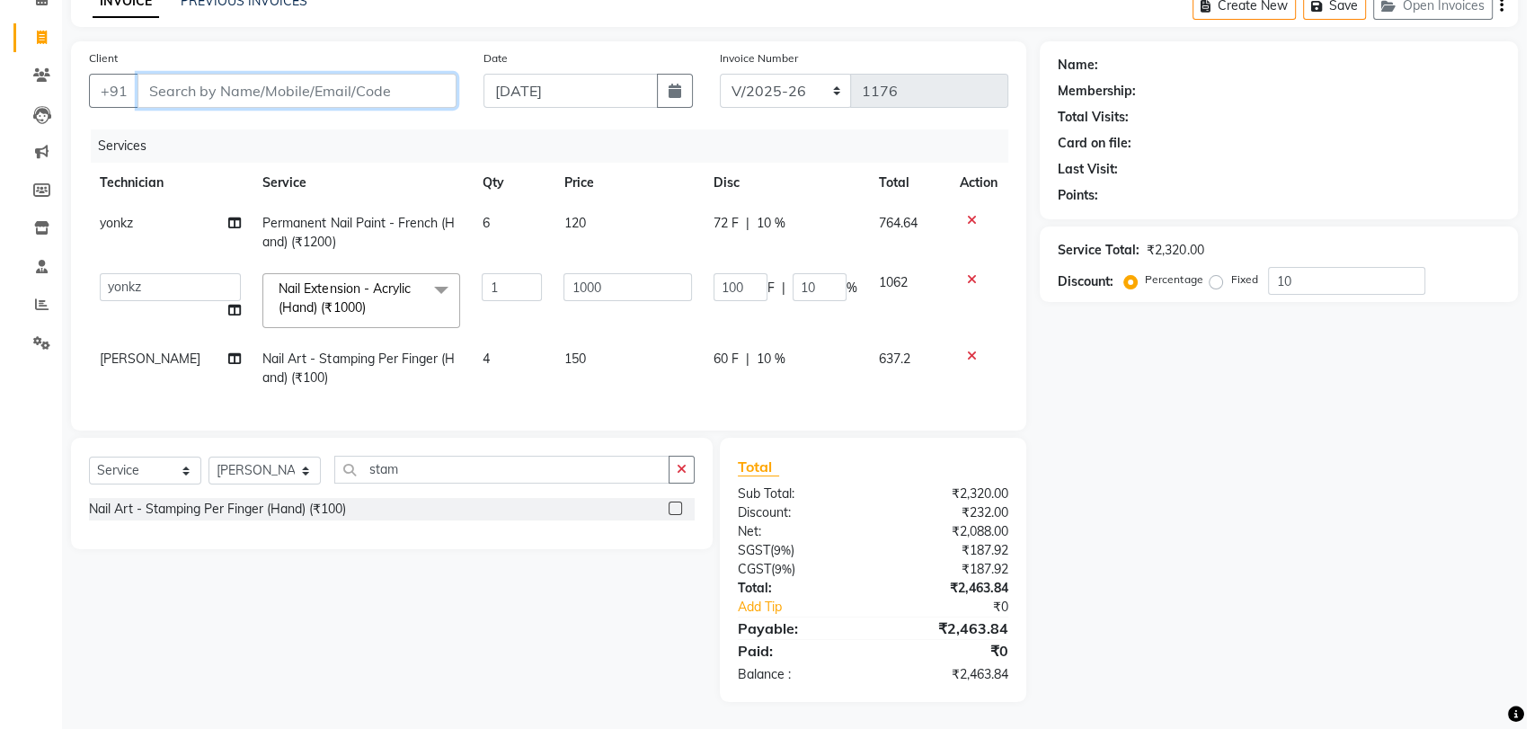
scroll to position [0, 0]
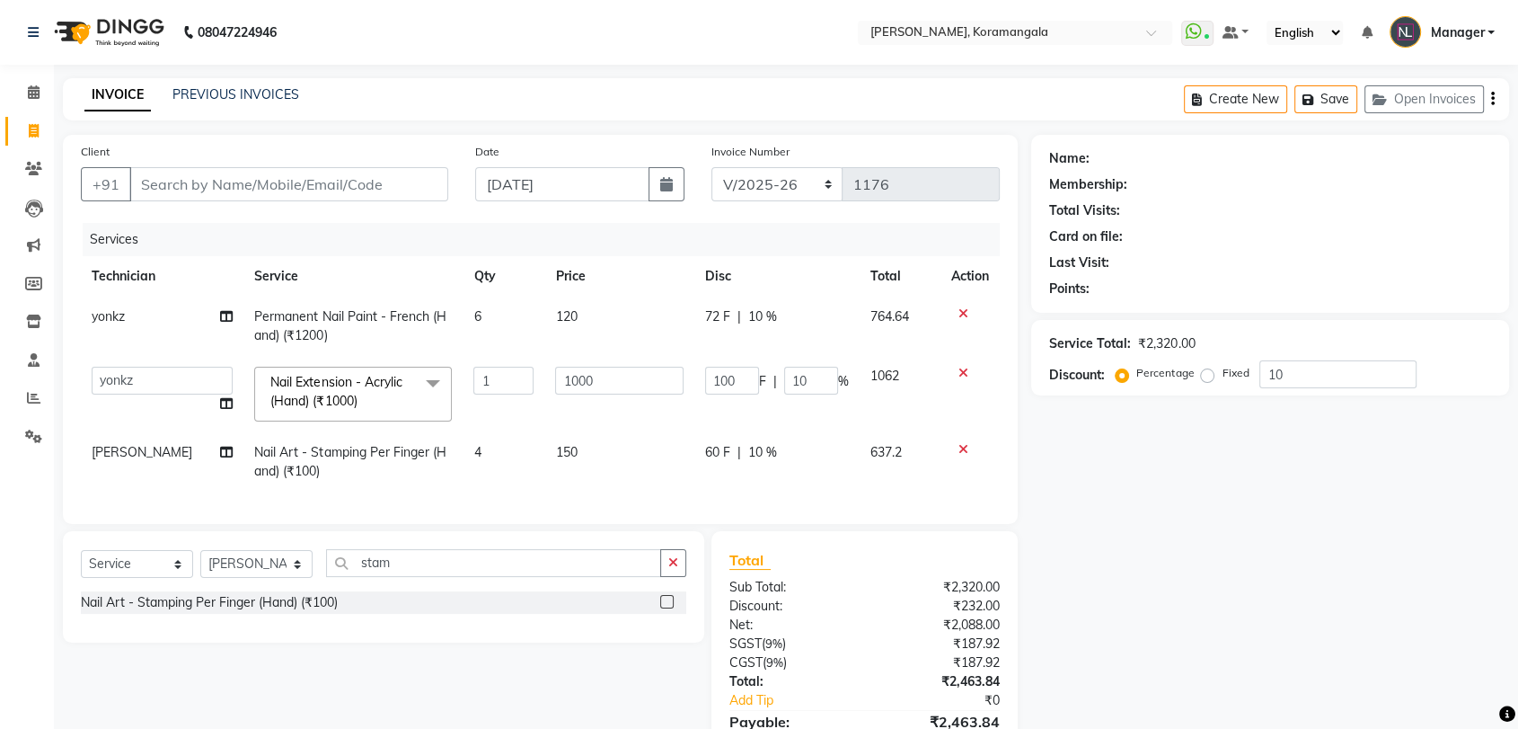
click at [235, 84] on div "INVOICE PREVIOUS INVOICES Create New Save Open Invoices" at bounding box center [786, 99] width 1447 height 42
click at [234, 93] on link "PREVIOUS INVOICES" at bounding box center [236, 94] width 127 height 16
drag, startPoint x: 280, startPoint y: 163, endPoint x: 295, endPoint y: 206, distance: 45.5
click at [295, 206] on div "Client +91" at bounding box center [264, 179] width 394 height 74
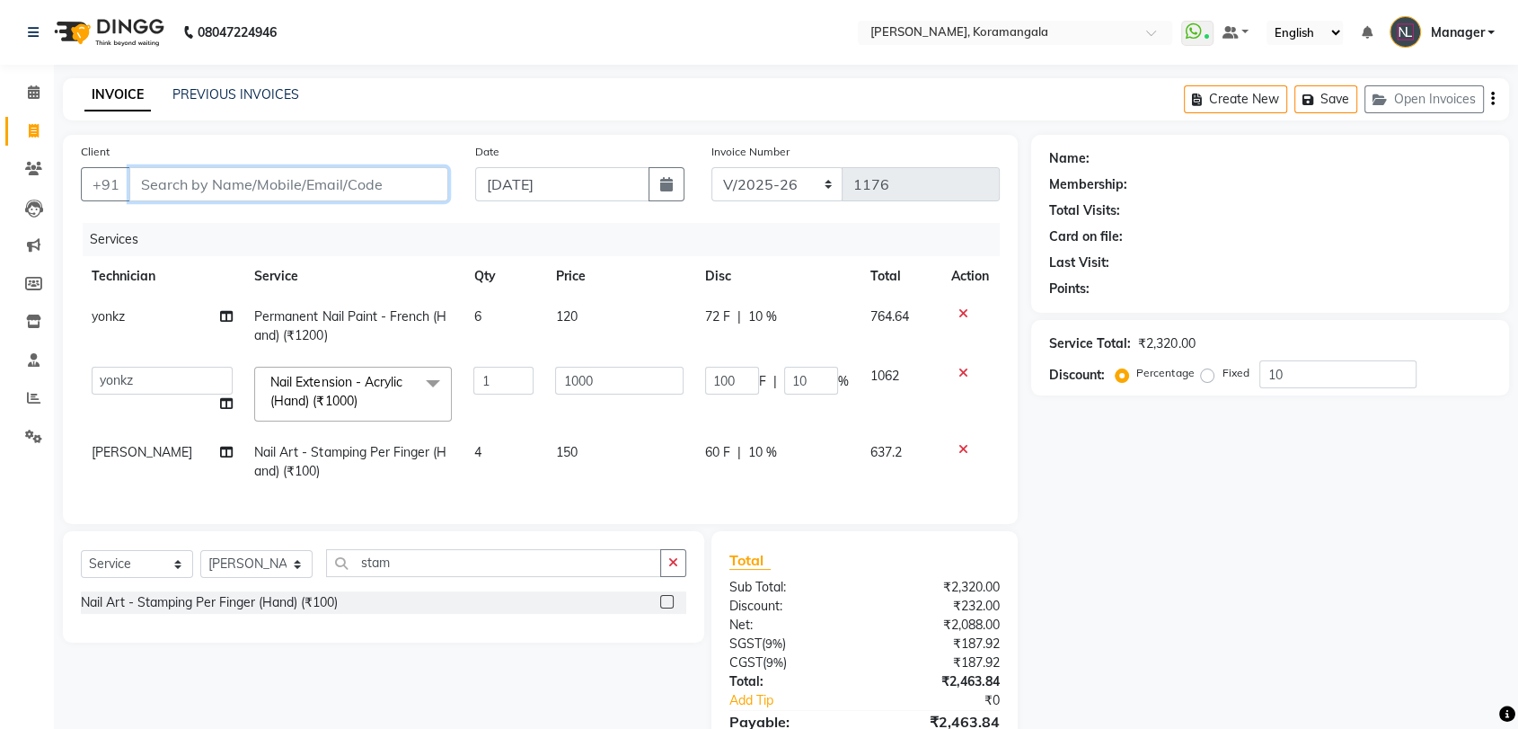
click at [345, 188] on input "Client" at bounding box center [288, 184] width 319 height 34
type input "9"
type input "0"
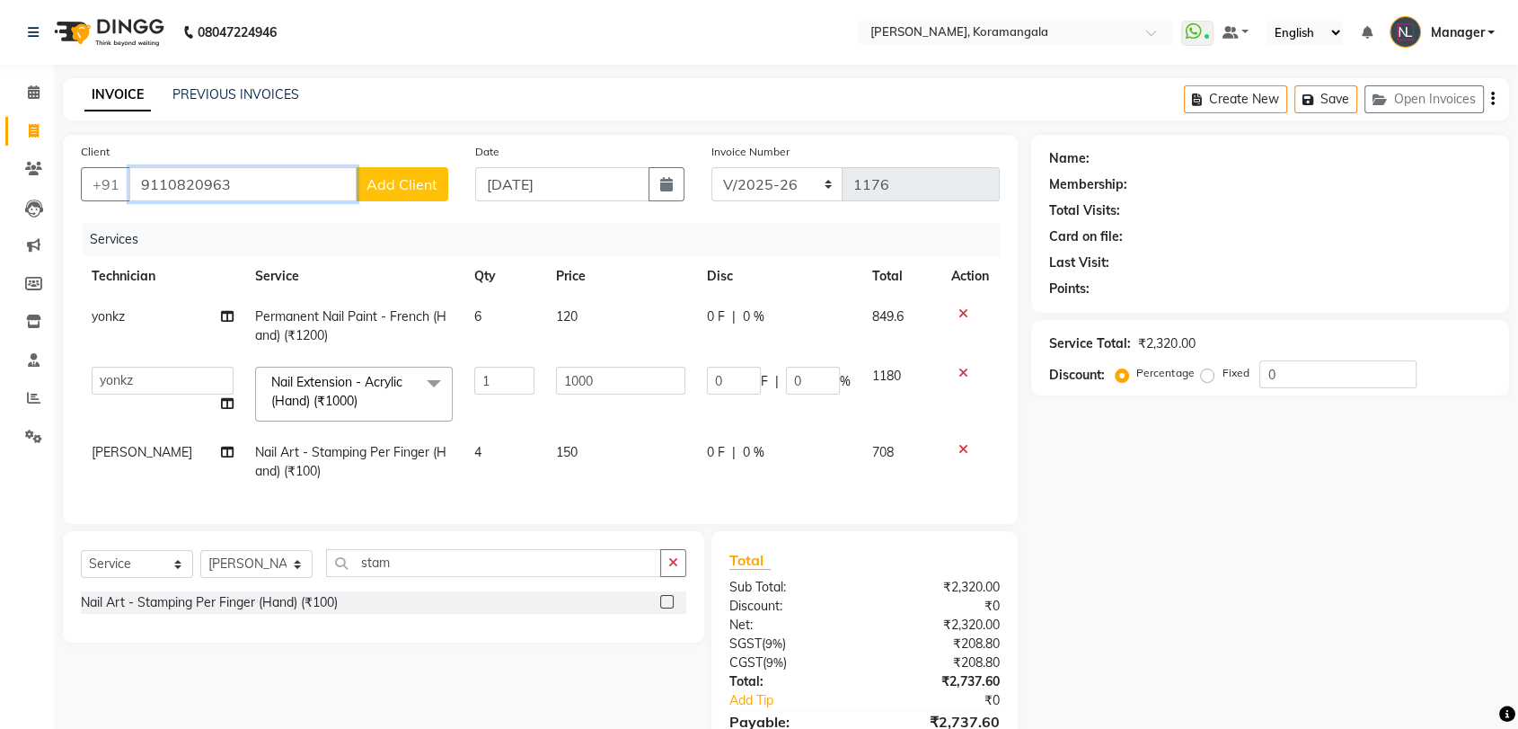
type input "9110820963"
click at [431, 189] on span "Add Client" at bounding box center [402, 184] width 71 height 18
select select "21"
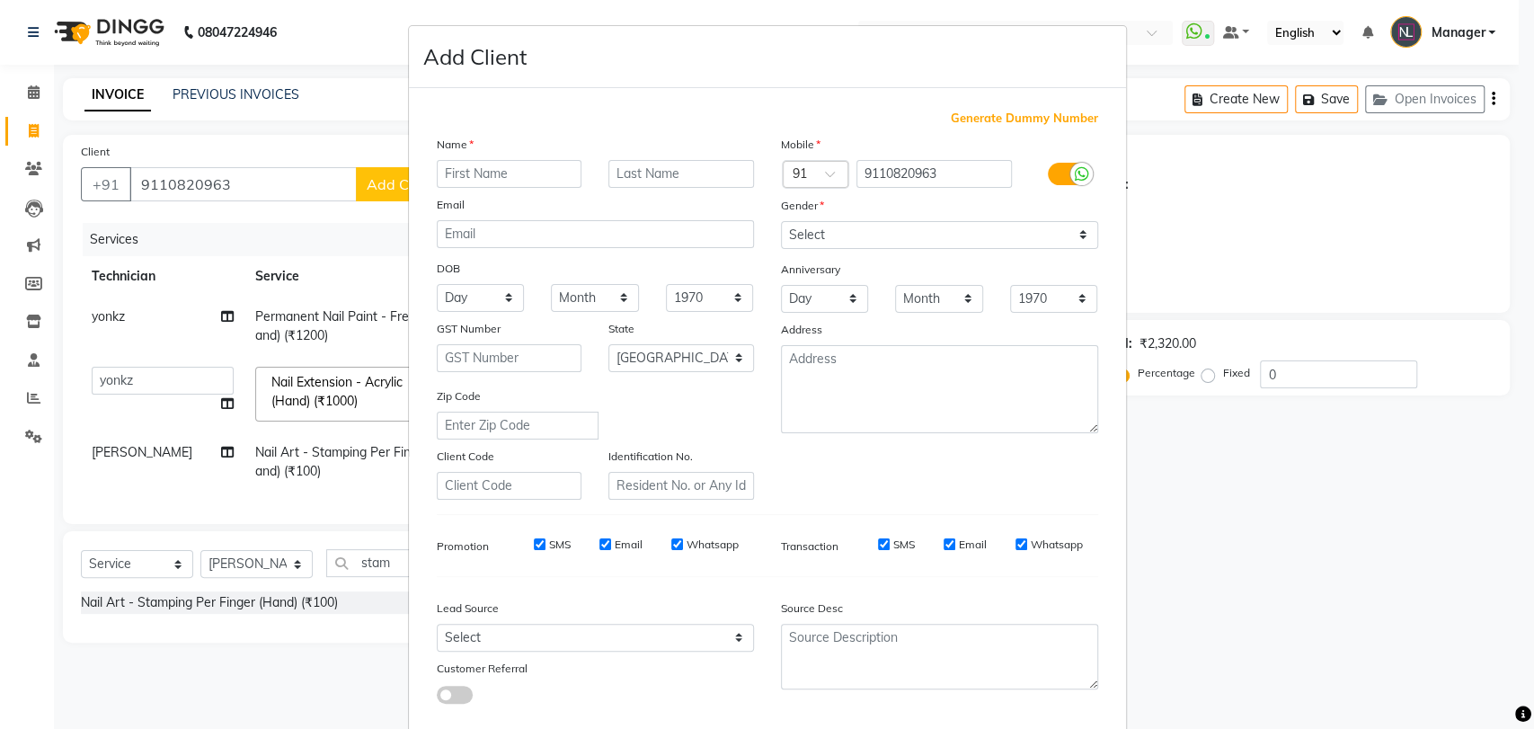
type input "c"
type input "kheroda"
click at [787, 213] on div "Gender" at bounding box center [796, 208] width 58 height 25
click at [801, 232] on select "Select Male Female Other Prefer Not To Say" at bounding box center [939, 235] width 317 height 28
select select "[DEMOGRAPHIC_DATA]"
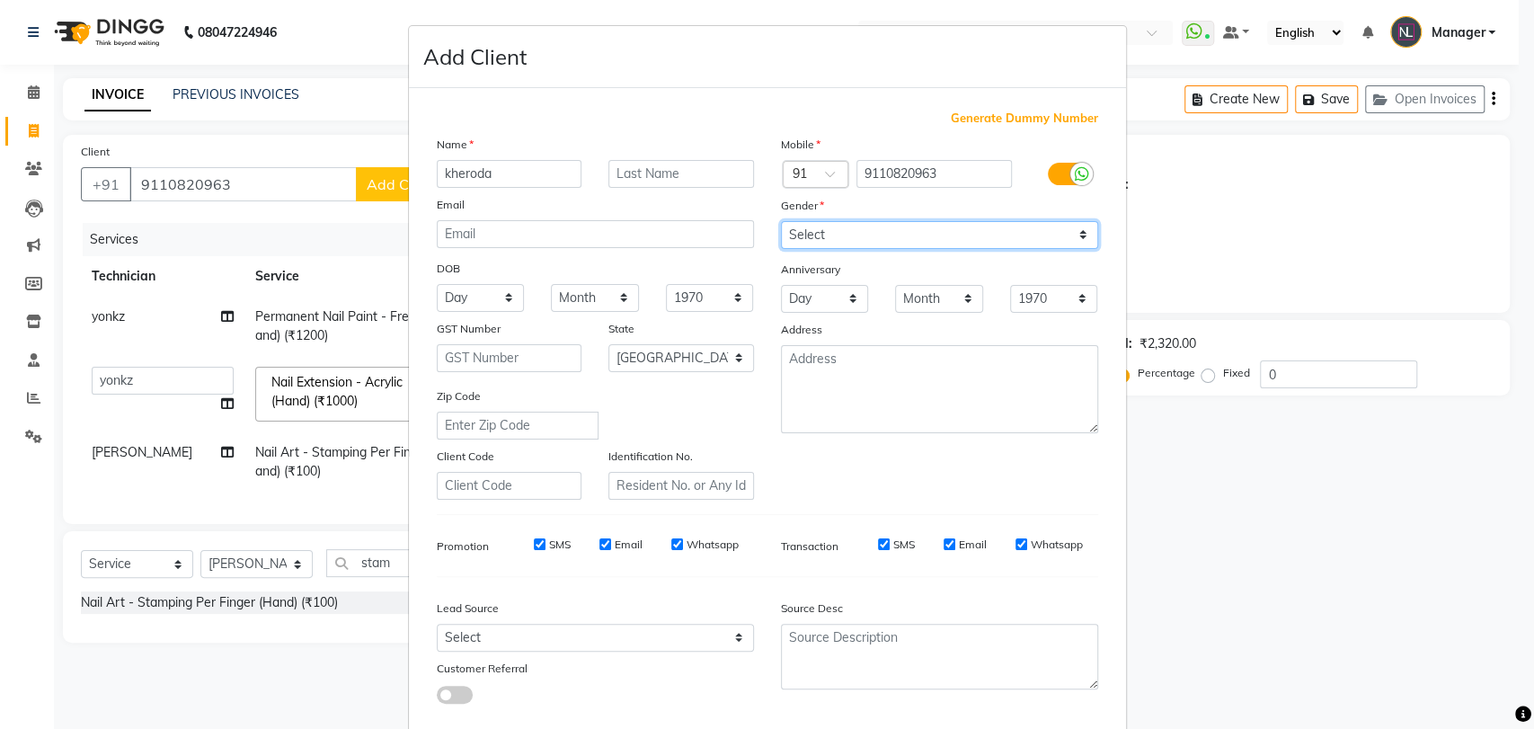
click at [781, 221] on select "Select Male Female Other Prefer Not To Say" at bounding box center [939, 235] width 317 height 28
click at [817, 313] on div "Mobile Country Code × 91 9110820963 Gender Select Male Female Other Prefer Not …" at bounding box center [939, 317] width 344 height 365
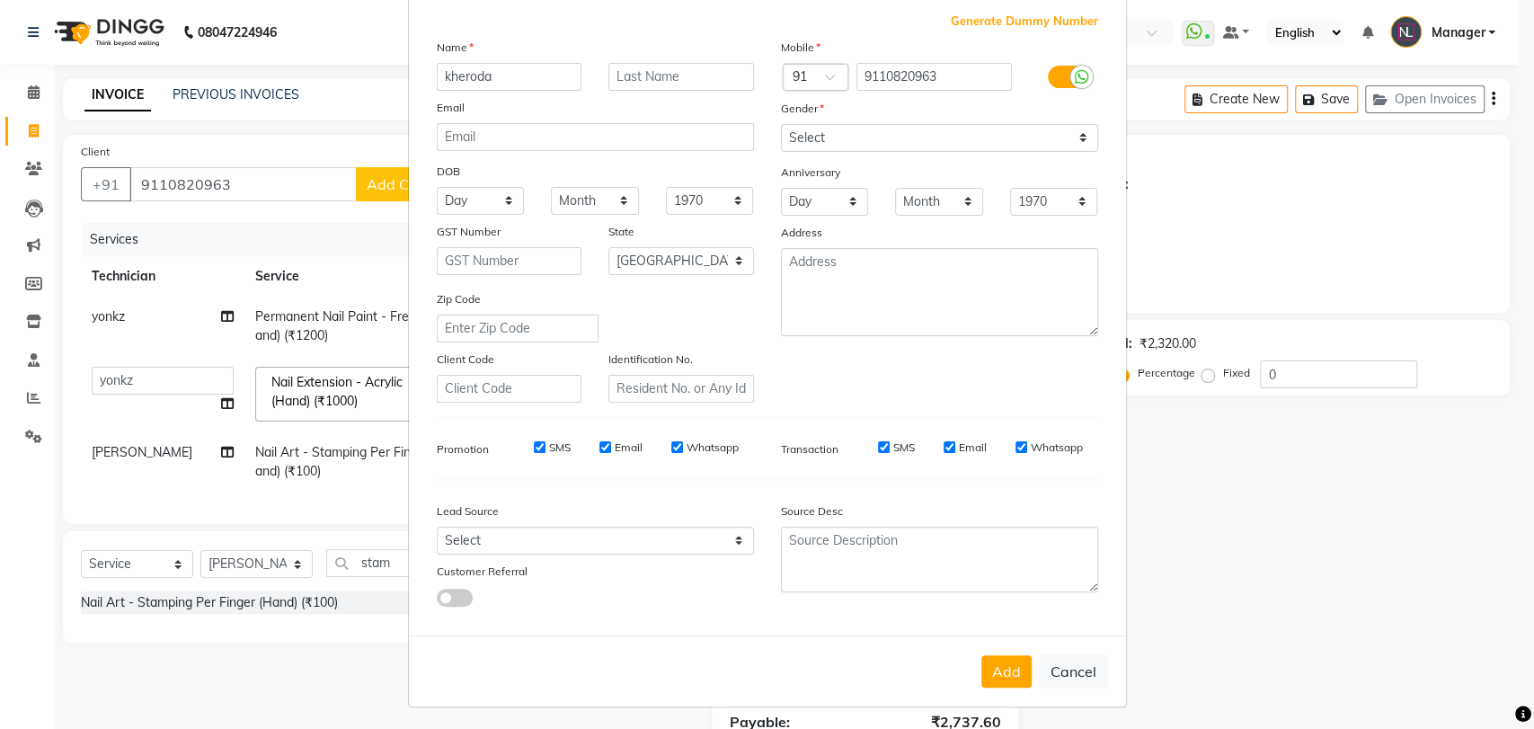
scroll to position [96, 0]
click at [1007, 670] on button "Add" at bounding box center [1006, 672] width 50 height 32
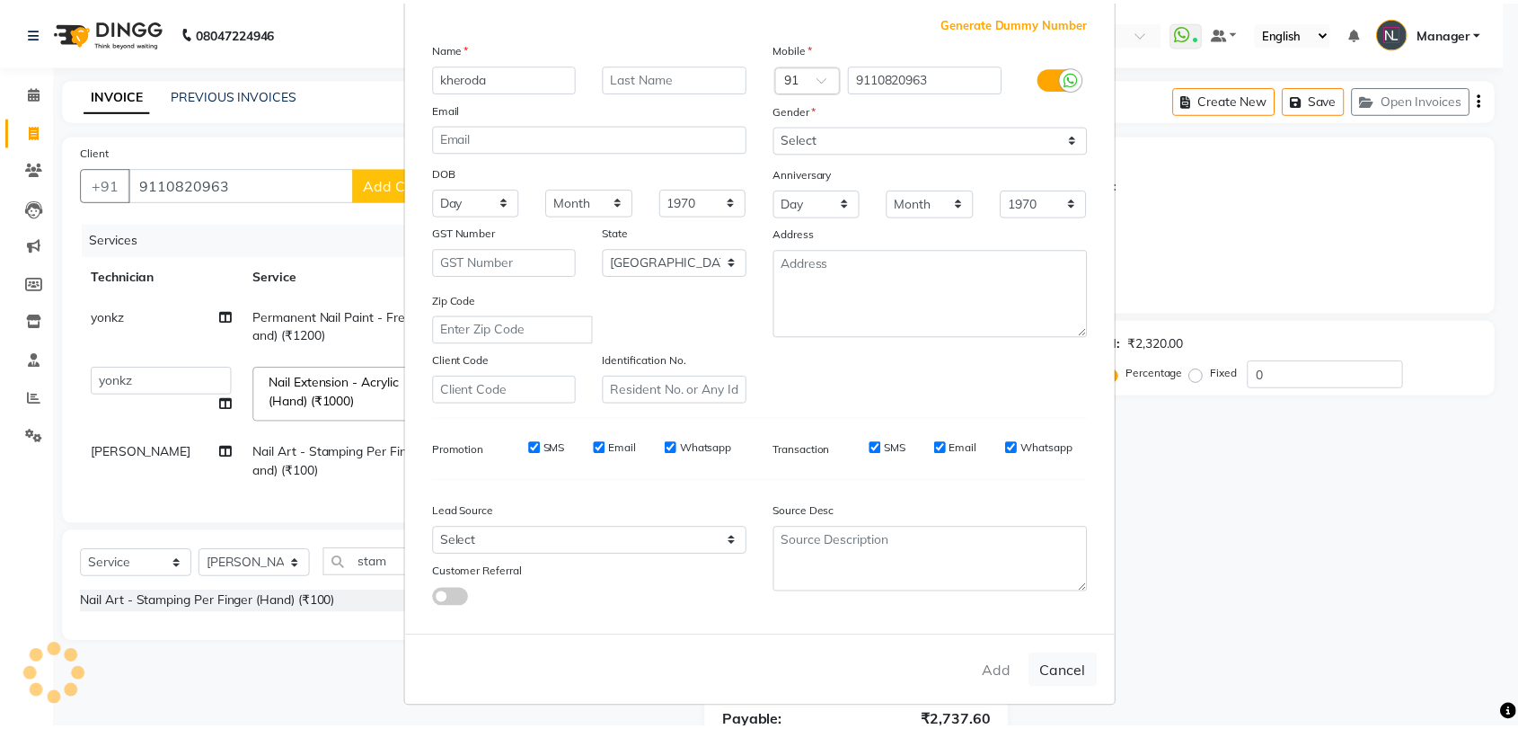
scroll to position [97, 0]
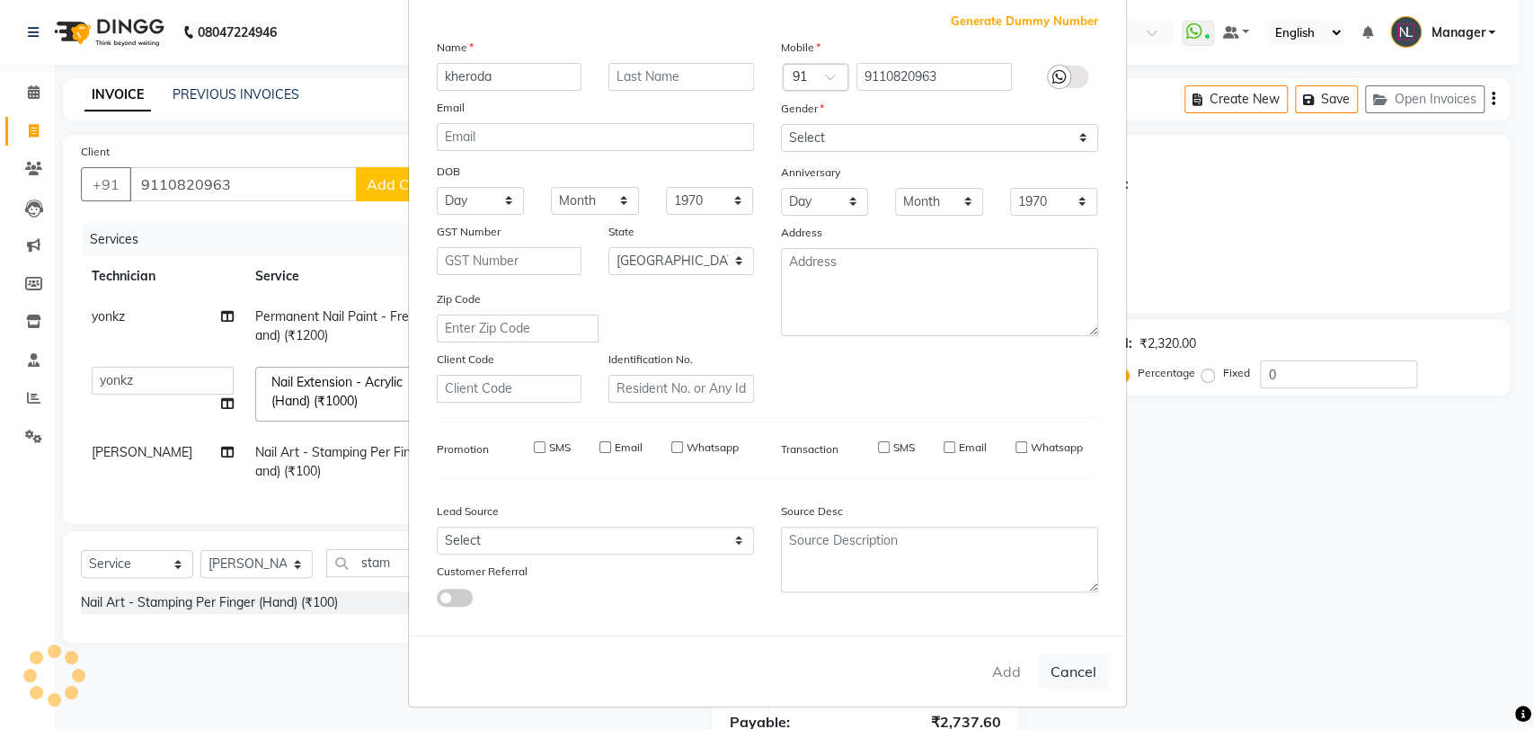
type input "91******63"
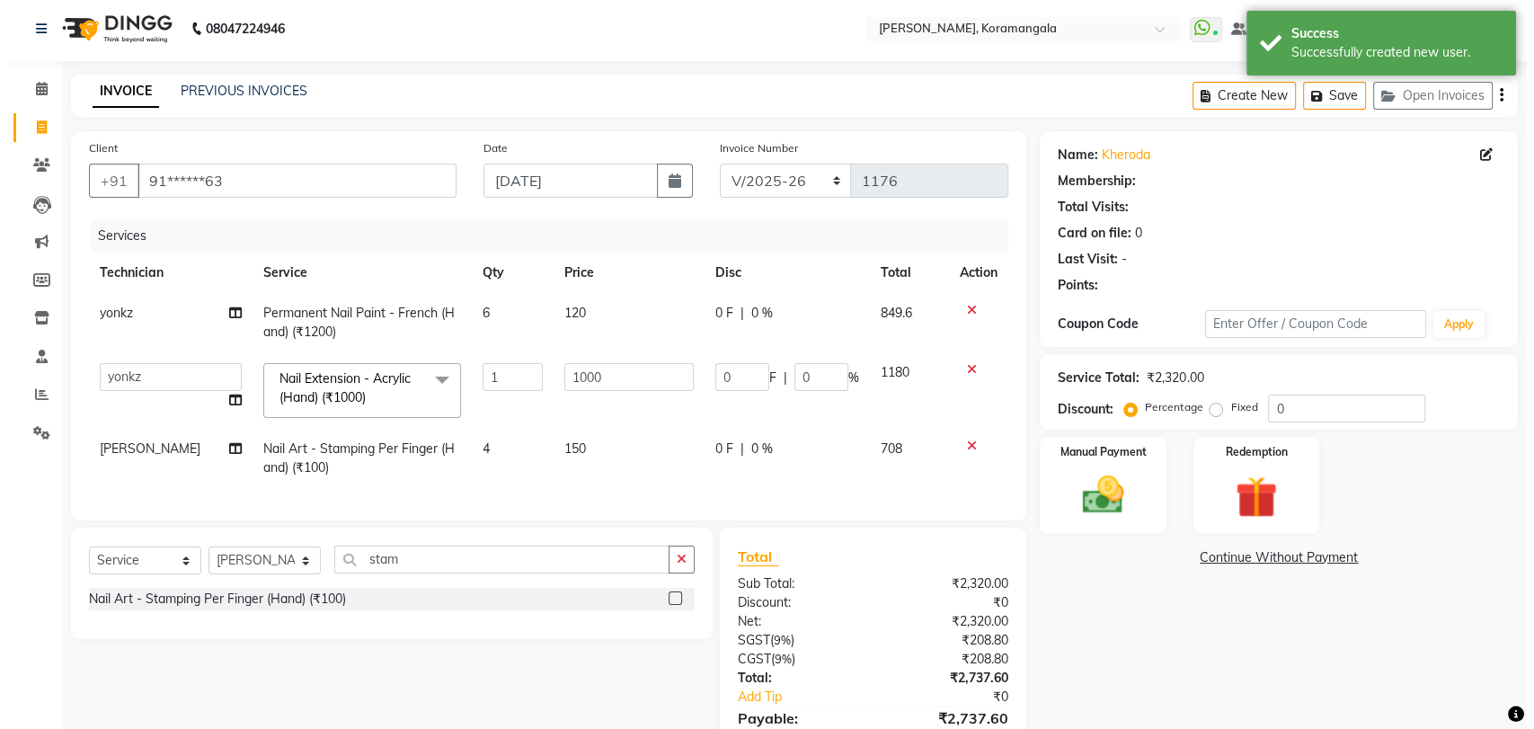
scroll to position [108, 0]
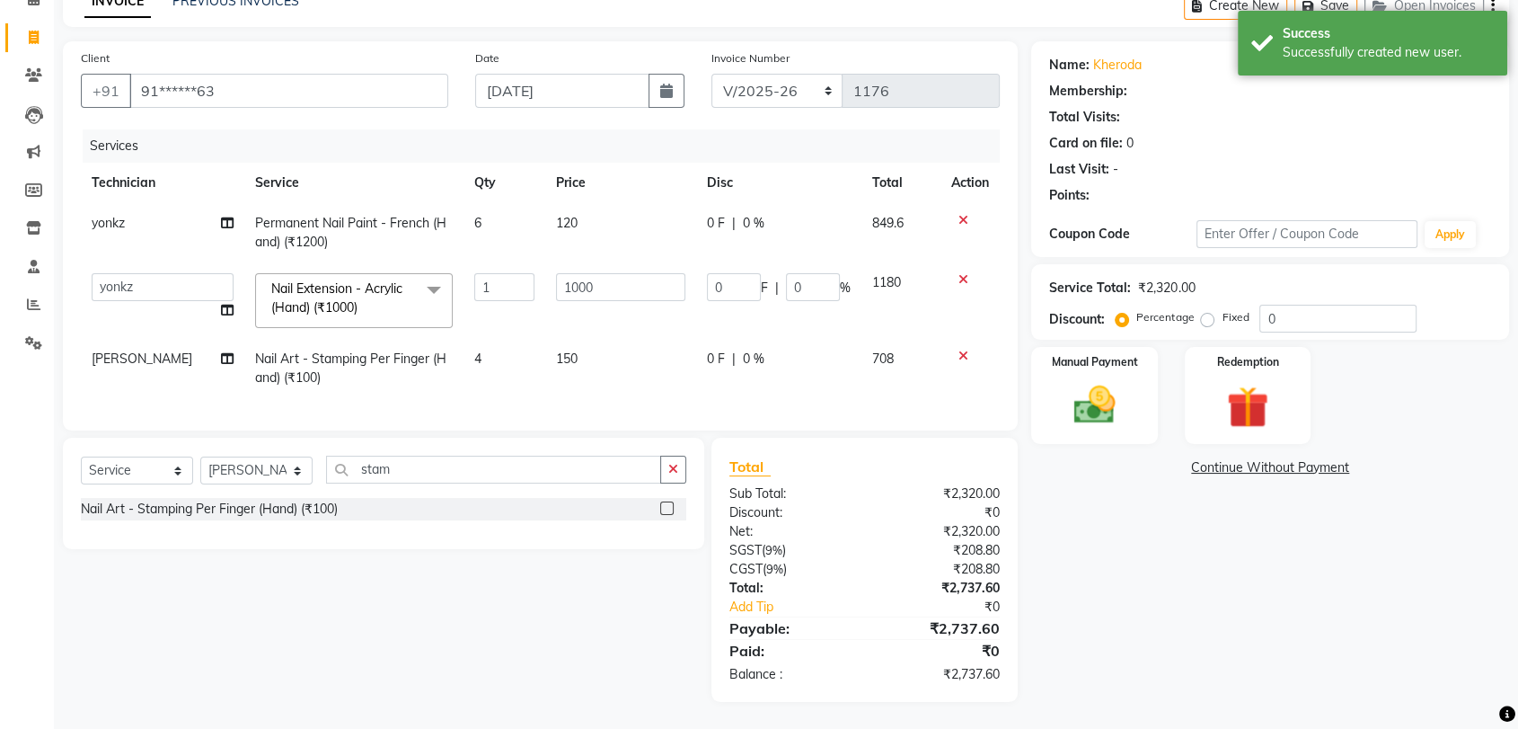
select select "1: Object"
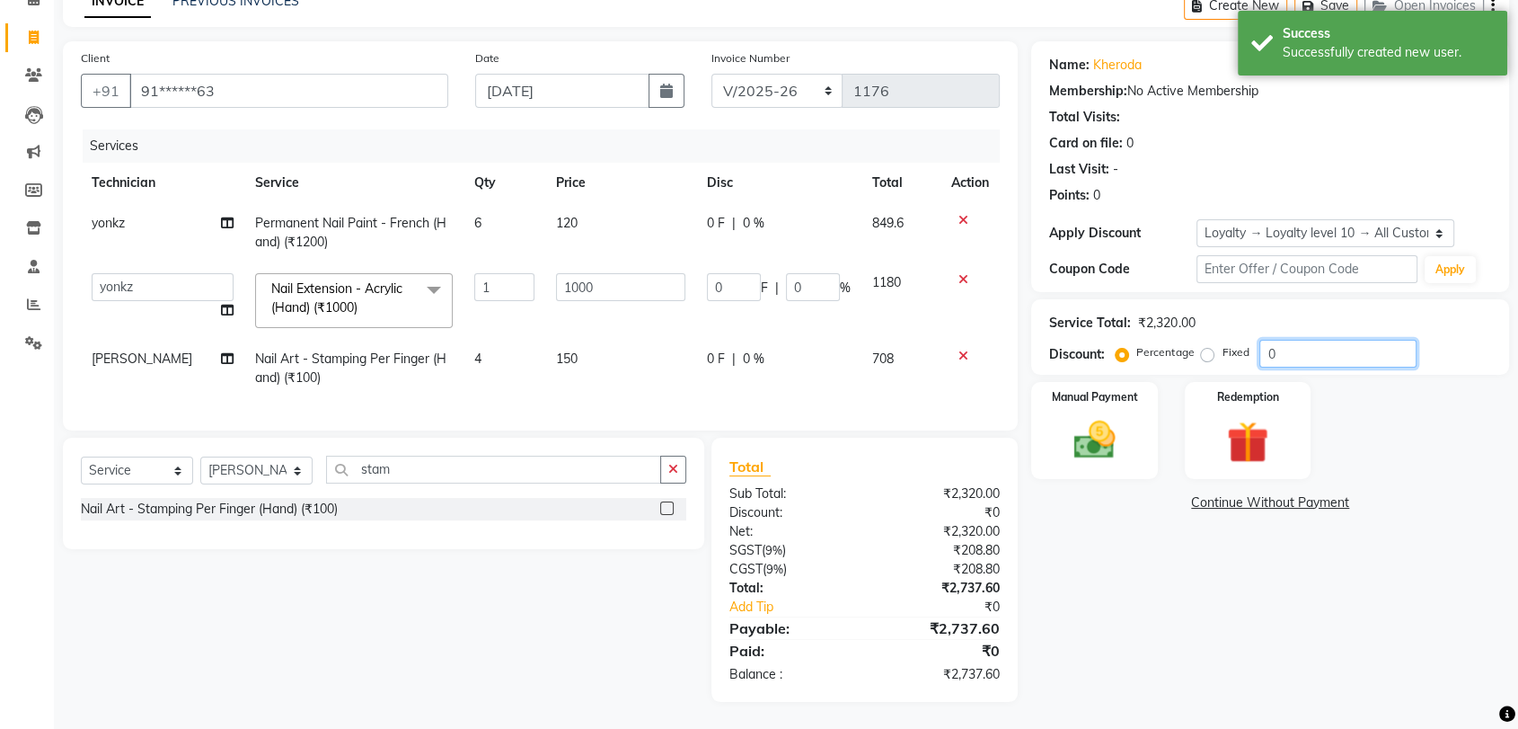
click at [1304, 342] on input "0" at bounding box center [1338, 354] width 157 height 28
type input "1"
type input "10"
type input "1"
type input "10"
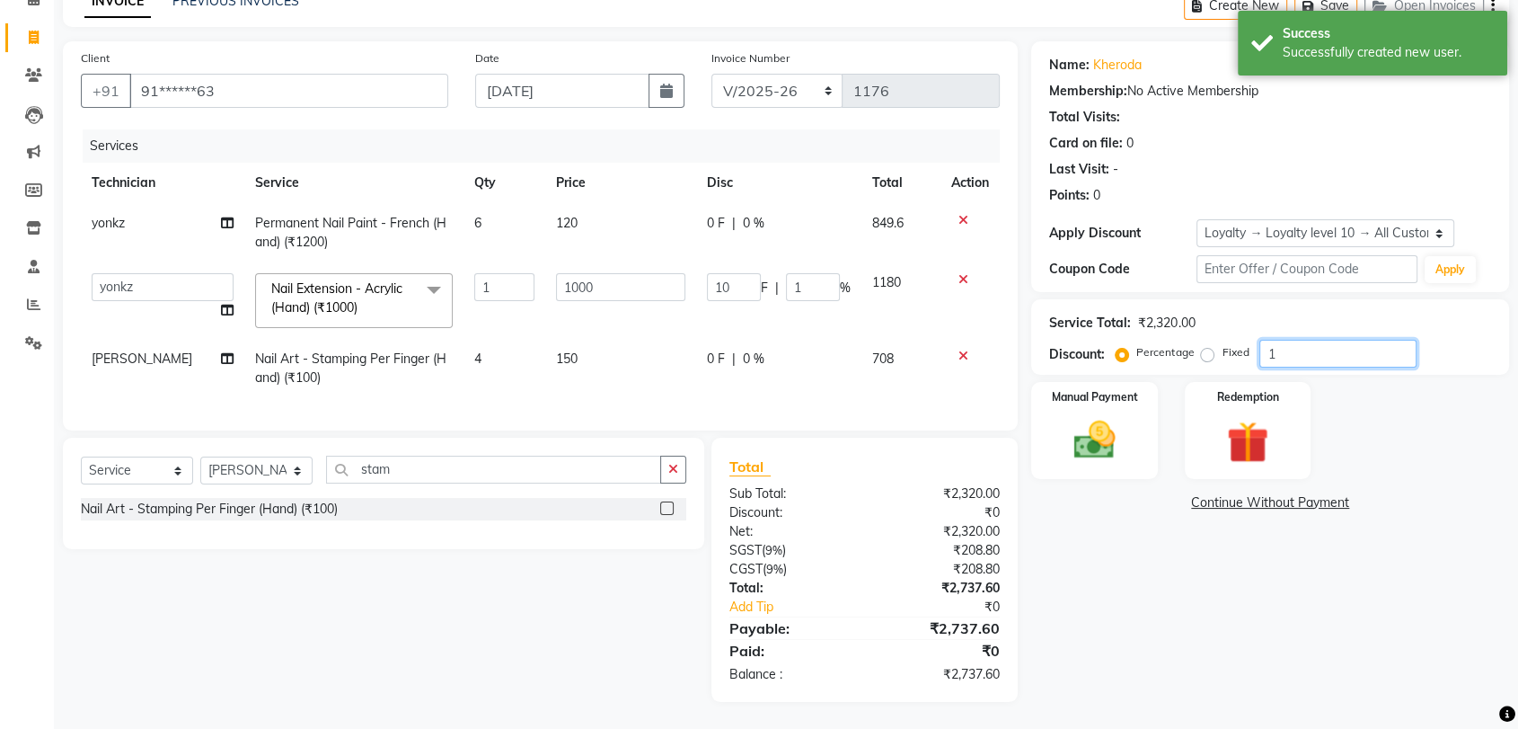
type input "100"
type input "10"
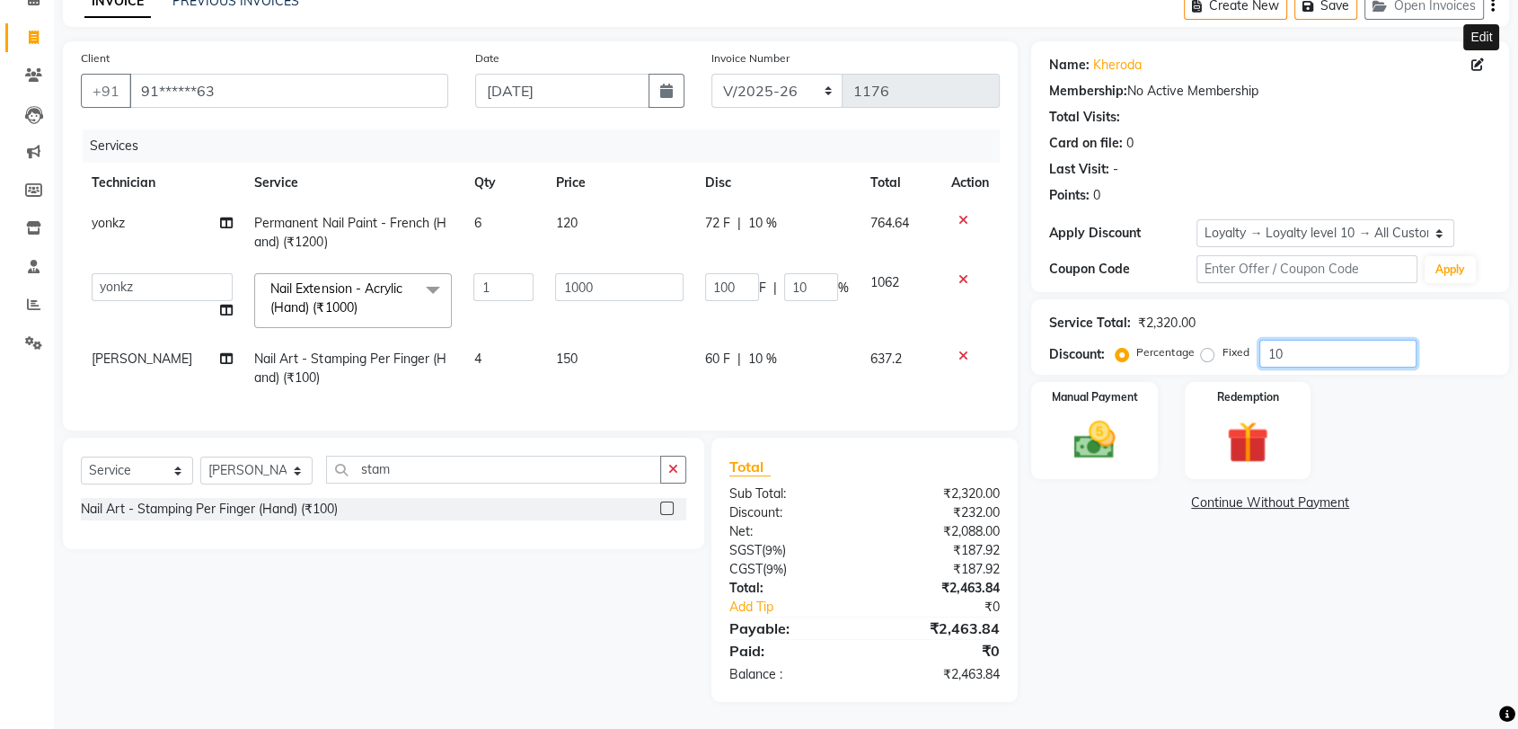
type input "10"
click at [1475, 58] on icon at bounding box center [1478, 64] width 13 height 13
select select "21"
select select "[DEMOGRAPHIC_DATA]"
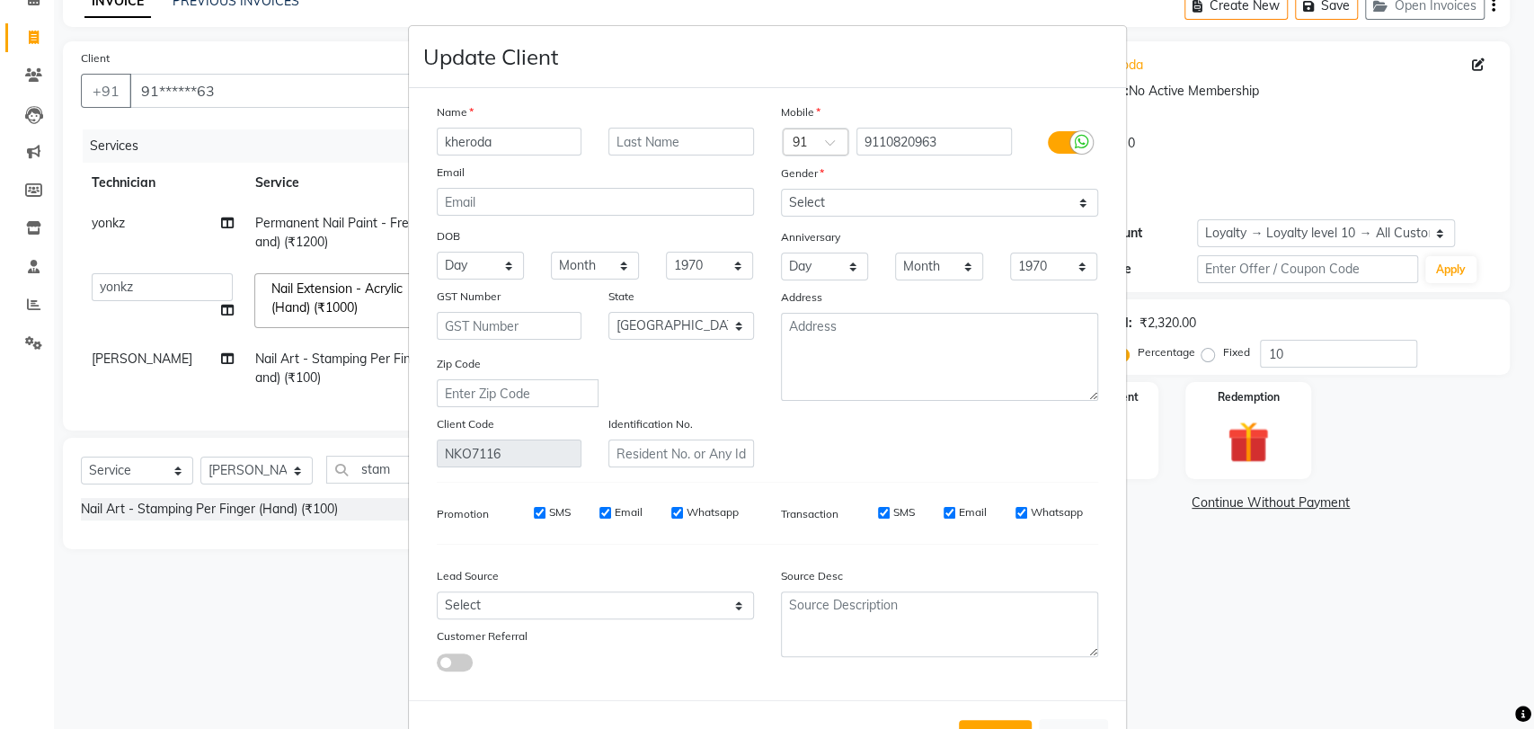
click at [1015, 515] on input "Whatsapp" at bounding box center [1021, 513] width 12 height 12
checkbox input "false"
click at [943, 515] on input "Email" at bounding box center [949, 513] width 12 height 12
checkbox input "false"
click at [893, 512] on label "SMS" at bounding box center [904, 512] width 22 height 16
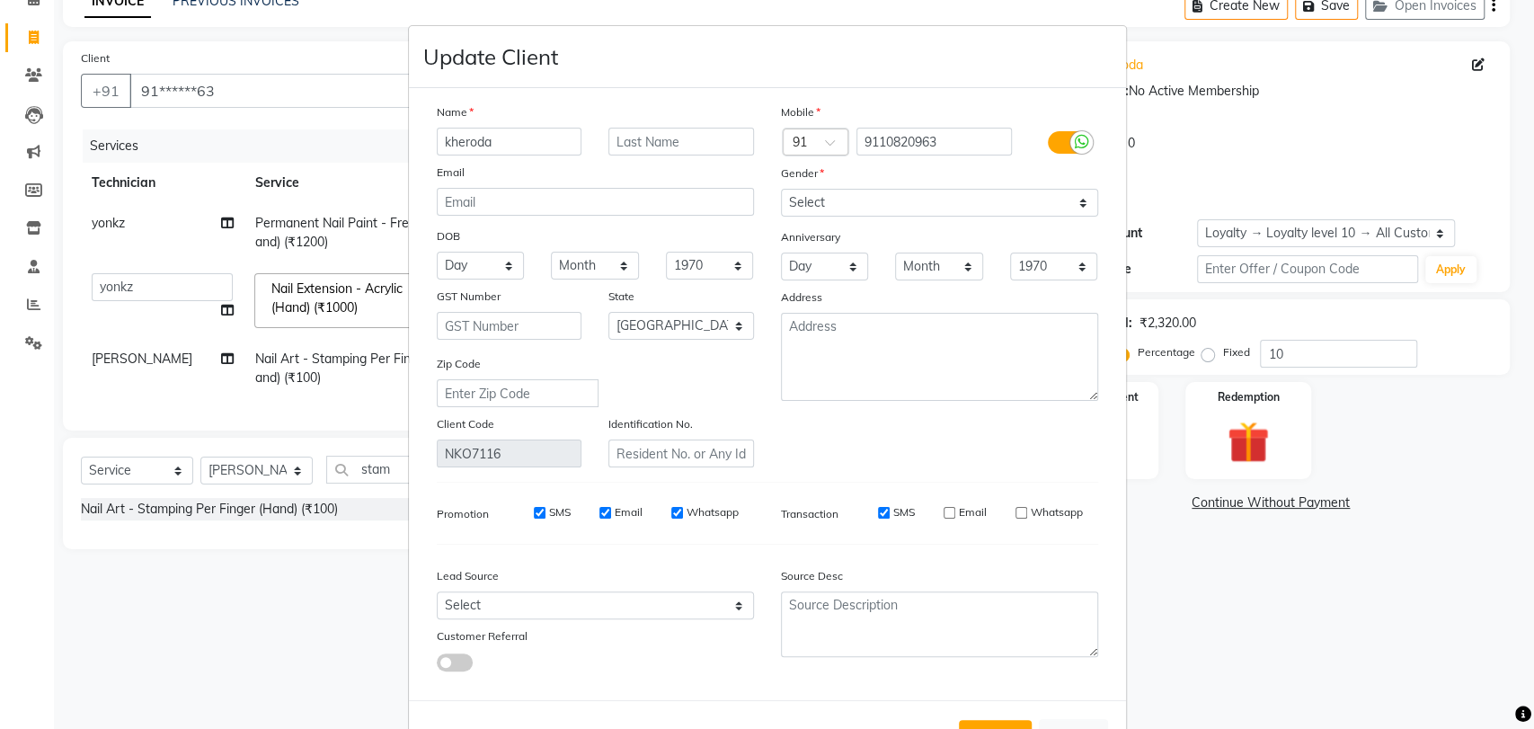
click at [884, 512] on input "SMS" at bounding box center [884, 513] width 12 height 12
checkbox input "false"
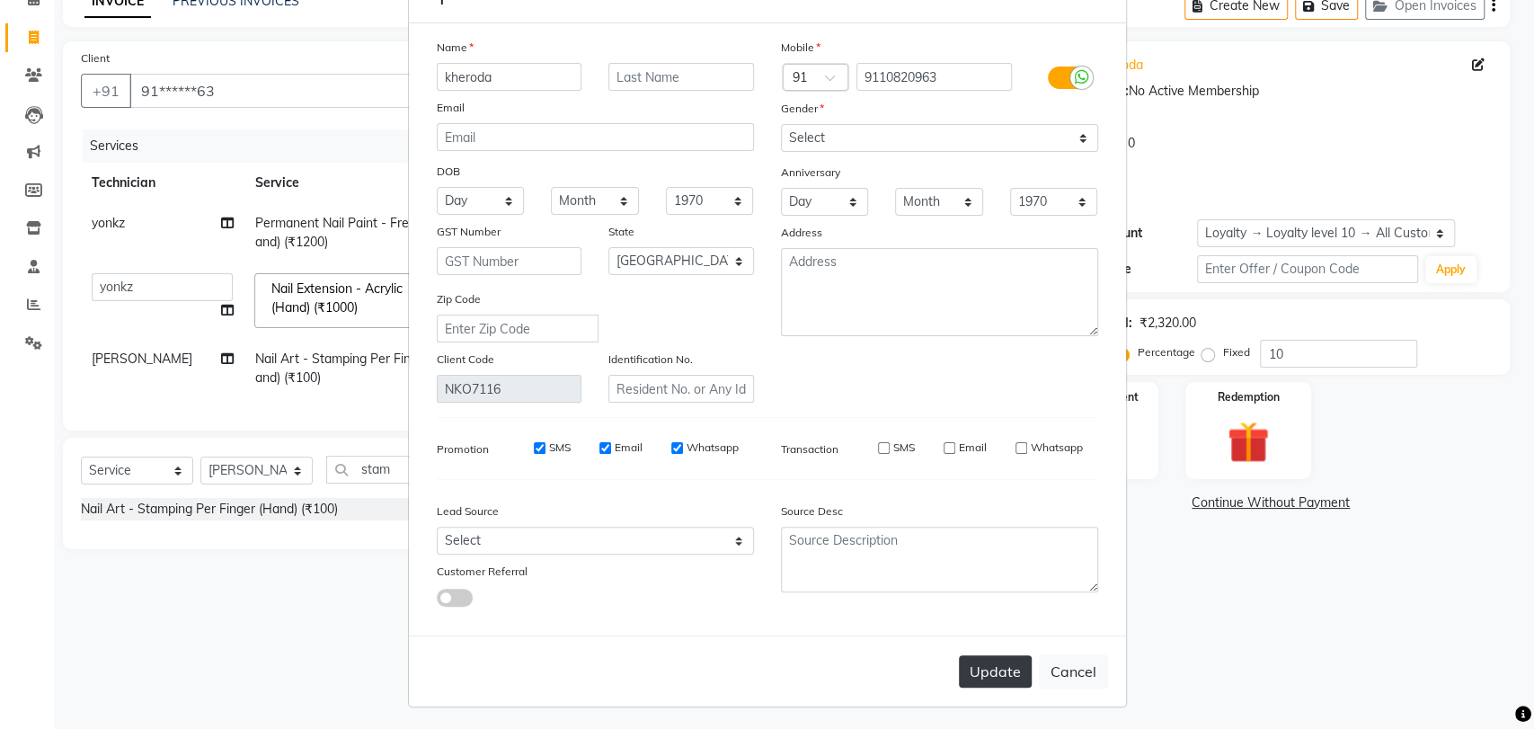
click at [988, 665] on button "Update" at bounding box center [995, 671] width 73 height 32
select select
select select "null"
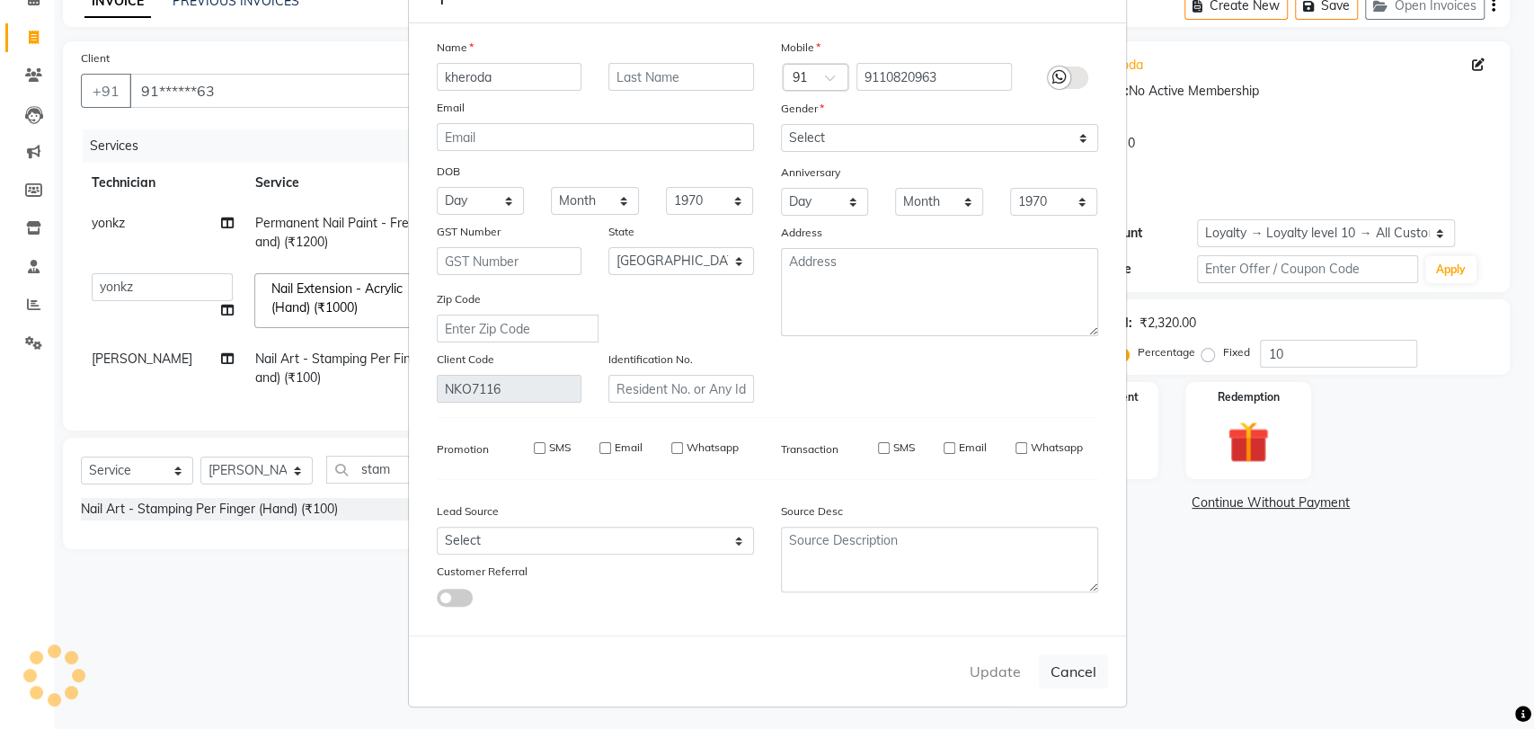
select select
checkbox input "false"
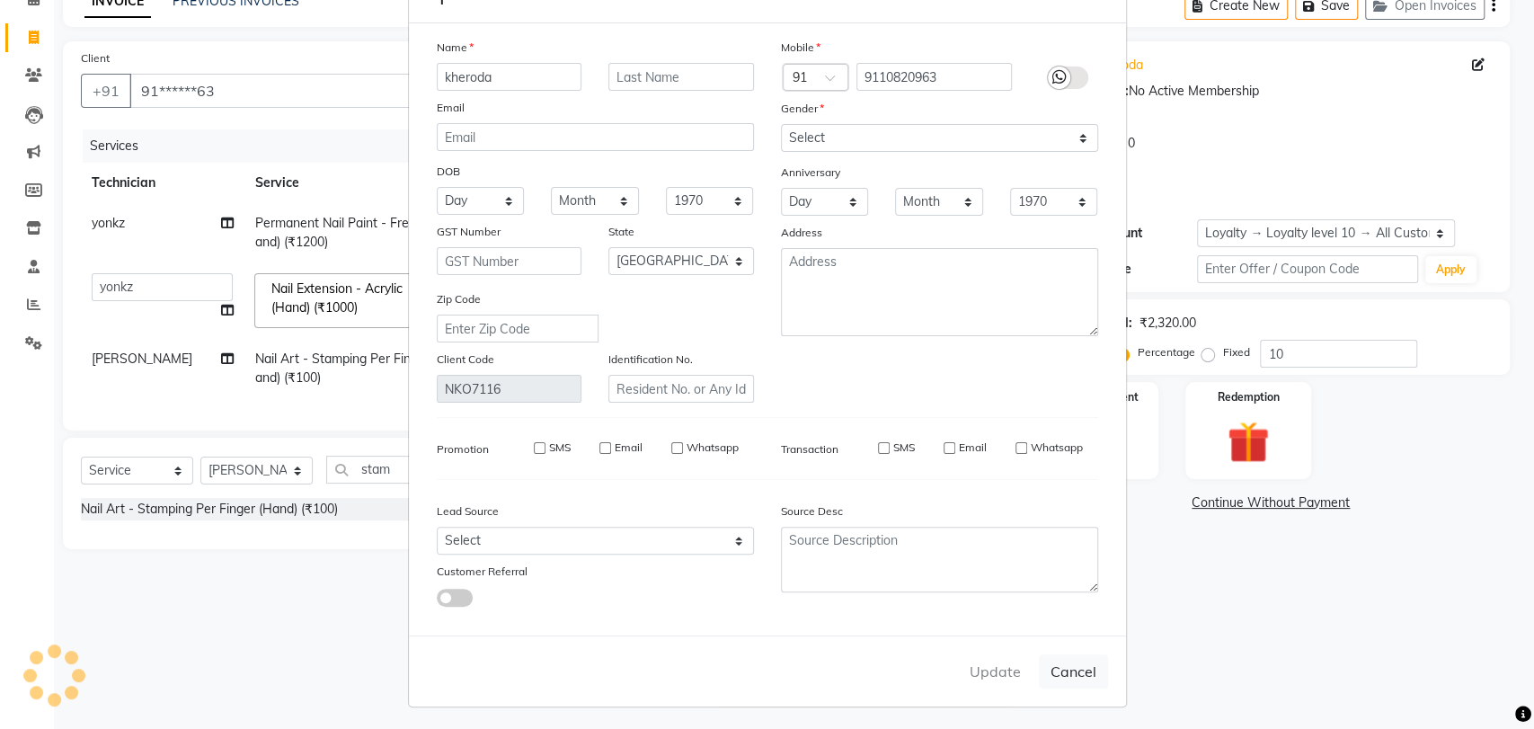
checkbox input "false"
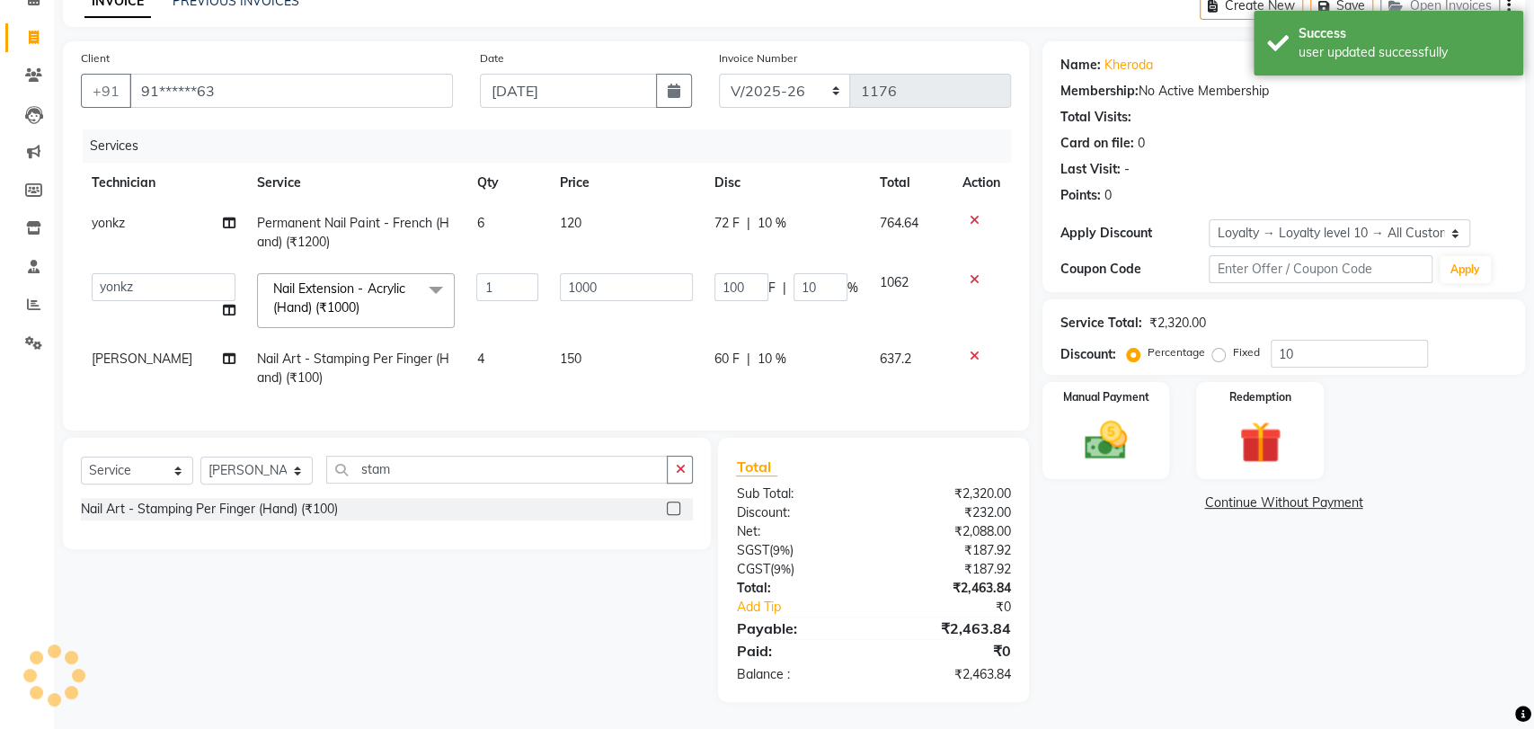
type input "0"
select select "1: Object"
click at [1362, 134] on div "Card on file: 0" at bounding box center [1270, 143] width 442 height 19
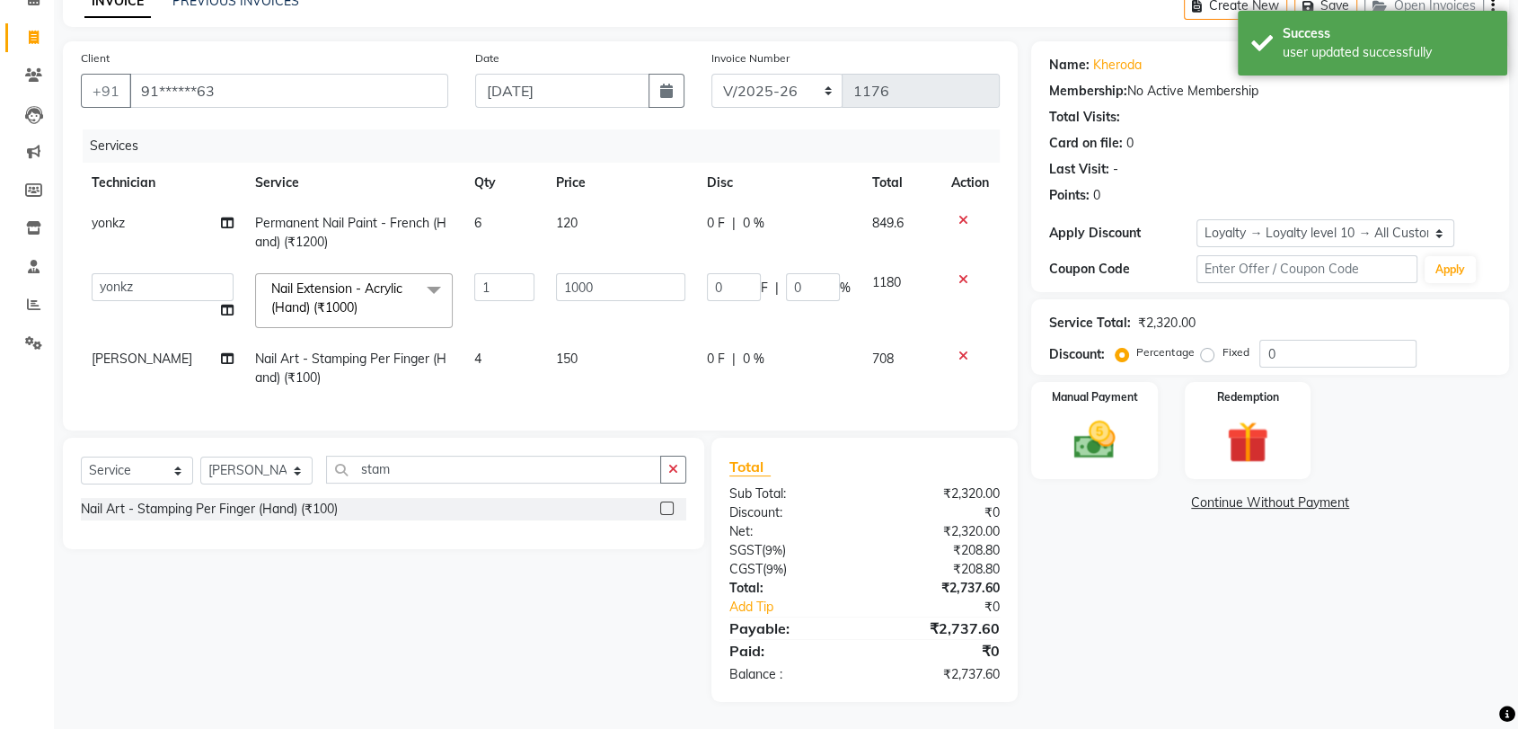
click at [961, 273] on icon at bounding box center [964, 279] width 10 height 13
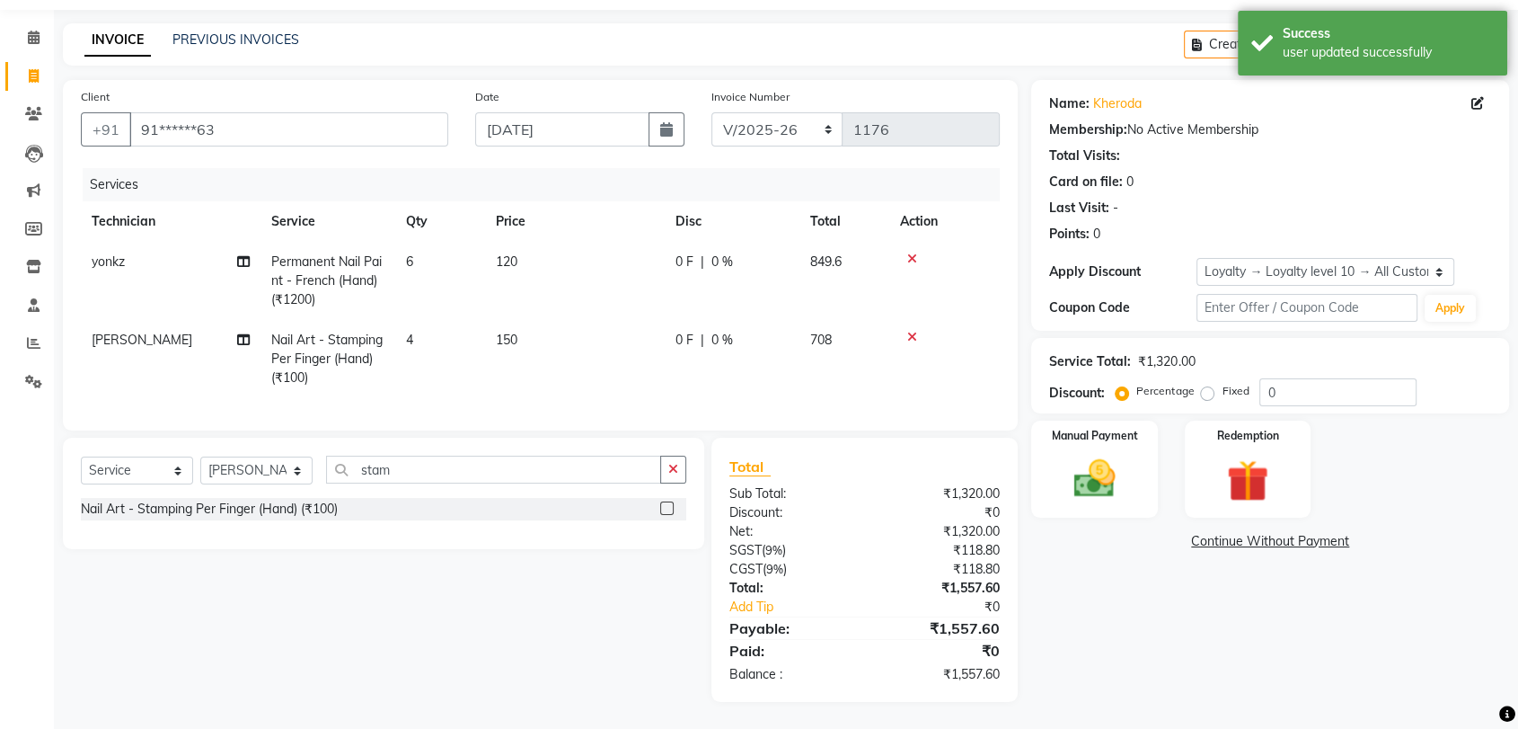
click at [116, 253] on span "yonkz" at bounding box center [108, 261] width 33 height 16
select select "63916"
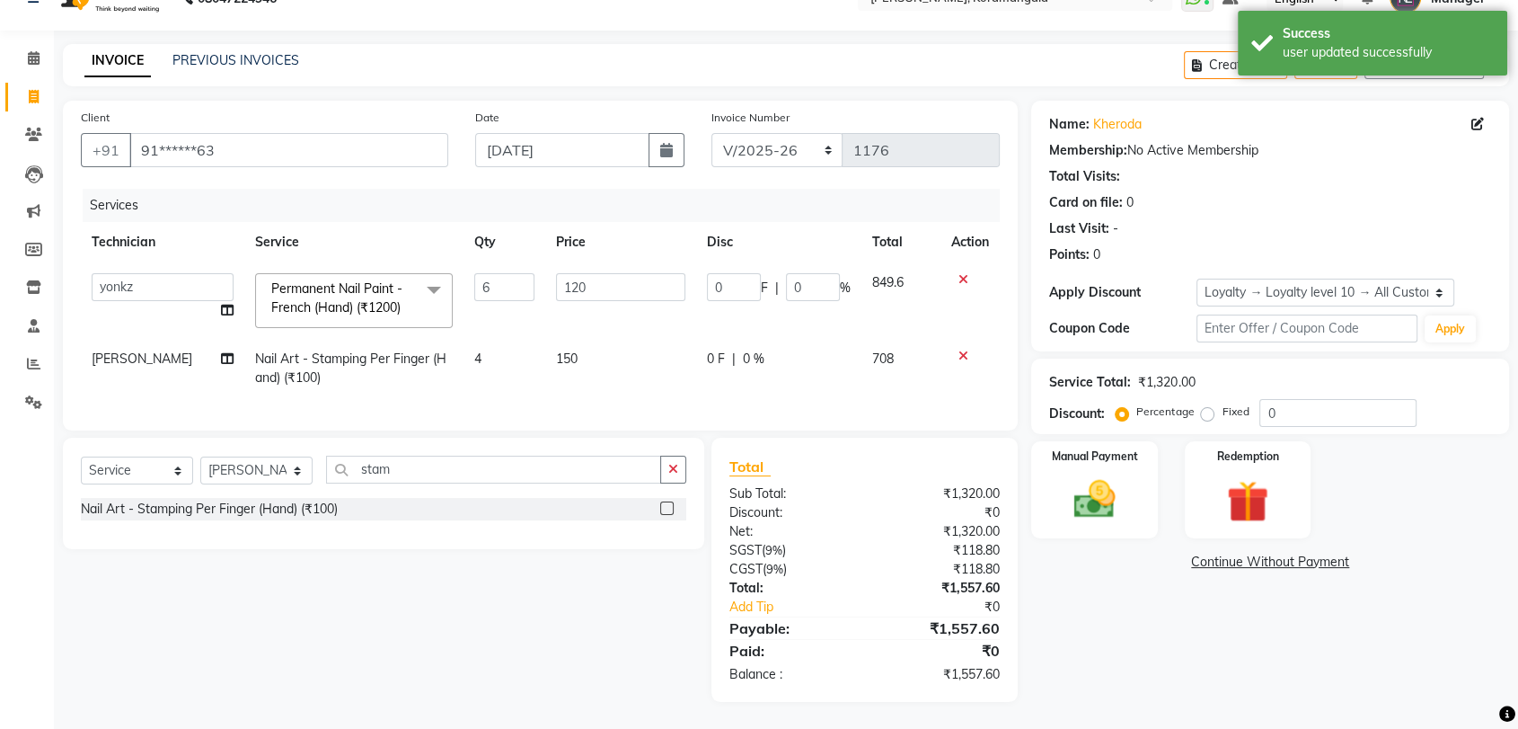
scroll to position [49, 0]
click at [116, 262] on td "Aamir Adesh Asid DEEPANSHI Jyoti Manager Roshni Sameer Sohit sonala Vini yonkz" at bounding box center [163, 300] width 164 height 76
click at [158, 273] on select "Aamir Adesh Asid DEEPANSHI Jyoti Manager Roshni Sameer Sohit sonala Vini yonkz" at bounding box center [163, 287] width 142 height 28
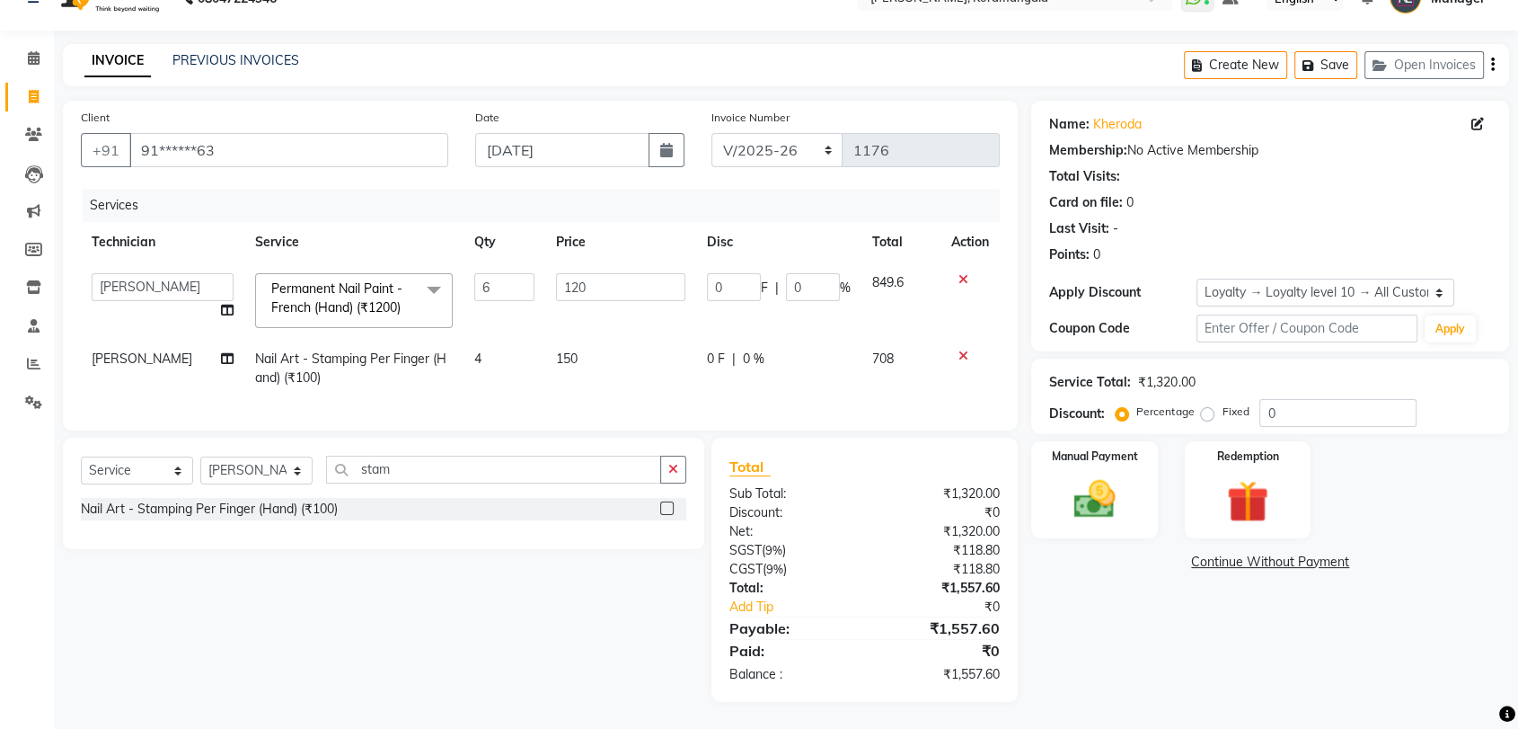
select select "64296"
click at [1121, 622] on div "Name: Kheroda Membership: No Active Membership Total Visits: Card on file: 0 La…" at bounding box center [1276, 401] width 491 height 601
click at [1103, 483] on img at bounding box center [1094, 499] width 70 height 50
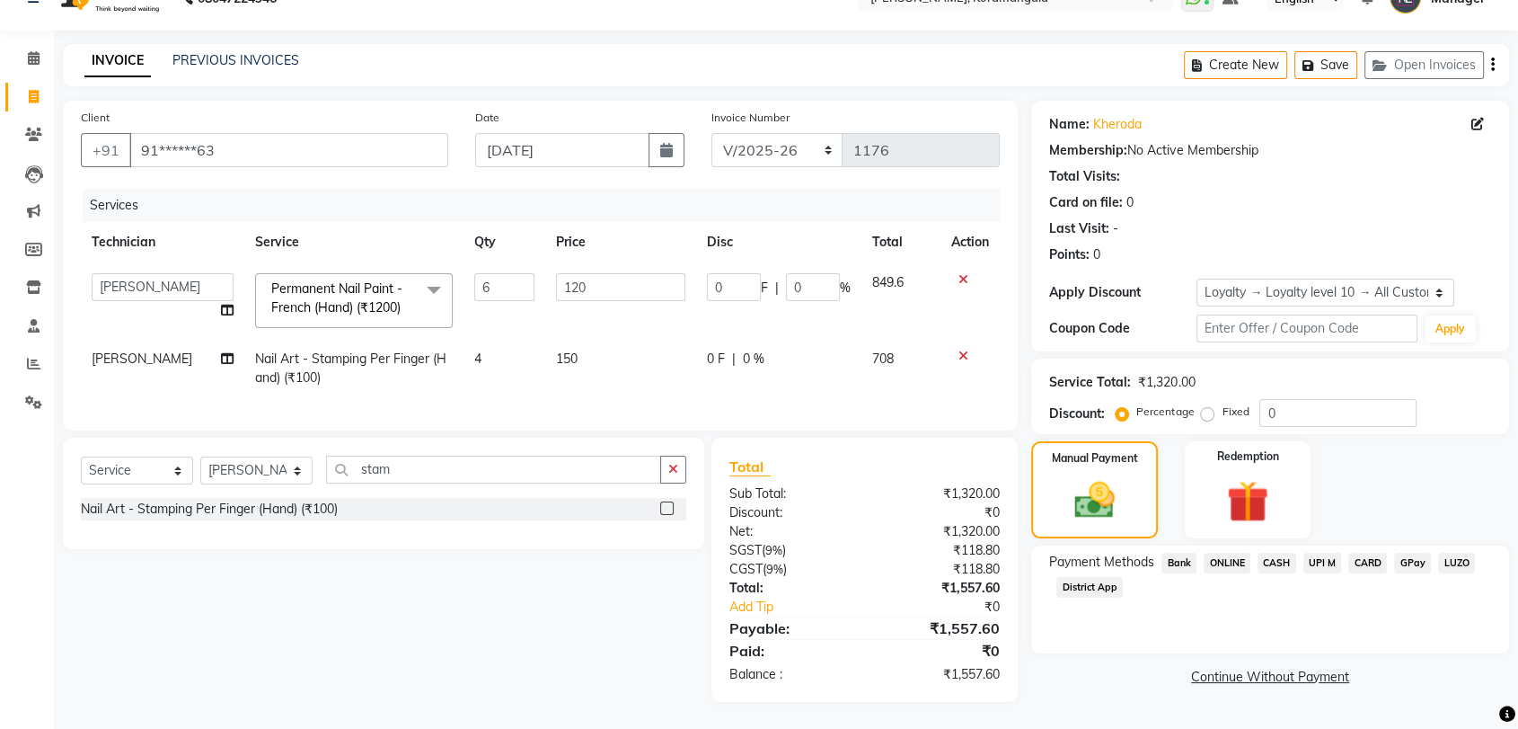
click at [1279, 553] on span "CASH" at bounding box center [1277, 563] width 39 height 21
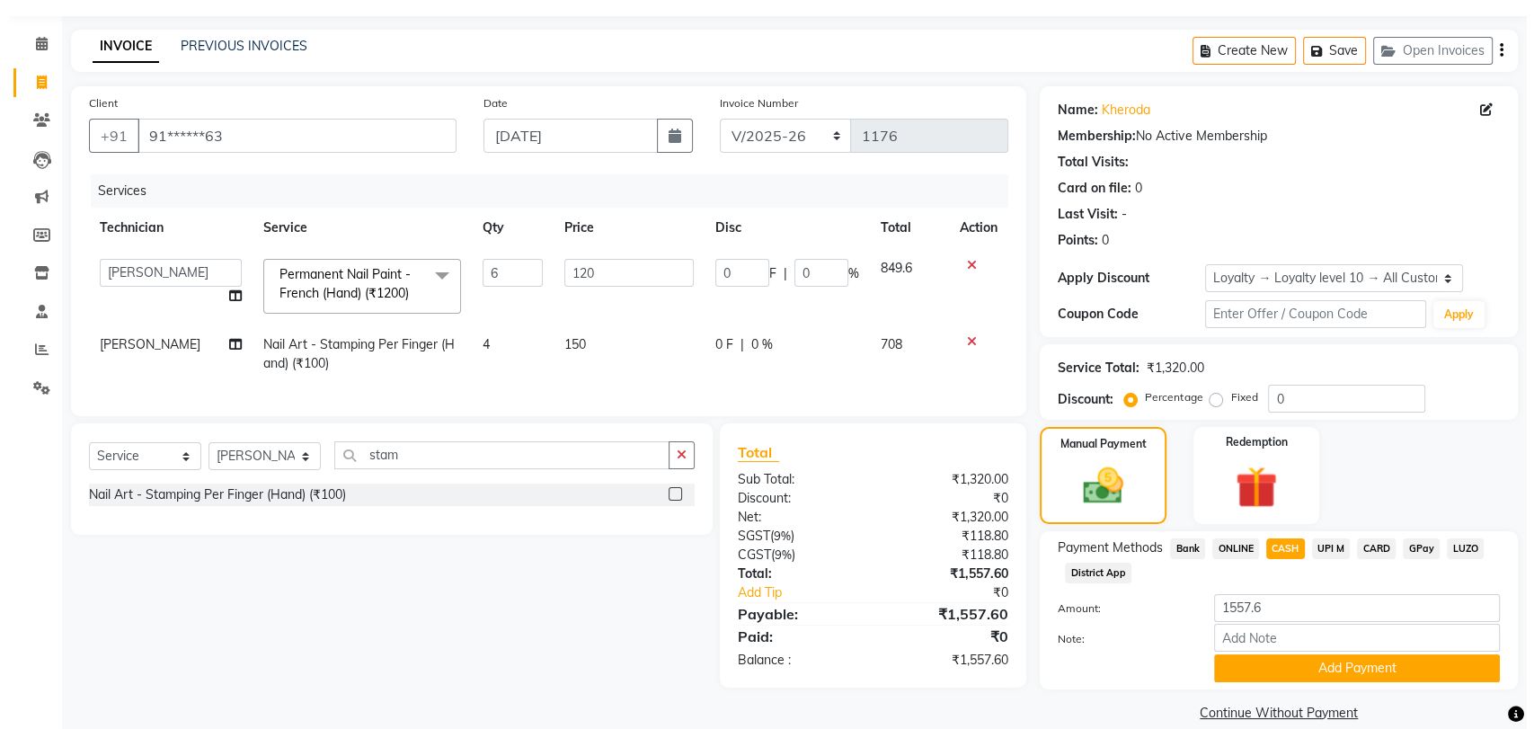
scroll to position [72, 0]
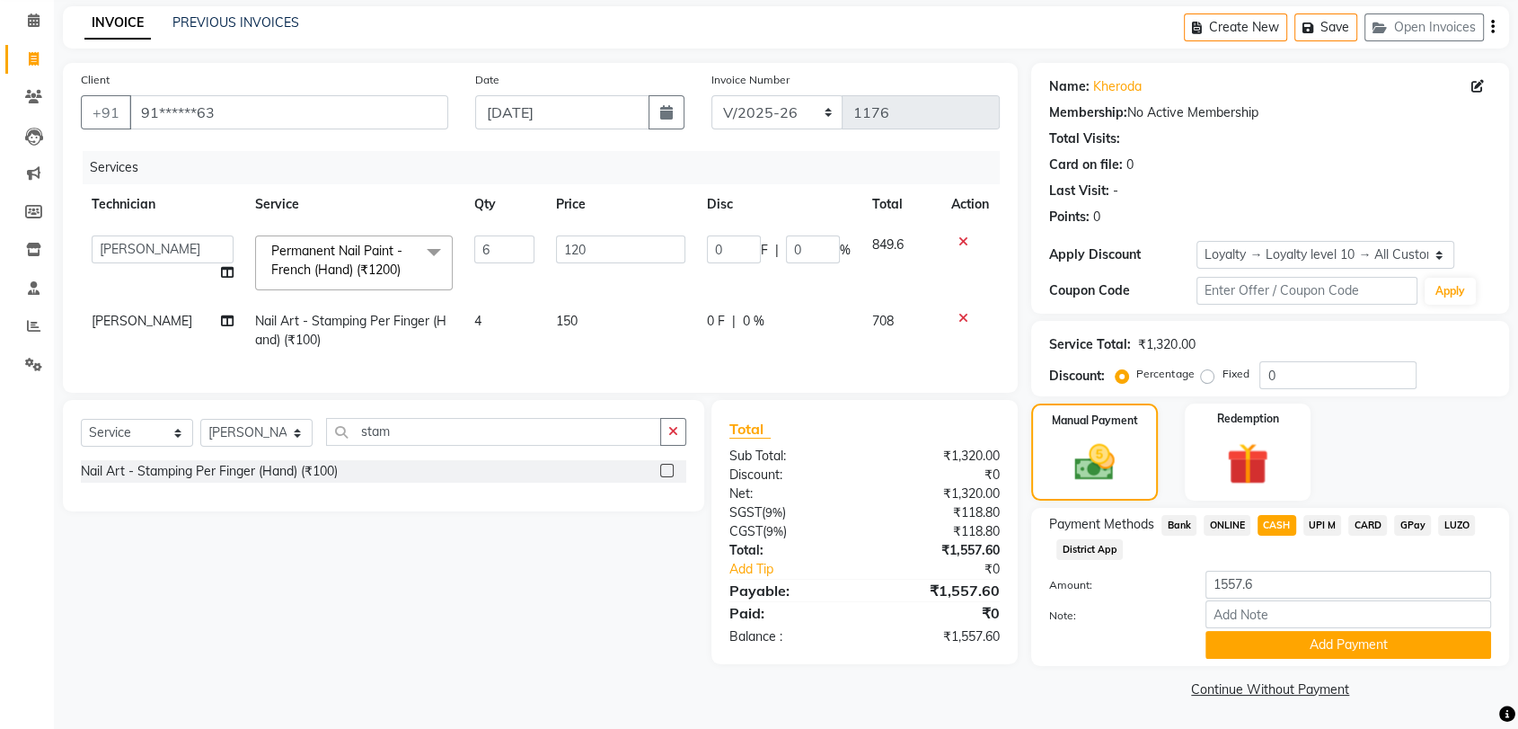
click at [1470, 91] on div "Name: Kheroda" at bounding box center [1270, 86] width 442 height 19
click at [1477, 86] on icon at bounding box center [1478, 86] width 13 height 13
select select "21"
select select "[DEMOGRAPHIC_DATA]"
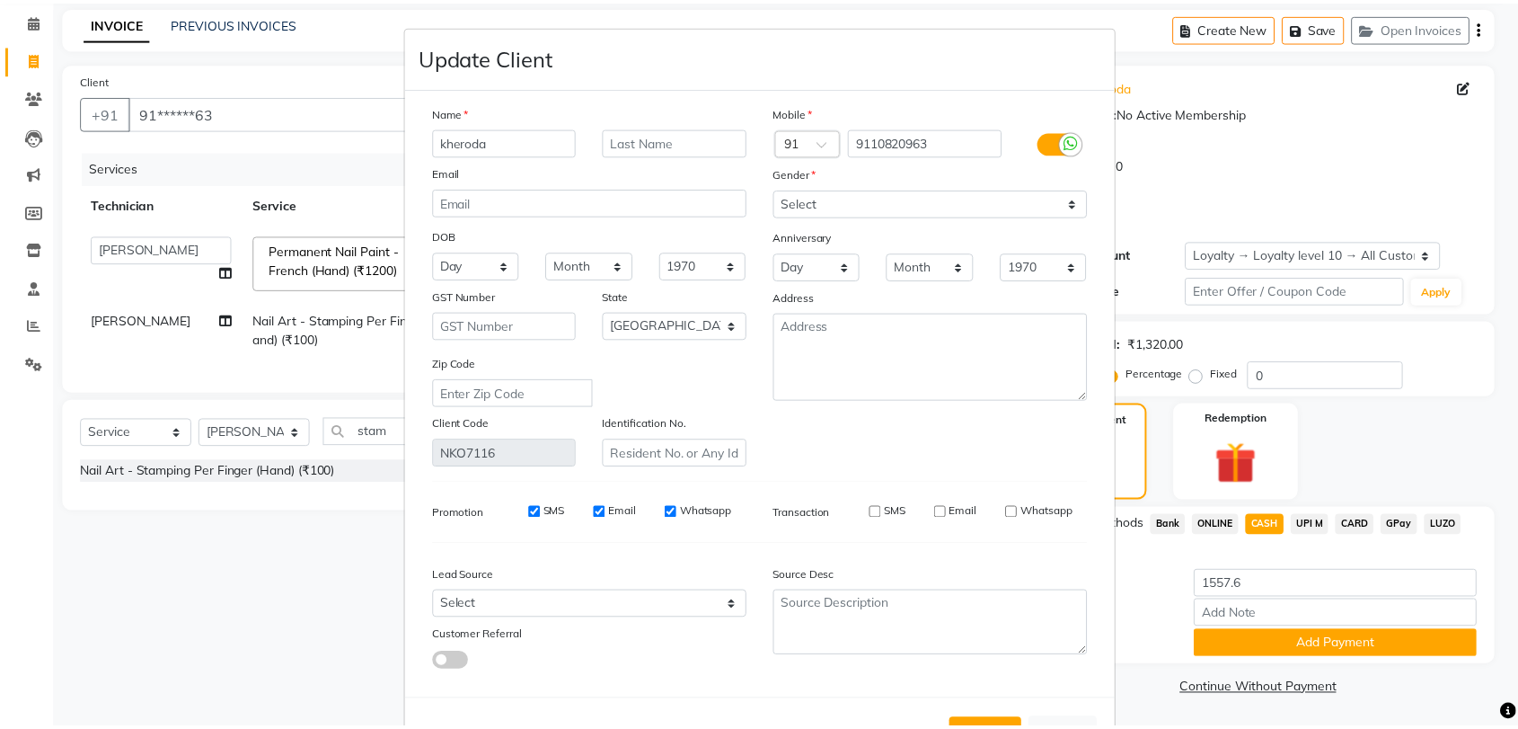
scroll to position [65, 0]
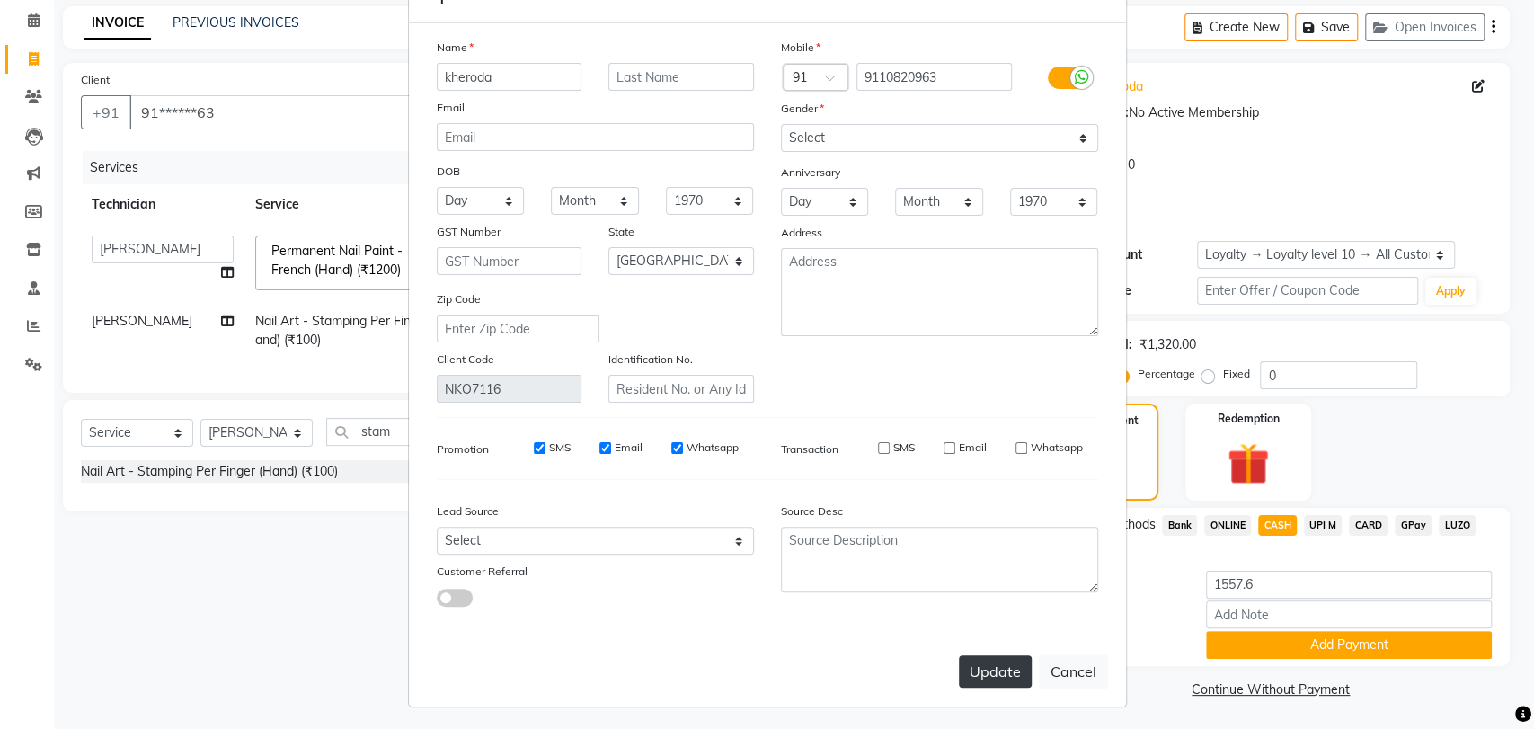
click at [991, 670] on button "Update" at bounding box center [995, 671] width 73 height 32
select select
select select "null"
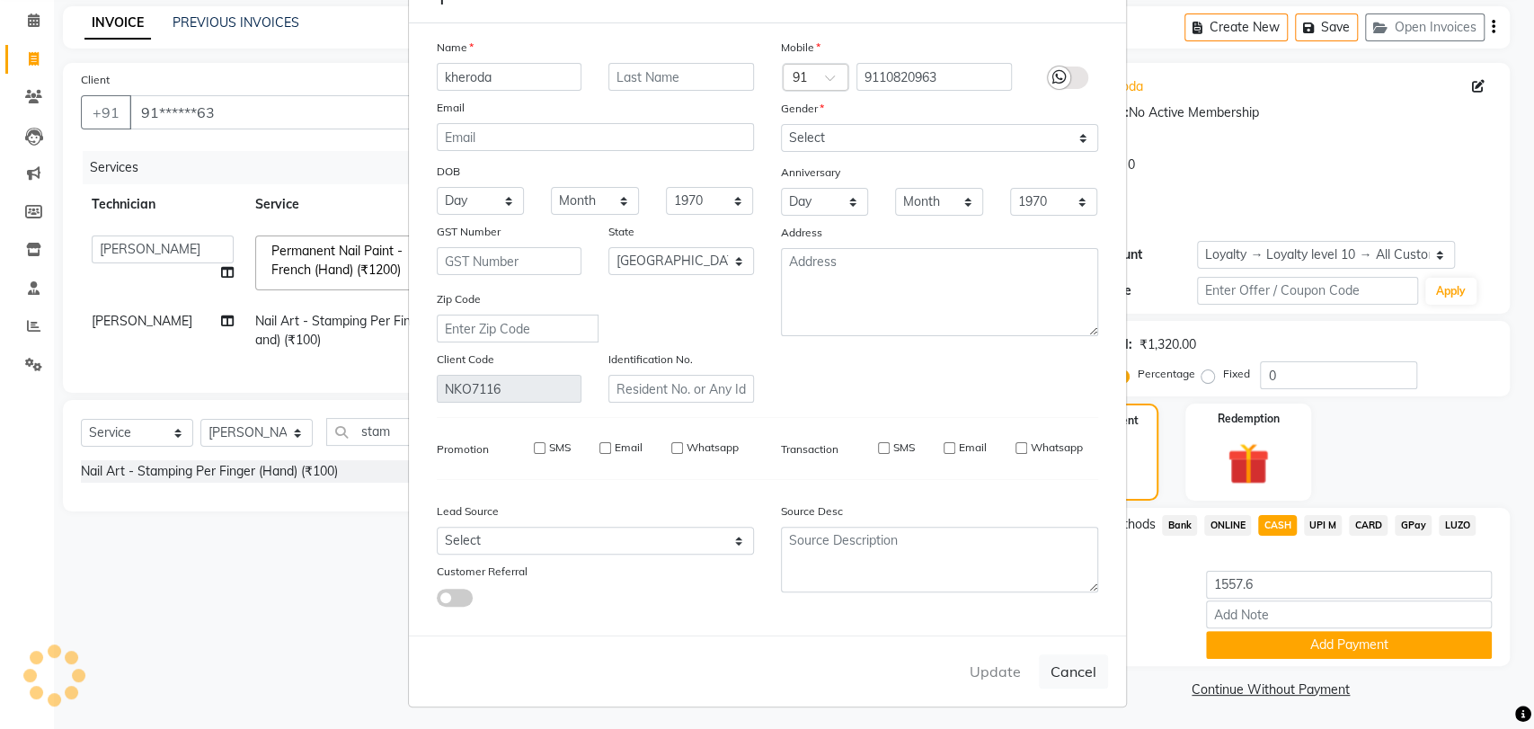
select select
checkbox input "false"
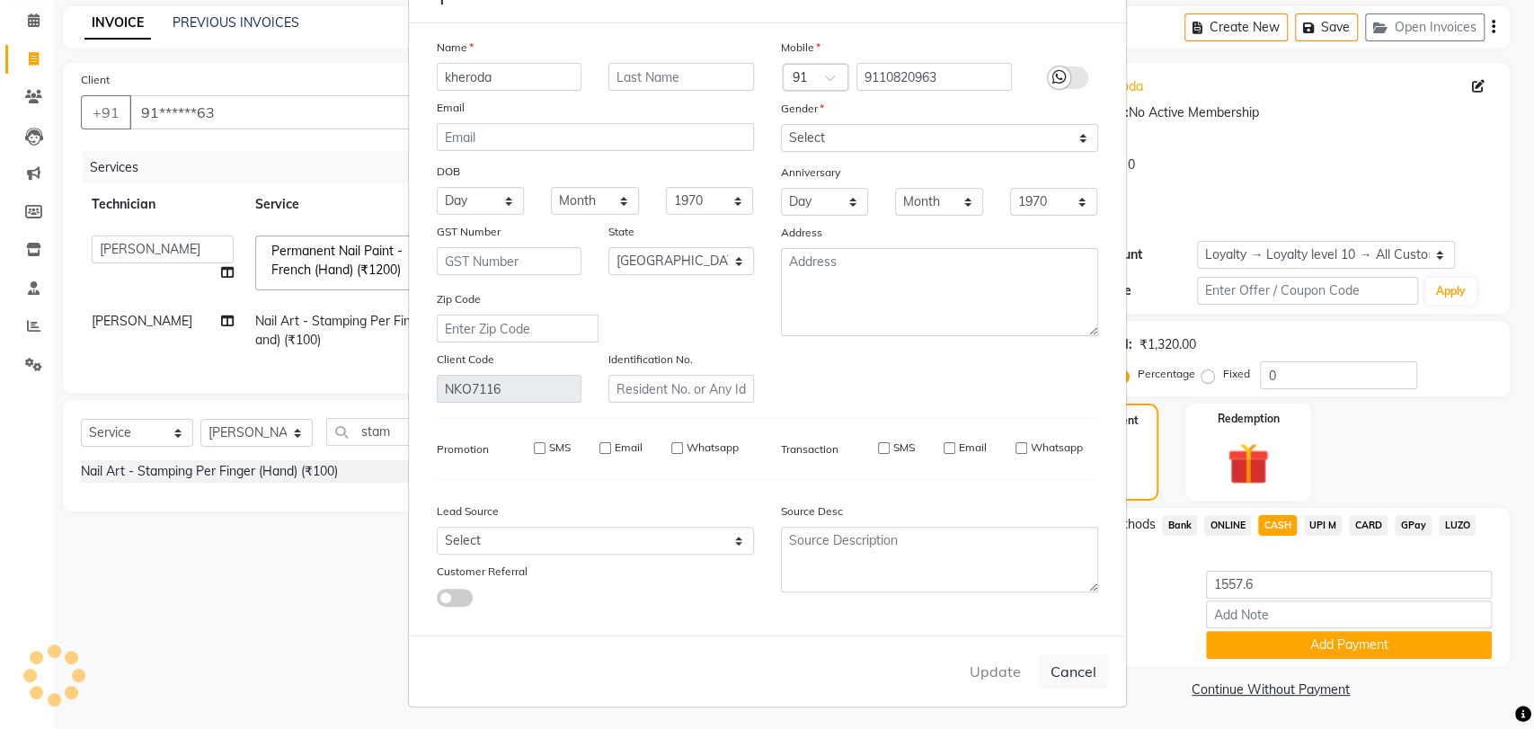
checkbox input "false"
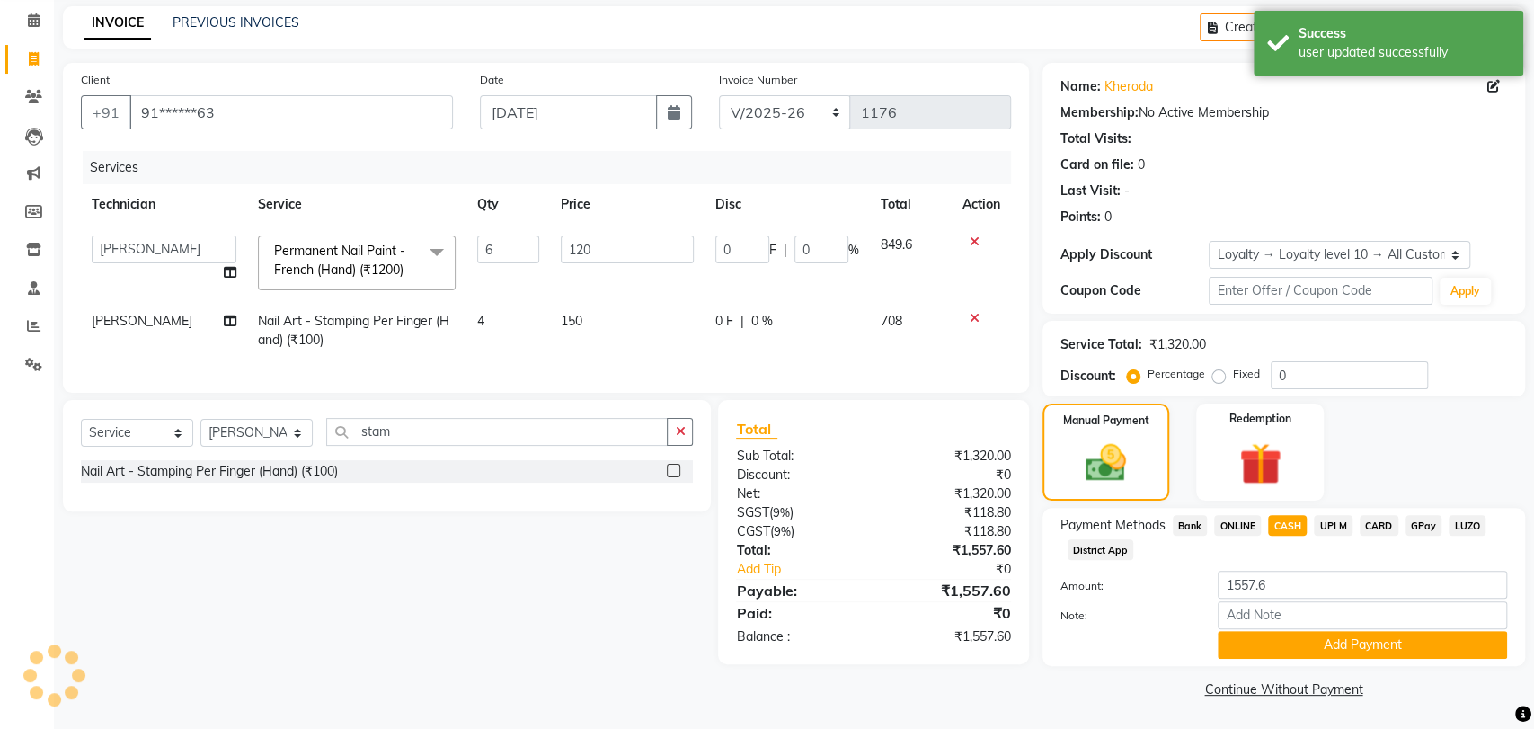
select select "1: Object"
click at [1270, 638] on button "Add Payment" at bounding box center [1349, 645] width 286 height 28
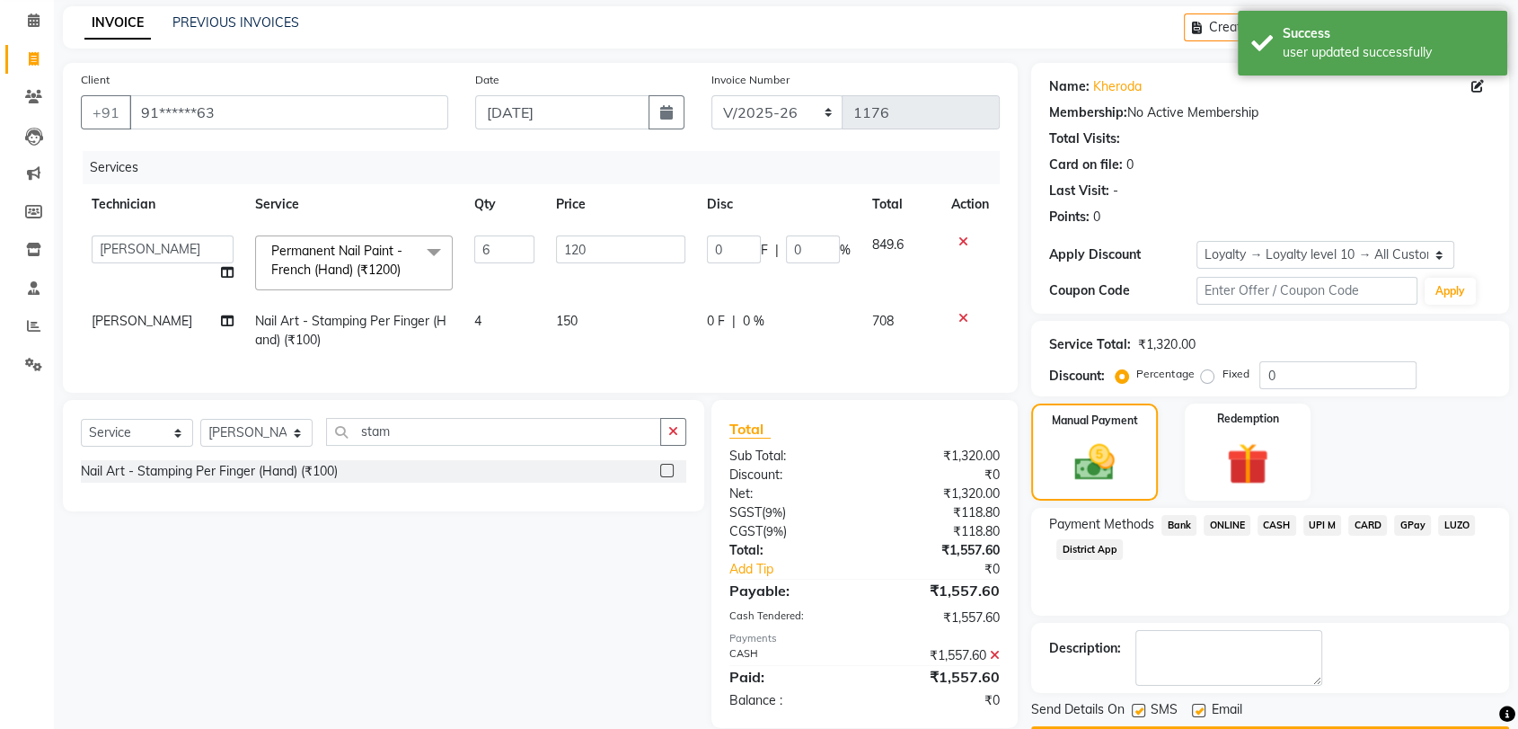
scroll to position [201, 0]
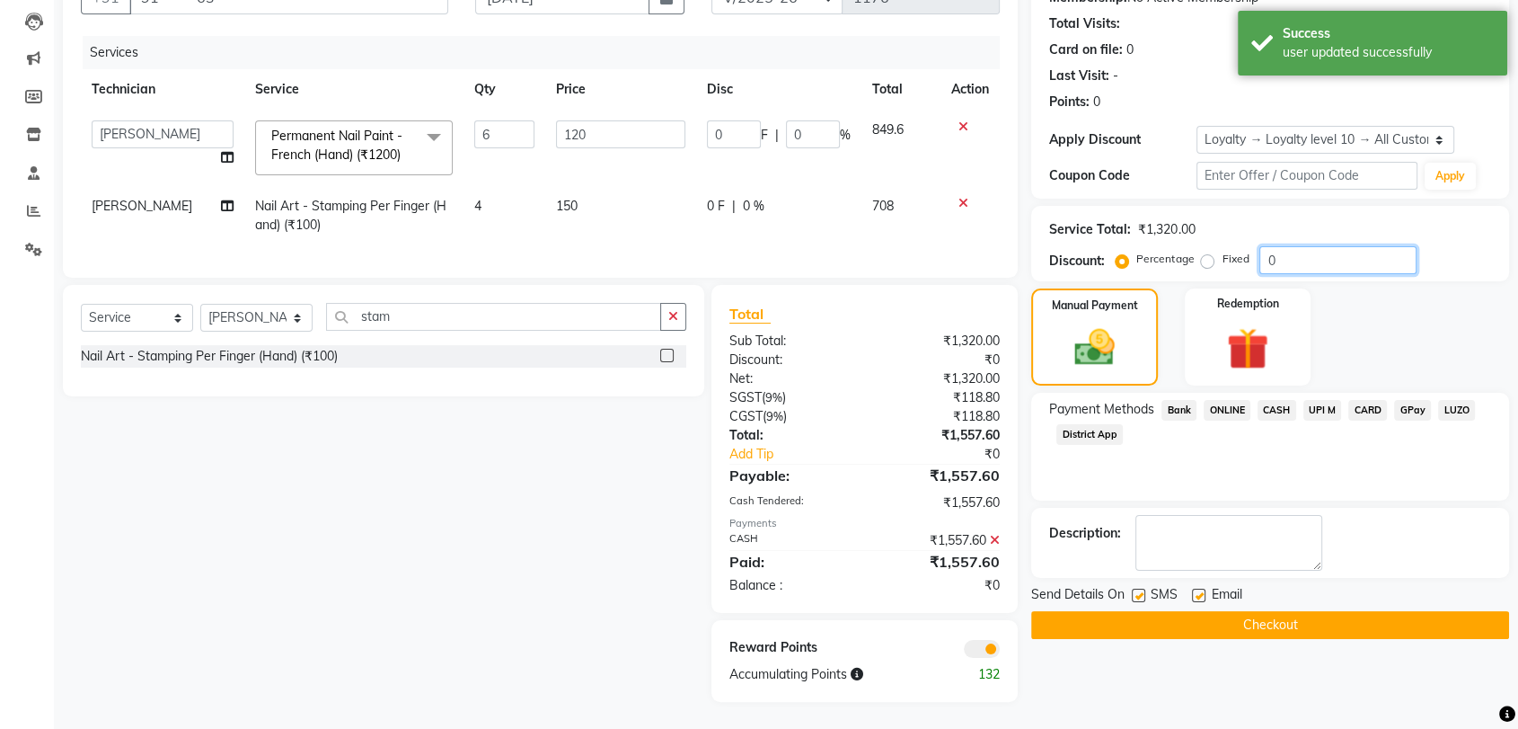
click at [1332, 246] on input "0" at bounding box center [1338, 260] width 157 height 28
type input "1"
type input "7.2"
type input "1"
type input "10"
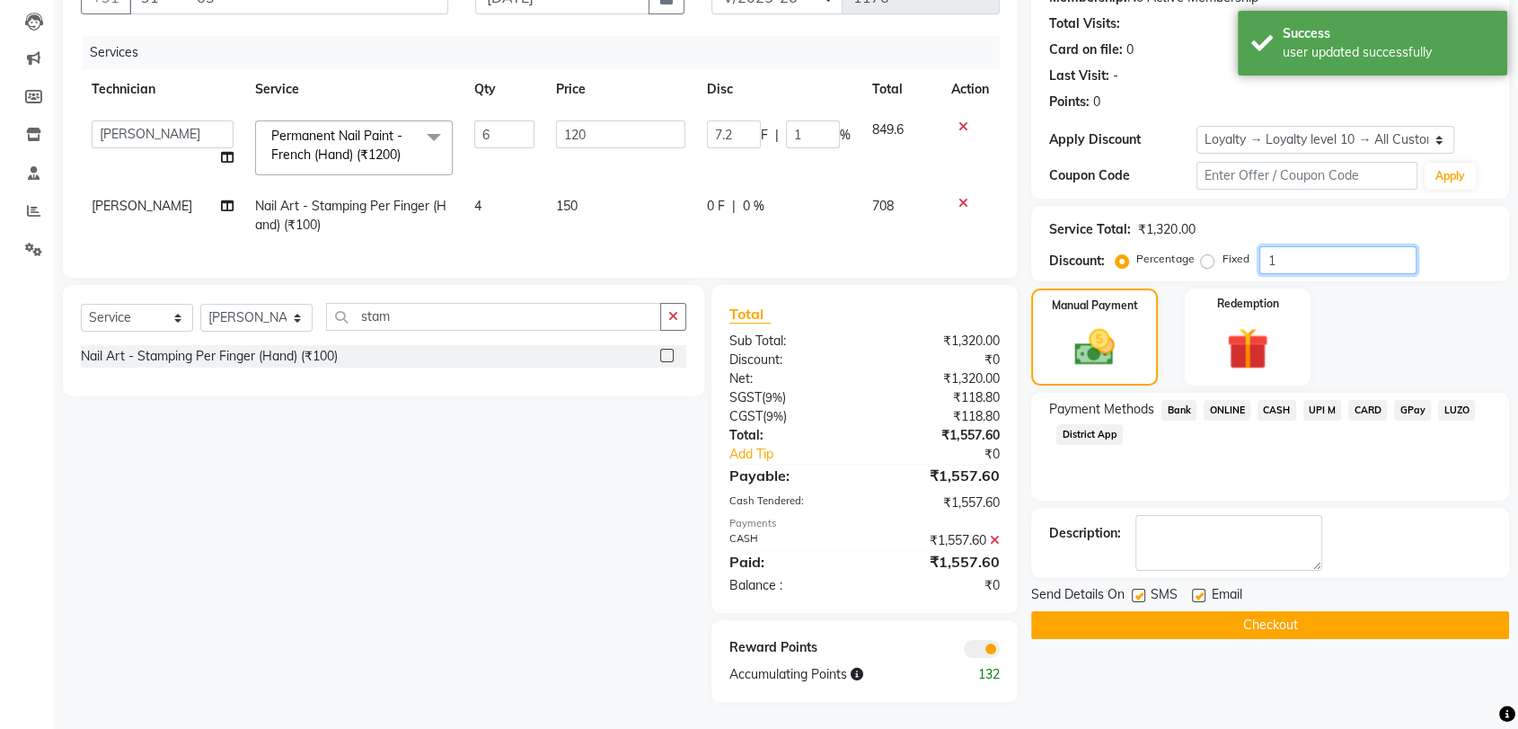
type input "72"
type input "10"
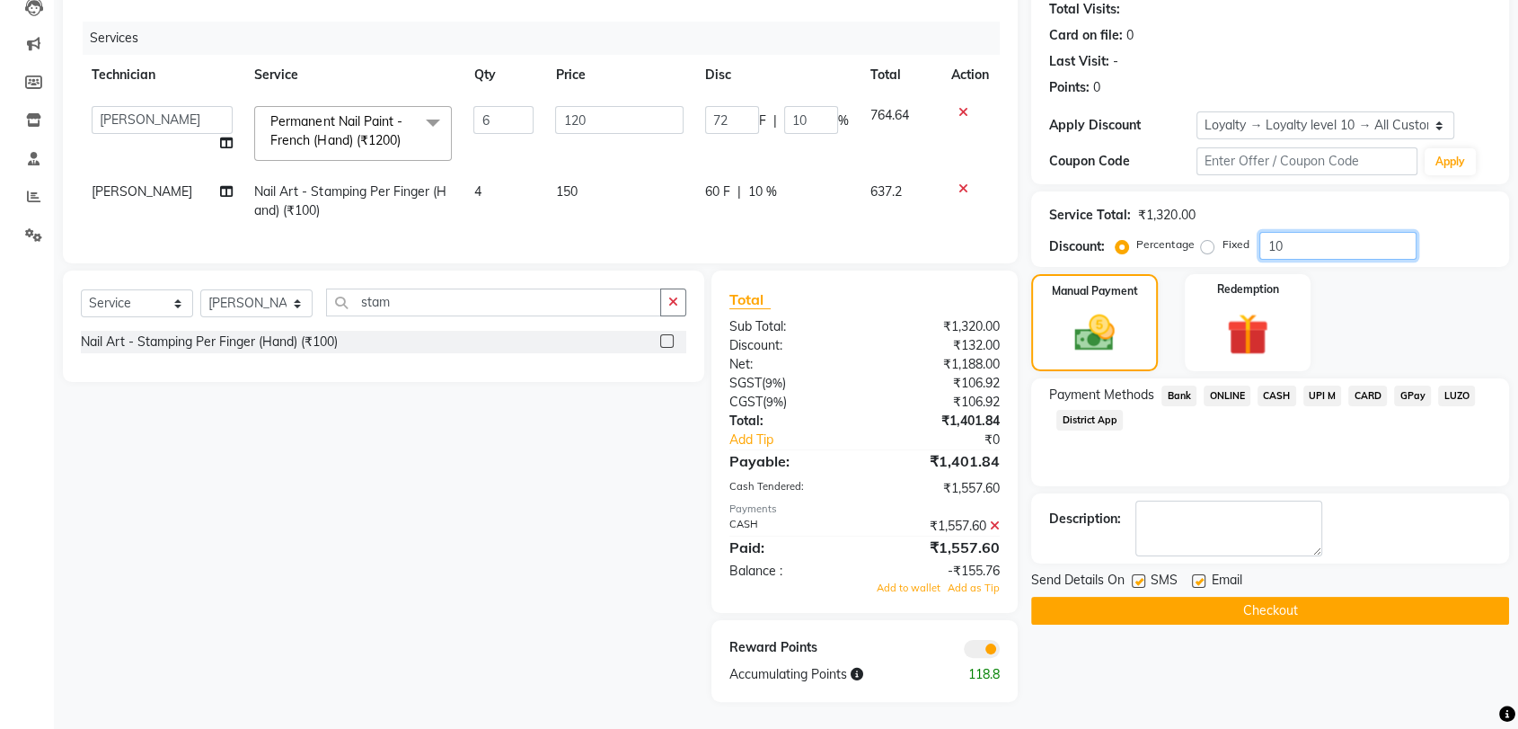
type input "10"
click at [989, 536] on div "₹1,557.60" at bounding box center [939, 526] width 149 height 19
click at [994, 532] on icon at bounding box center [995, 525] width 10 height 13
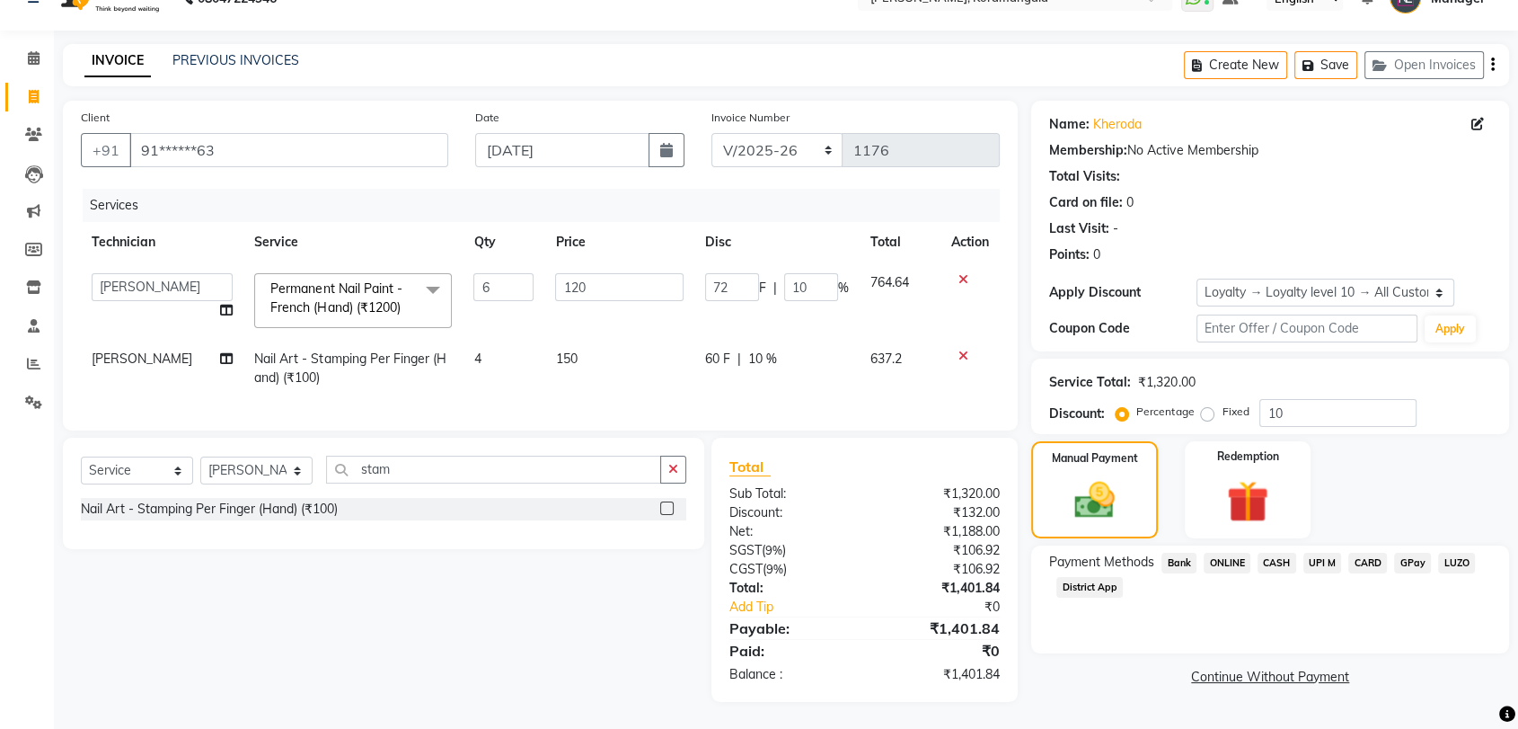
scroll to position [49, 0]
click at [1264, 553] on span "CASH" at bounding box center [1277, 563] width 39 height 21
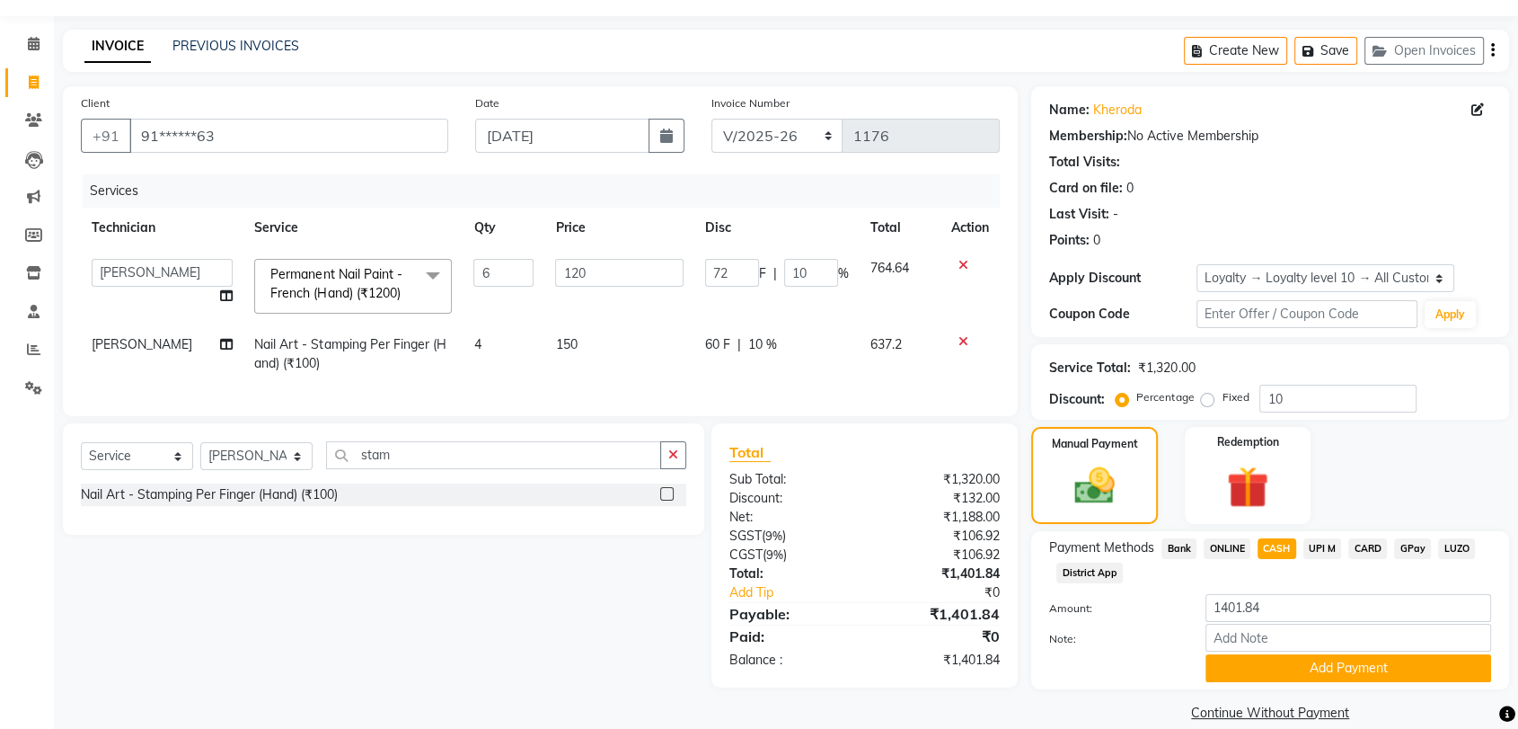
scroll to position [72, 0]
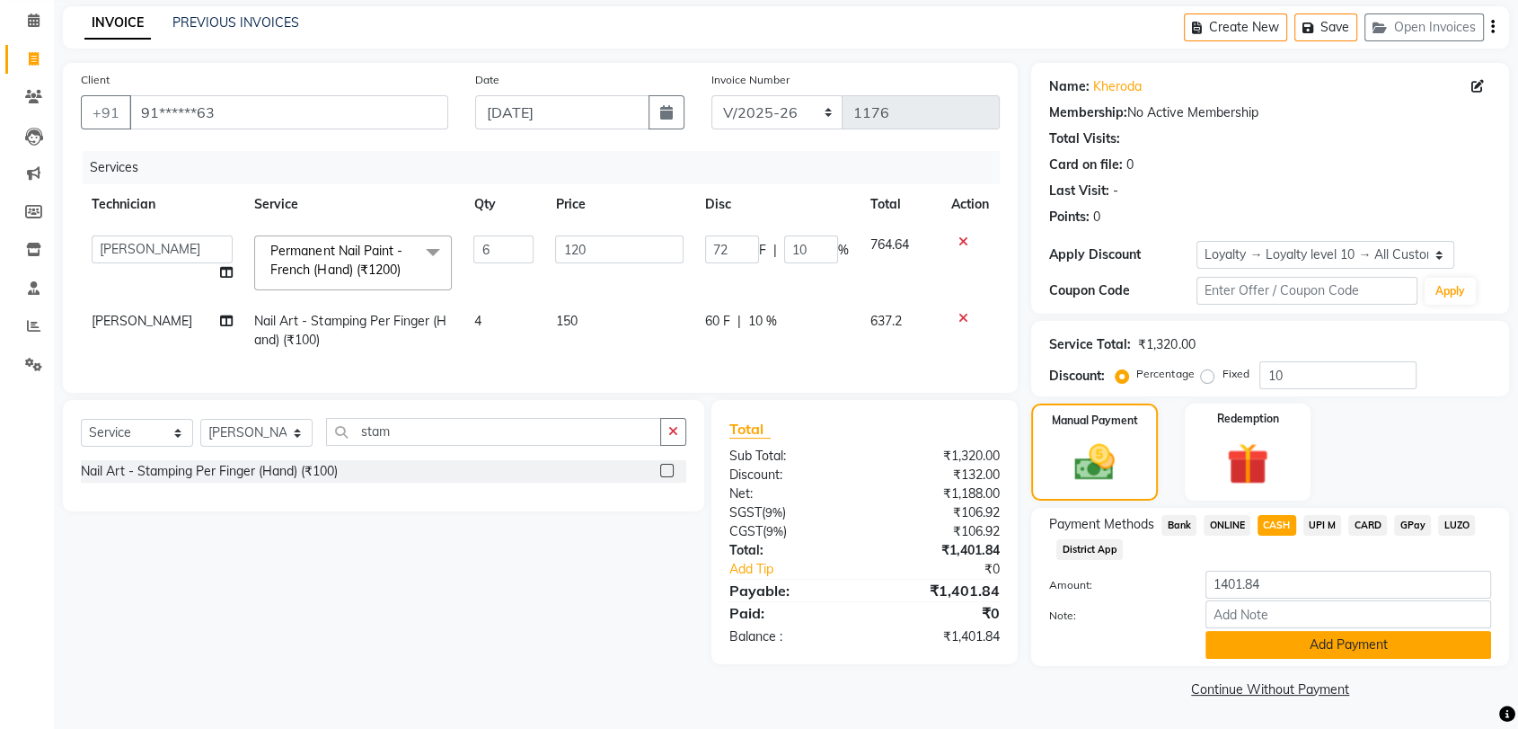
click at [1311, 649] on button "Add Payment" at bounding box center [1349, 645] width 286 height 28
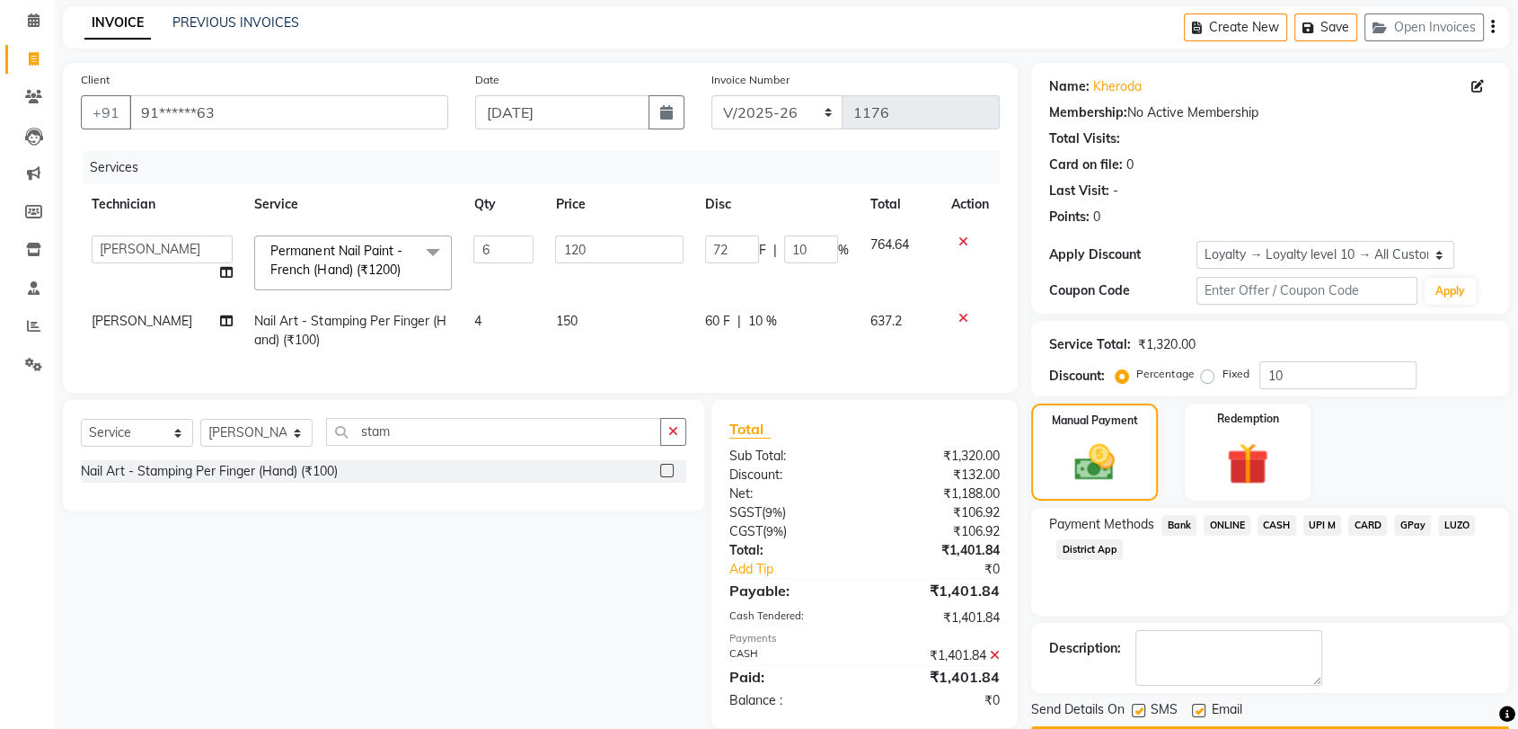
scroll to position [201, 0]
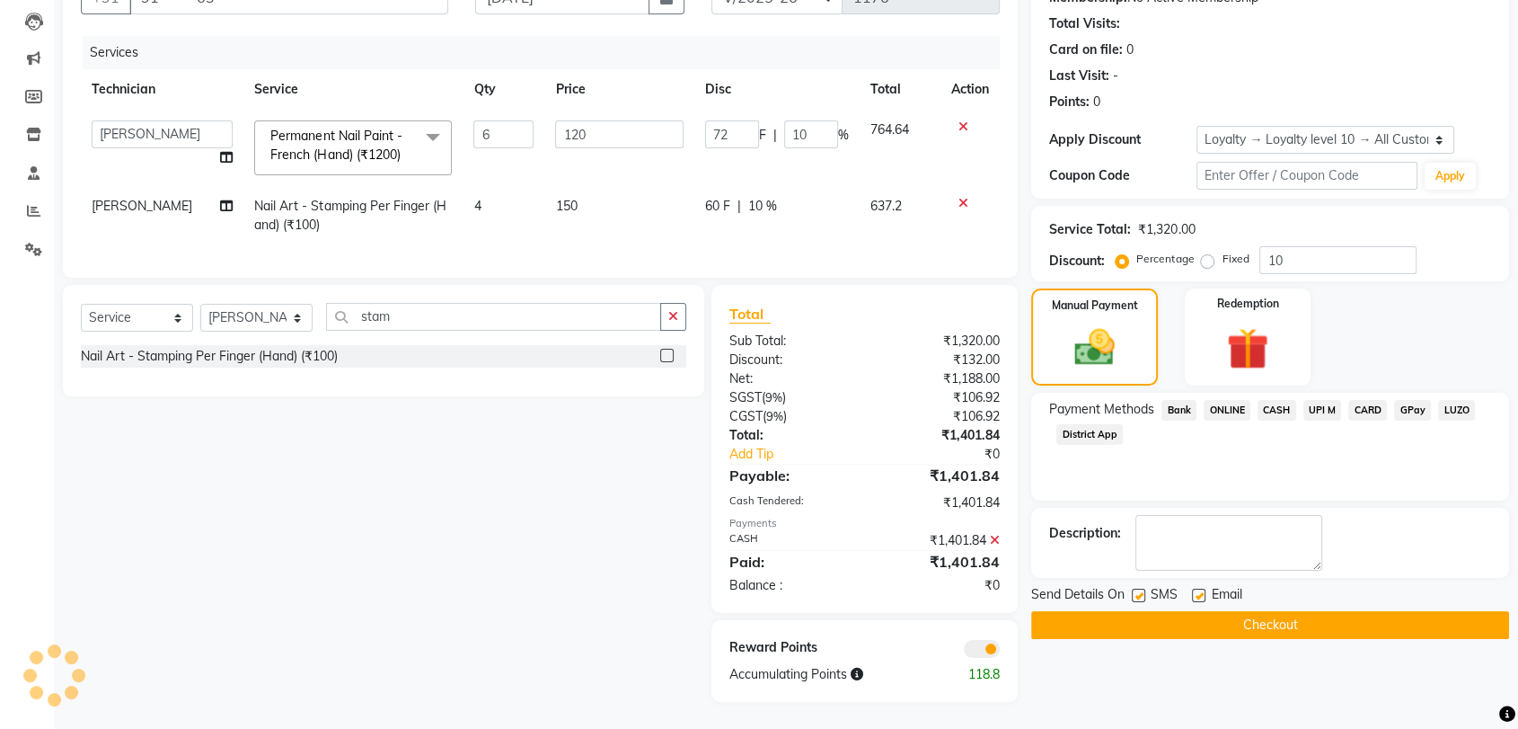
click at [1289, 611] on button "Checkout" at bounding box center [1270, 625] width 478 height 28
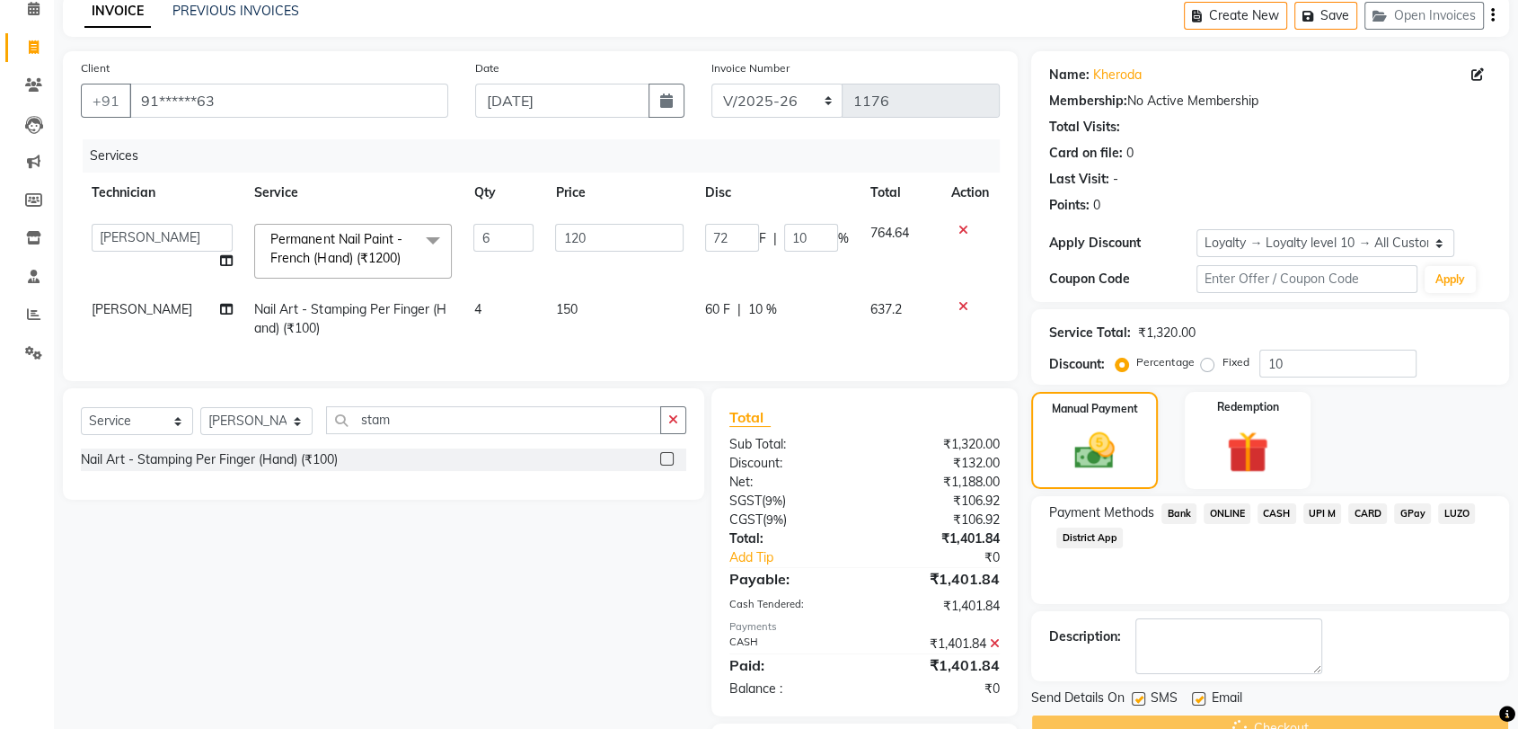
scroll to position [80, 0]
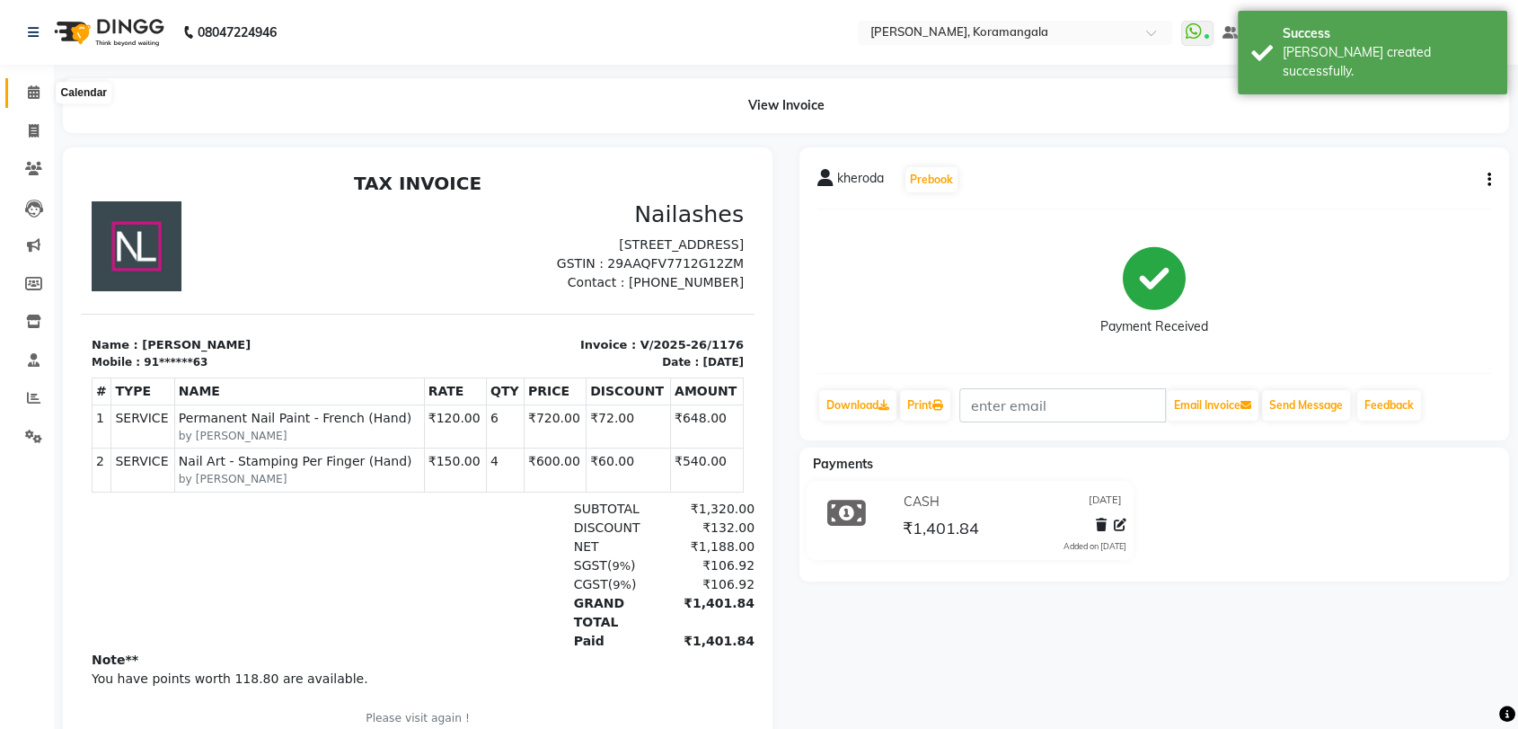
click at [34, 97] on icon at bounding box center [34, 91] width 12 height 13
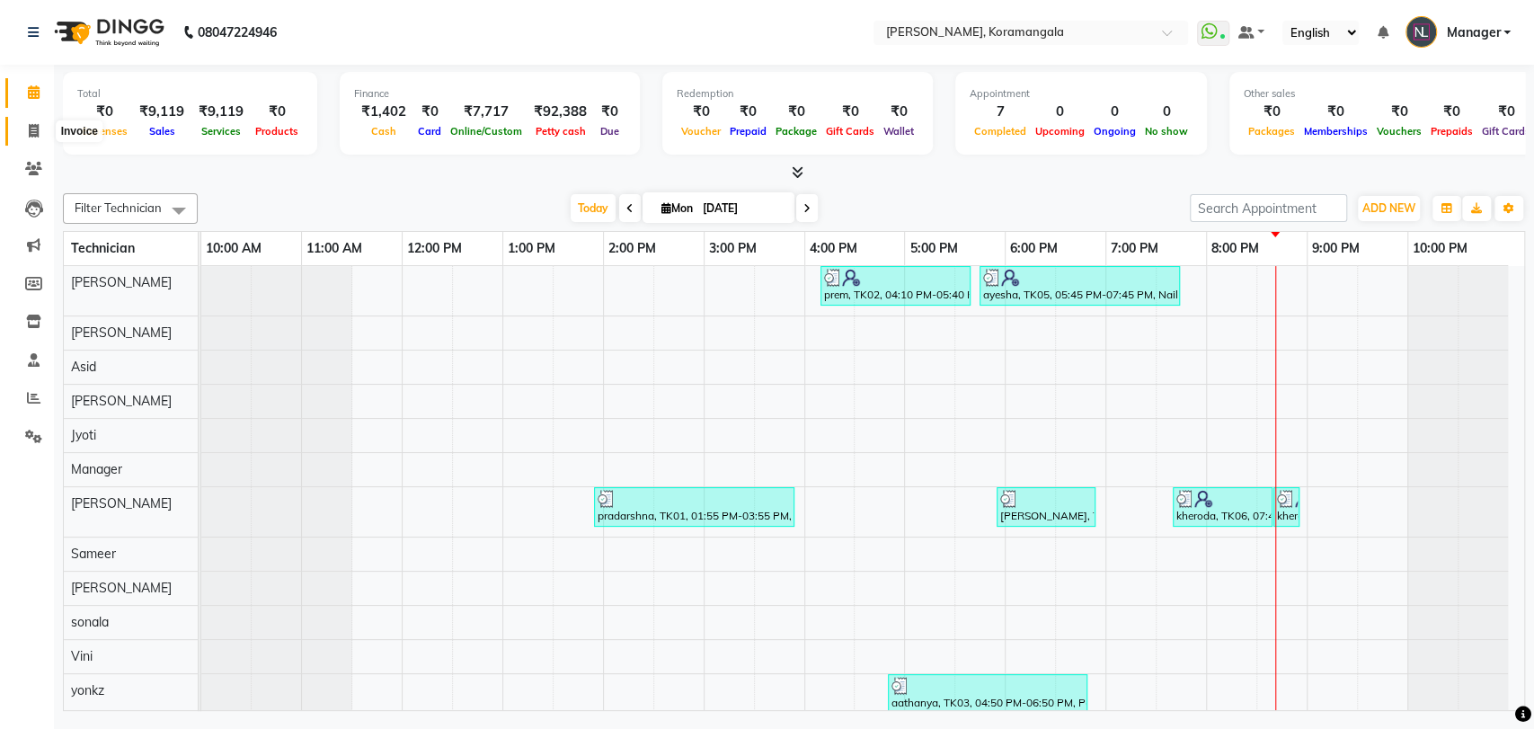
click at [31, 138] on span at bounding box center [33, 131] width 31 height 21
select select "service"
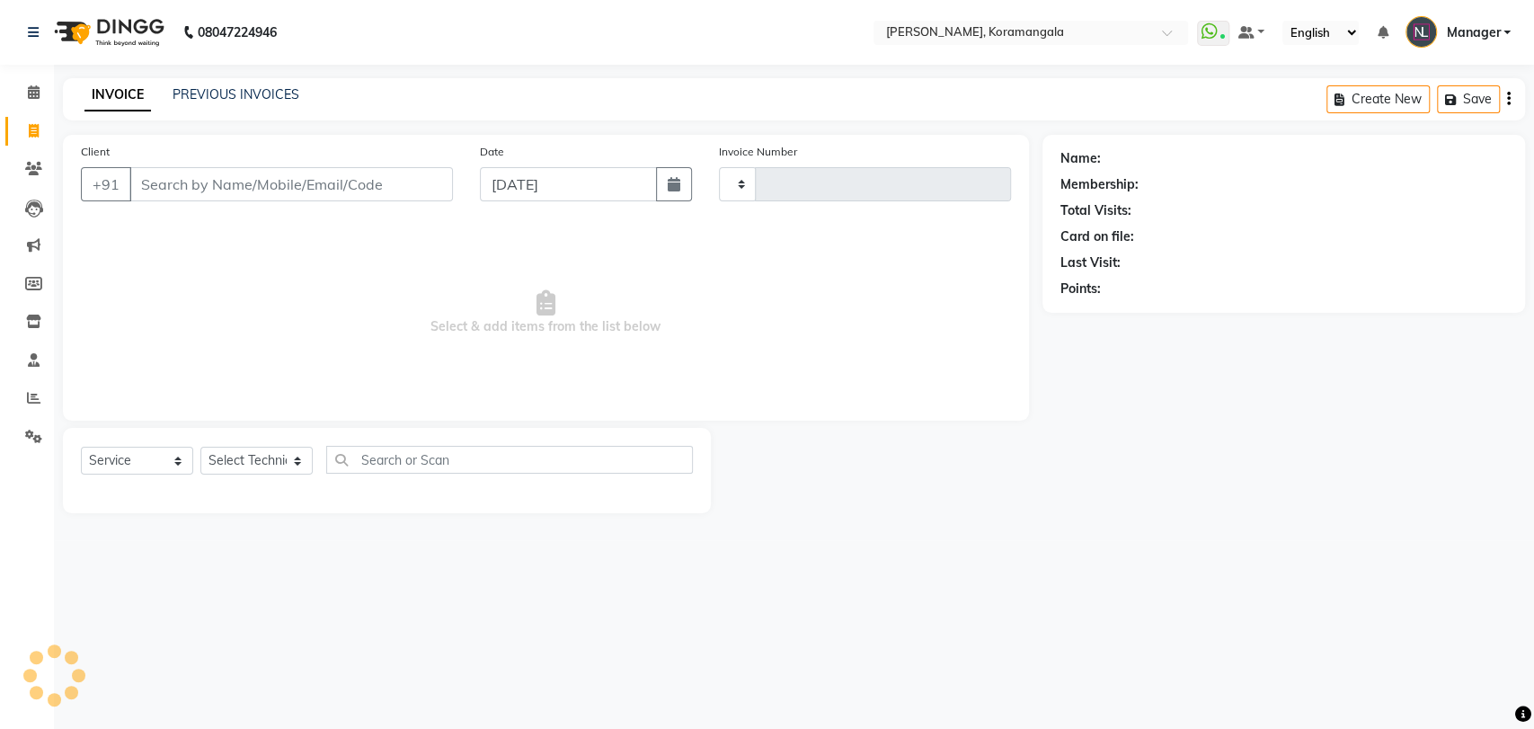
type input "1177"
select select "3769"
click at [217, 90] on link "PREVIOUS INVOICES" at bounding box center [236, 94] width 127 height 16
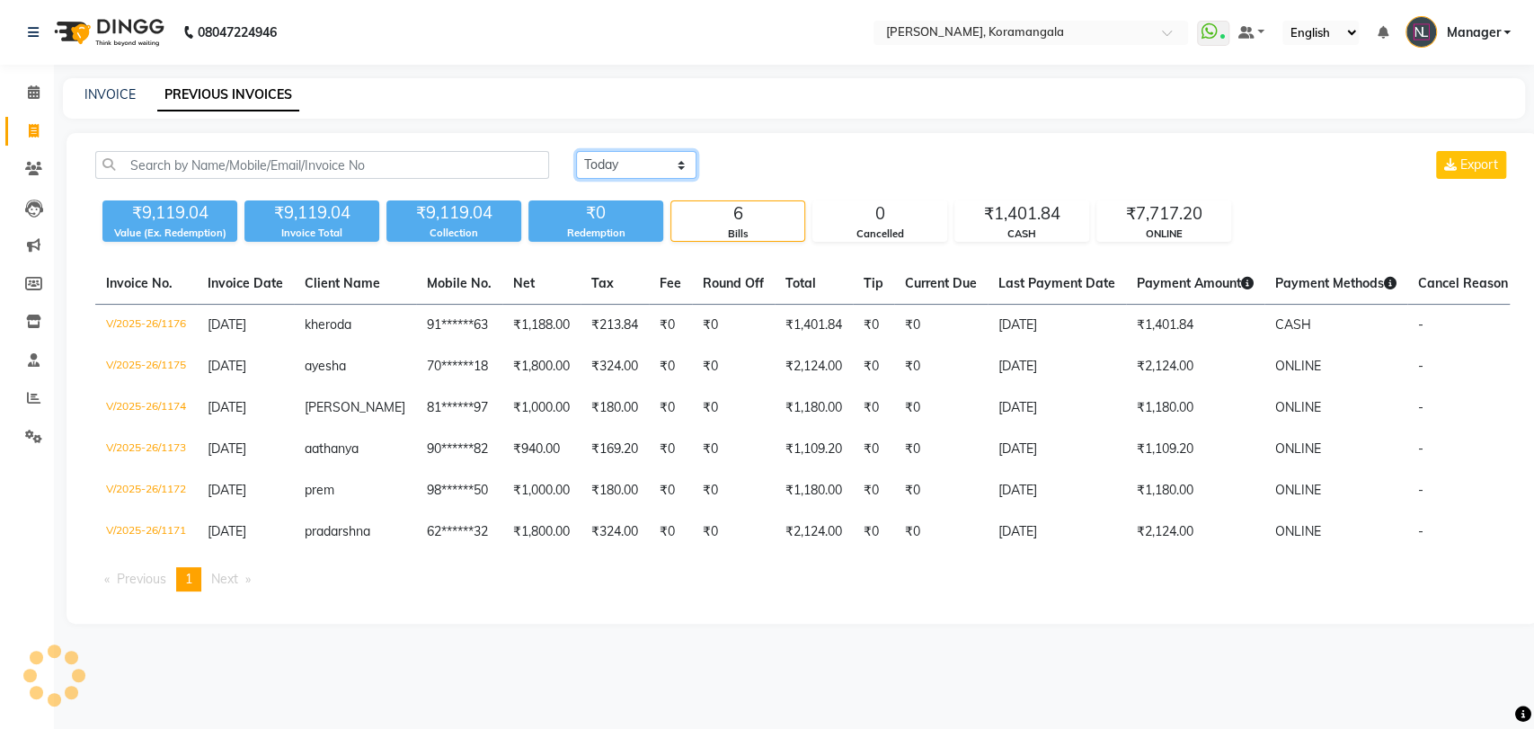
click at [621, 165] on select "Today Yesterday Custom Range" at bounding box center [636, 165] width 120 height 28
select select "yesterday"
click at [576, 151] on select "Today Yesterday Custom Range" at bounding box center [636, 165] width 120 height 28
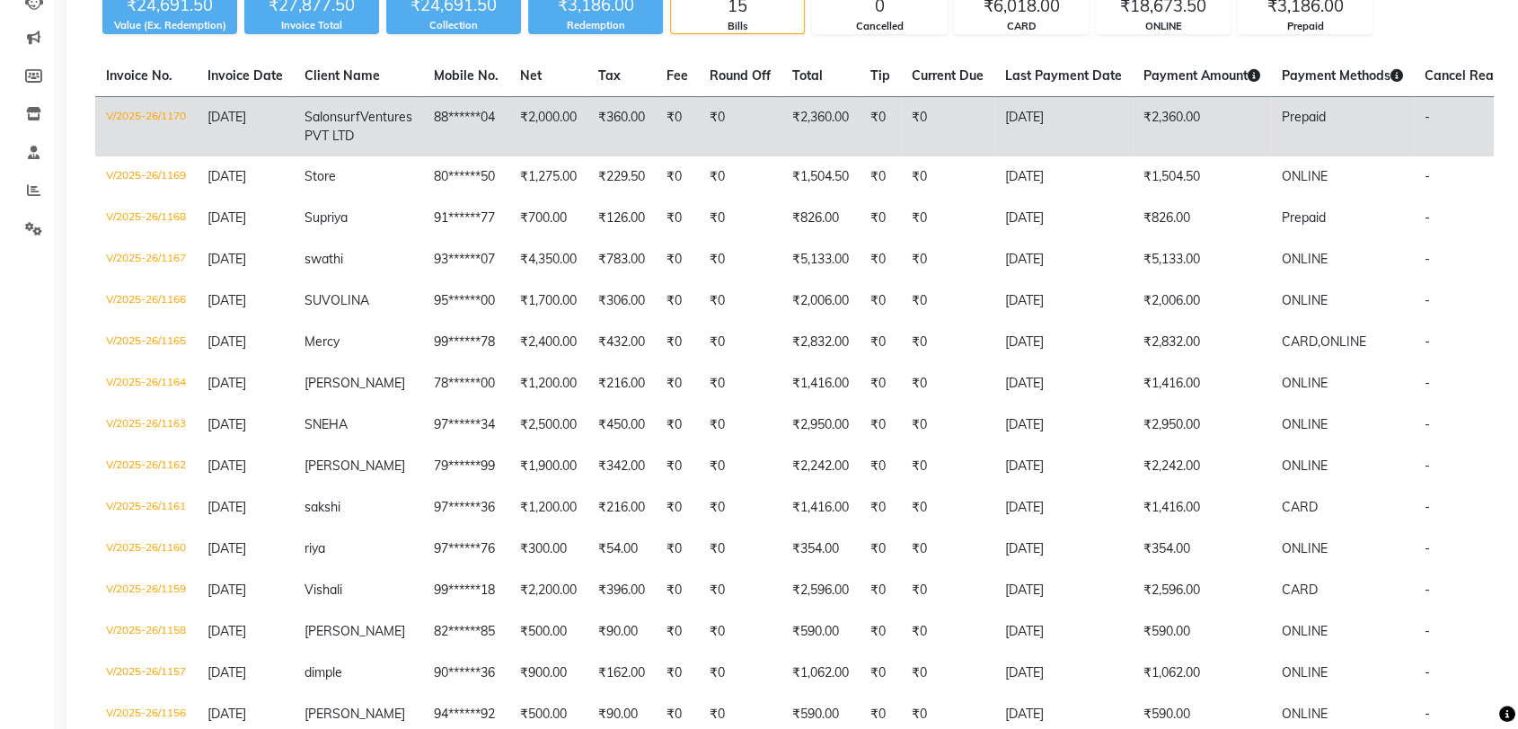
scroll to position [216, 0]
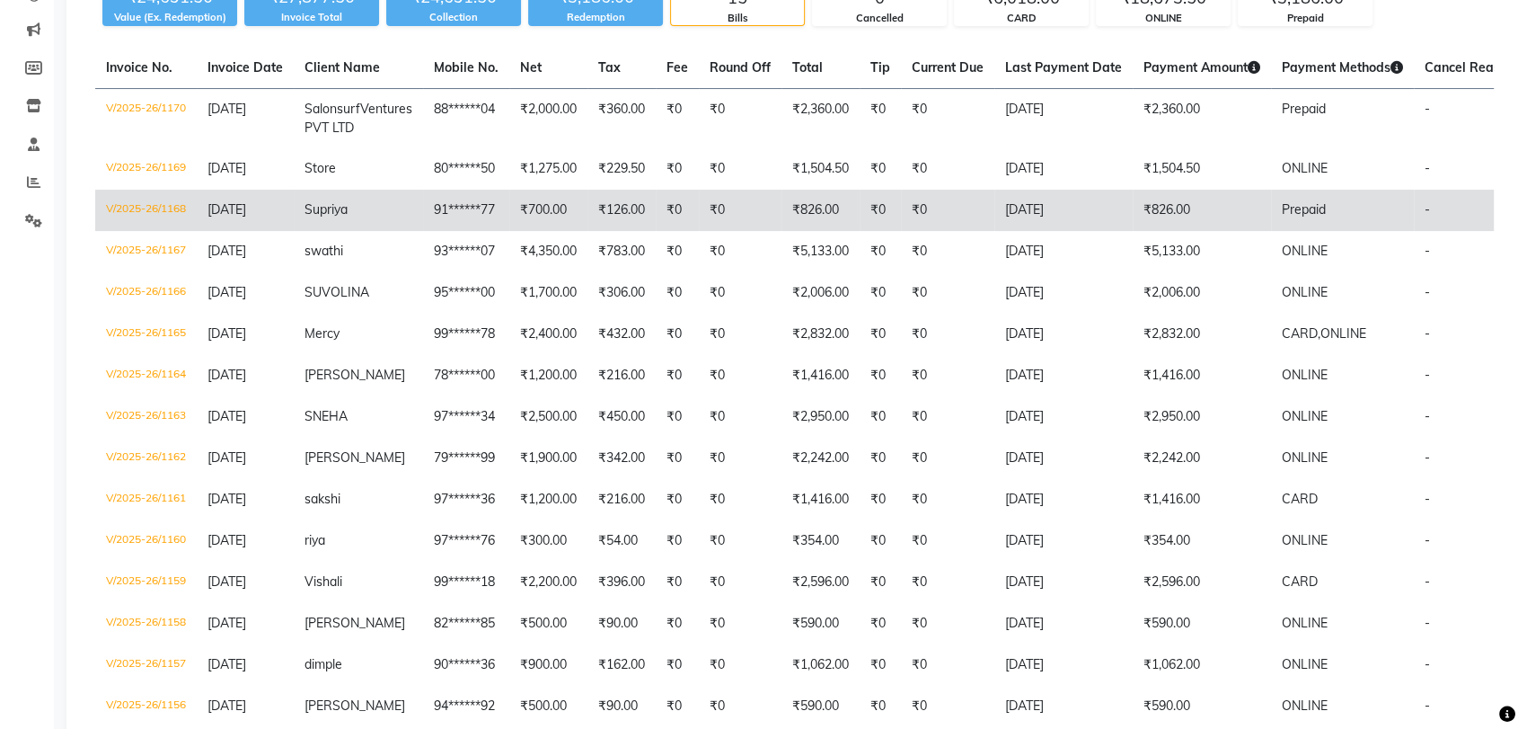
click at [536, 210] on td "₹700.00" at bounding box center [548, 210] width 78 height 41
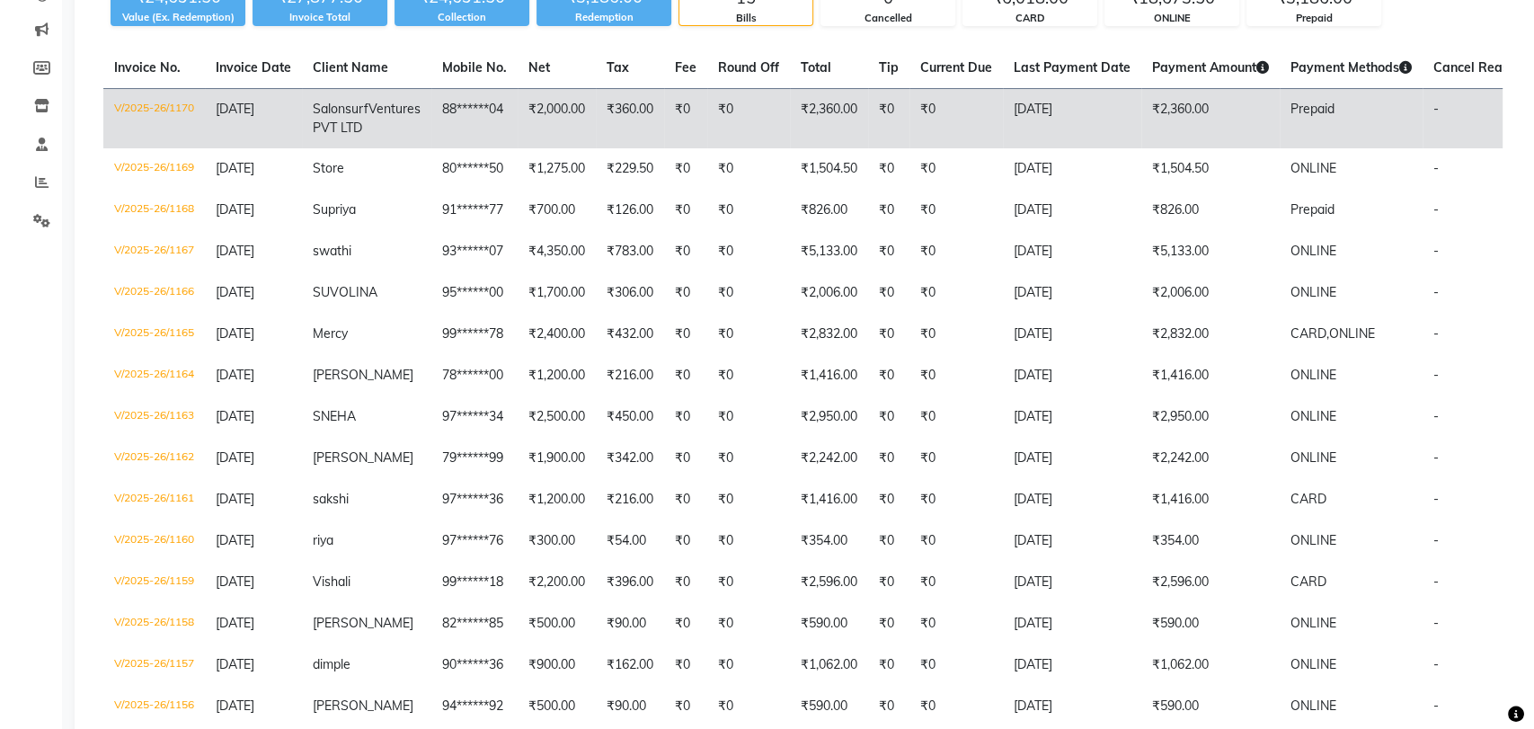
scroll to position [0, 0]
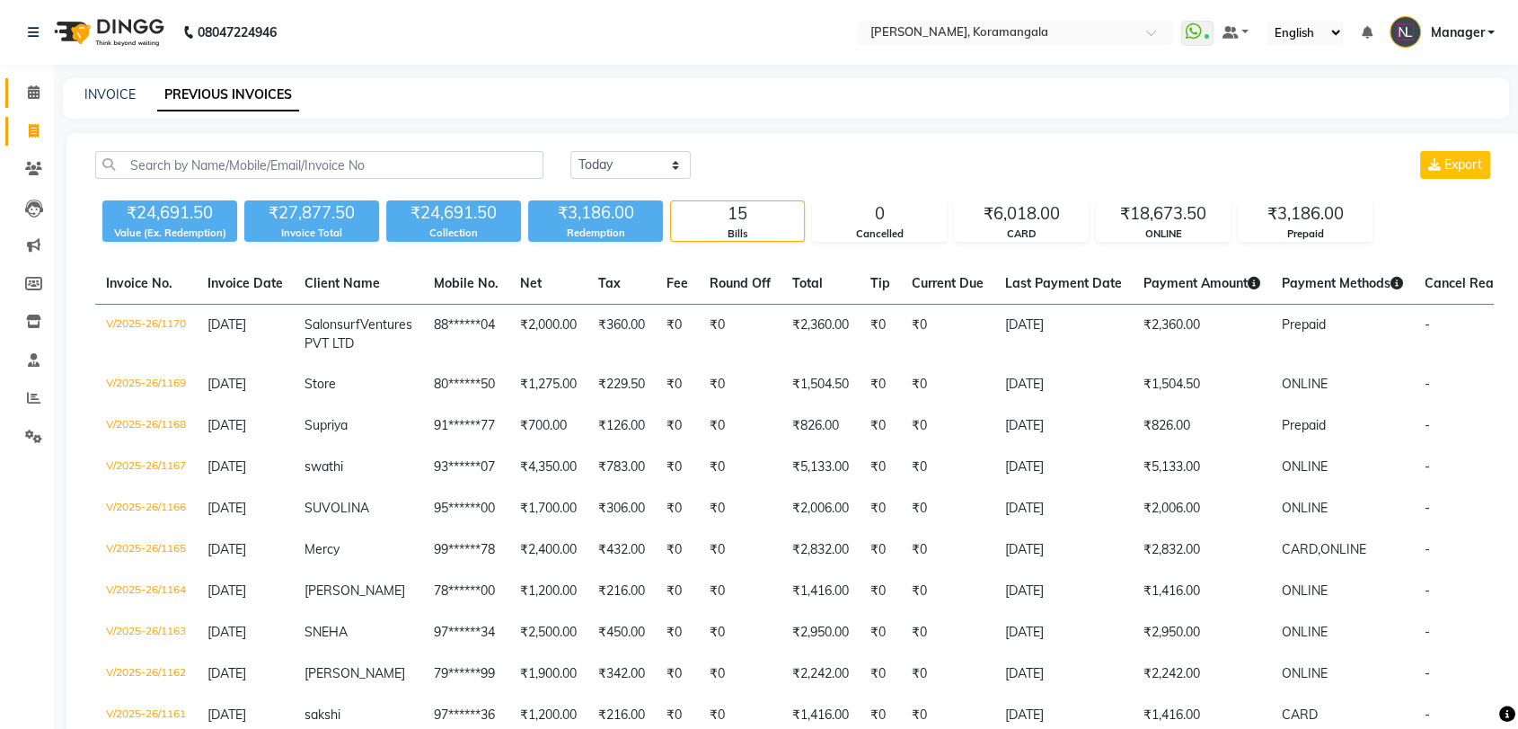
click at [25, 99] on span at bounding box center [33, 93] width 31 height 21
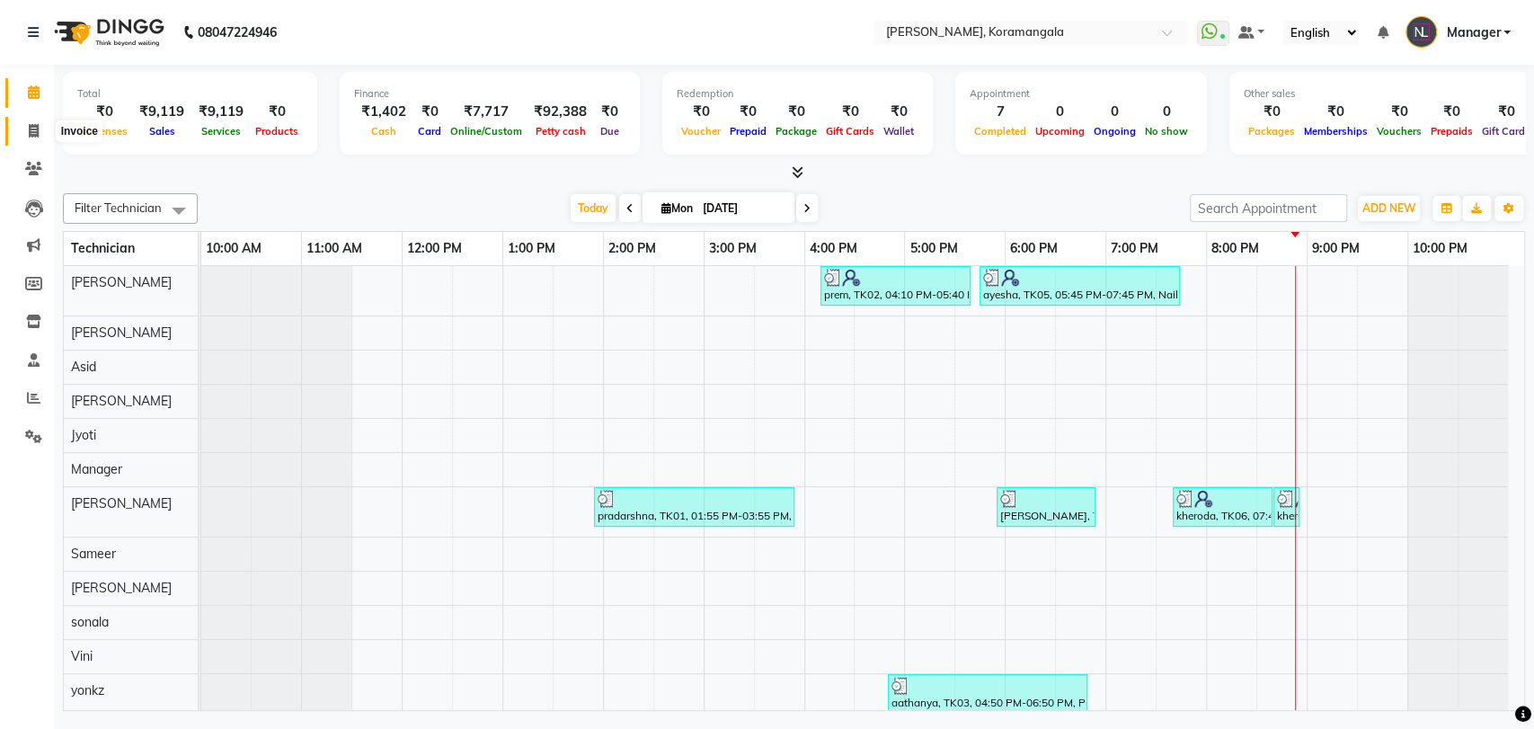
click at [39, 139] on span at bounding box center [33, 131] width 31 height 21
select select "service"
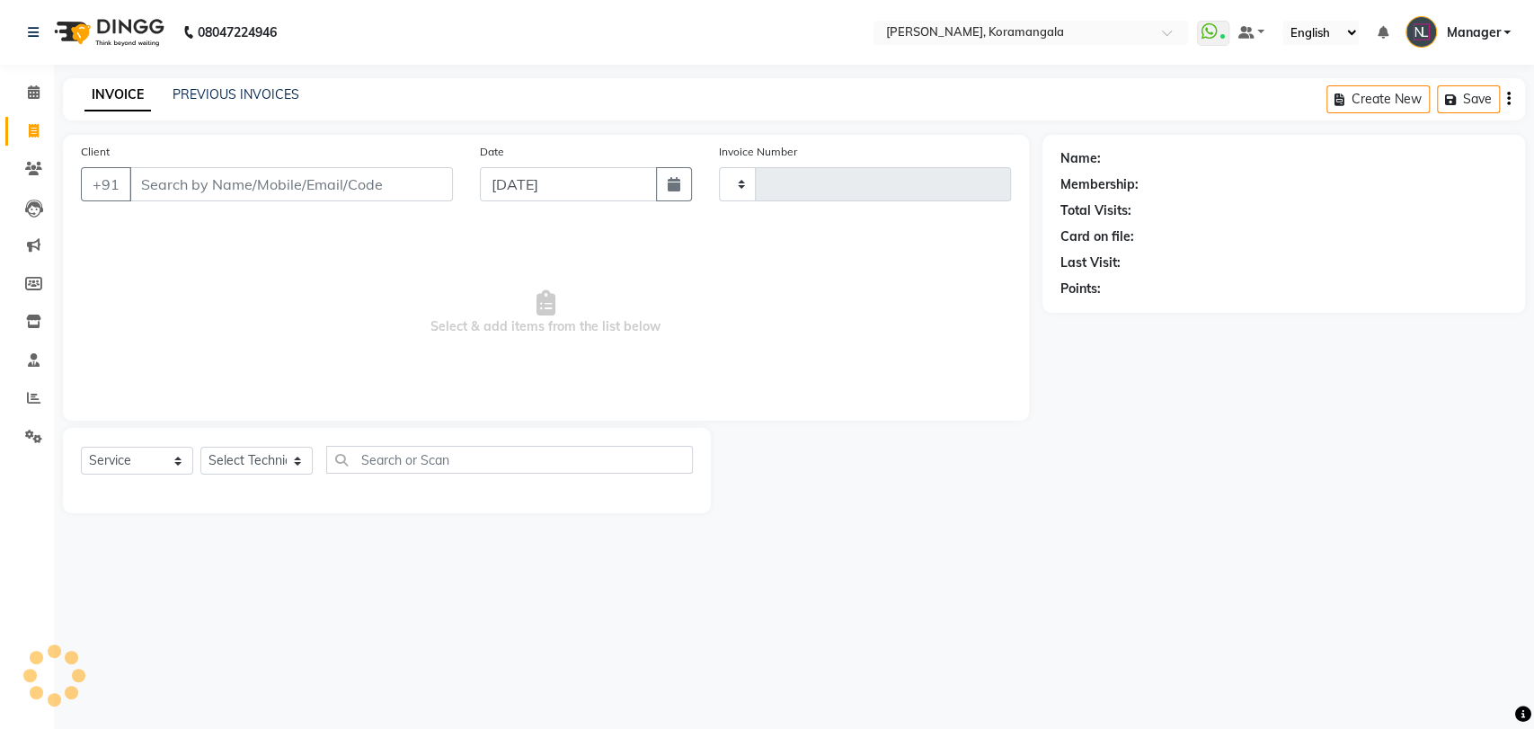
type input "1177"
select select "3769"
click at [219, 86] on link "PREVIOUS INVOICES" at bounding box center [236, 94] width 127 height 16
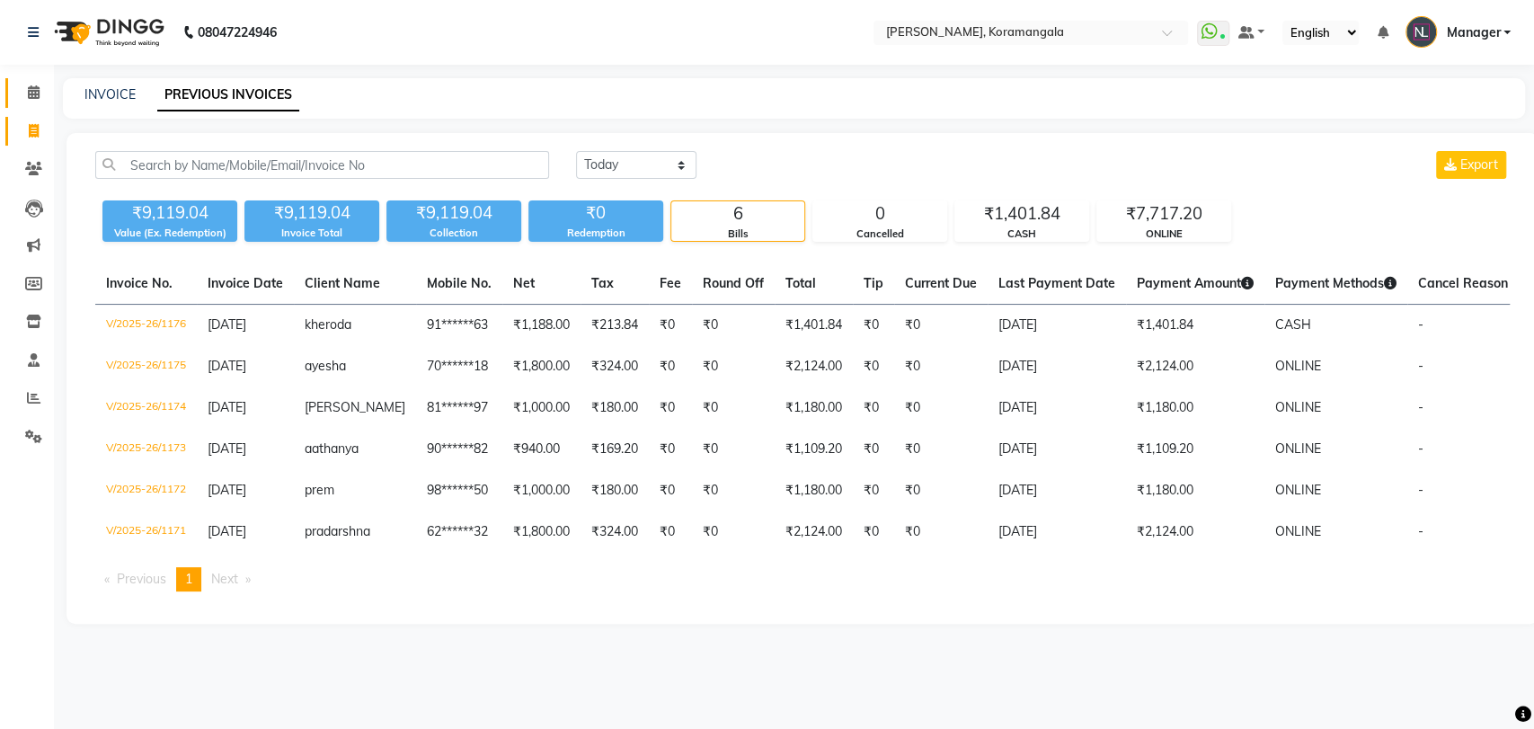
click at [43, 97] on span at bounding box center [33, 93] width 31 height 21
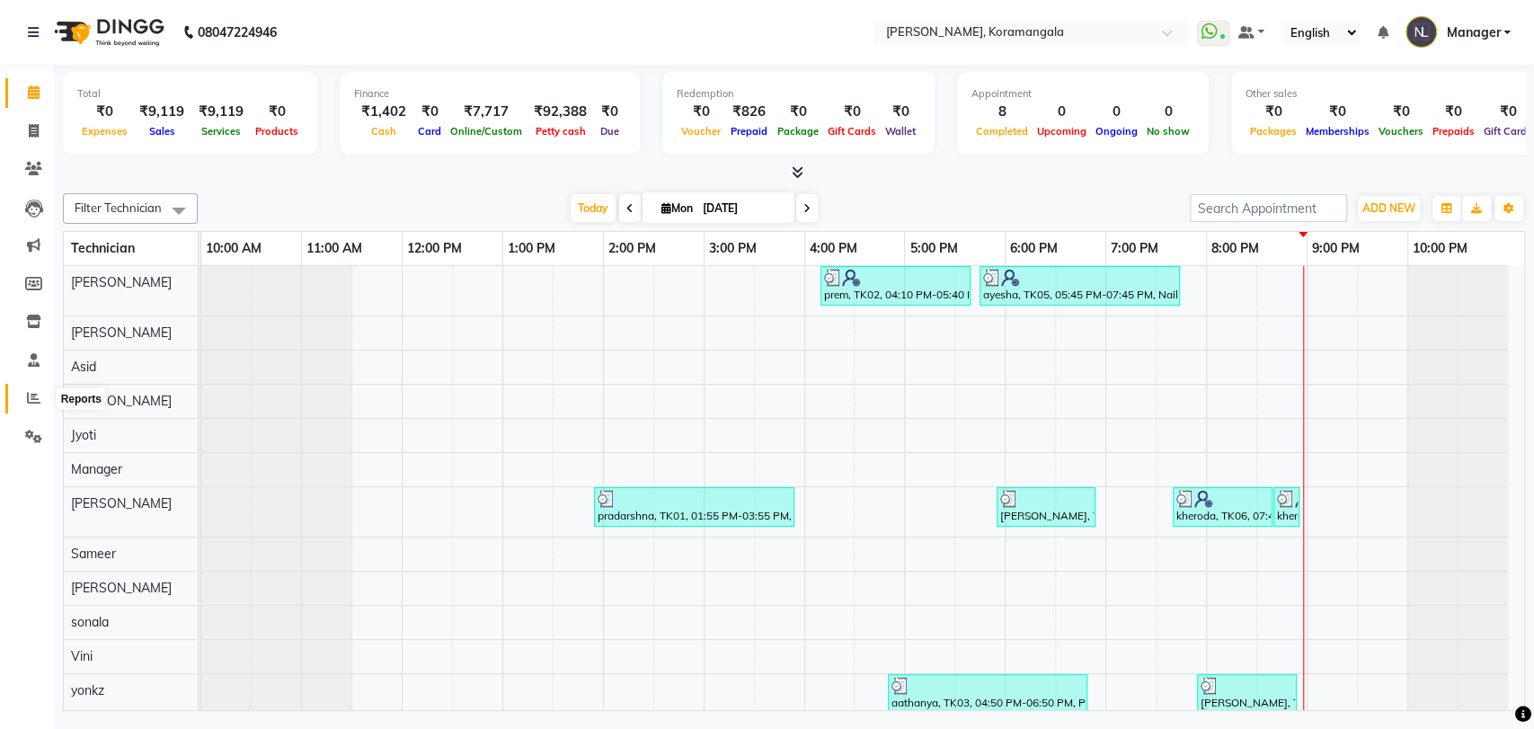
click at [31, 390] on span at bounding box center [33, 398] width 31 height 21
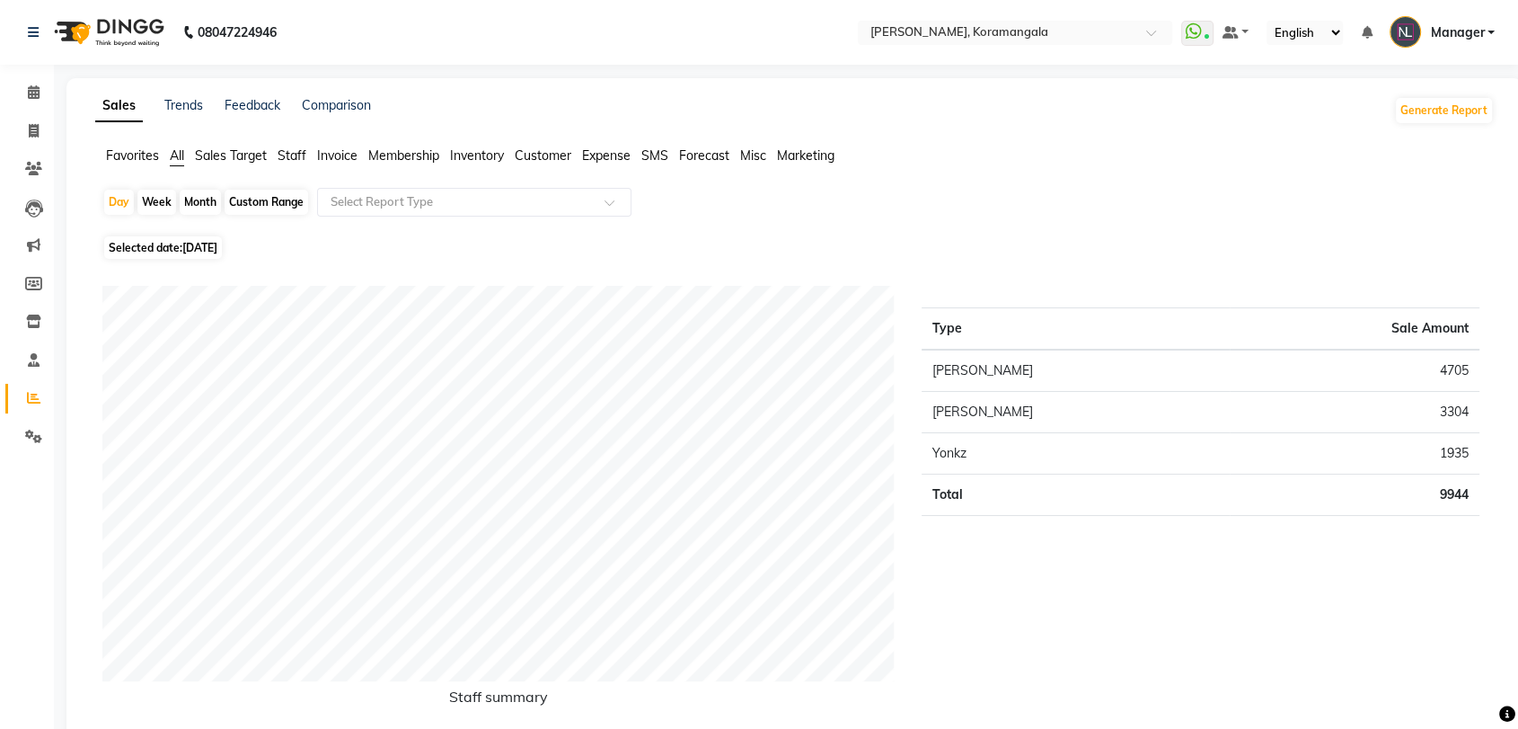
click at [291, 153] on span "Staff" at bounding box center [292, 155] width 29 height 16
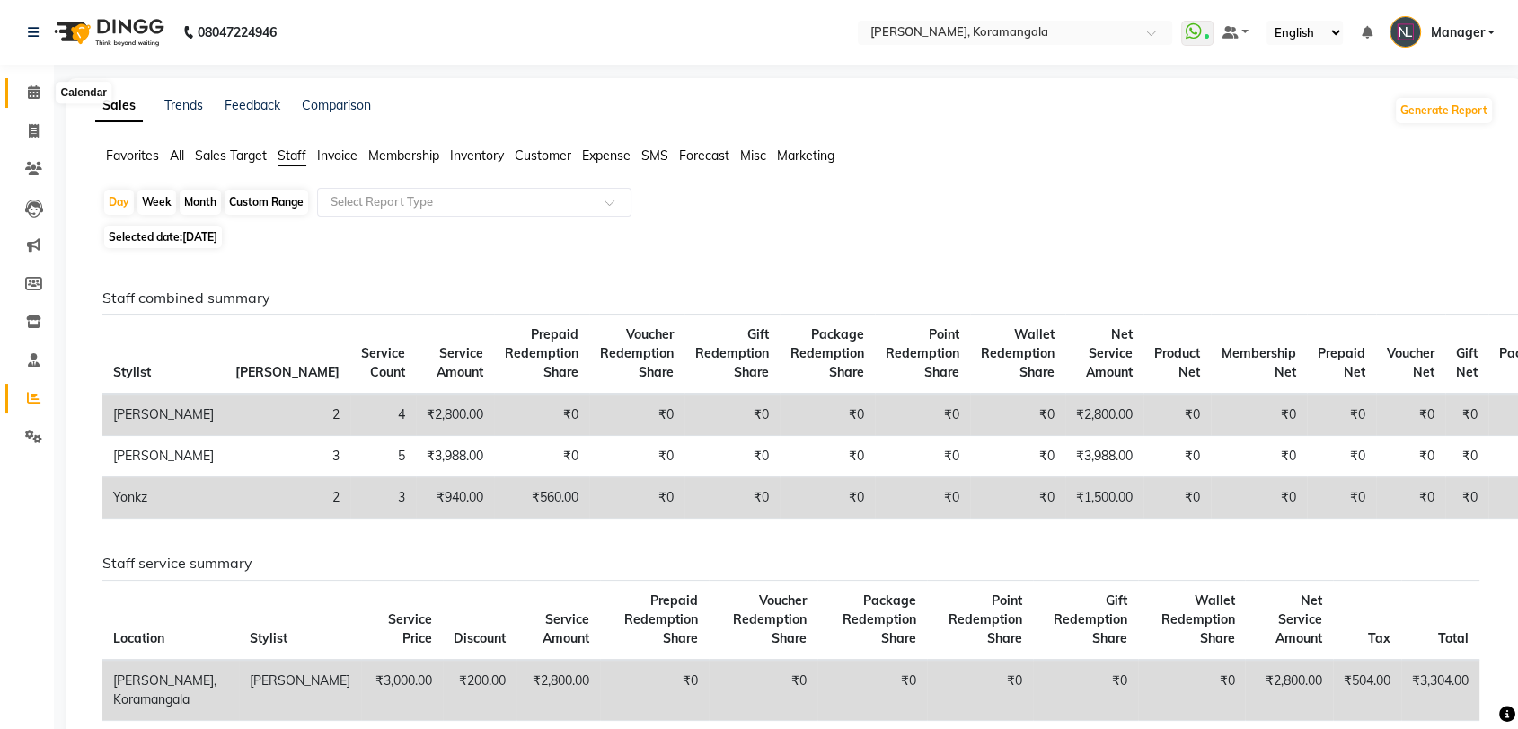
click at [43, 83] on span at bounding box center [33, 93] width 31 height 21
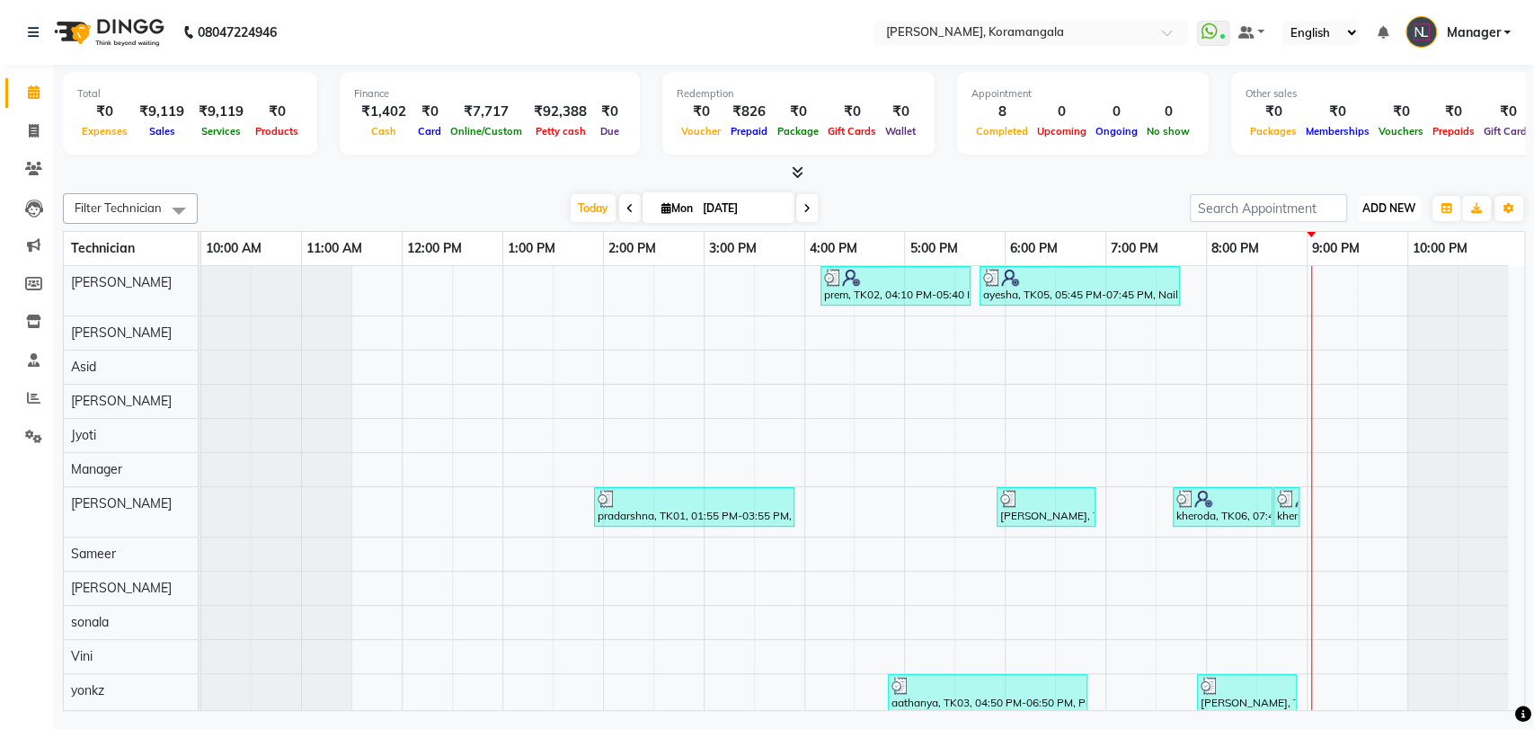
click at [1386, 203] on span "ADD NEW" at bounding box center [1388, 207] width 53 height 13
click at [1342, 290] on link "Add Expense" at bounding box center [1348, 289] width 142 height 23
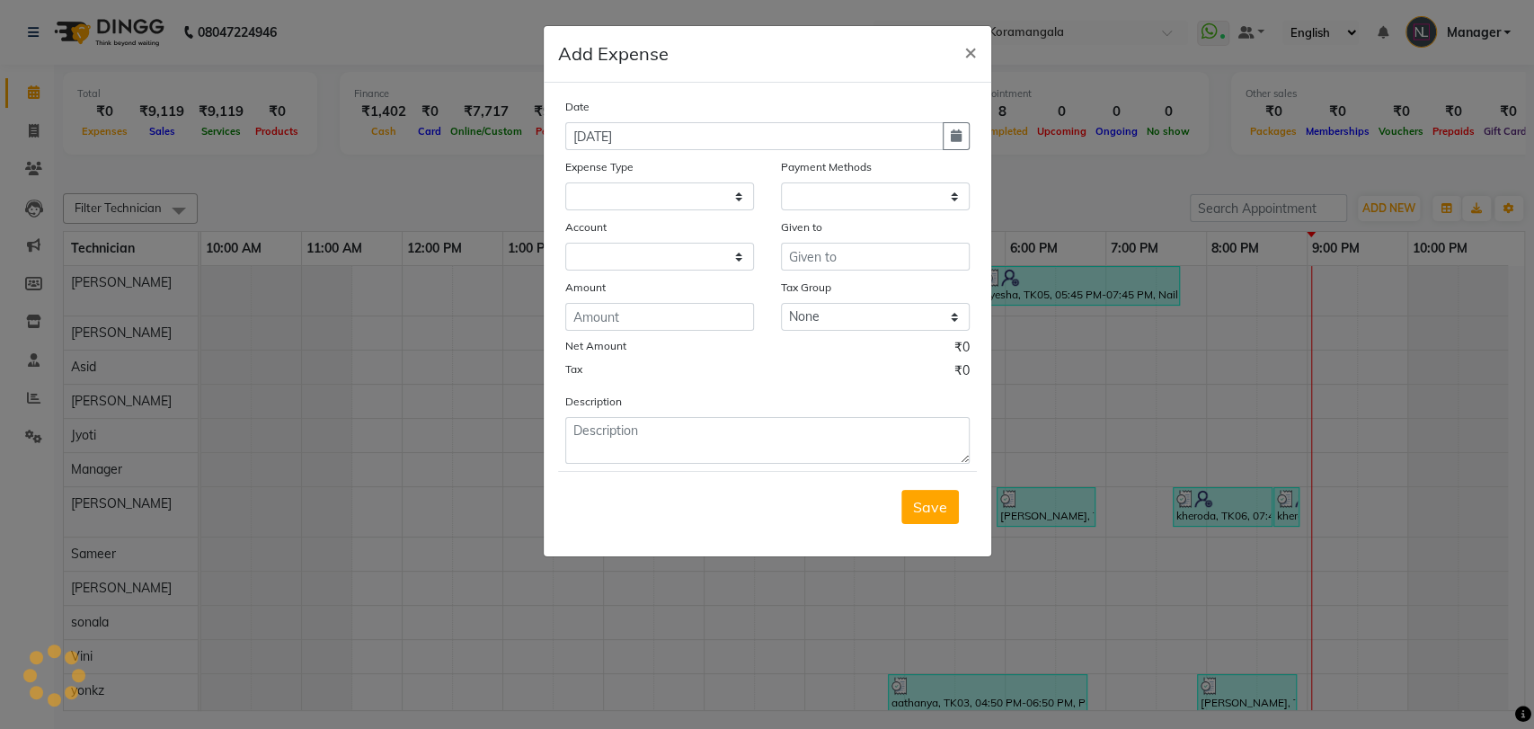
select select
select select "1"
select select "1934"
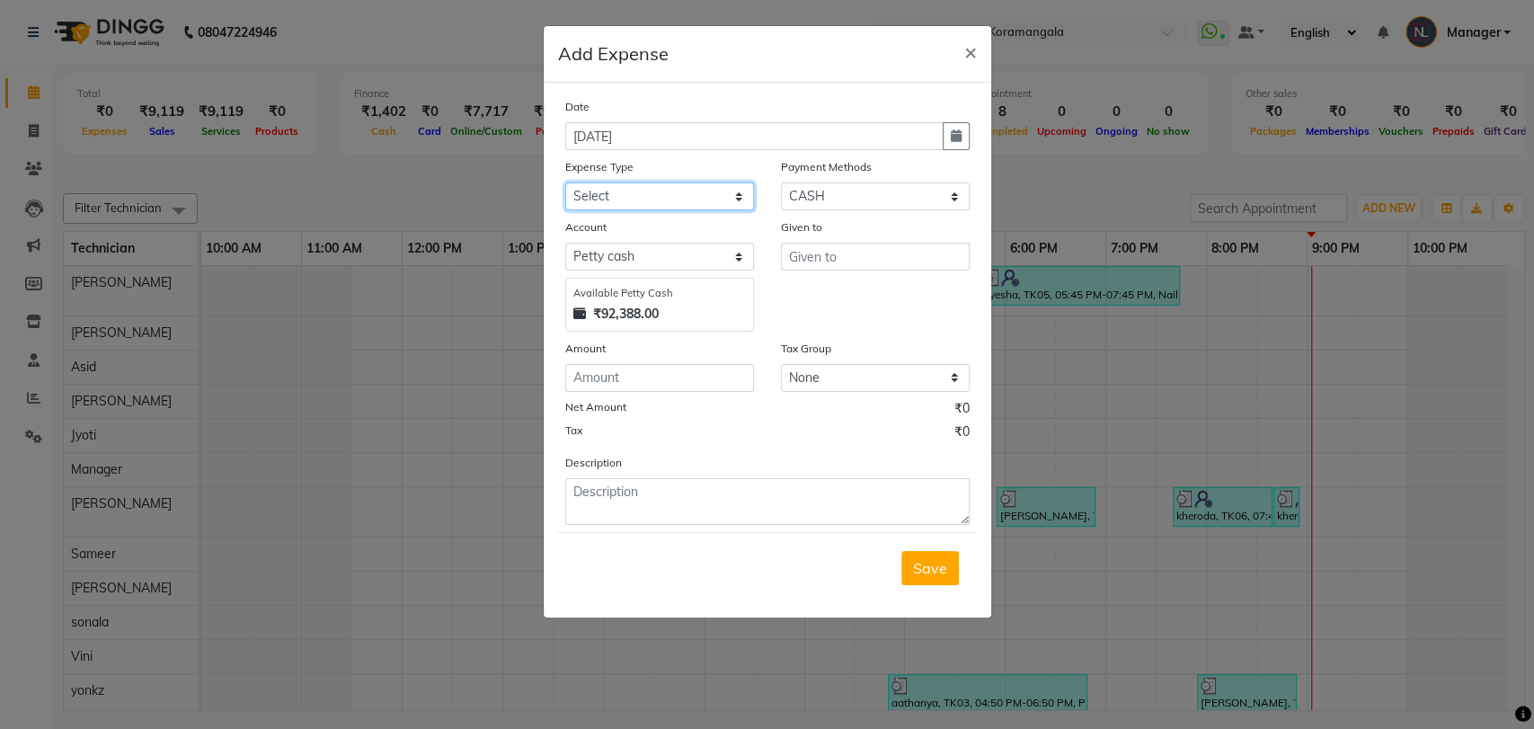
click at [720, 199] on select "Select acetone Advance Salary bank deposite BBMP Beauty products Bed charges BI…" at bounding box center [659, 196] width 189 height 28
select select "3148"
click at [565, 182] on select "Select acetone Advance Salary bank deposite BBMP Beauty products Bed charges BI…" at bounding box center [659, 196] width 189 height 28
click at [801, 252] on input "text" at bounding box center [875, 257] width 189 height 28
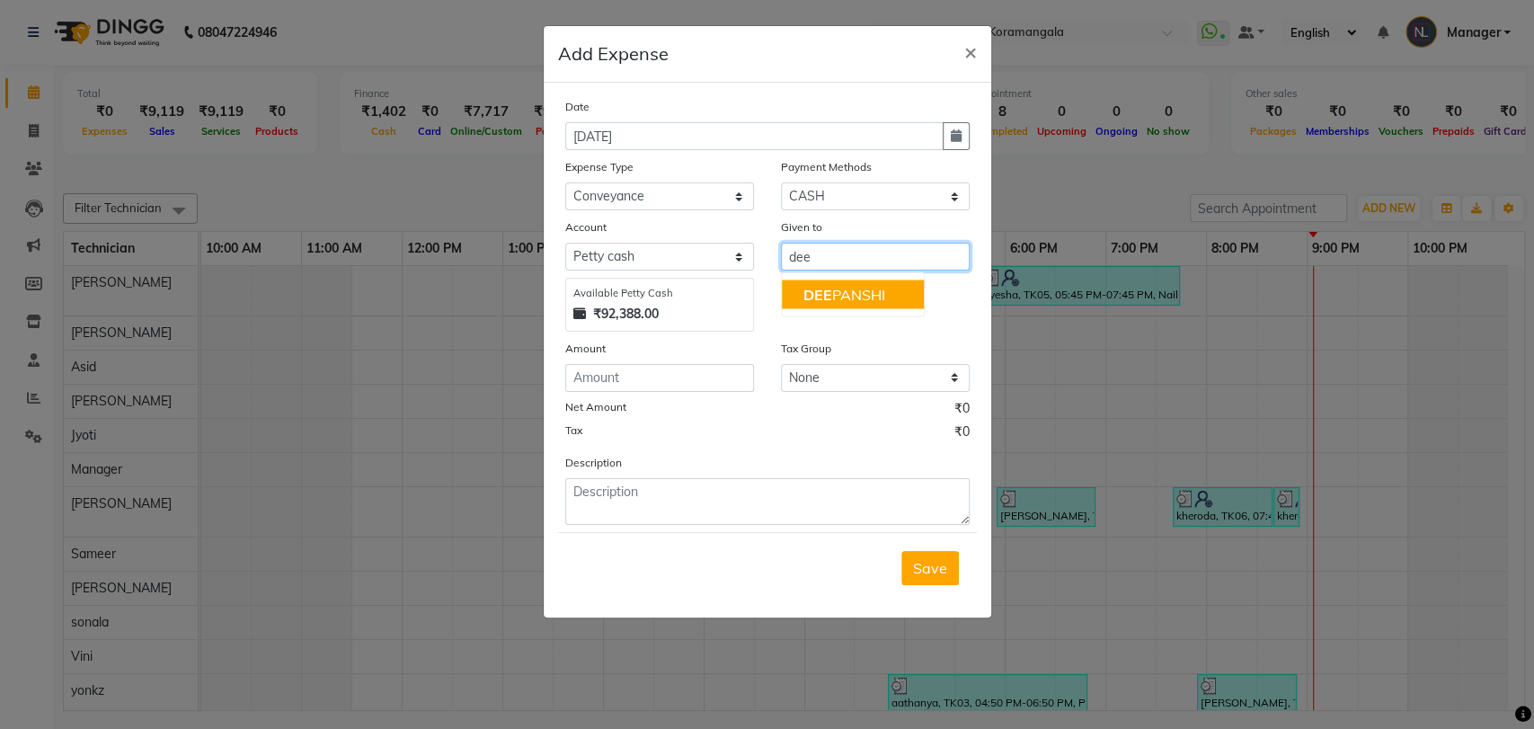
click at [820, 304] on button "DEE PANSHI" at bounding box center [853, 293] width 142 height 29
type input "[PERSON_NAME]"
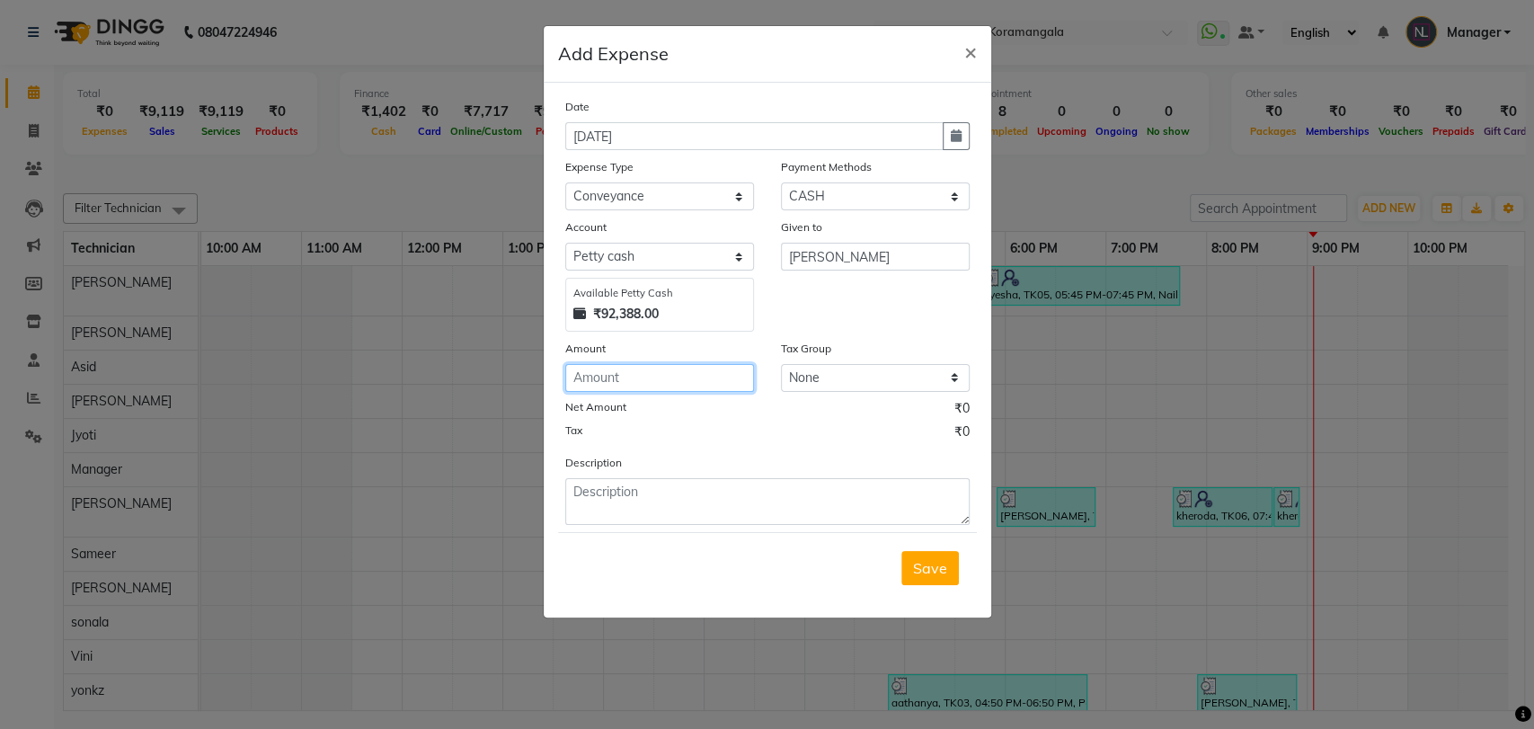
click at [675, 378] on input "number" at bounding box center [659, 378] width 189 height 28
type input "260"
click at [954, 570] on button "Save" at bounding box center [930, 568] width 58 height 34
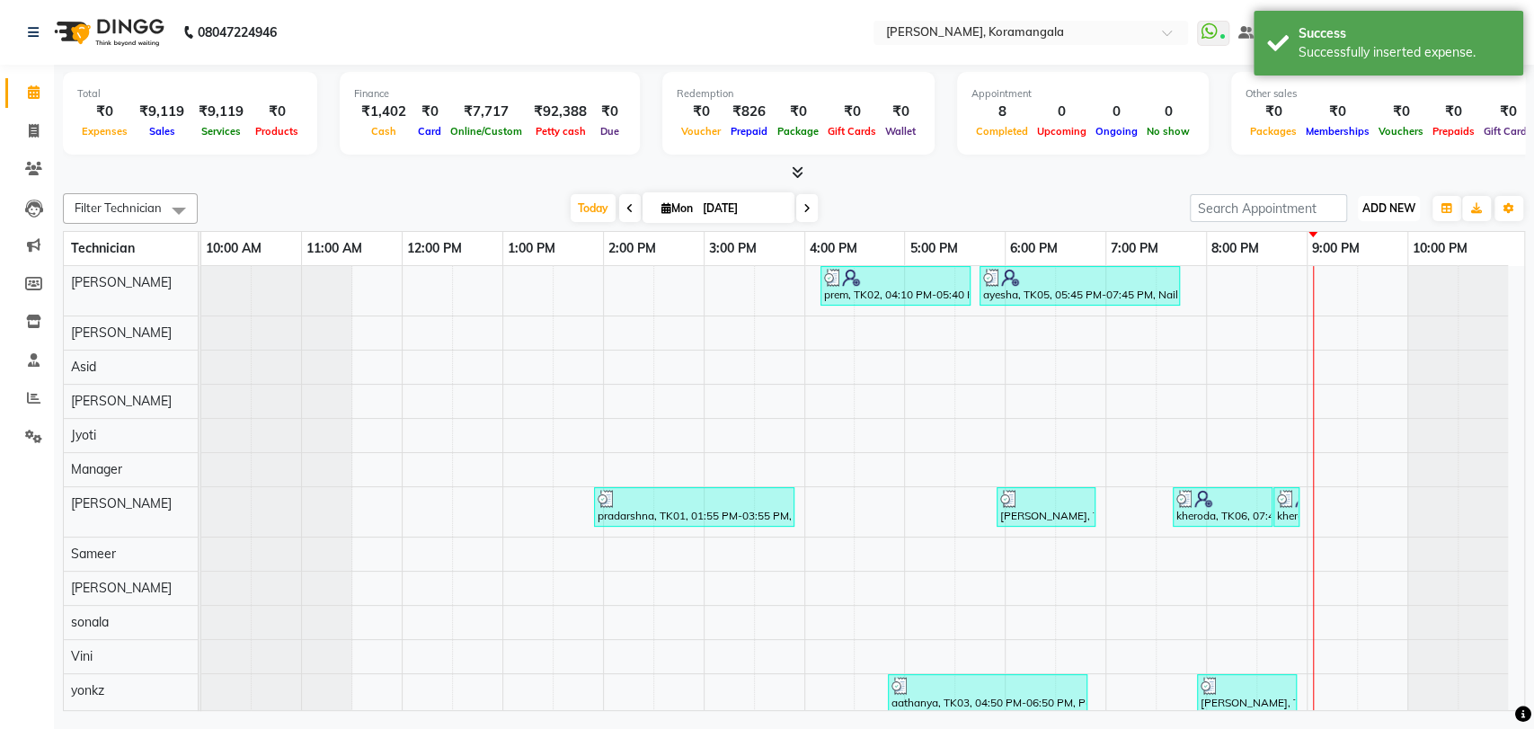
click at [1385, 210] on span "ADD NEW" at bounding box center [1388, 207] width 53 height 13
click at [1341, 286] on link "Add Expense" at bounding box center [1348, 289] width 142 height 23
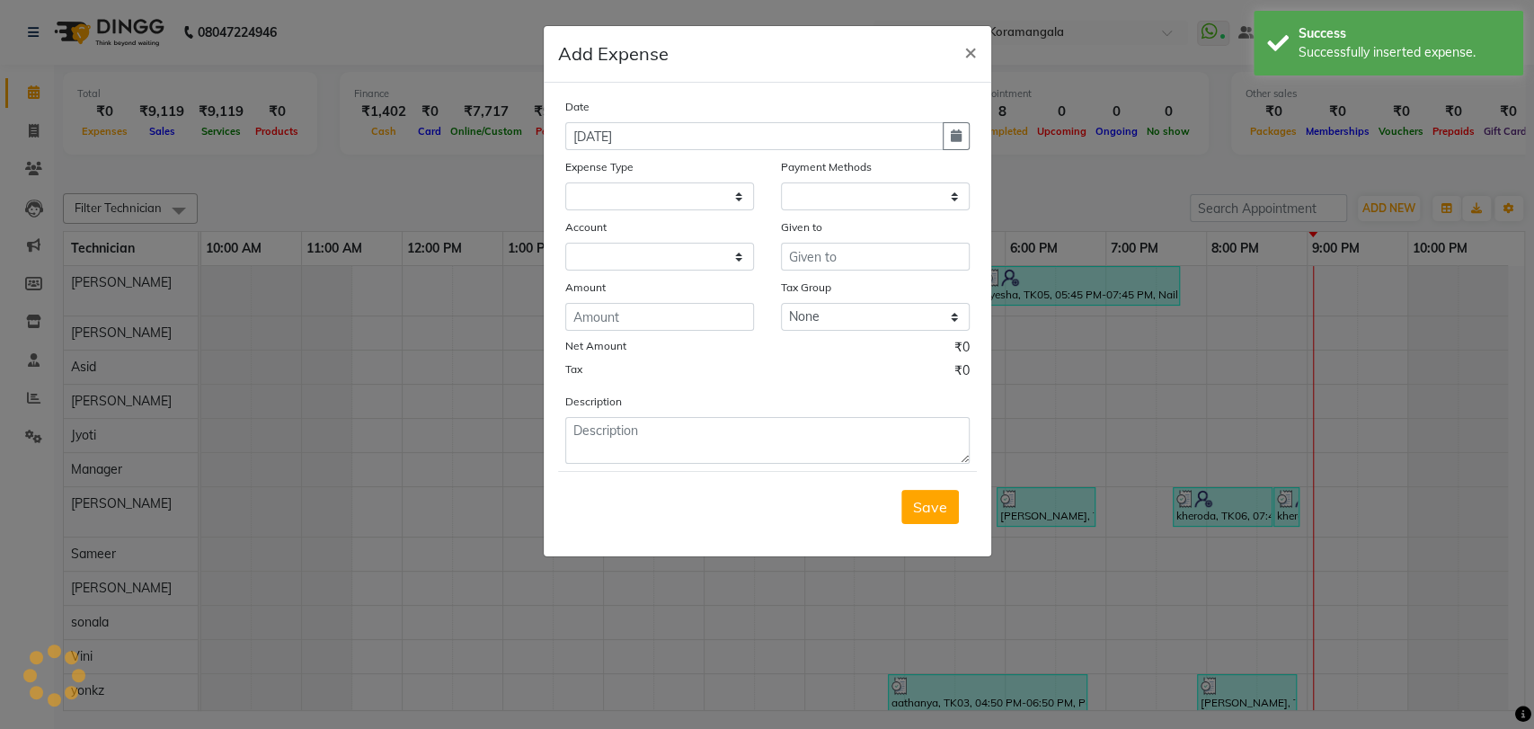
select select
select select "1"
select select "1934"
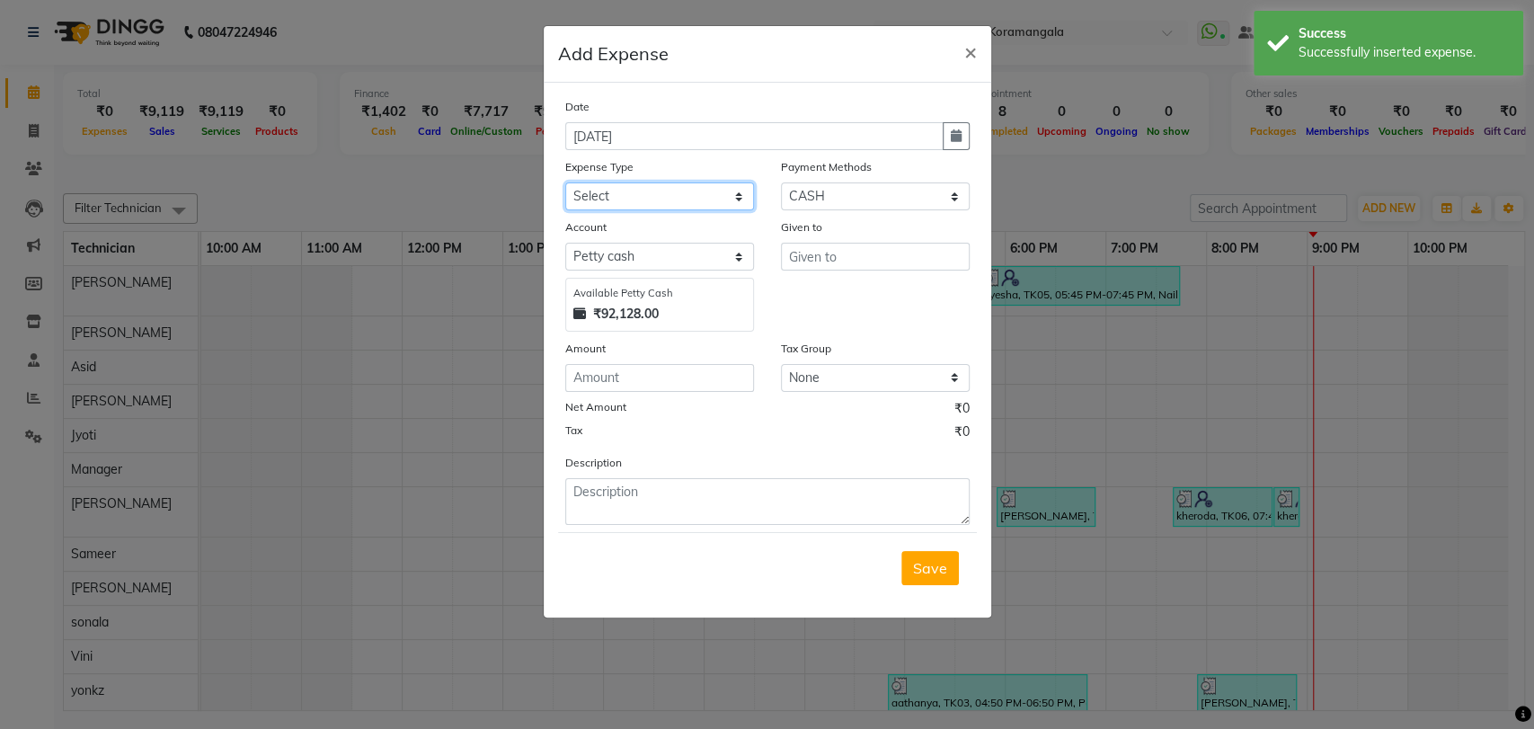
click at [697, 191] on select "Select acetone Advance Salary bank deposite BBMP Beauty products Bed charges BI…" at bounding box center [659, 196] width 189 height 28
select select "21438"
click at [565, 182] on select "Select acetone Advance Salary bank deposite BBMP Beauty products Bed charges BI…" at bounding box center [659, 196] width 189 height 28
click at [847, 261] on input "text" at bounding box center [875, 257] width 189 height 28
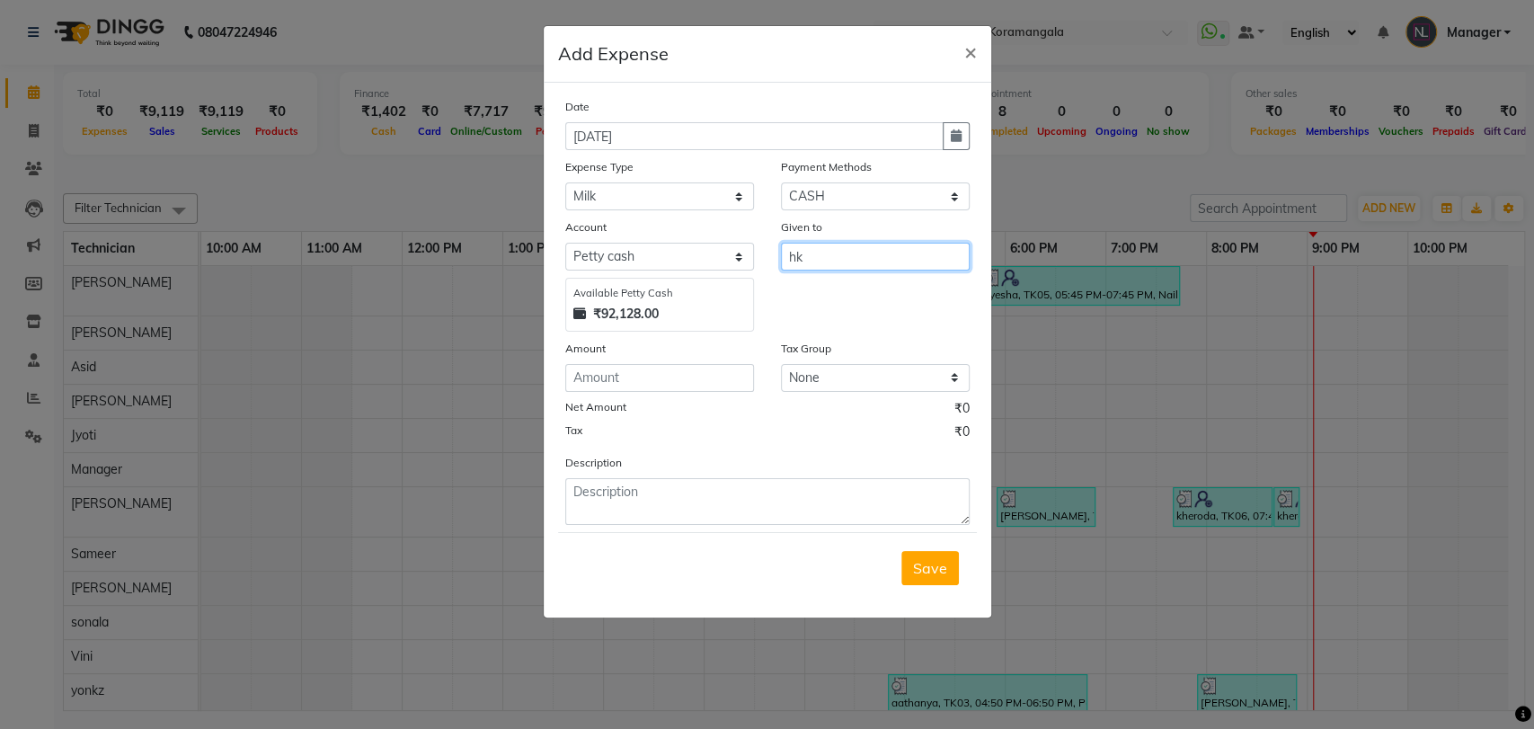
type input "hk"
click at [686, 378] on input "number" at bounding box center [659, 378] width 189 height 28
type input "70"
click at [938, 559] on span "Save" at bounding box center [930, 568] width 34 height 18
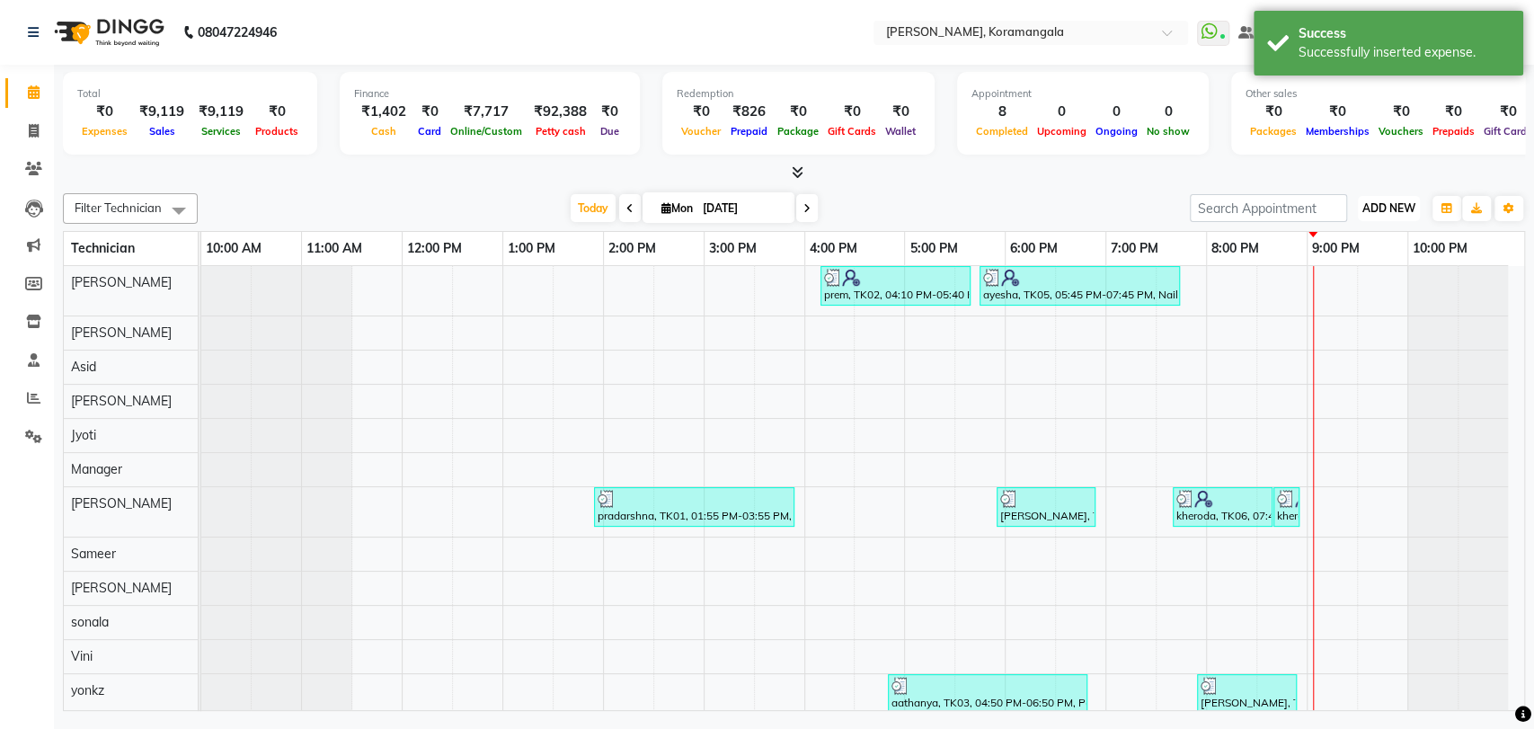
click at [1378, 208] on span "ADD NEW" at bounding box center [1388, 207] width 53 height 13
click at [1338, 291] on link "Add Expense" at bounding box center [1348, 289] width 142 height 23
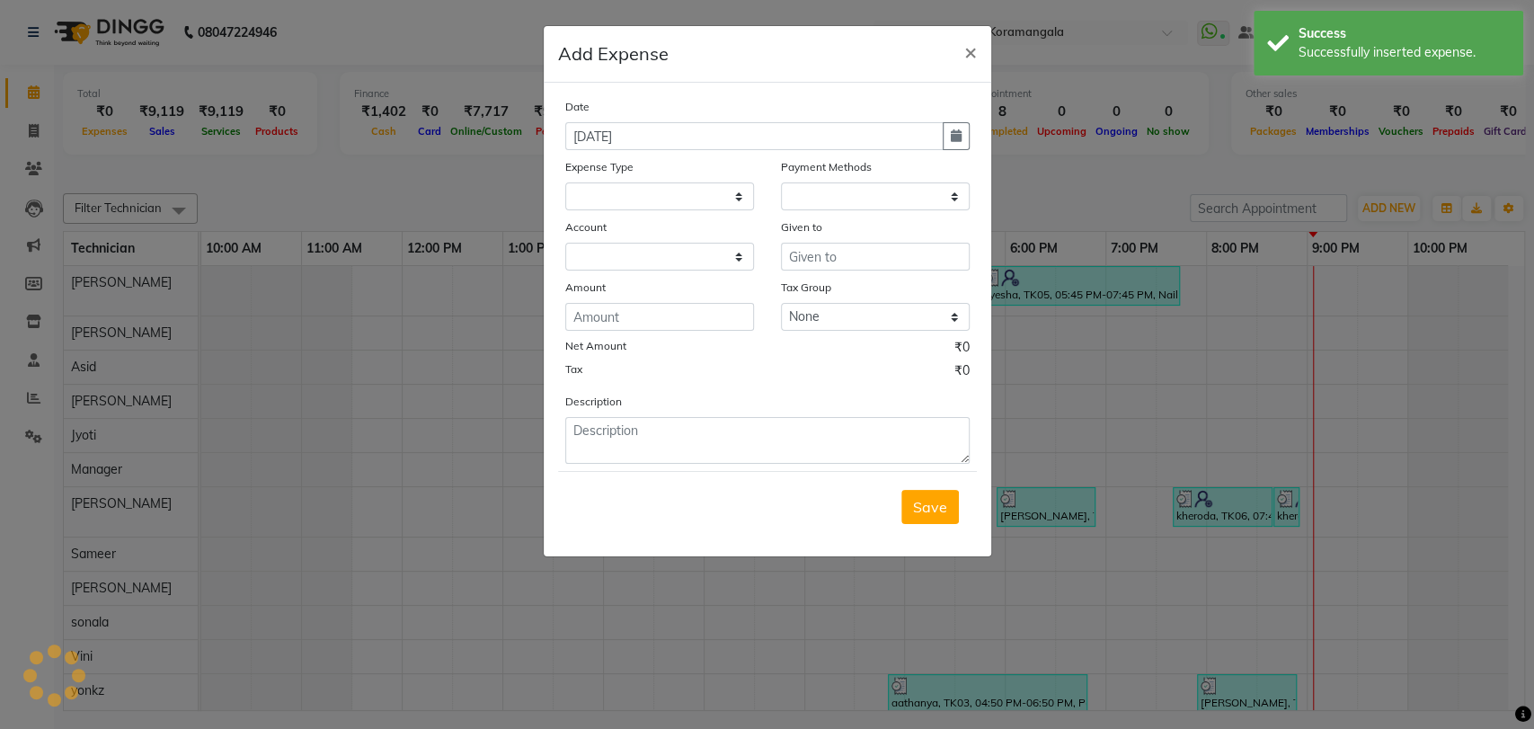
select select
select select "1"
select select "1934"
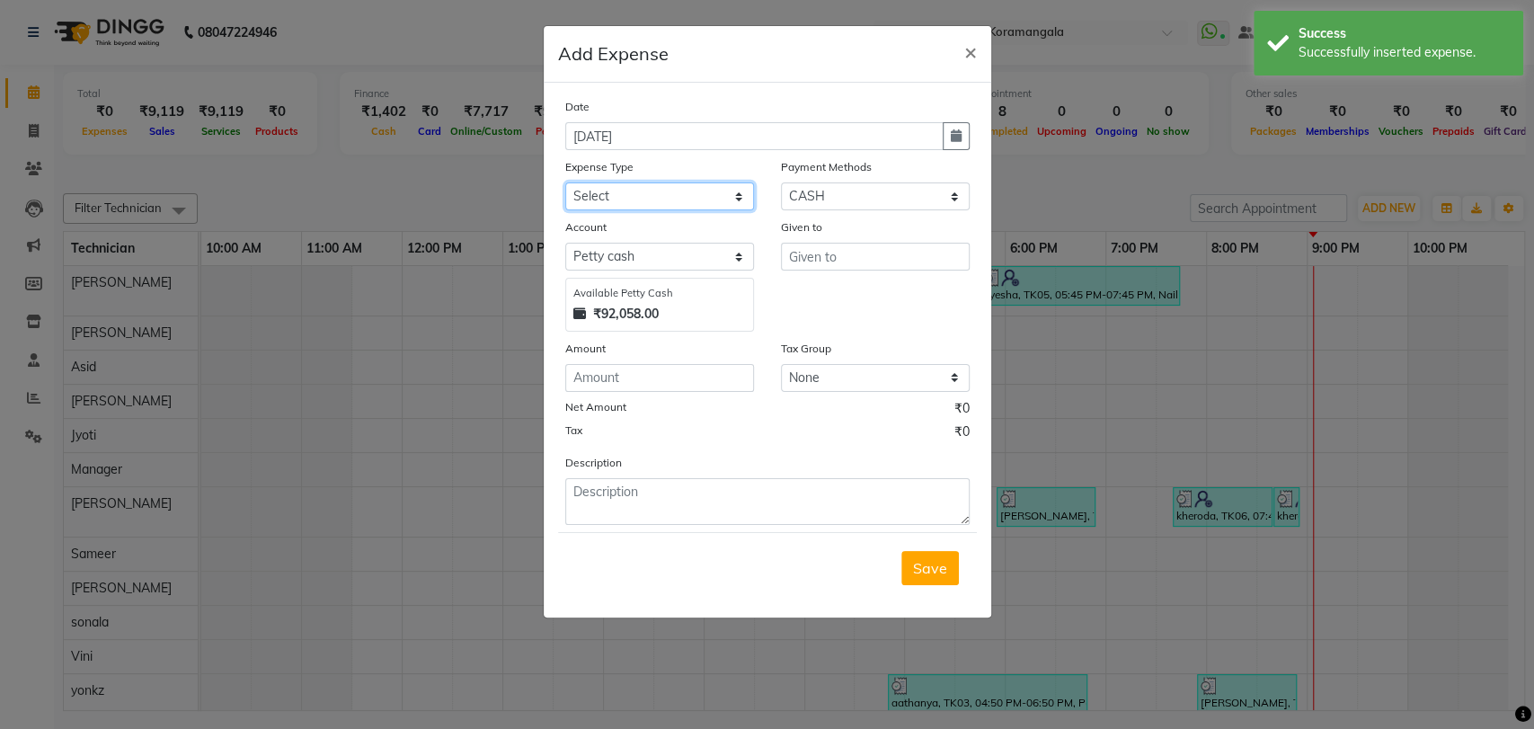
click at [653, 190] on select "Select acetone Advance Salary bank deposite BBMP Beauty products Bed charges BI…" at bounding box center [659, 196] width 189 height 28
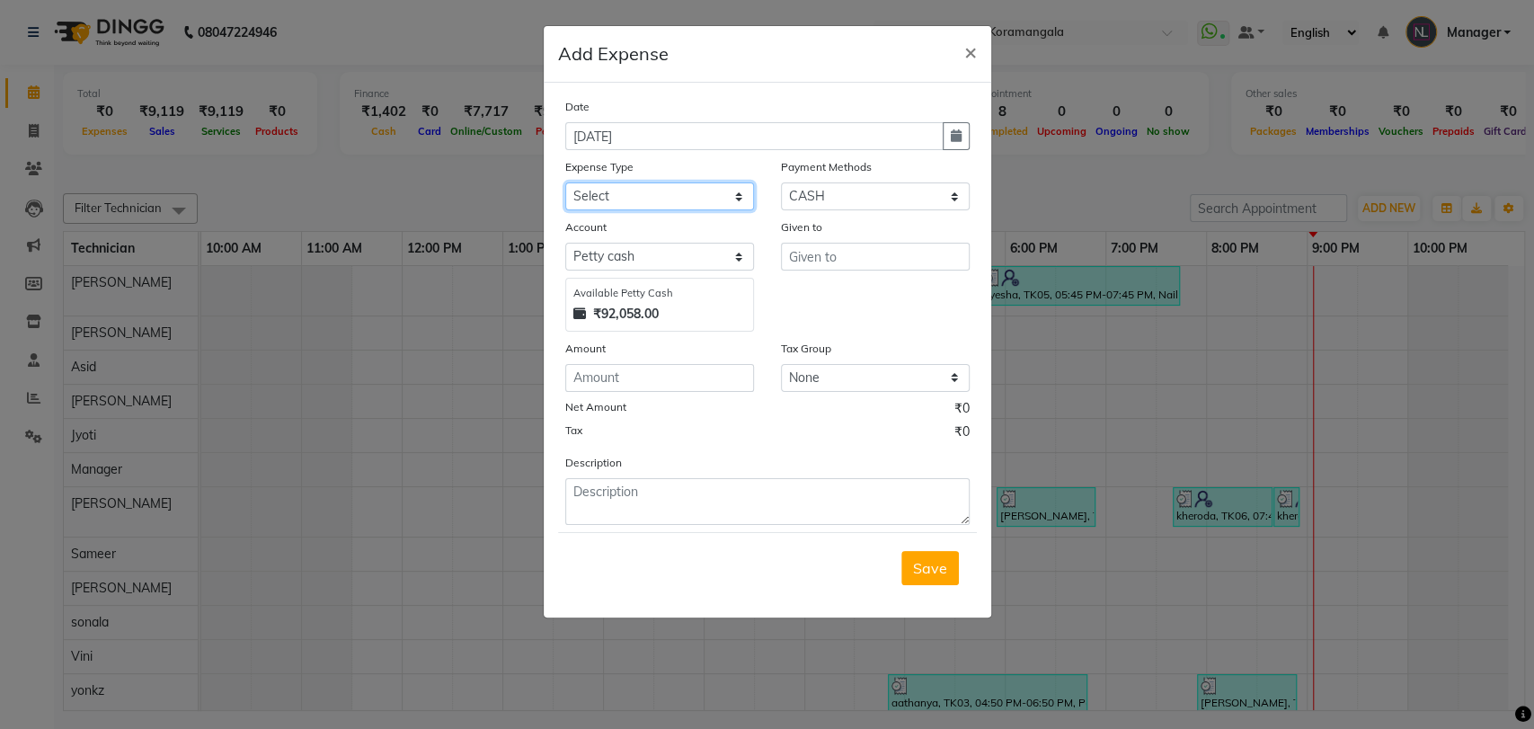
select select "16348"
click at [565, 182] on select "Select acetone Advance Salary bank deposite BBMP Beauty products Bed charges BI…" at bounding box center [659, 196] width 189 height 28
click at [838, 265] on input "text" at bounding box center [875, 257] width 189 height 28
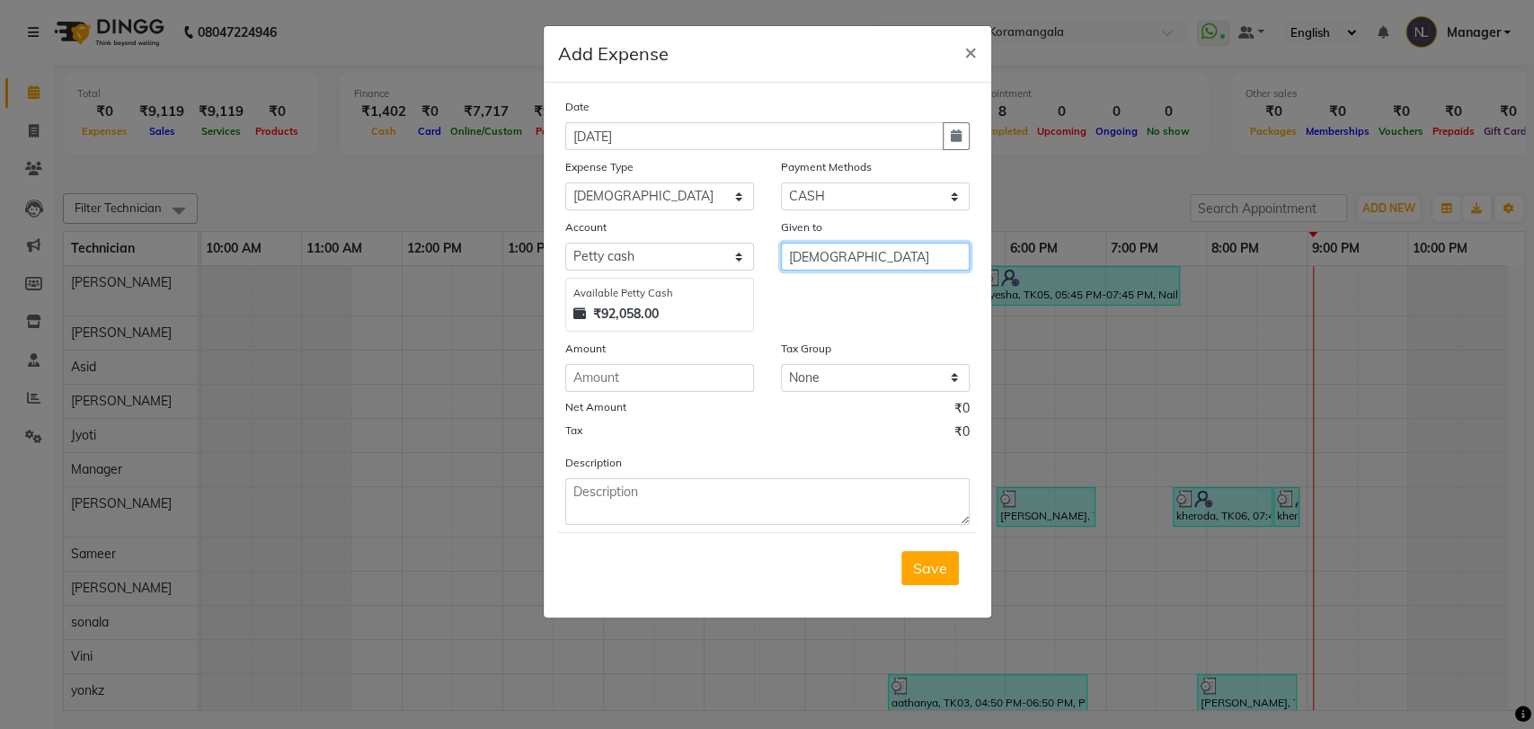
type input "gay"
click at [595, 377] on input "number" at bounding box center [659, 378] width 189 height 28
type input "20"
click at [915, 577] on button "Save" at bounding box center [930, 568] width 58 height 34
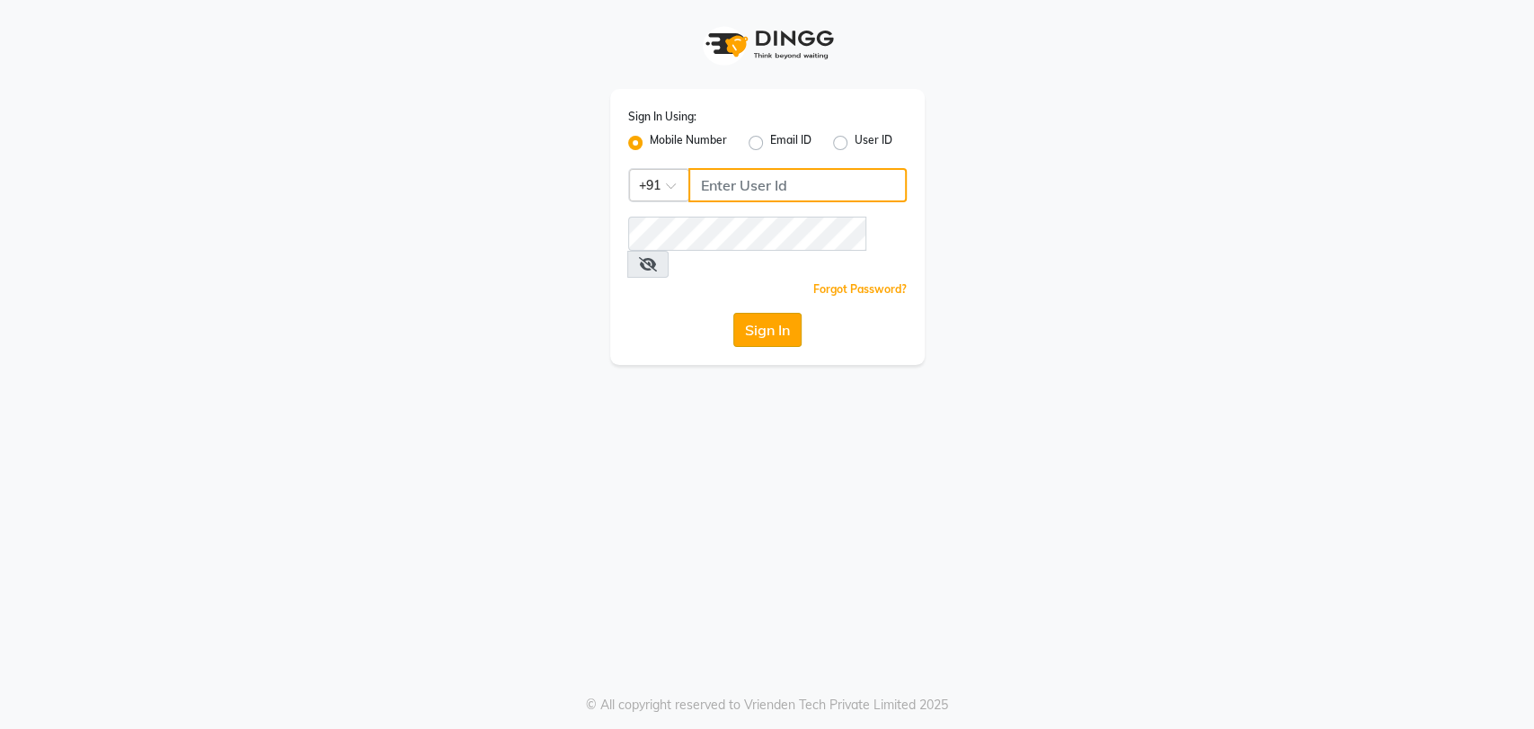
type input "8722144244"
click at [762, 313] on button "Sign In" at bounding box center [767, 330] width 68 height 34
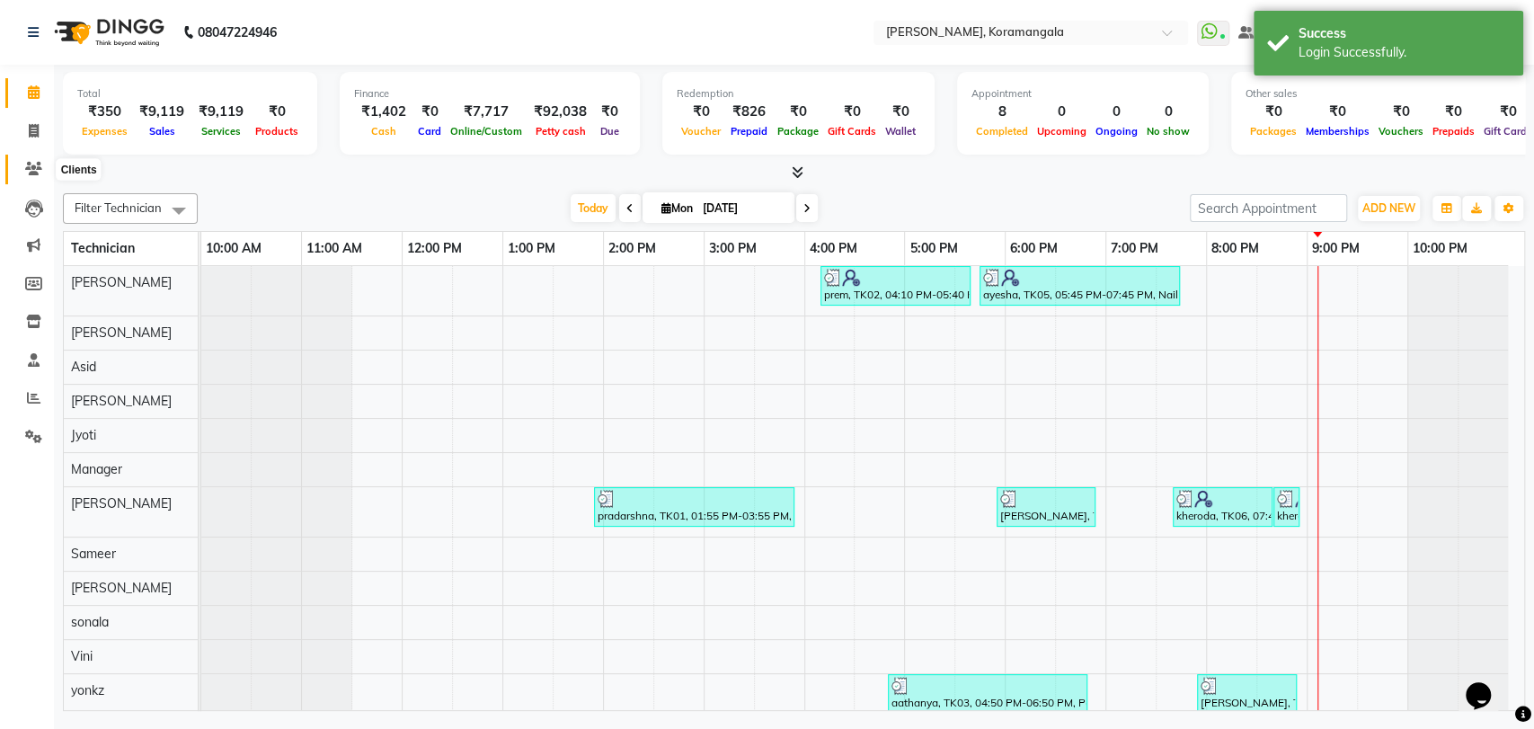
click at [36, 176] on span at bounding box center [33, 169] width 31 height 21
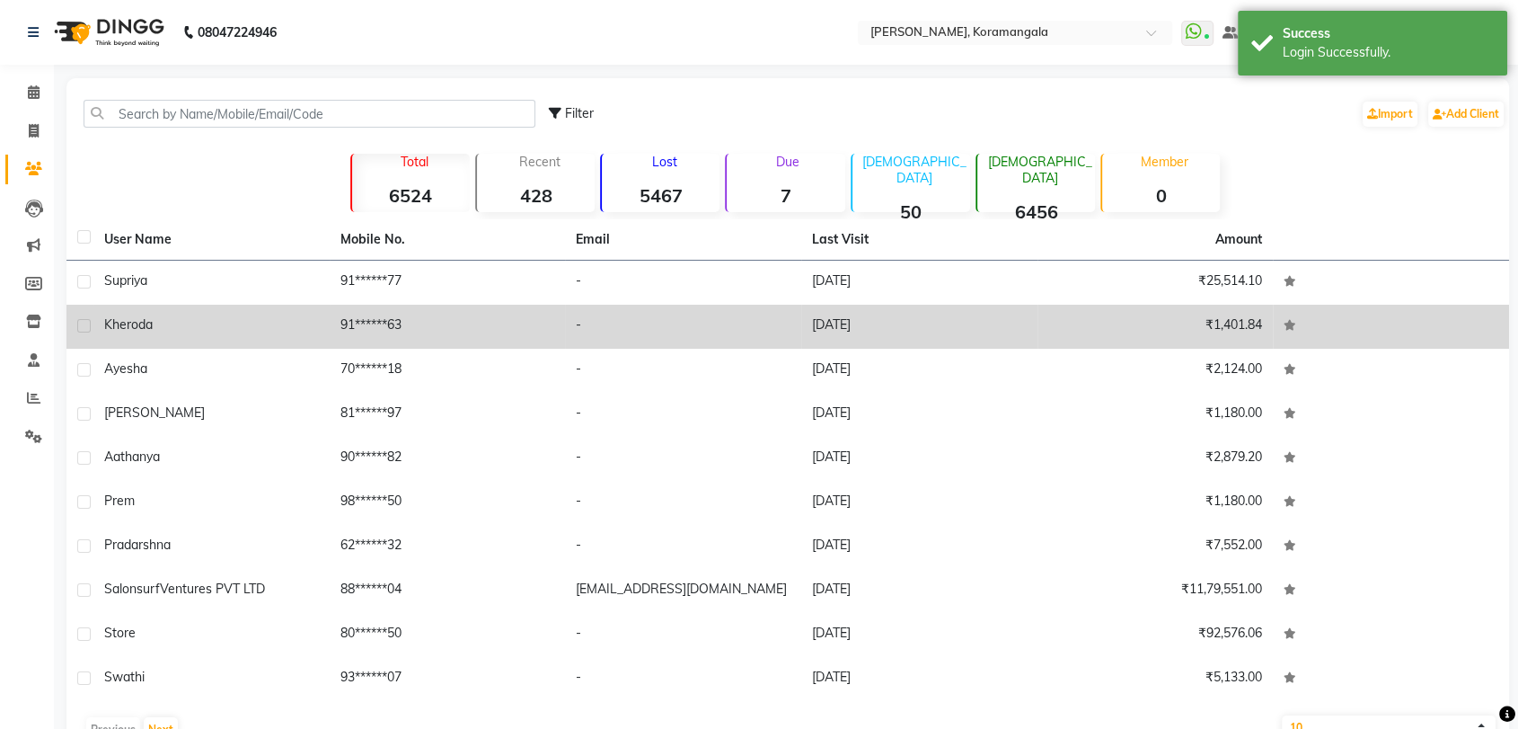
click at [332, 323] on td "91******63" at bounding box center [448, 327] width 236 height 44
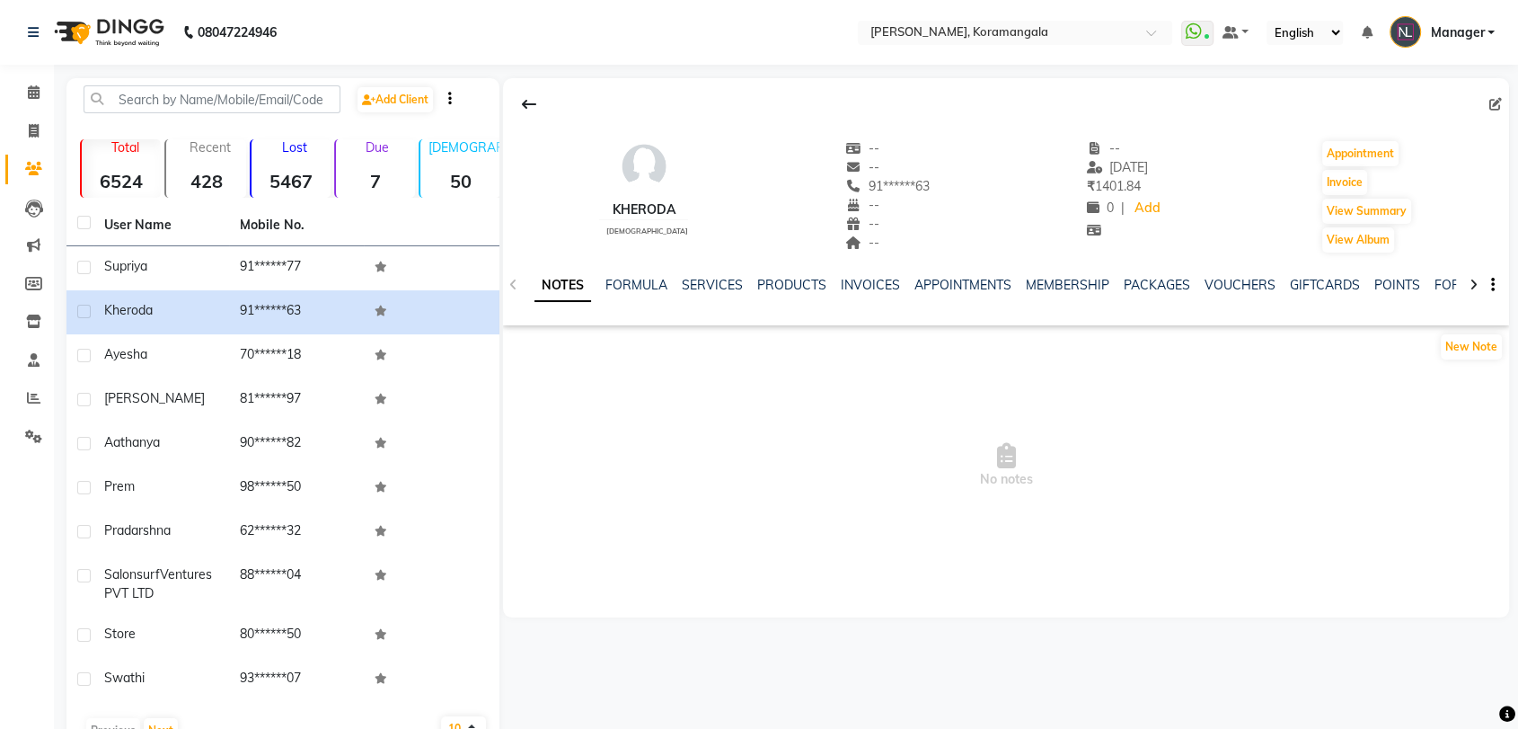
click at [1492, 101] on icon at bounding box center [1496, 104] width 13 height 13
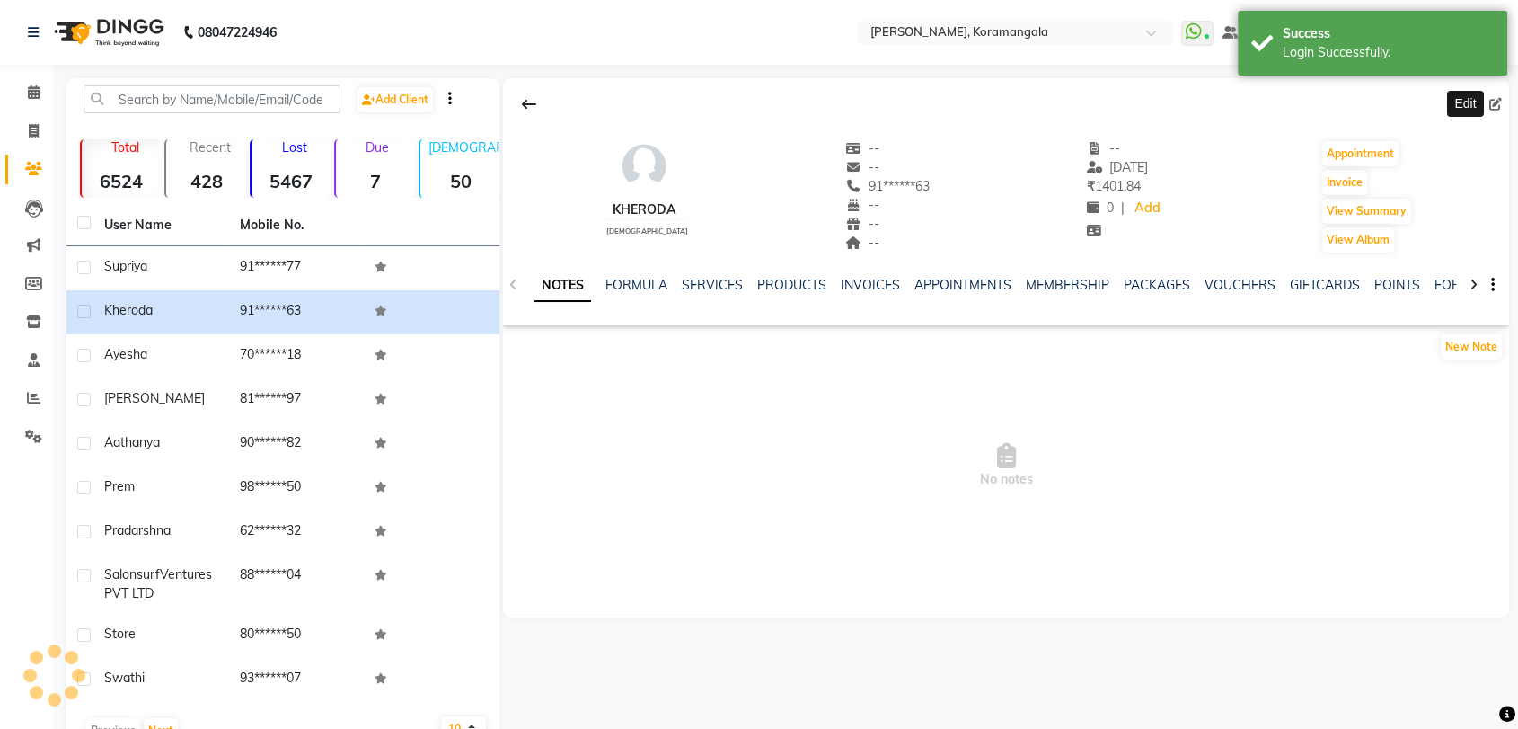
select select "21"
select select "[DEMOGRAPHIC_DATA]"
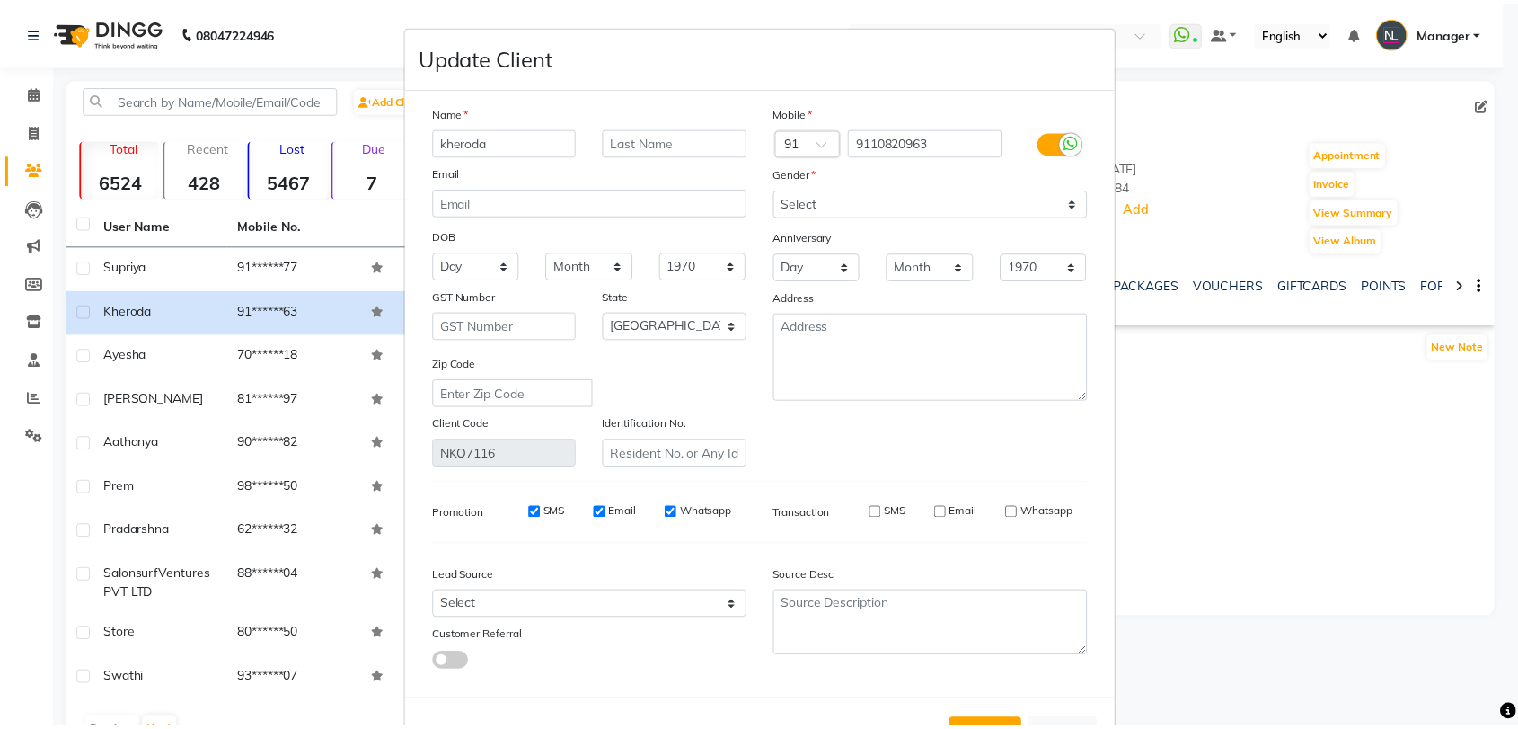
scroll to position [65, 0]
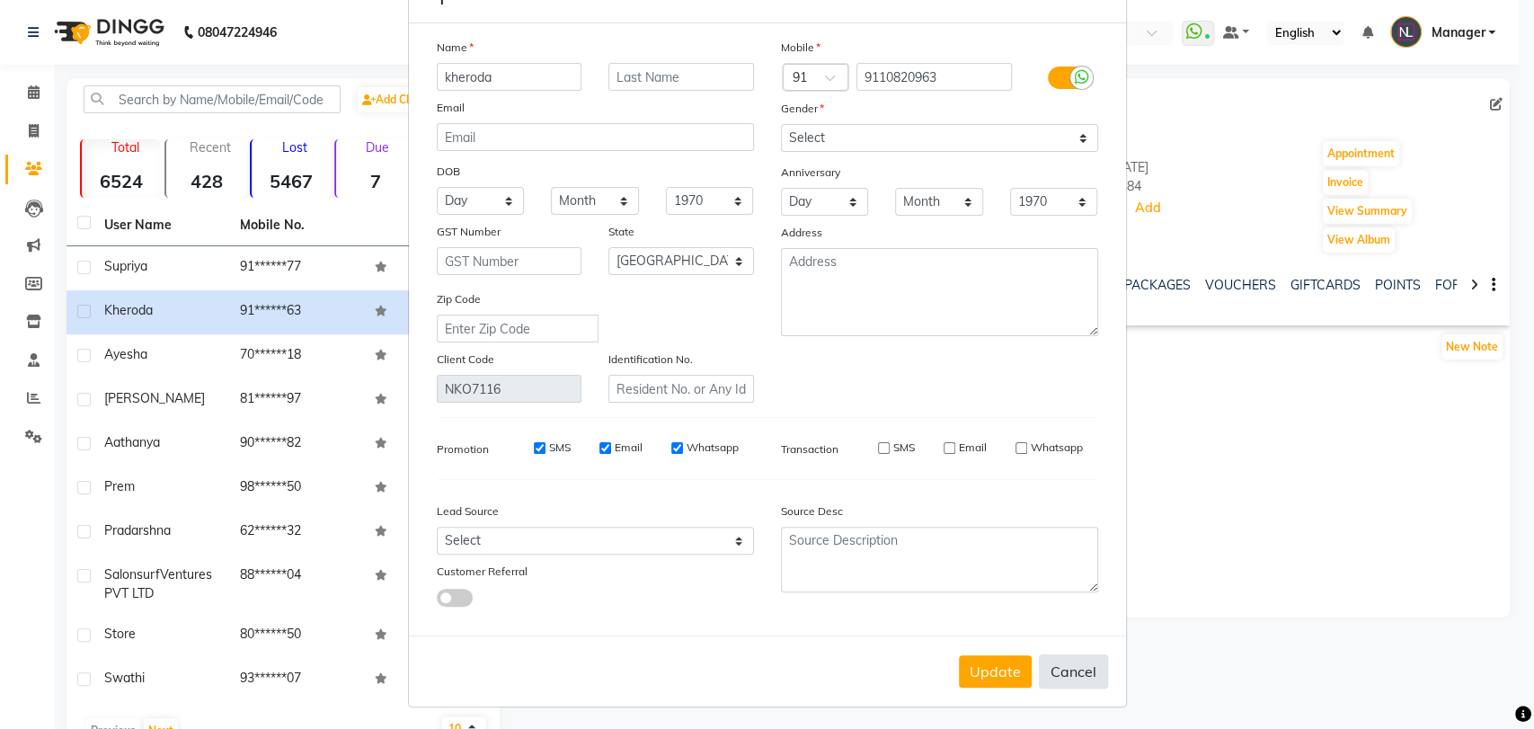
click at [1059, 673] on button "Cancel" at bounding box center [1073, 671] width 69 height 34
select select
select select "null"
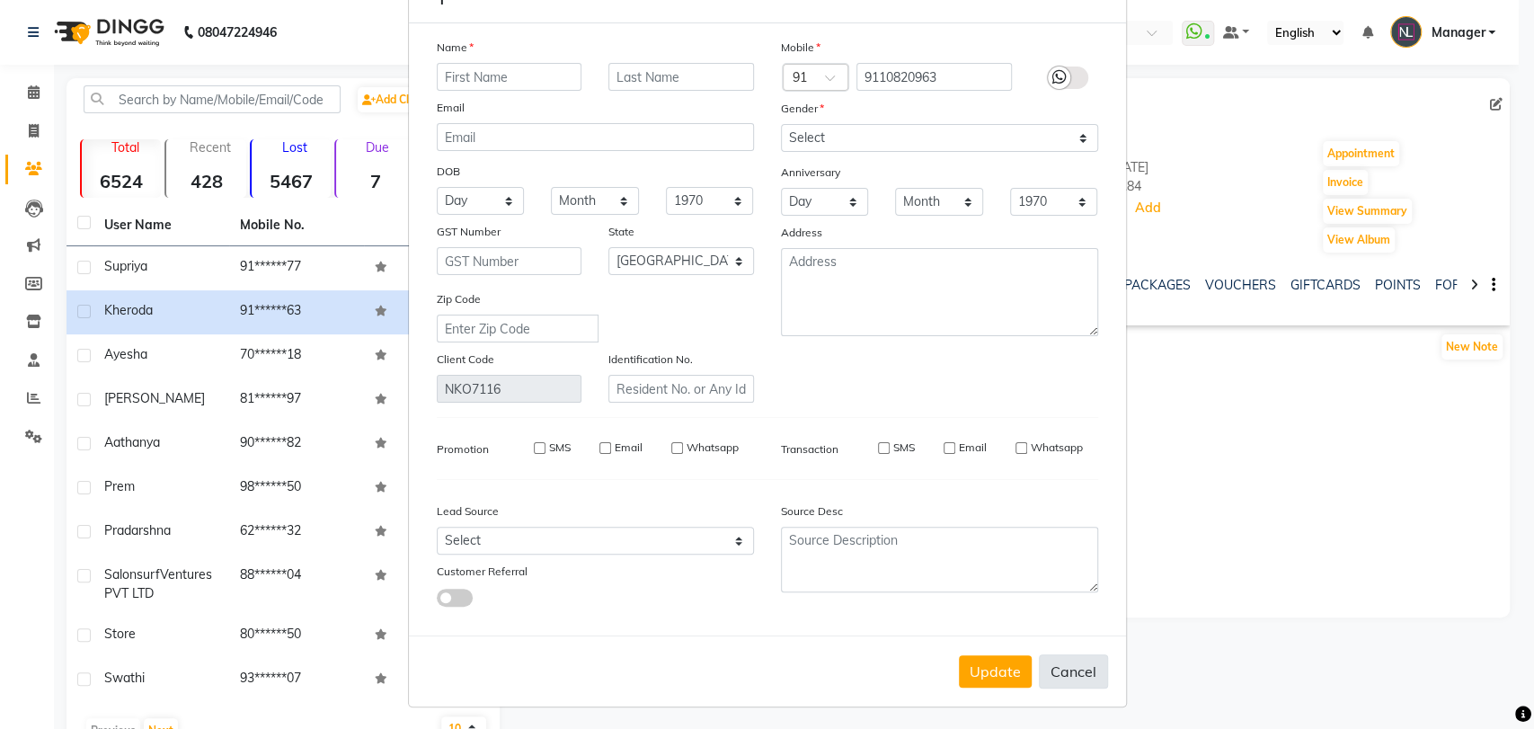
select select
checkbox input "false"
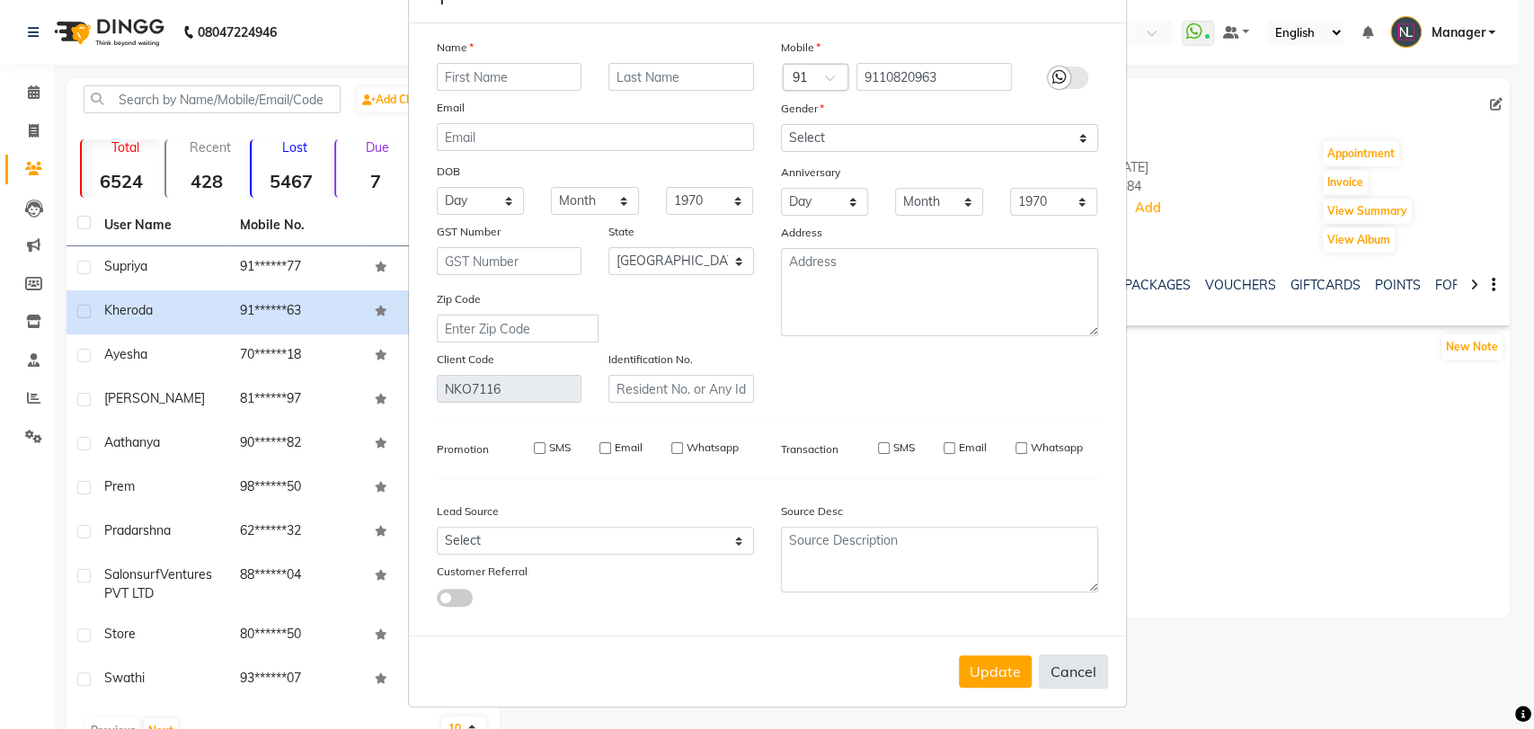
checkbox input "false"
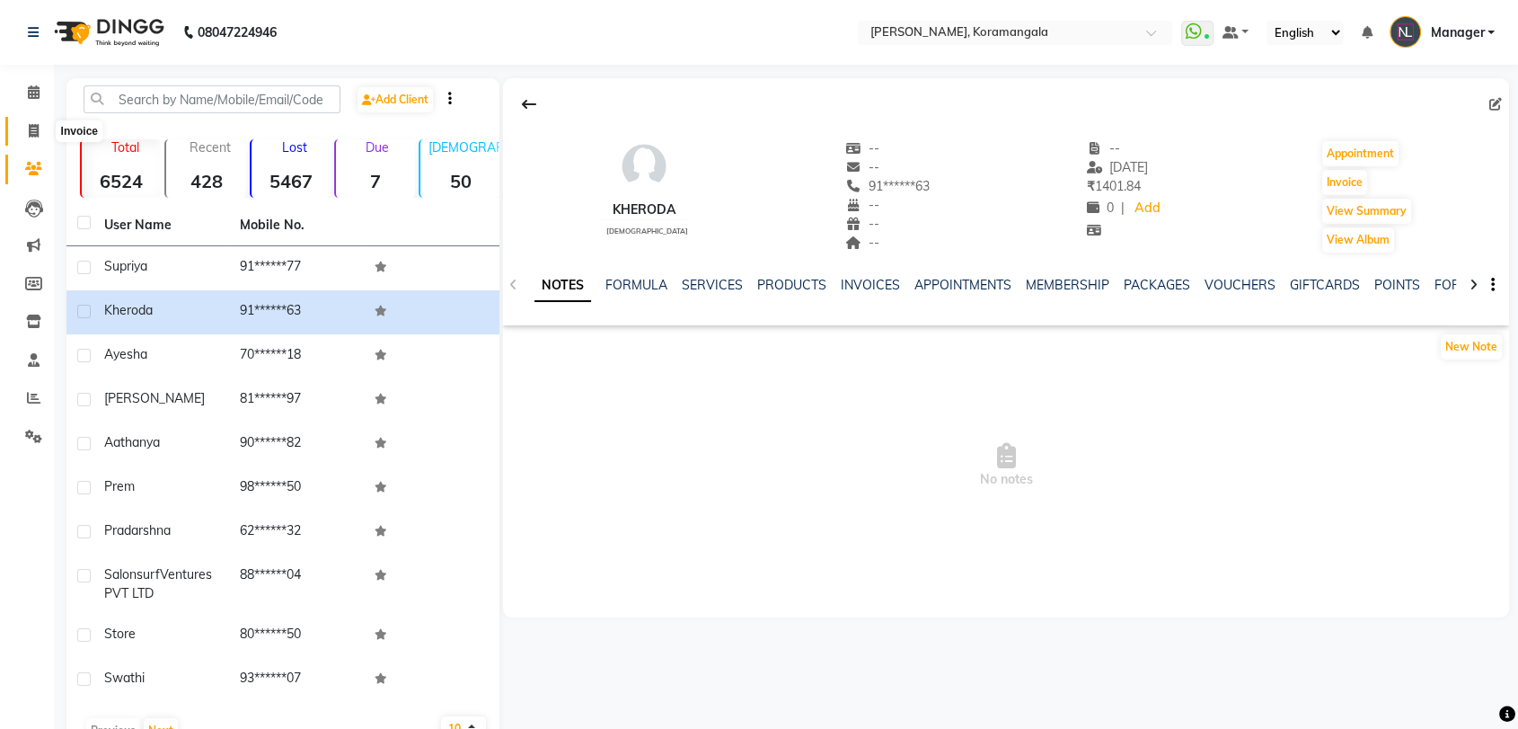
click at [48, 134] on span at bounding box center [33, 131] width 31 height 21
select select "service"
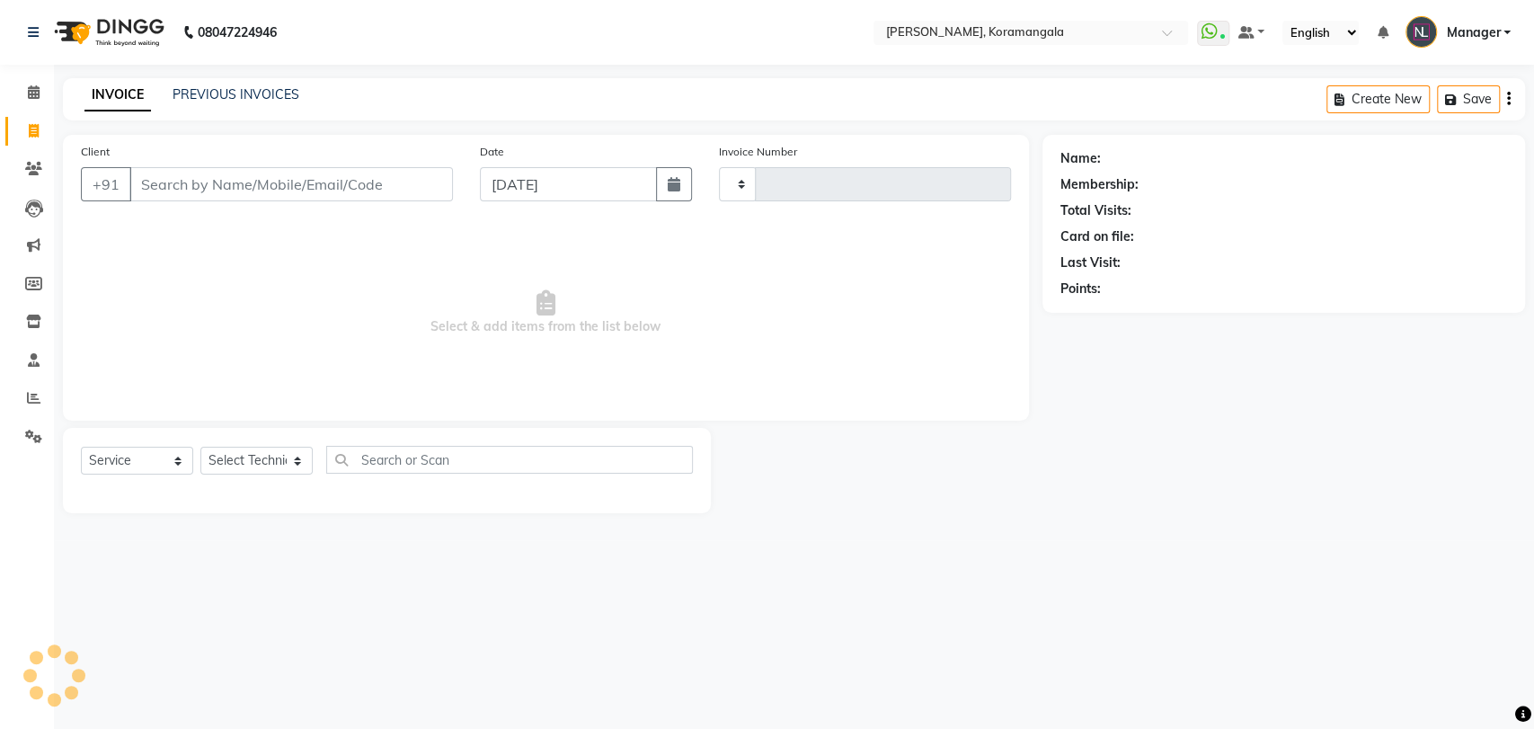
type input "1178"
select select "3769"
click at [235, 192] on input "Client" at bounding box center [290, 184] width 323 height 34
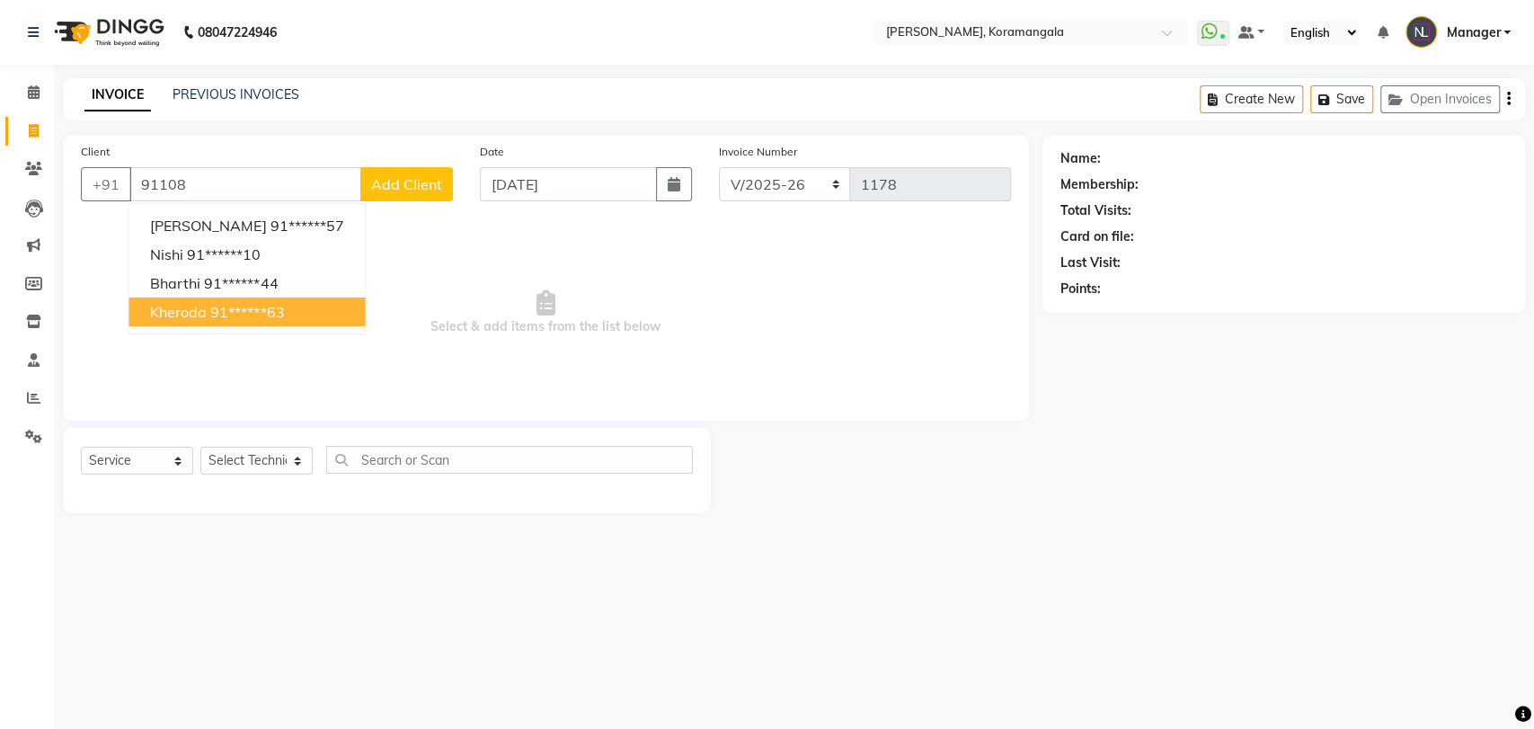
click at [223, 305] on ngb-highlight "91******63" at bounding box center [247, 312] width 74 height 18
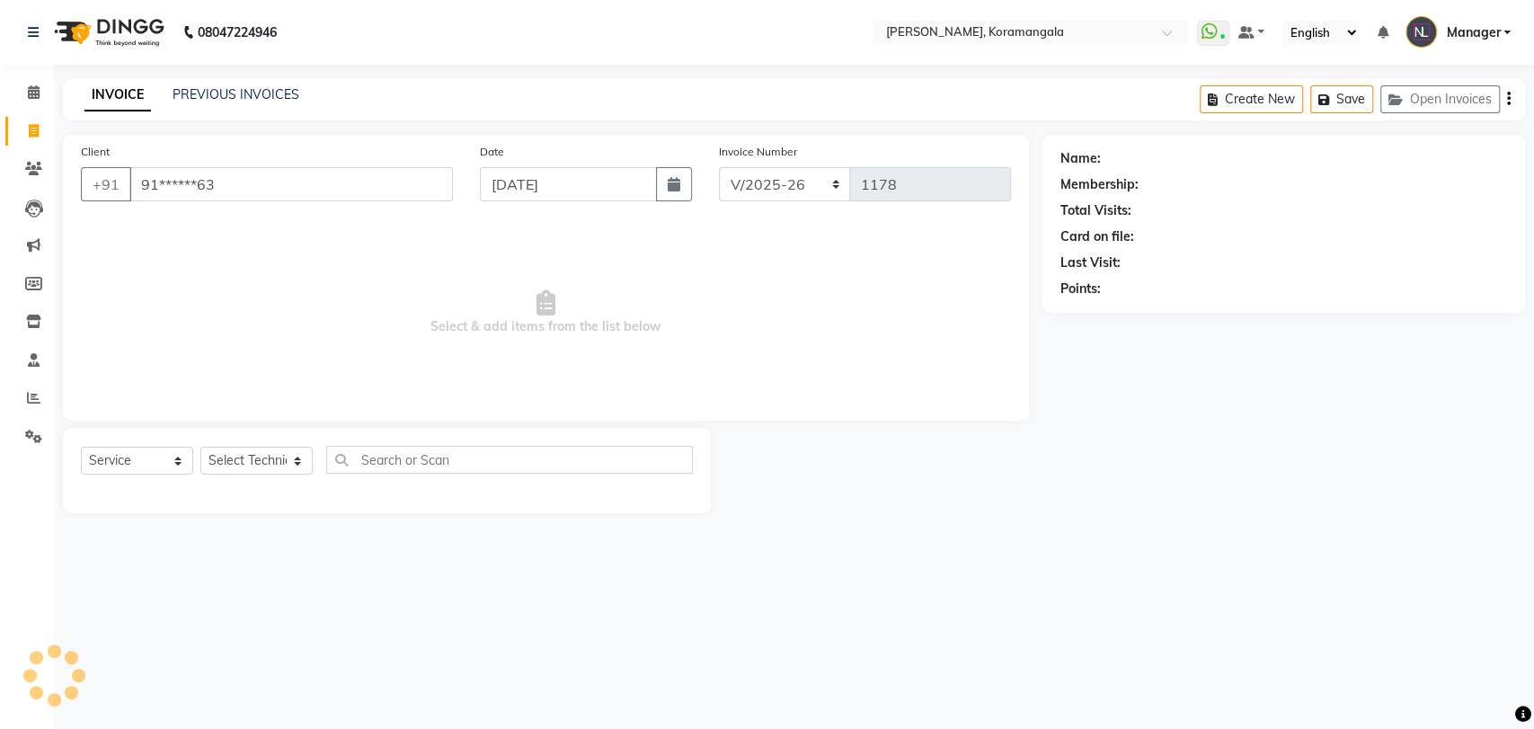
type input "91******63"
select select "1: Object"
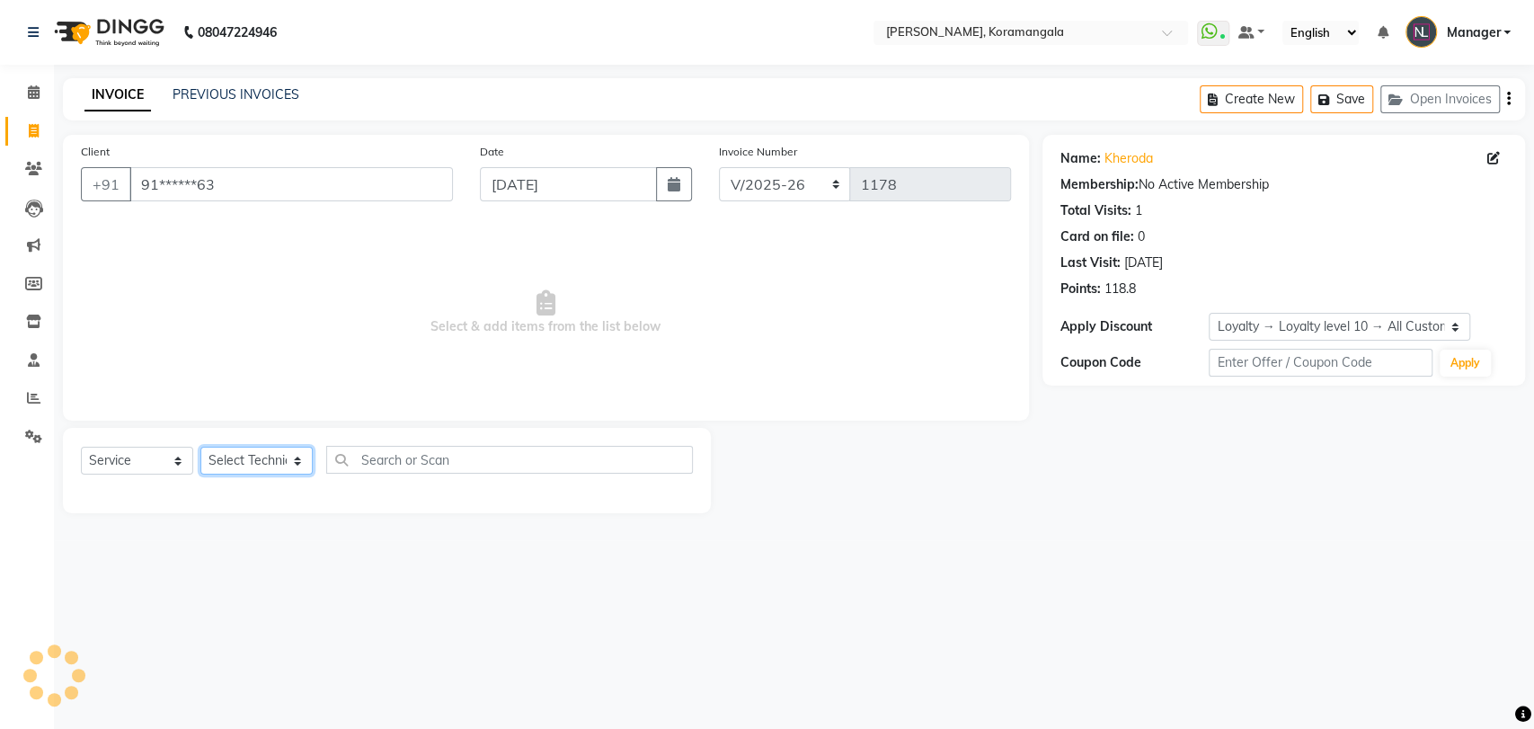
click at [252, 455] on select "Select Technician [PERSON_NAME] Asid [PERSON_NAME] Manager [PERSON_NAME] [PERSO…" at bounding box center [256, 461] width 112 height 28
select select "63916"
click at [200, 447] on select "Select Technician [PERSON_NAME] Asid [PERSON_NAME] Manager [PERSON_NAME] [PERSO…" at bounding box center [256, 461] width 112 height 28
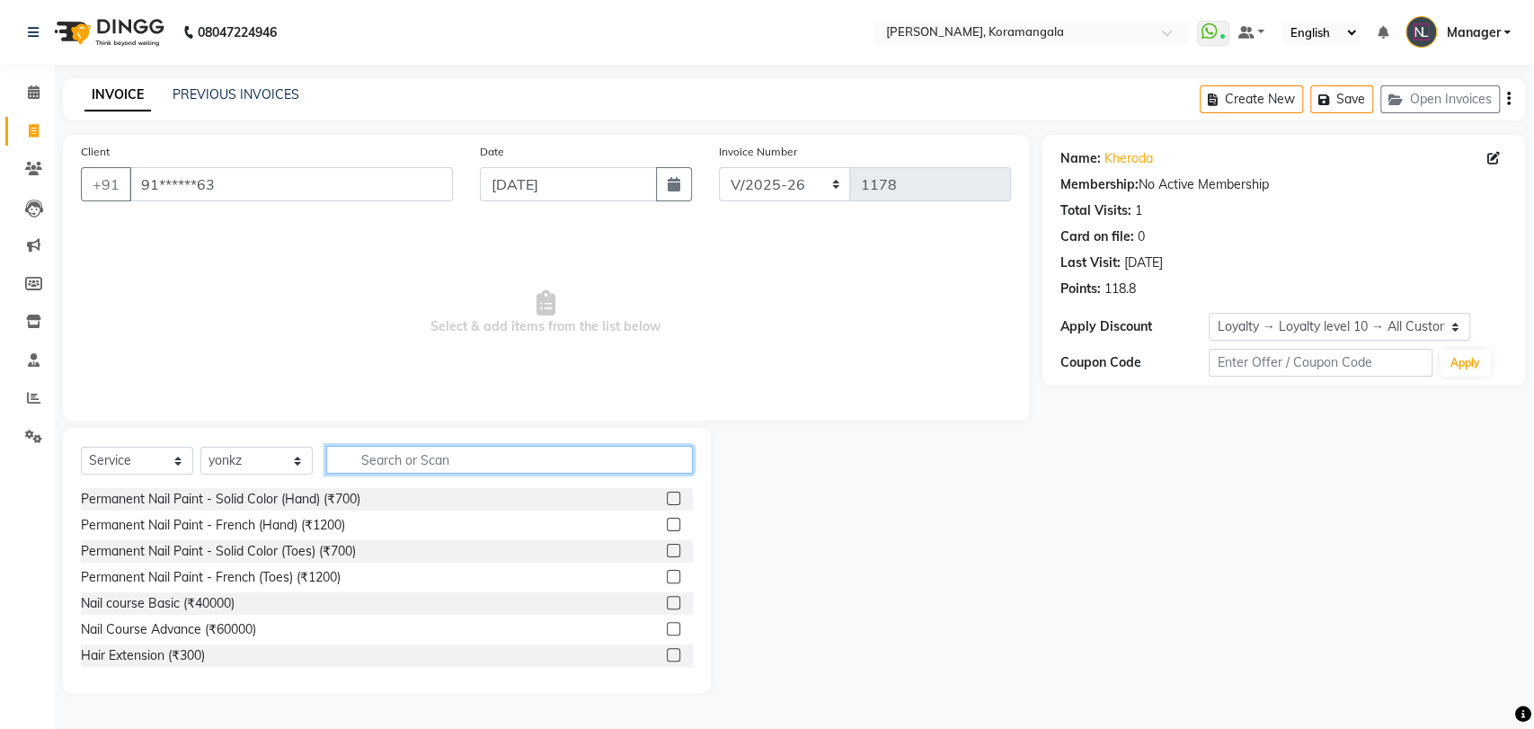
click at [364, 452] on input "text" at bounding box center [509, 460] width 367 height 28
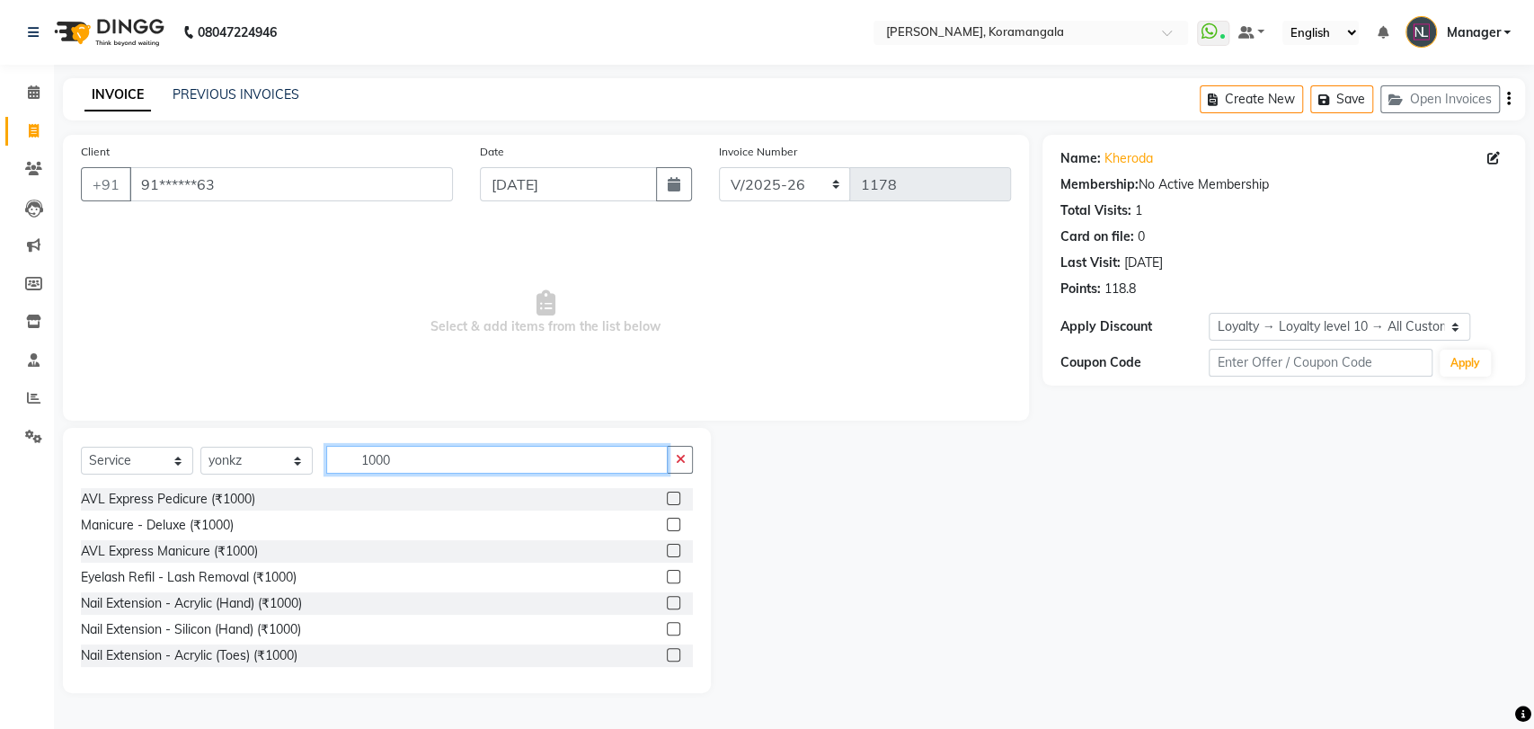
type input "1000"
click at [667, 606] on label at bounding box center [673, 602] width 13 height 13
click at [667, 606] on input "checkbox" at bounding box center [673, 603] width 12 height 12
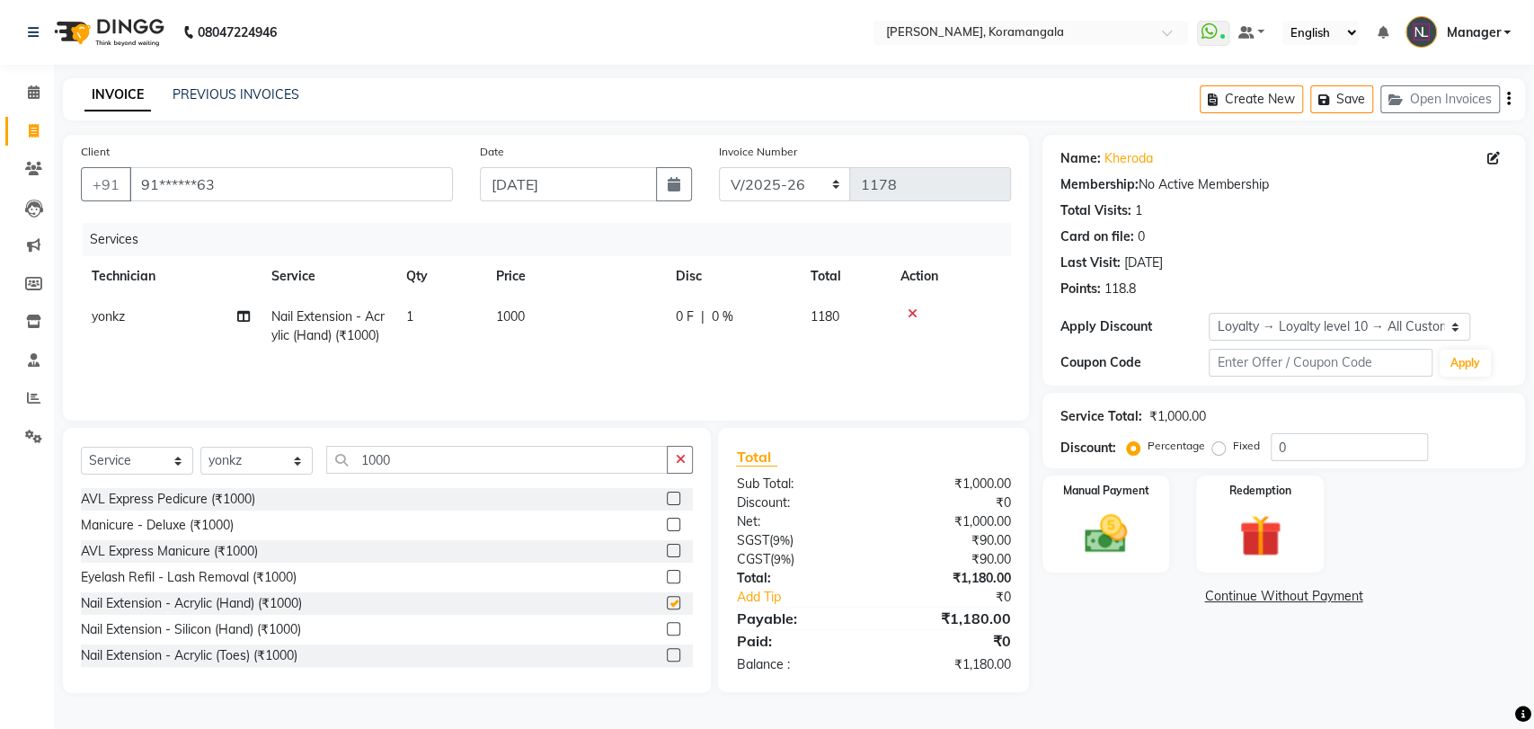
checkbox input "false"
click at [676, 462] on icon "button" at bounding box center [680, 459] width 10 height 13
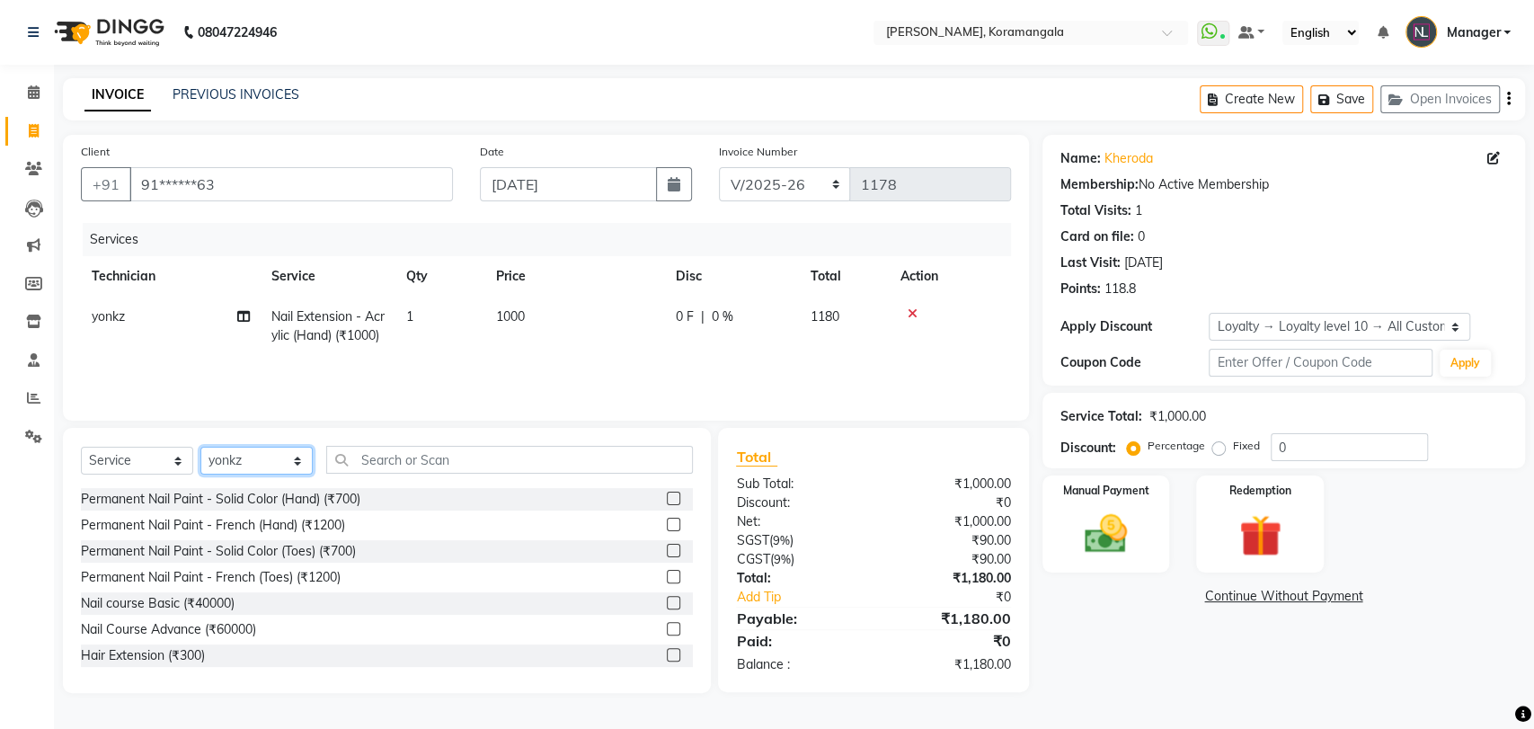
click at [277, 460] on select "Select Technician [PERSON_NAME] Asid [PERSON_NAME] Manager [PERSON_NAME] [PERSO…" at bounding box center [256, 461] width 112 height 28
select select "64296"
click at [200, 448] on select "Select Technician [PERSON_NAME] Asid [PERSON_NAME] Manager [PERSON_NAME] [PERSO…" at bounding box center [256, 461] width 112 height 28
click at [429, 469] on input "text" at bounding box center [509, 460] width 367 height 28
click at [667, 527] on label at bounding box center [673, 524] width 13 height 13
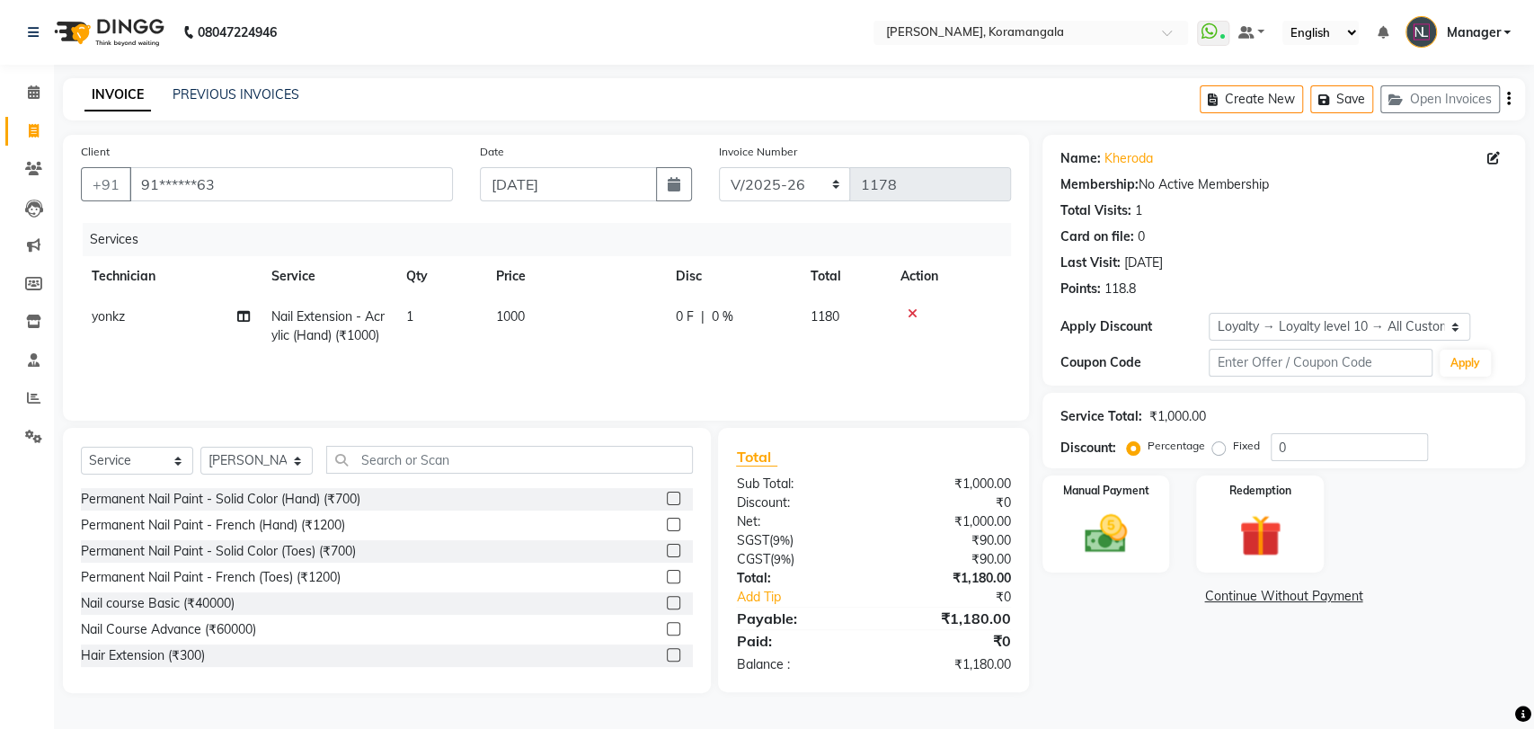
click at [667, 527] on input "checkbox" at bounding box center [673, 525] width 12 height 12
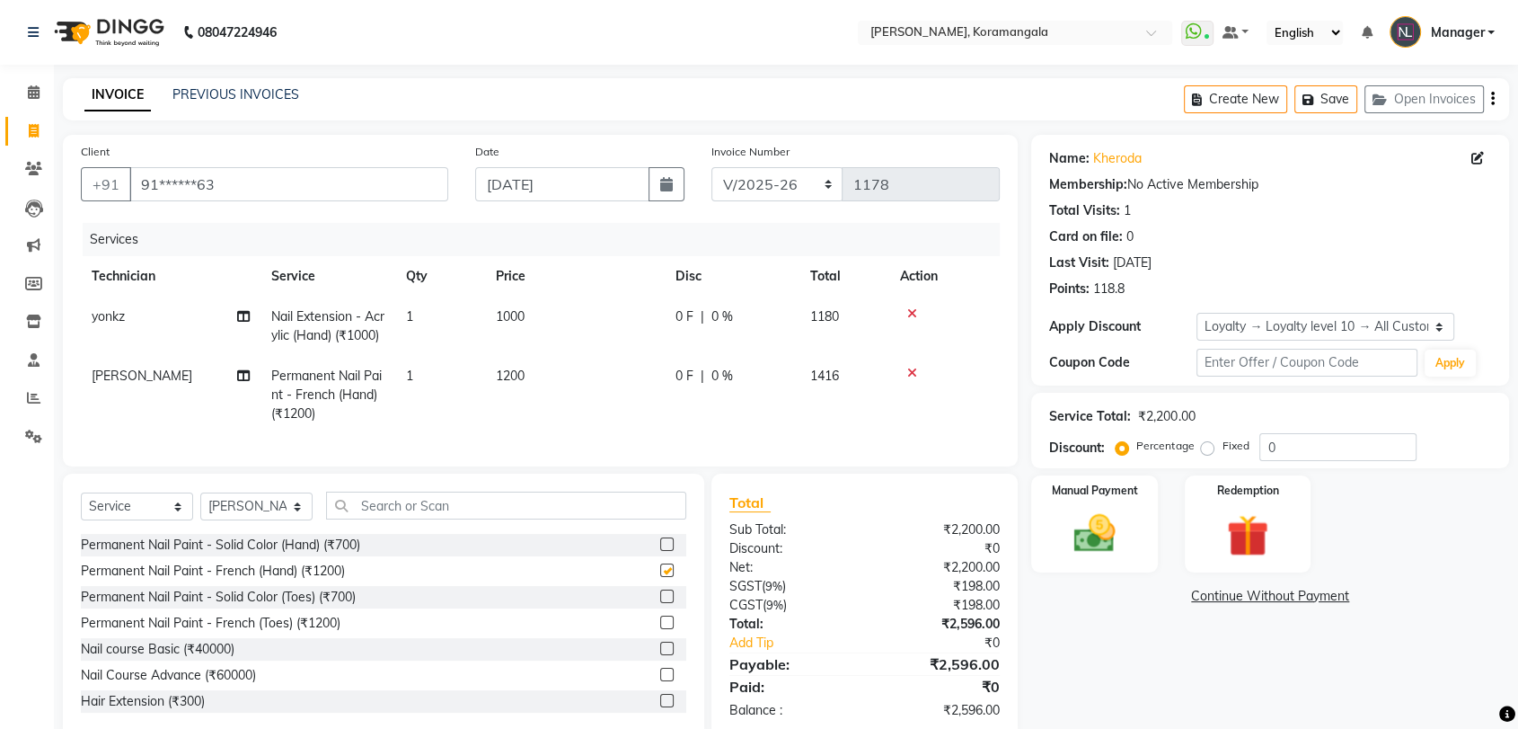
checkbox input "false"
click at [588, 385] on td "1200" at bounding box center [575, 395] width 180 height 78
select select "64296"
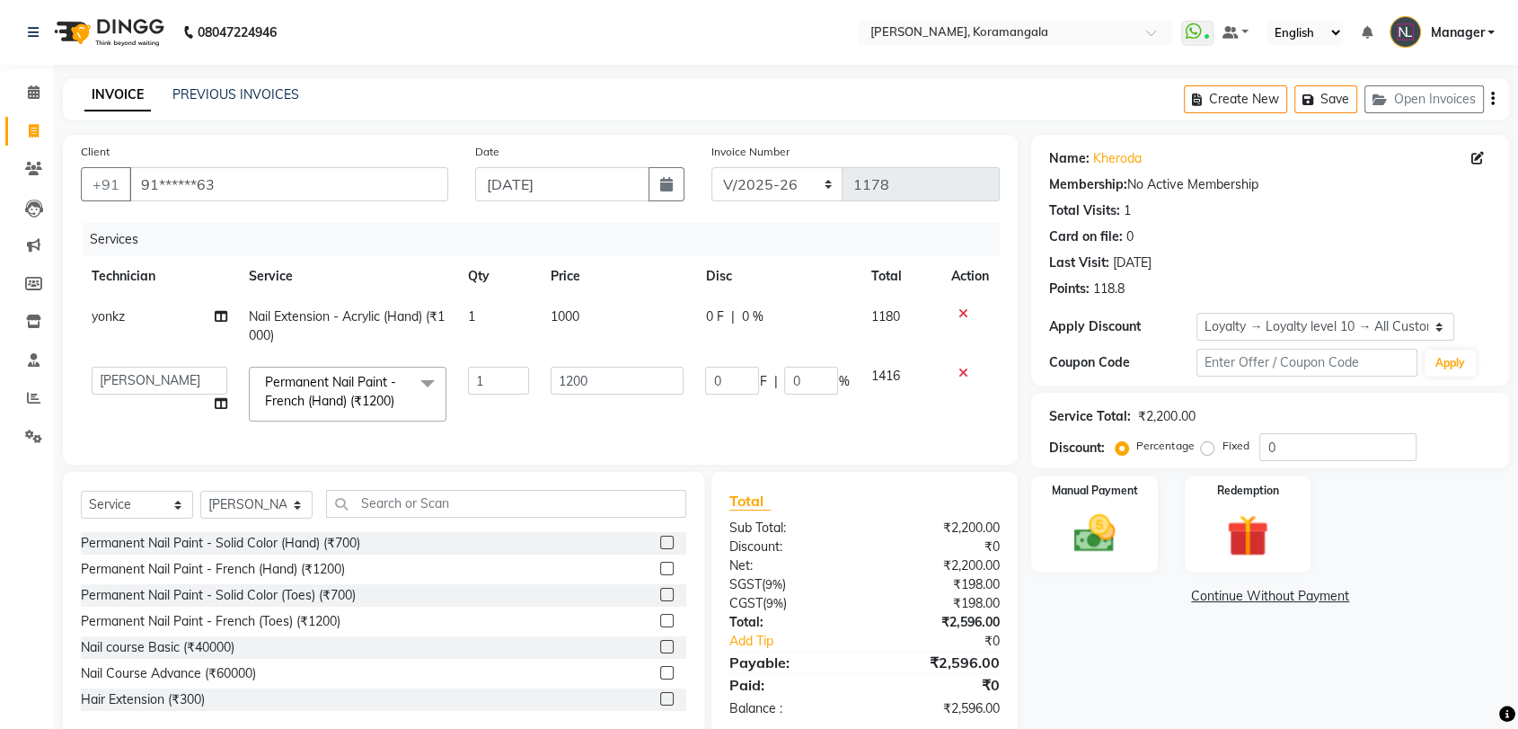
click at [609, 374] on input "1200" at bounding box center [617, 381] width 133 height 28
type input "120"
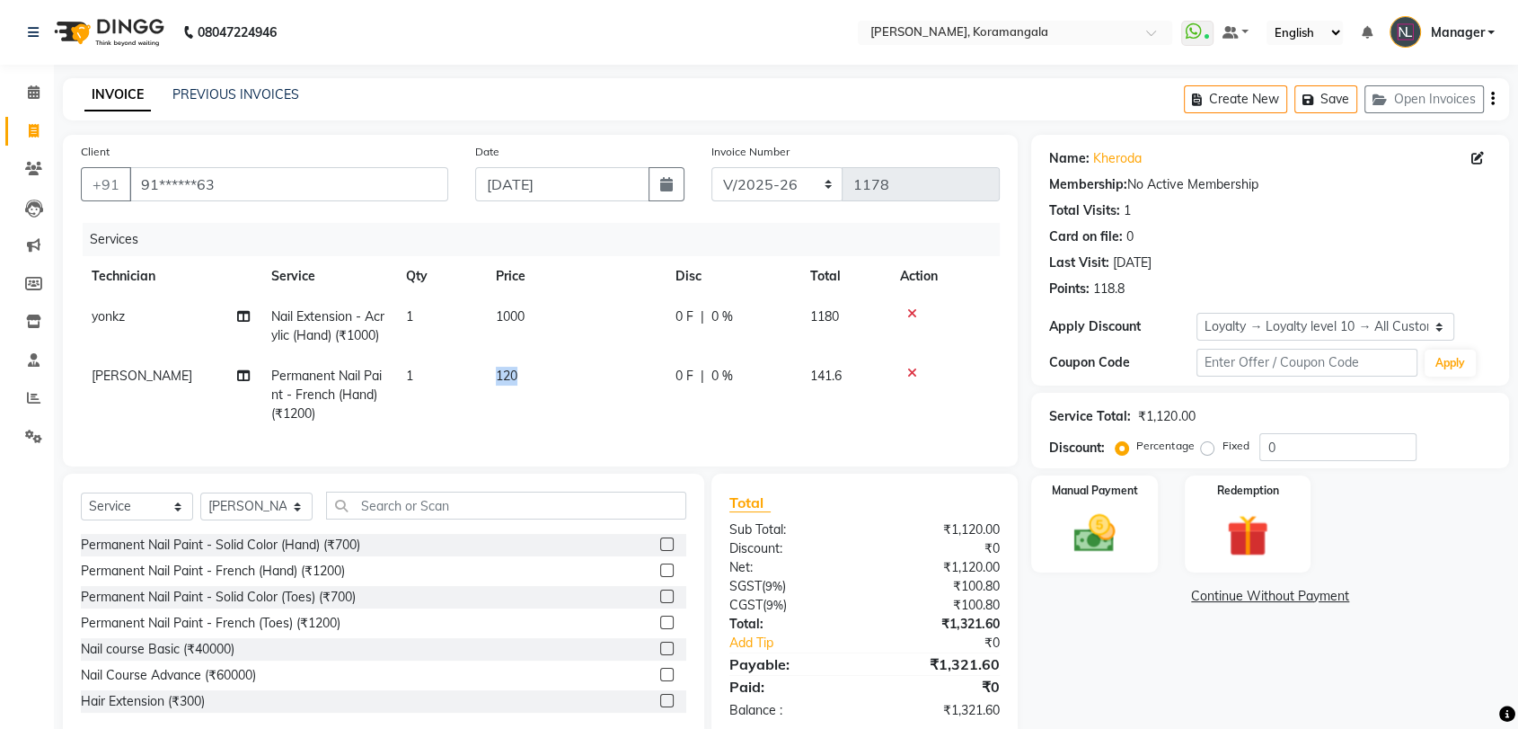
click at [509, 381] on td "120" at bounding box center [575, 395] width 180 height 78
select select "64296"
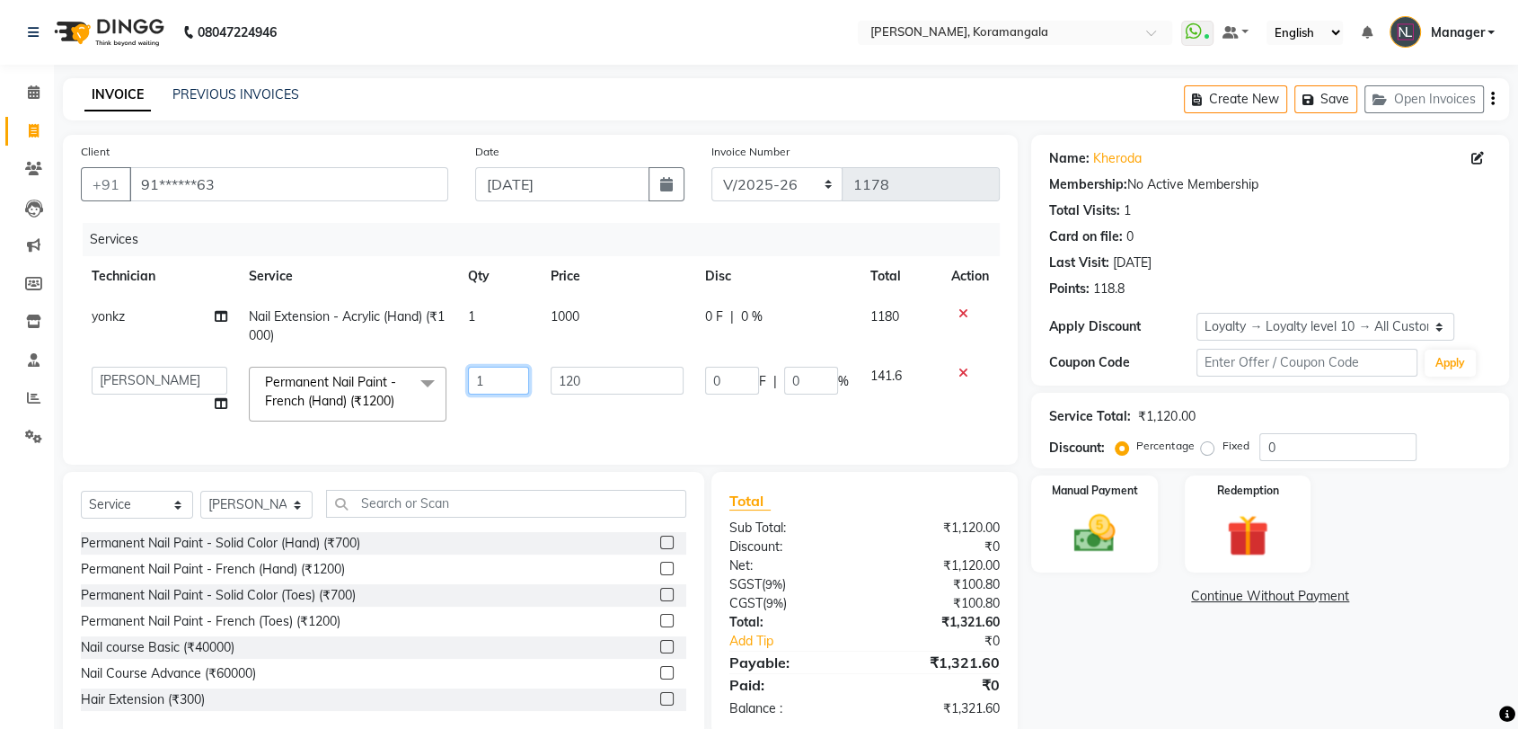
drag, startPoint x: 460, startPoint y: 388, endPoint x: 496, endPoint y: 387, distance: 36.0
click at [496, 387] on td "1" at bounding box center [499, 394] width 84 height 76
click at [496, 387] on input "1" at bounding box center [499, 381] width 62 height 28
type input "6"
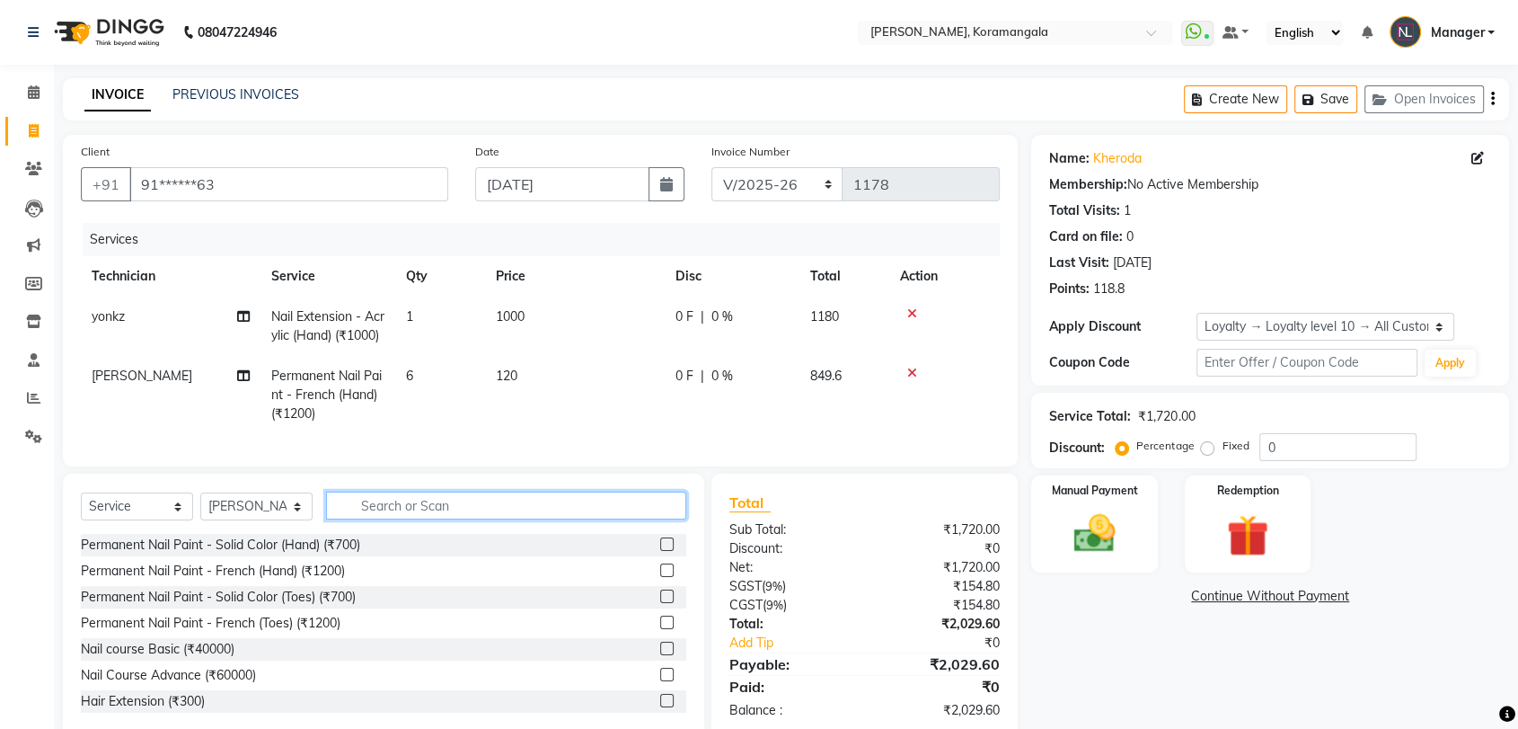
click at [419, 509] on div "Select Service Product Membership Package Voucher Prepaid Gift Card Select Tech…" at bounding box center [384, 606] width 642 height 265
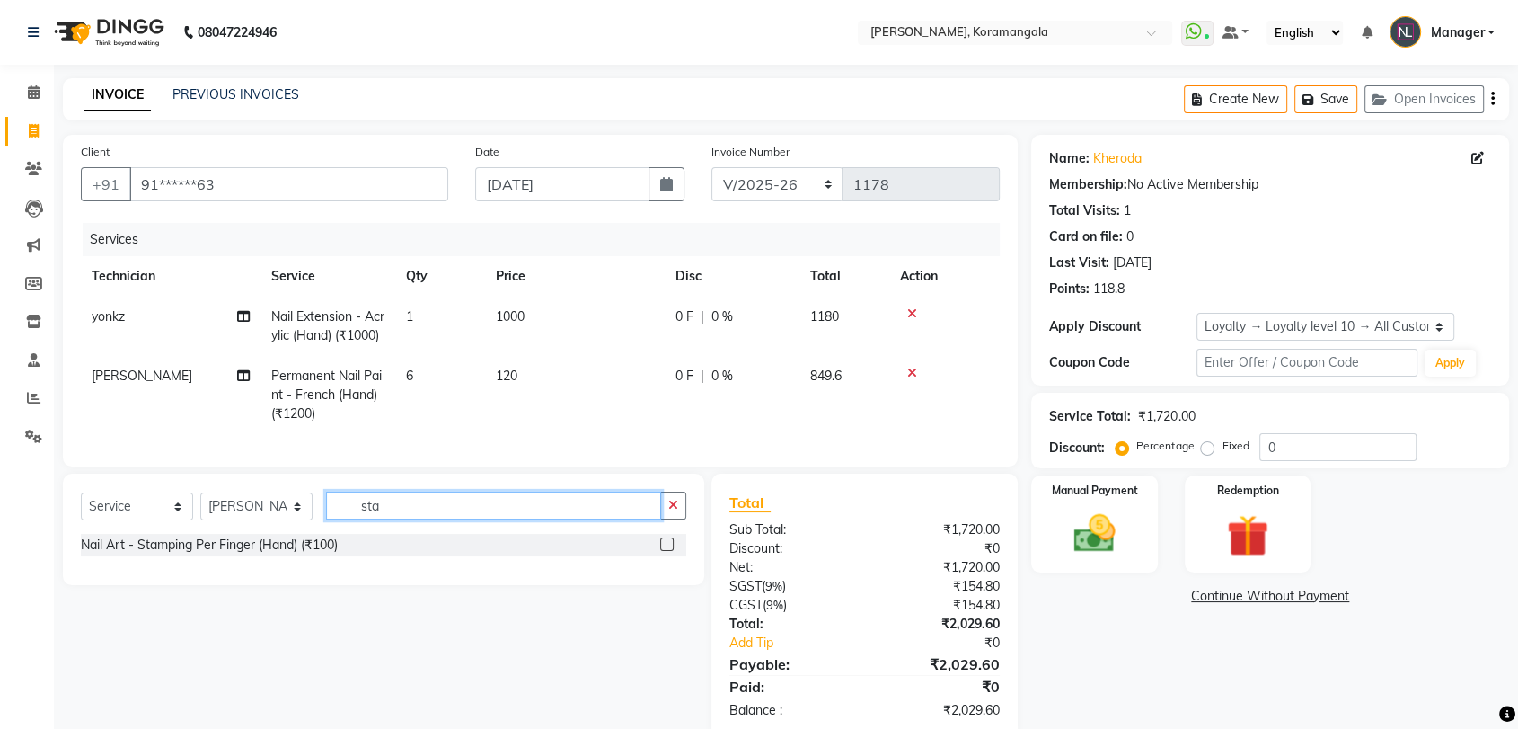
type input "sta"
click at [668, 551] on label at bounding box center [666, 543] width 13 height 13
click at [668, 551] on input "checkbox" at bounding box center [666, 545] width 12 height 12
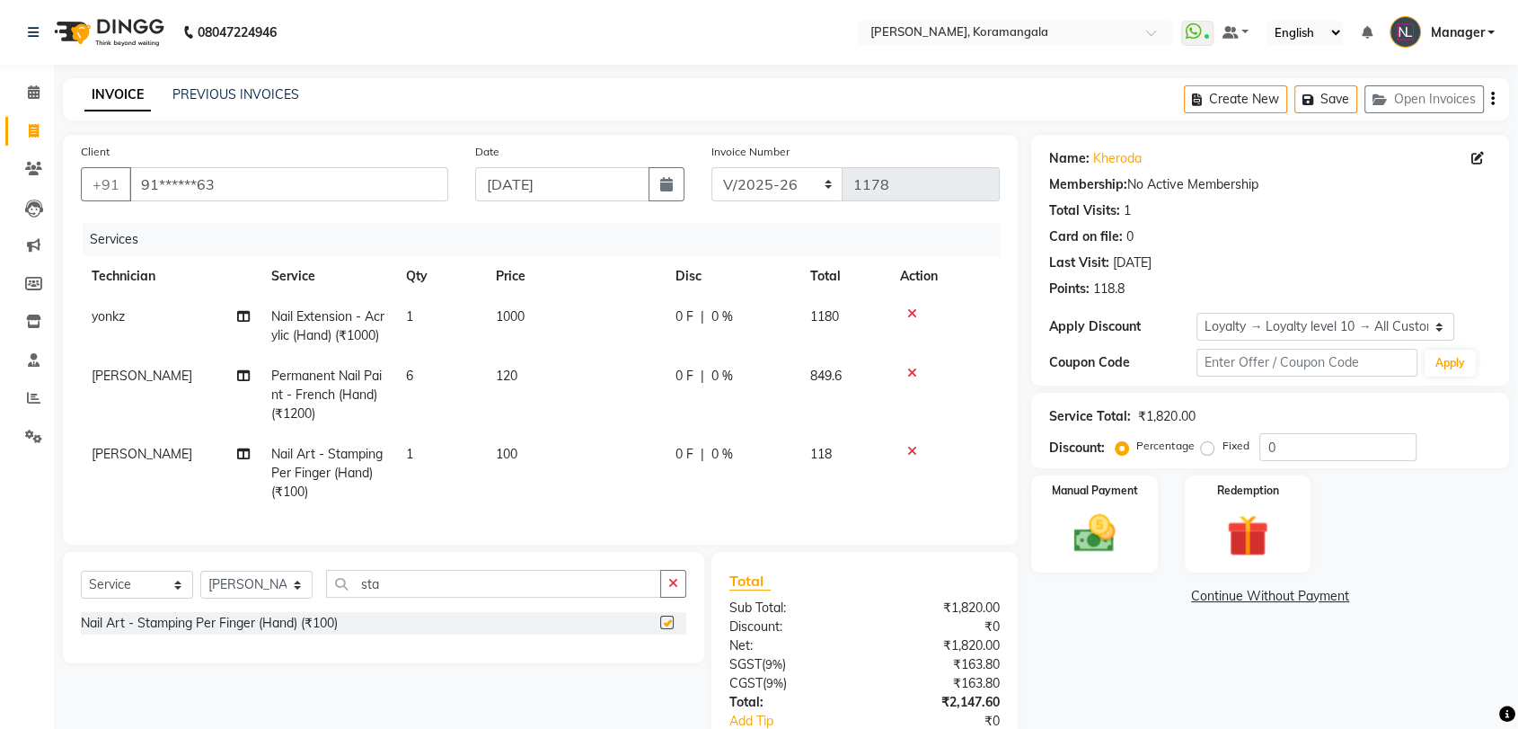
checkbox input "false"
click at [547, 477] on td "100" at bounding box center [575, 473] width 180 height 78
select select "64296"
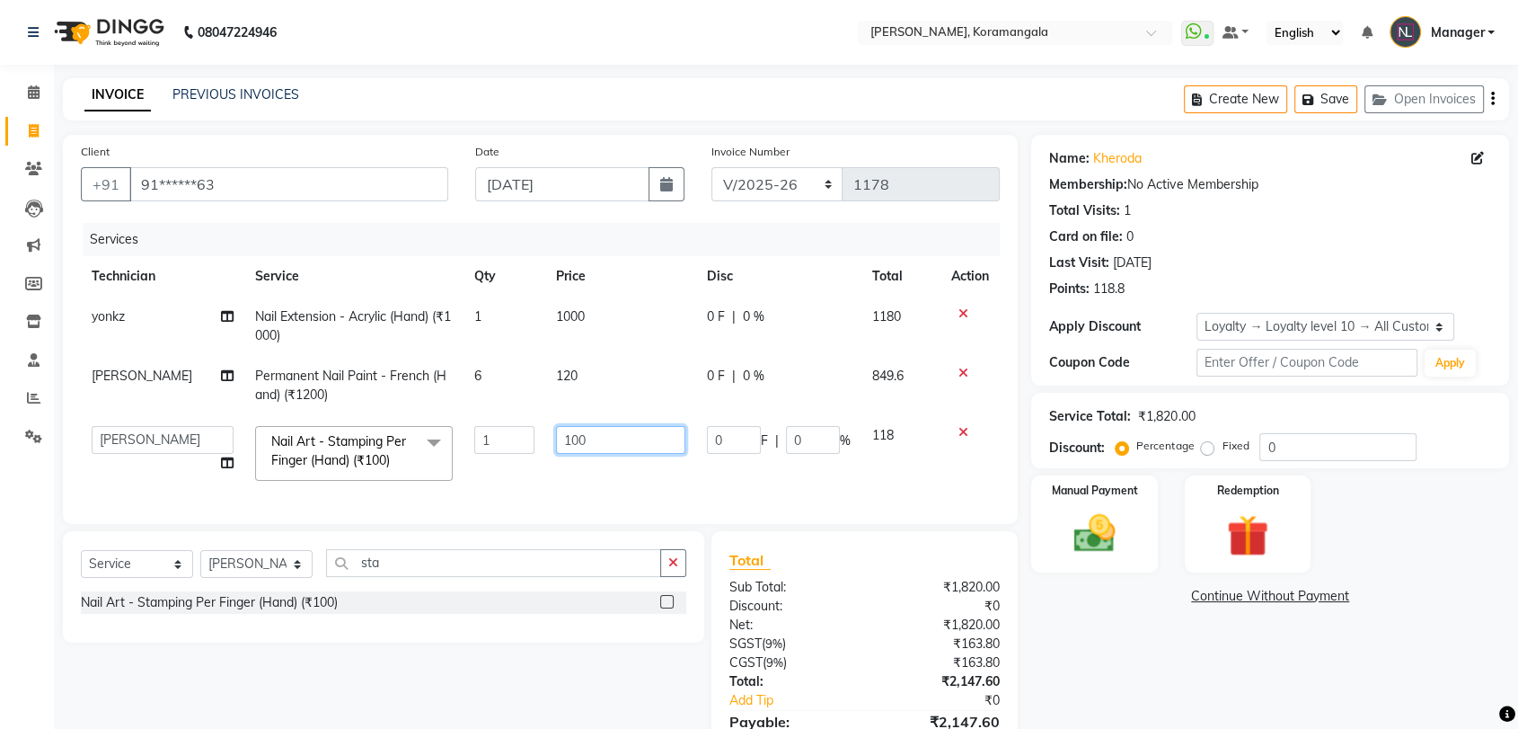
drag, startPoint x: 547, startPoint y: 477, endPoint x: 603, endPoint y: 433, distance: 71.0
click at [603, 433] on td "100" at bounding box center [620, 453] width 150 height 76
type input "150"
click at [497, 456] on tr "[PERSON_NAME] Asid DEEPANSHI Jyoti Manager [PERSON_NAME] [PERSON_NAME] sonala V…" at bounding box center [540, 453] width 919 height 76
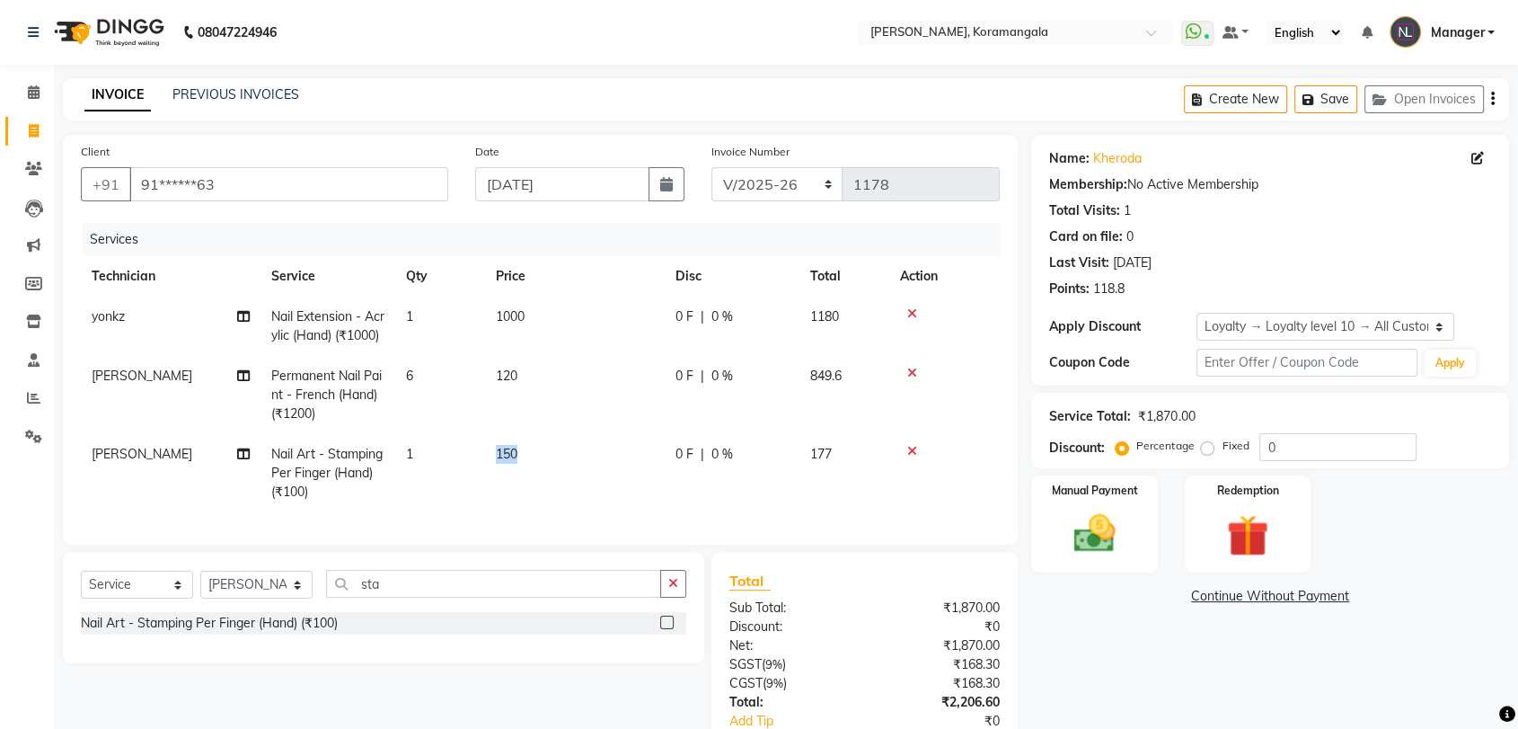
click at [497, 456] on td "150" at bounding box center [575, 473] width 180 height 78
select select "64296"
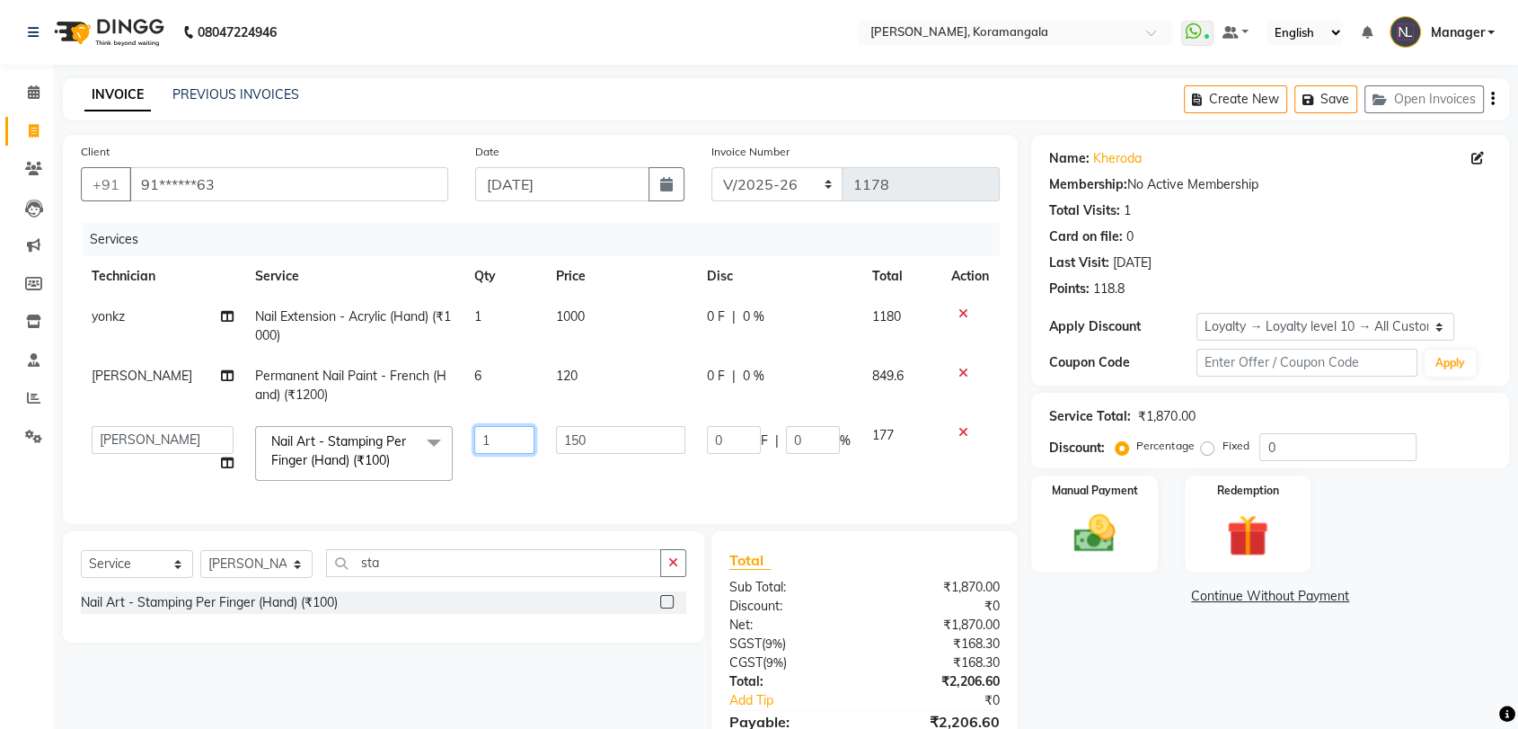
click at [496, 444] on input "1" at bounding box center [504, 440] width 60 height 28
type input "4"
click at [1078, 670] on div "Name: Kheroda Membership: No Active Membership Total Visits: 1 Card on file: 0 …" at bounding box center [1276, 465] width 491 height 660
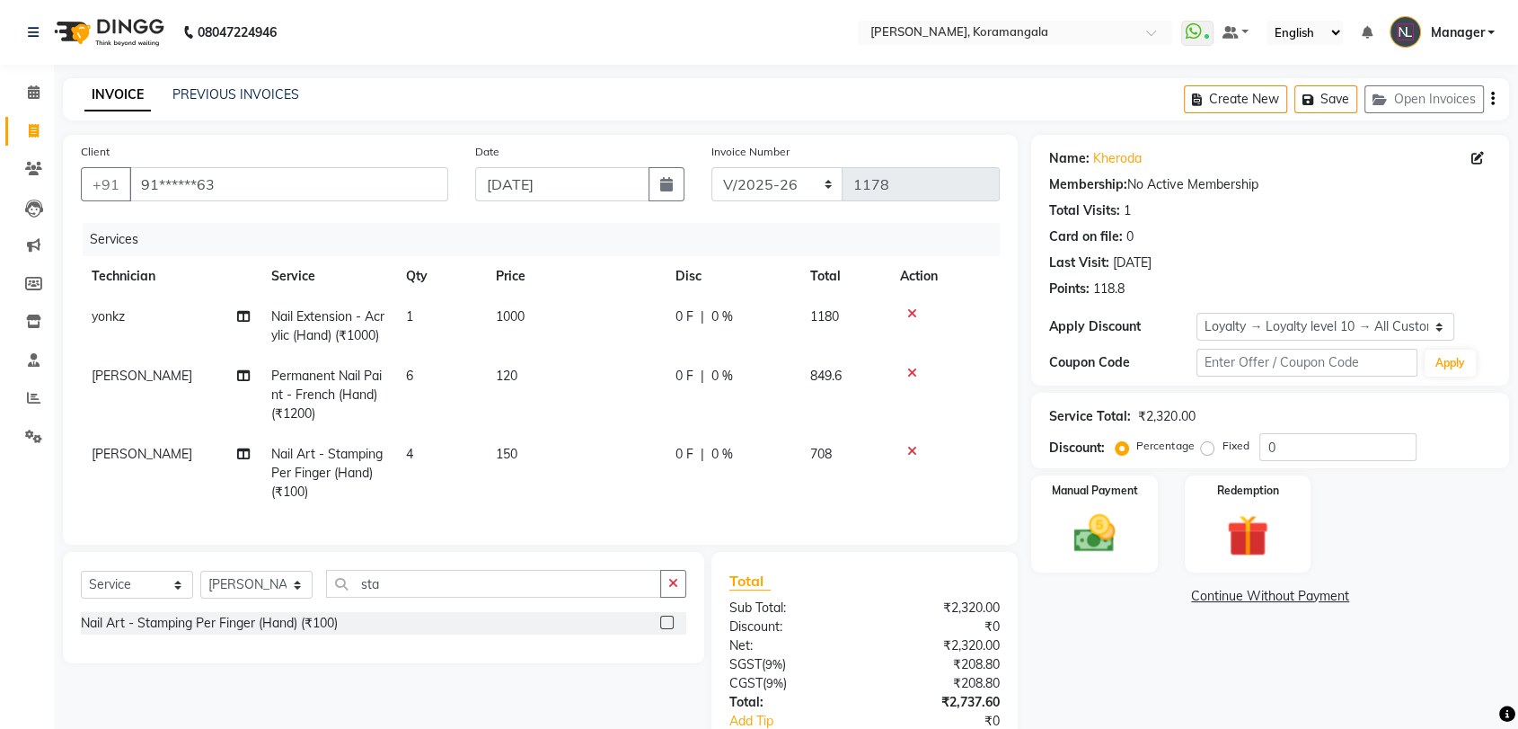
scroll to position [147, 0]
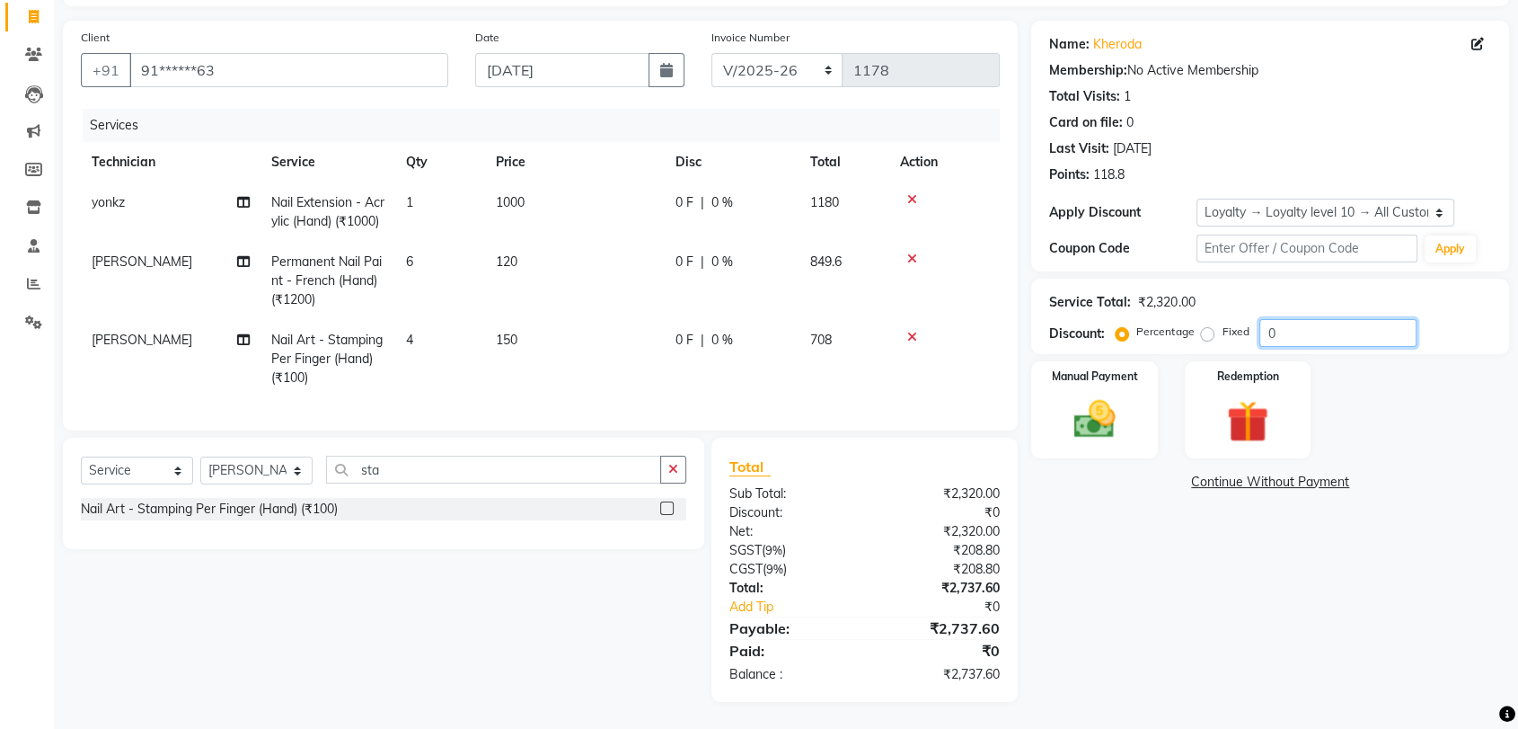
click at [1314, 319] on input "0" at bounding box center [1338, 333] width 157 height 28
type input "10"
click at [1270, 496] on div "Name: Kheroda Membership: No Active Membership Total Visits: 1 Card on file: 0 …" at bounding box center [1276, 361] width 491 height 681
click at [675, 475] on icon "button" at bounding box center [673, 469] width 10 height 13
